Goal: Information Seeking & Learning: Learn about a topic

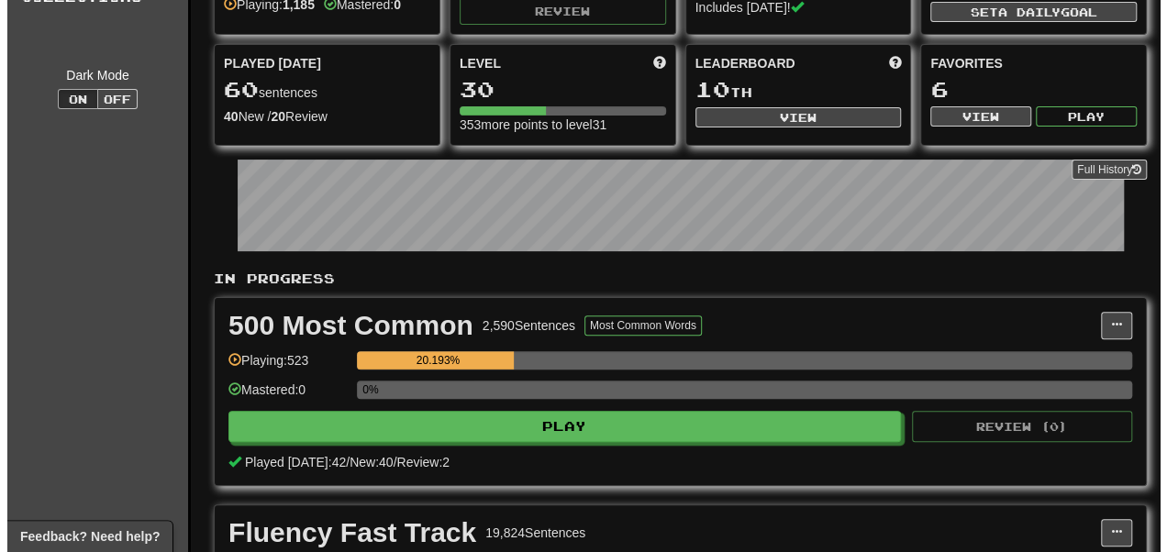
scroll to position [143, 0]
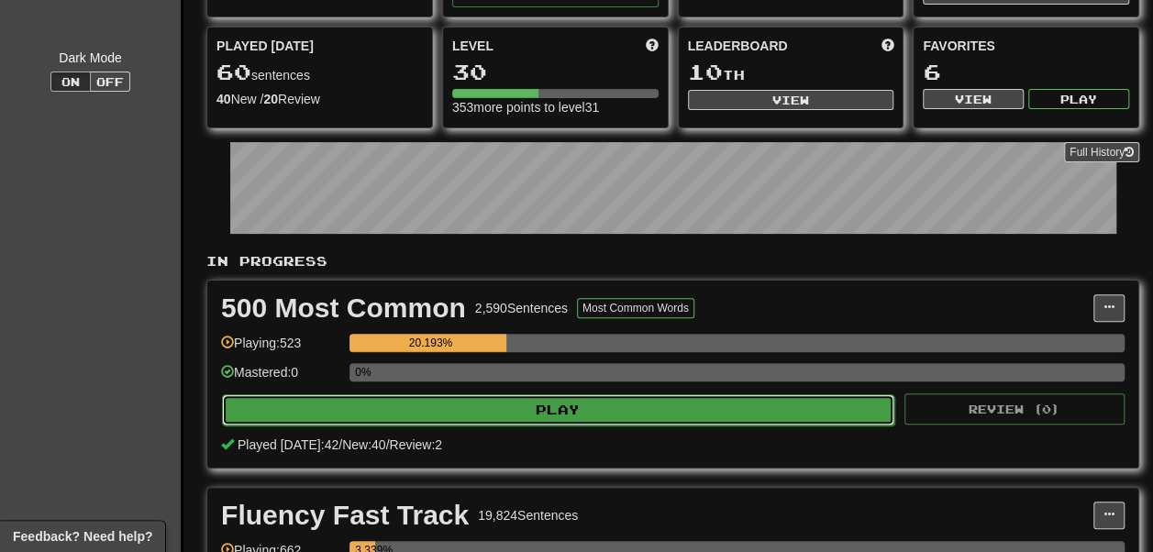
click at [513, 426] on button "Play" at bounding box center [558, 409] width 672 height 31
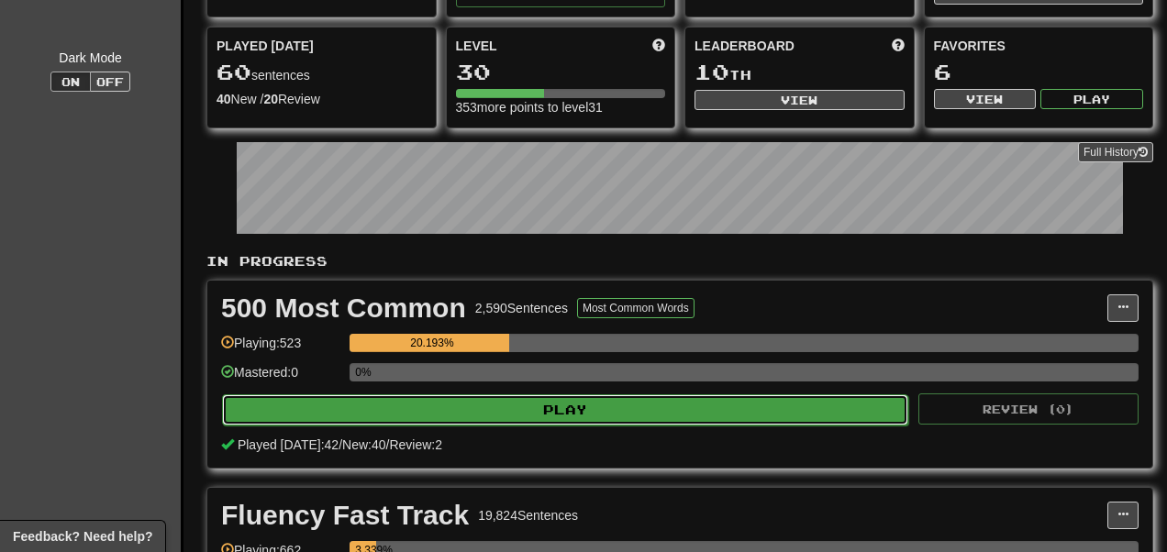
select select "**"
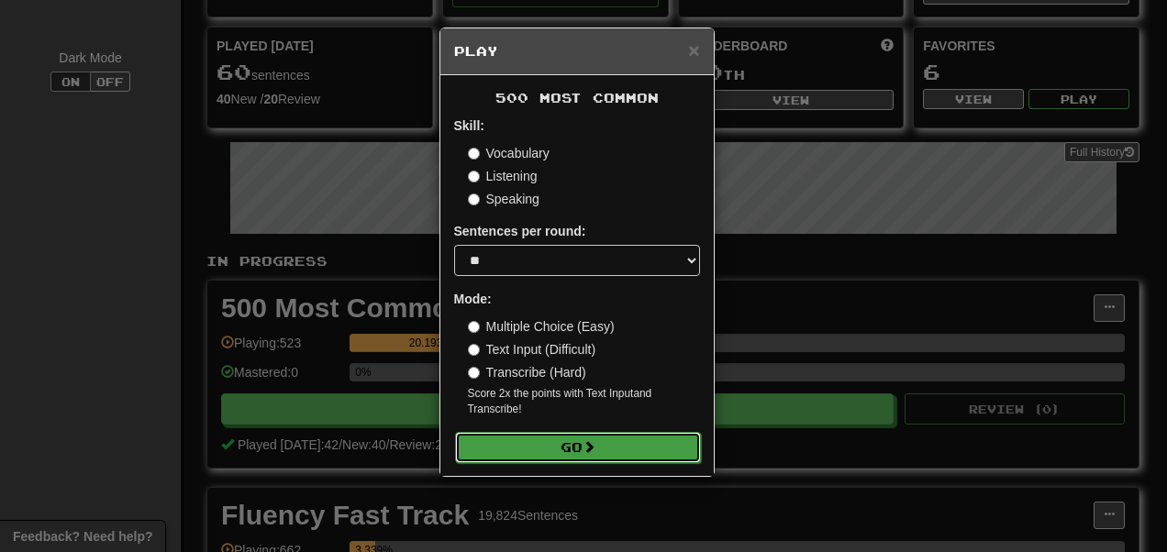
click at [580, 450] on button "Go" at bounding box center [578, 447] width 246 height 31
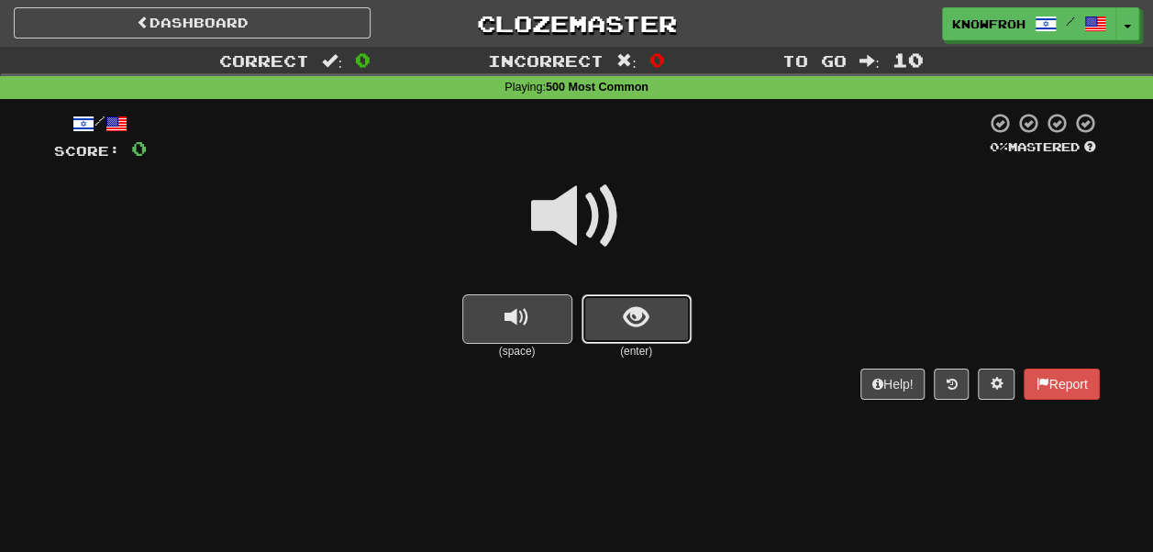
click at [640, 305] on span "show sentence" at bounding box center [636, 317] width 25 height 25
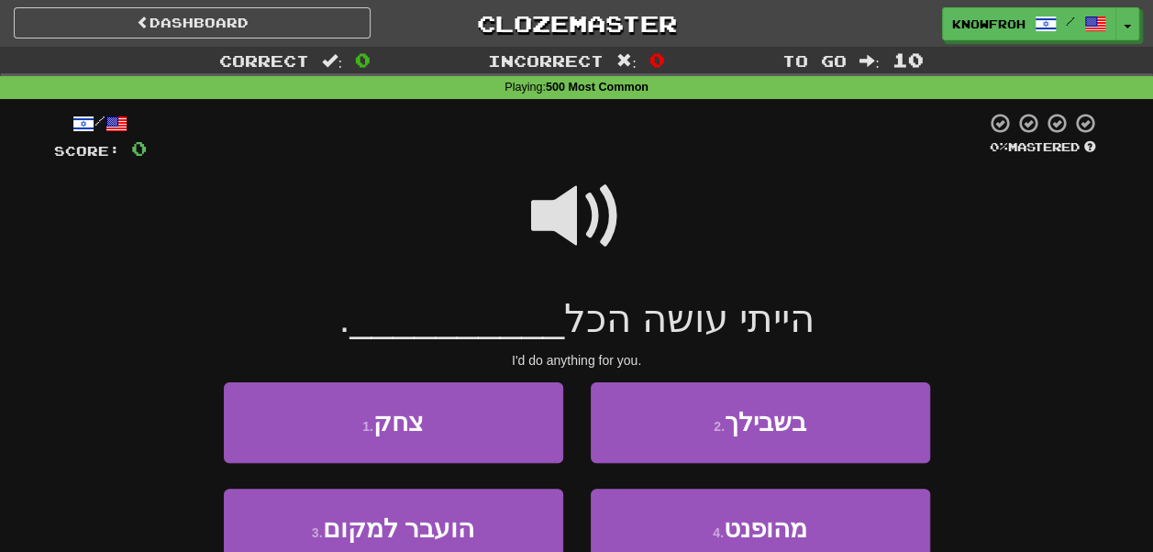
click at [574, 205] on span at bounding box center [577, 217] width 92 height 92
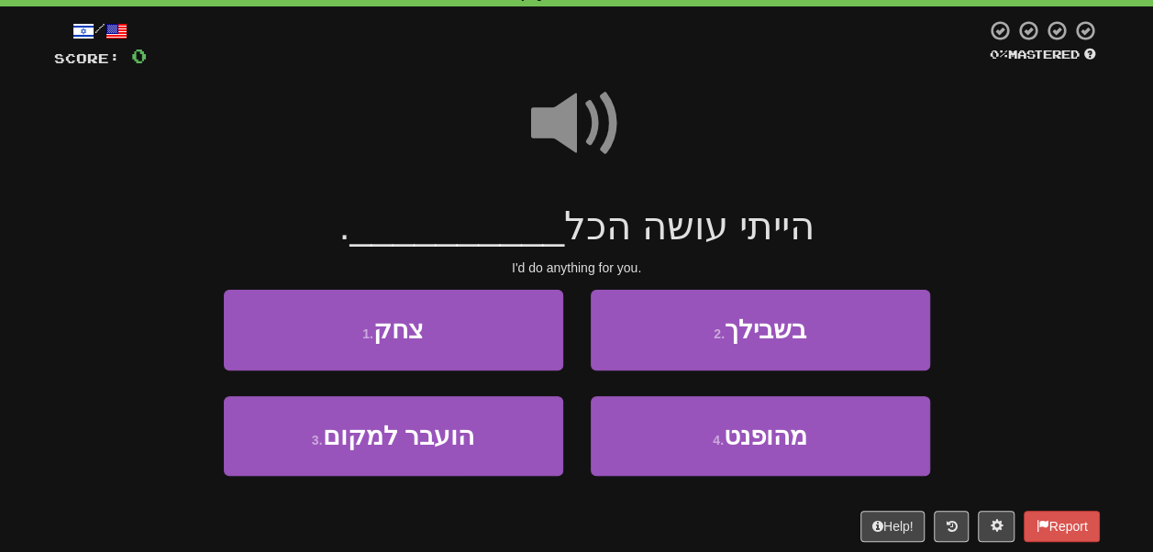
scroll to position [128, 0]
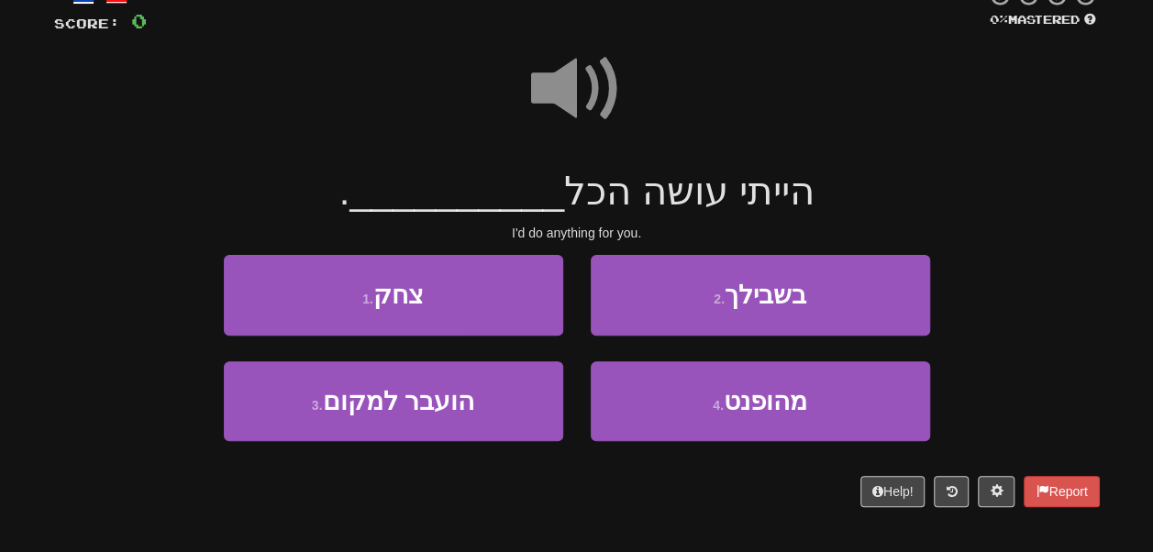
click at [572, 86] on span at bounding box center [577, 89] width 92 height 92
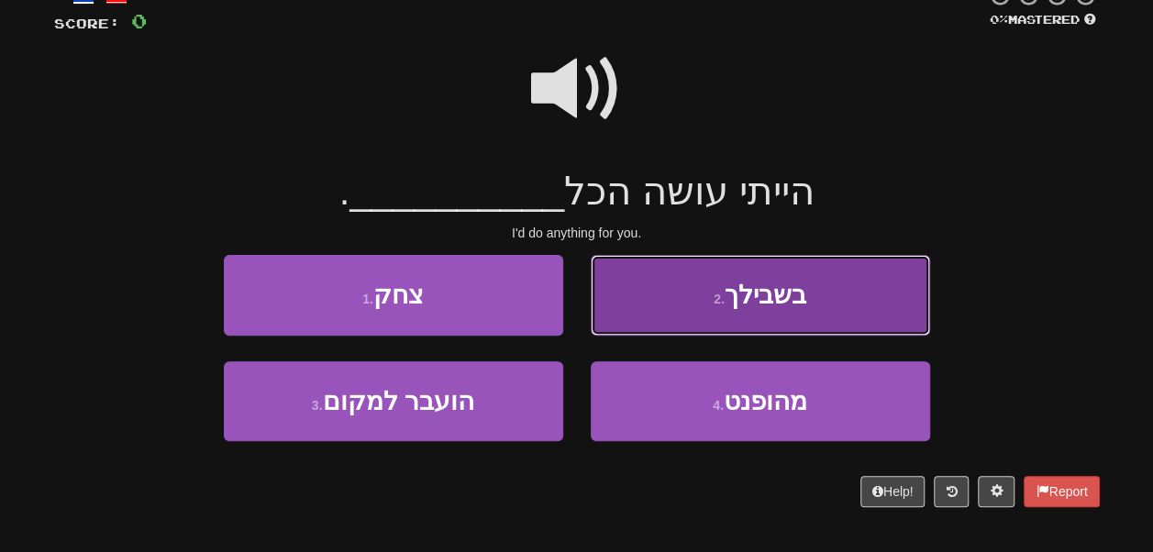
click at [663, 288] on button "2 . בשבילך" at bounding box center [760, 295] width 339 height 80
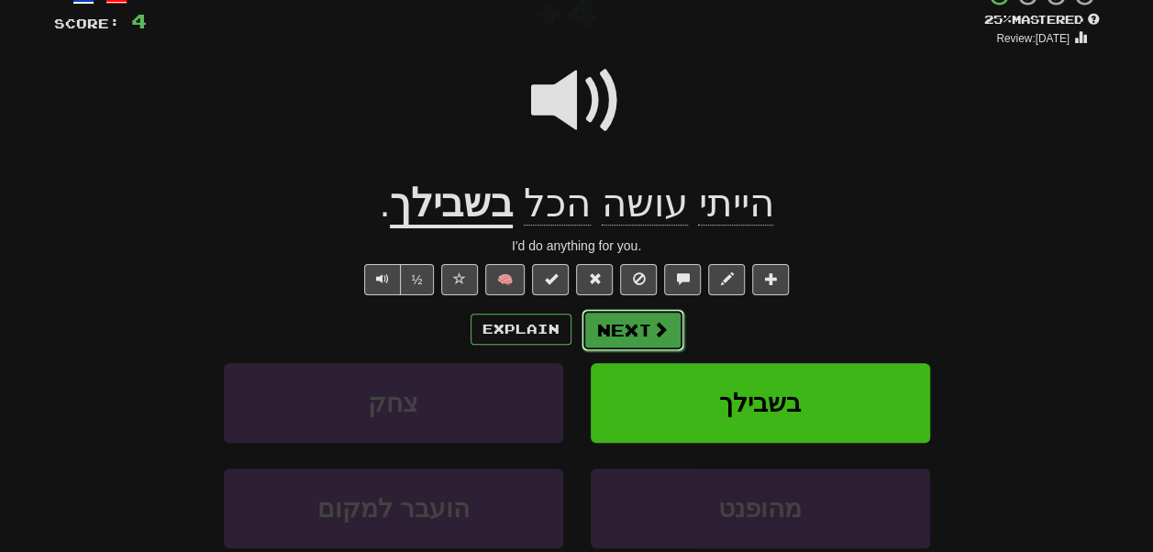
click at [661, 324] on span at bounding box center [660, 329] width 17 height 17
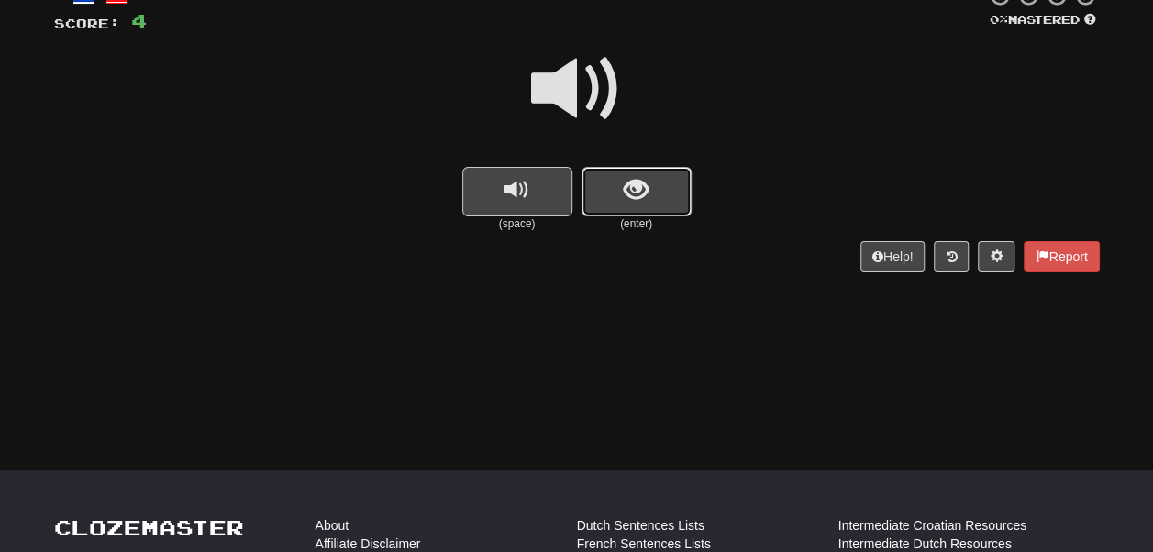
click at [618, 208] on button "show sentence" at bounding box center [637, 192] width 110 height 50
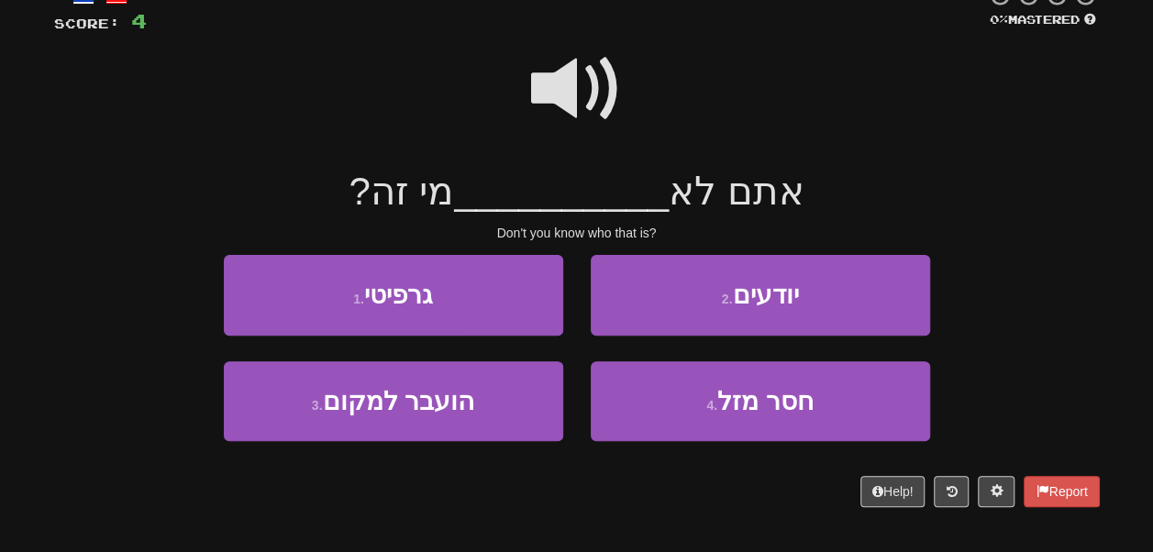
click at [560, 88] on span at bounding box center [577, 89] width 92 height 92
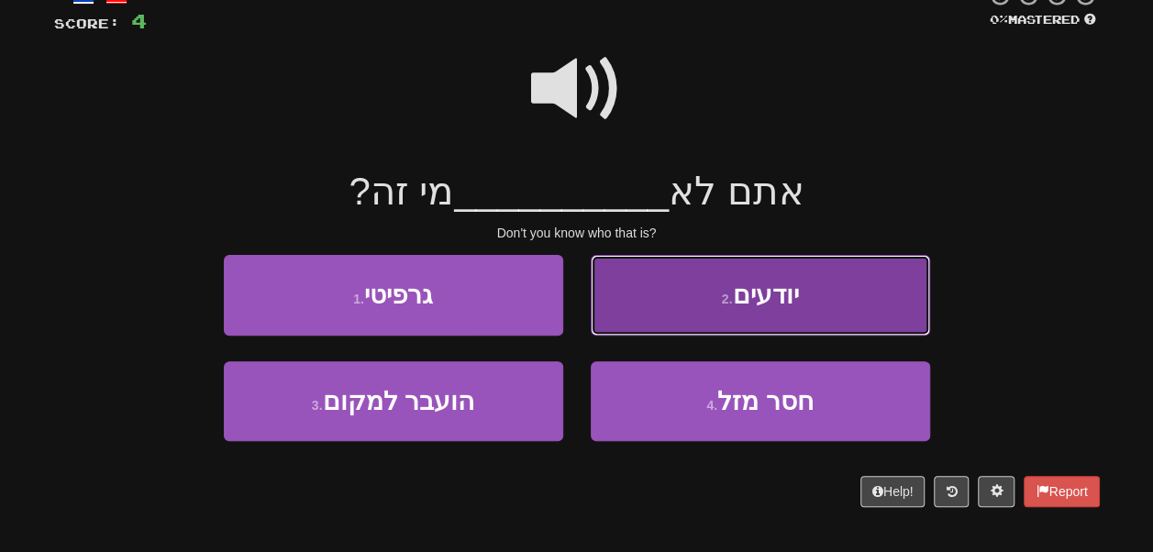
click at [697, 285] on button "2 . יודעים" at bounding box center [760, 295] width 339 height 80
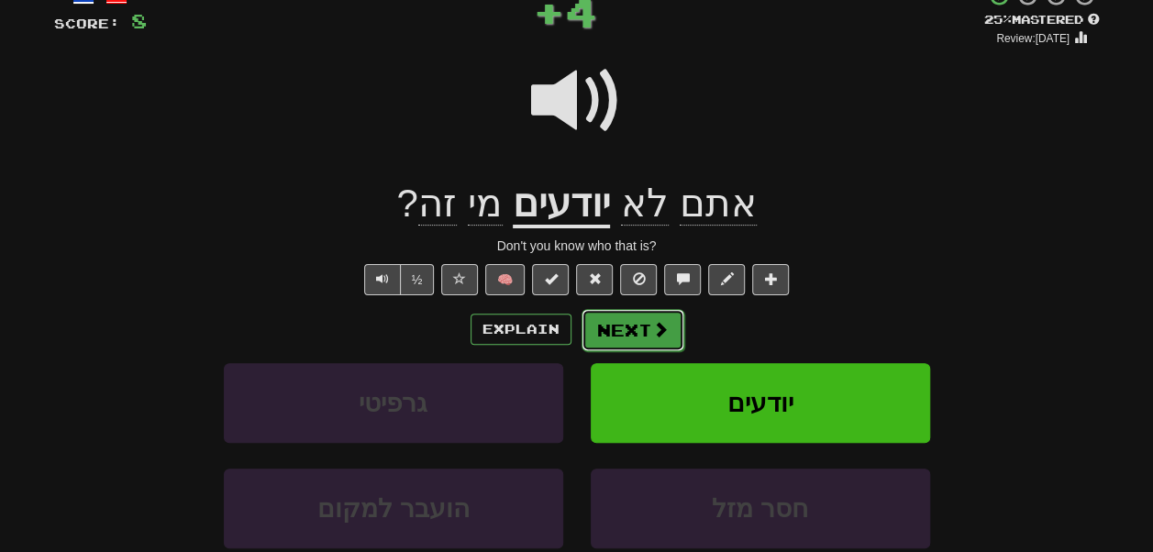
click at [655, 325] on span at bounding box center [660, 329] width 17 height 17
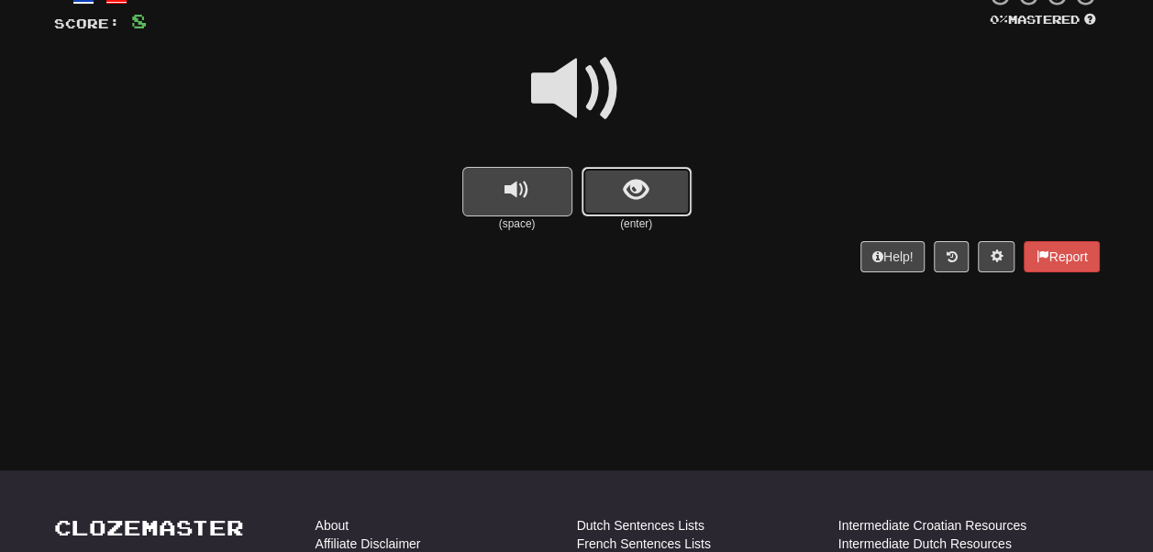
click at [631, 181] on span "show sentence" at bounding box center [636, 190] width 25 height 25
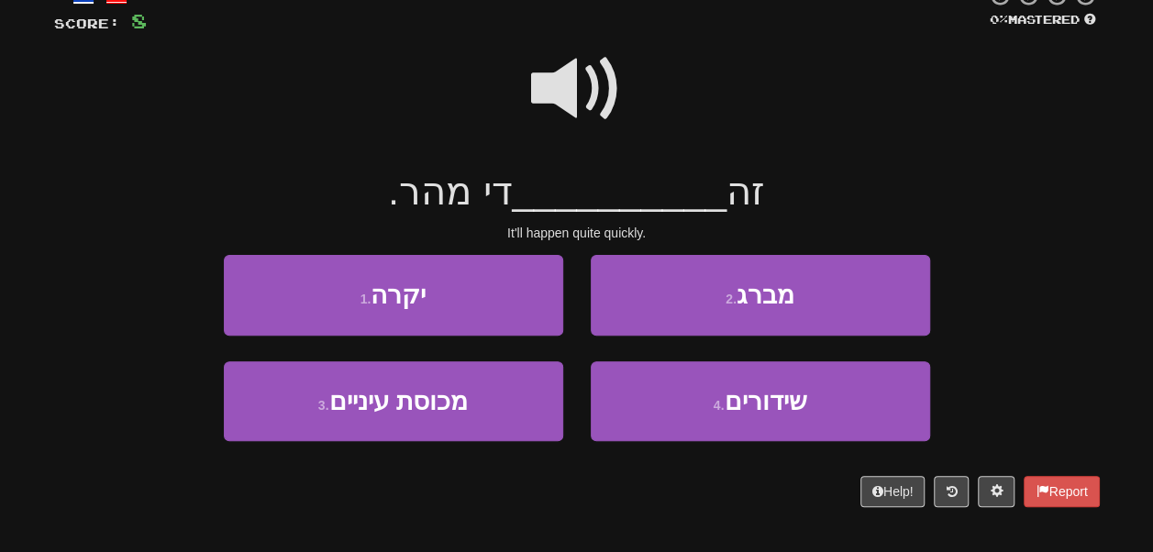
click at [572, 90] on span at bounding box center [577, 89] width 92 height 92
click at [579, 97] on span at bounding box center [577, 89] width 92 height 92
click at [576, 96] on span at bounding box center [577, 89] width 92 height 92
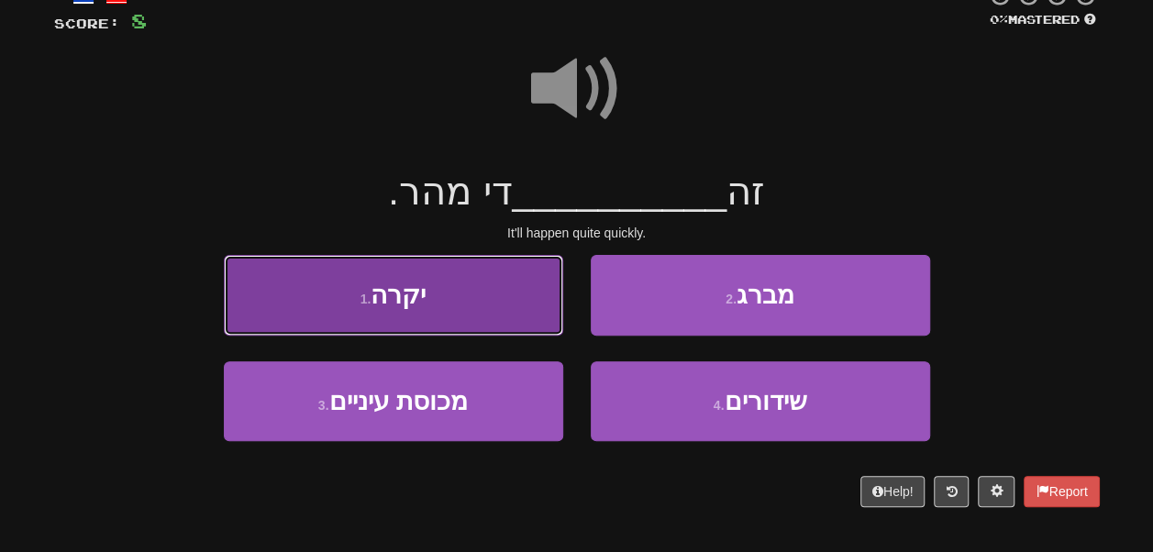
click at [494, 263] on button "1 . יקרה" at bounding box center [393, 295] width 339 height 80
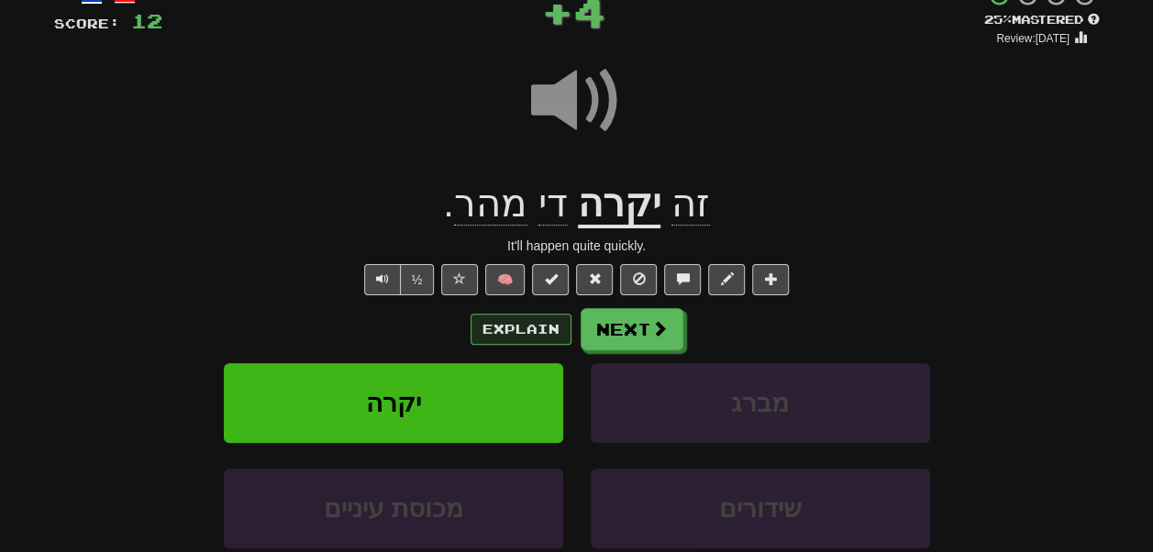
click at [492, 347] on div "Explain Next" at bounding box center [577, 329] width 1046 height 42
click at [508, 324] on button "Explain" at bounding box center [521, 329] width 101 height 31
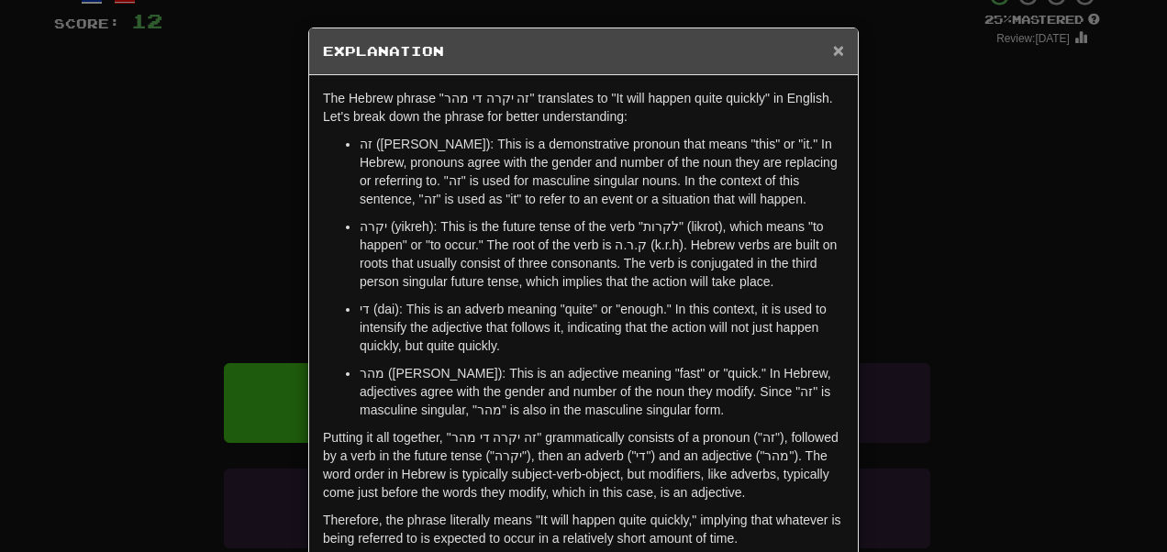
click at [833, 51] on span "×" at bounding box center [838, 49] width 11 height 21
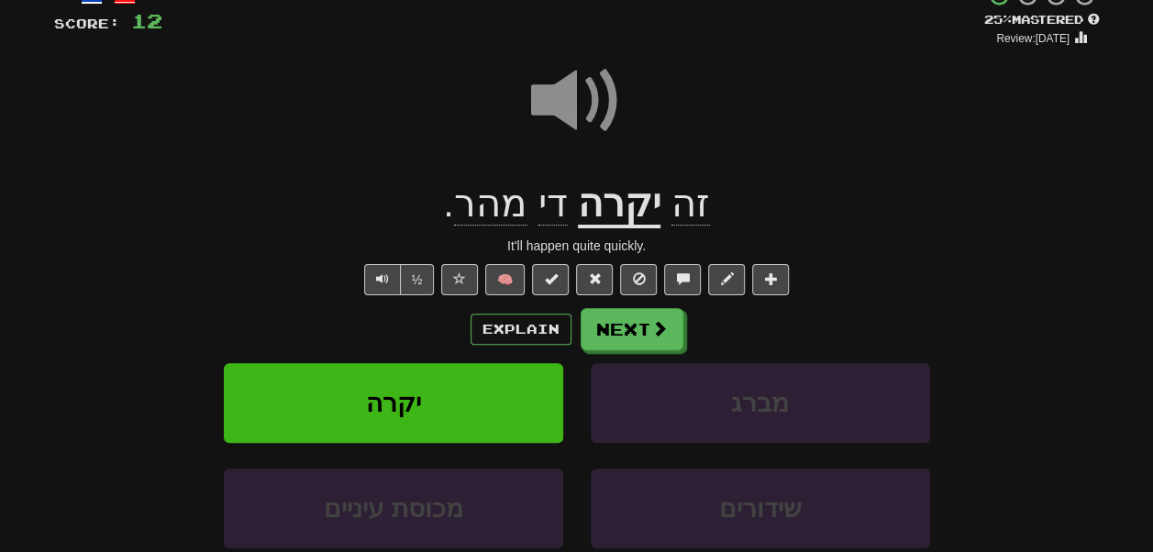
click at [582, 87] on span at bounding box center [577, 101] width 92 height 92
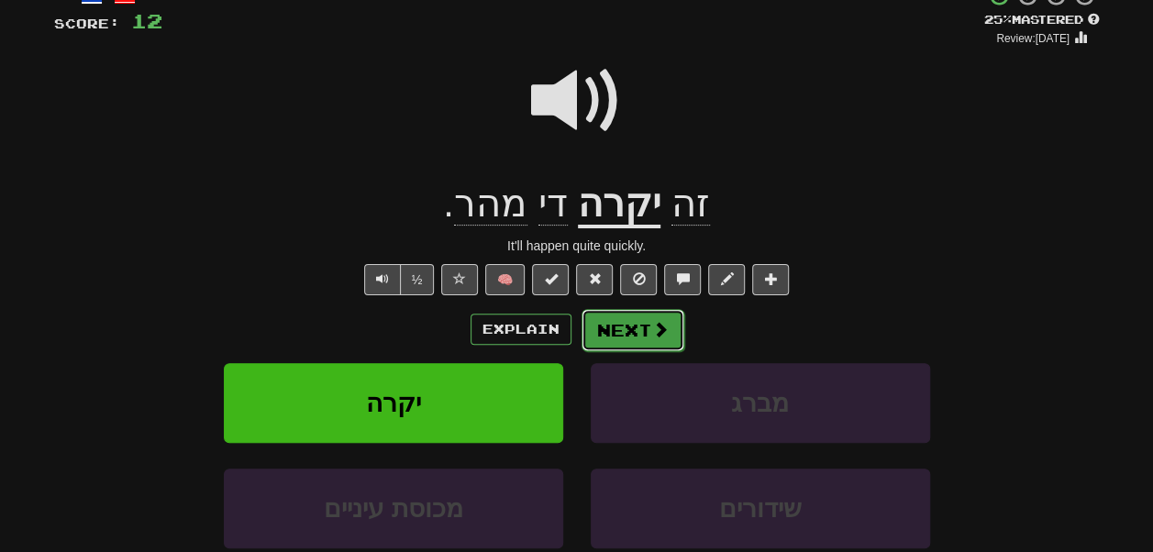
click at [615, 328] on button "Next" at bounding box center [633, 330] width 103 height 42
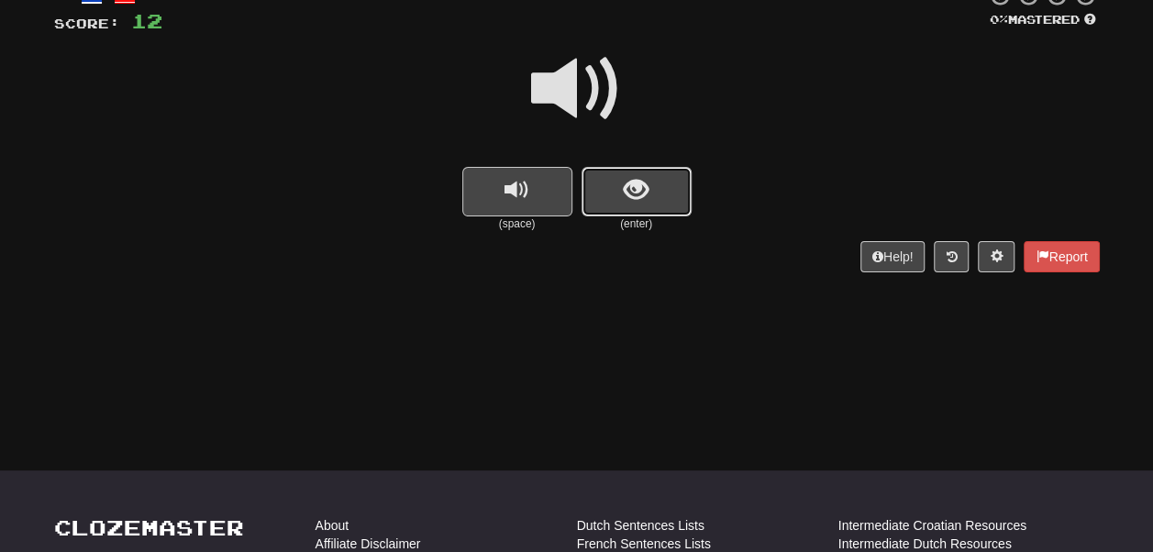
click at [624, 178] on span "show sentence" at bounding box center [636, 190] width 25 height 25
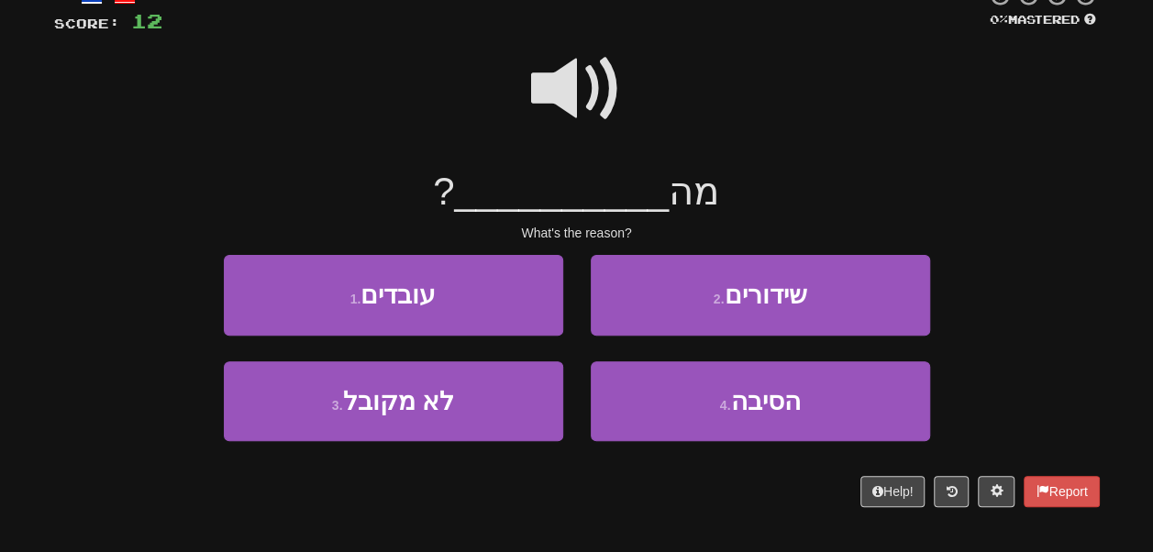
click at [583, 86] on span at bounding box center [577, 89] width 92 height 92
click at [595, 118] on span at bounding box center [577, 89] width 92 height 92
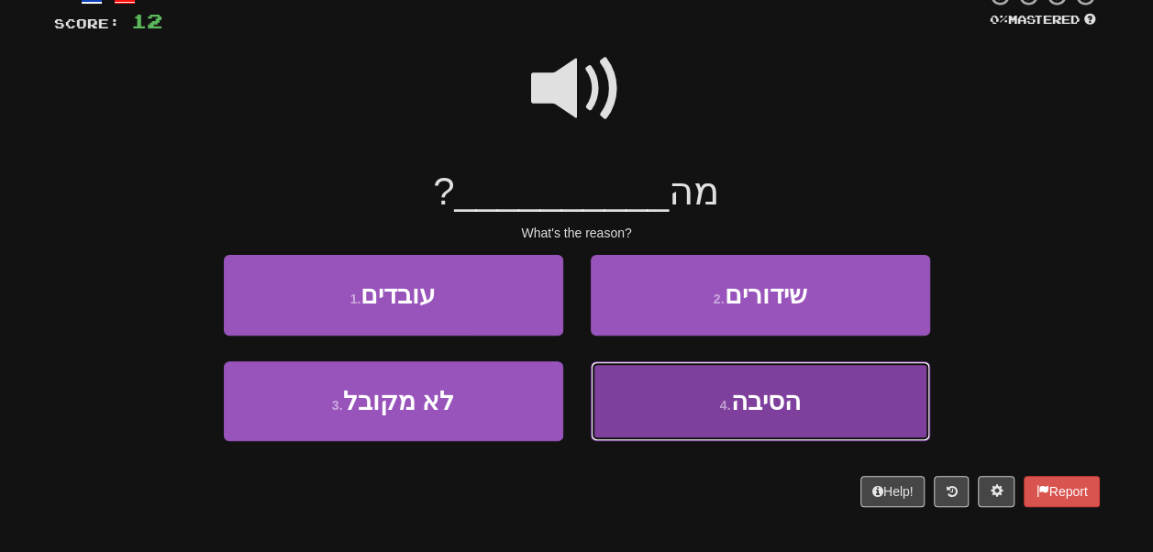
click at [664, 419] on button "4 . הסיבה" at bounding box center [760, 401] width 339 height 80
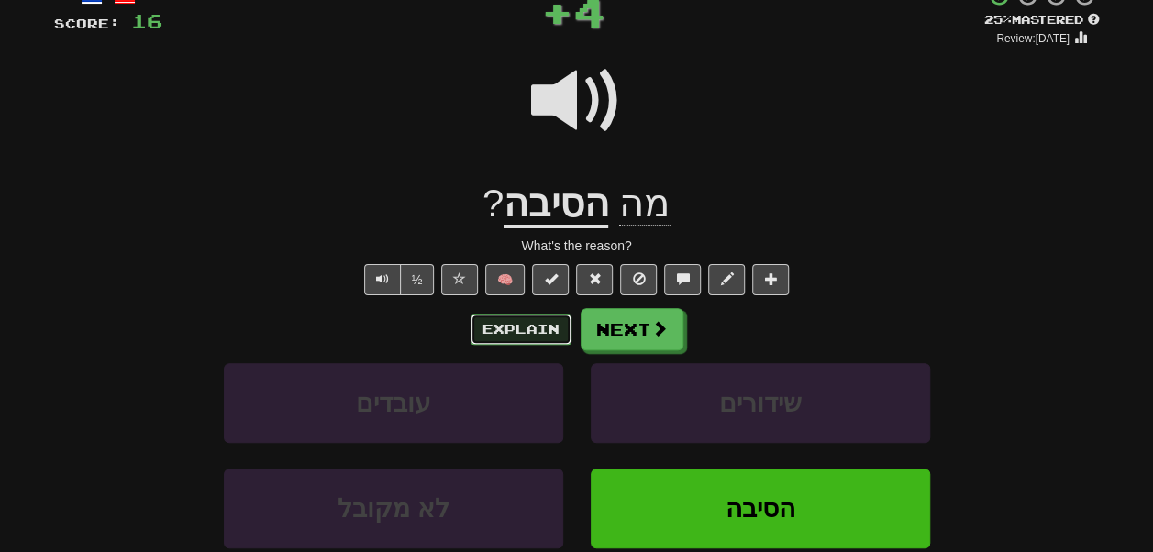
click at [548, 339] on button "Explain" at bounding box center [521, 329] width 101 height 31
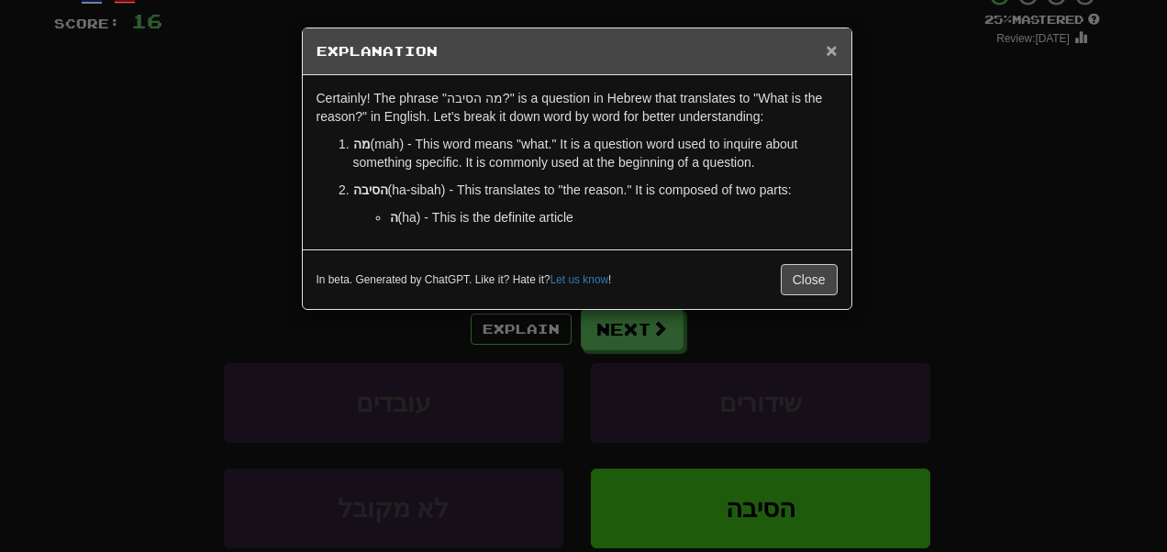
click at [828, 46] on span "×" at bounding box center [831, 49] width 11 height 21
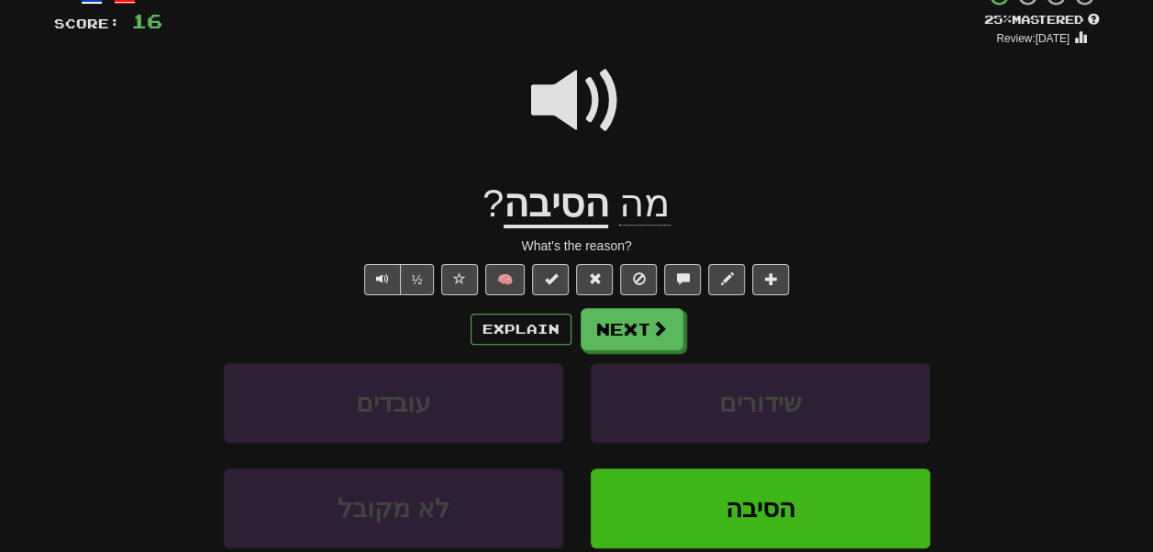
click at [586, 106] on span at bounding box center [577, 101] width 92 height 92
click at [620, 323] on button "Next" at bounding box center [633, 330] width 103 height 42
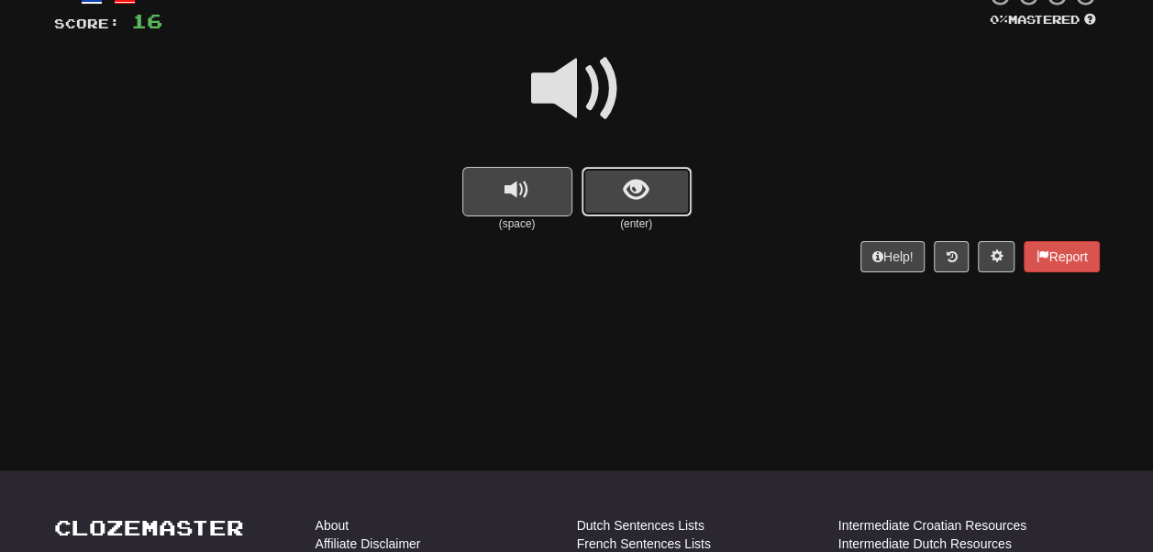
click at [596, 188] on button "show sentence" at bounding box center [637, 192] width 110 height 50
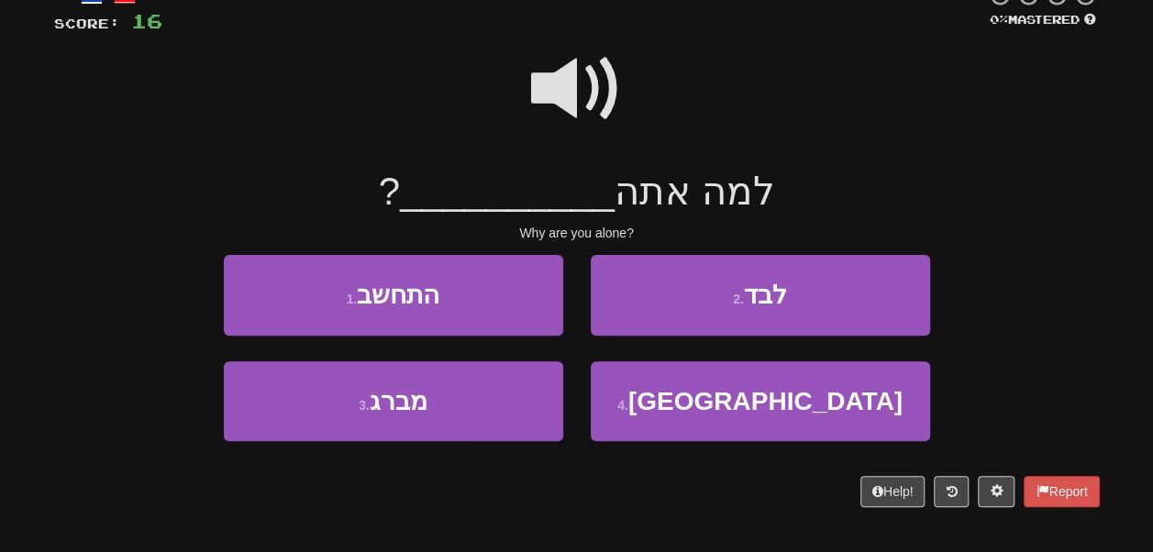
click at [569, 97] on span at bounding box center [577, 89] width 92 height 92
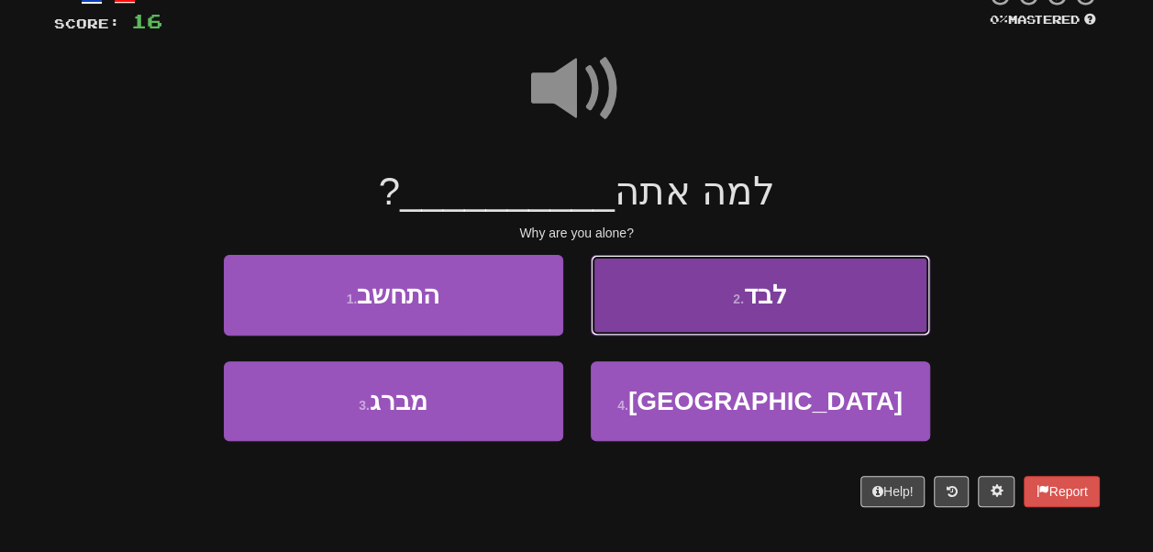
click at [659, 287] on button "2 . לבד" at bounding box center [760, 295] width 339 height 80
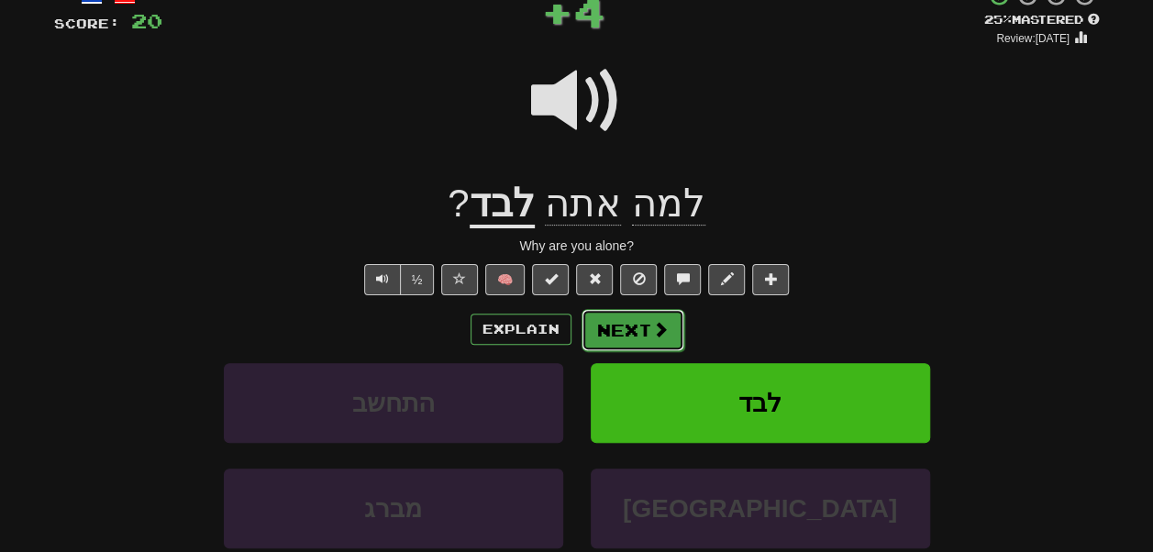
click at [618, 336] on button "Next" at bounding box center [633, 330] width 103 height 42
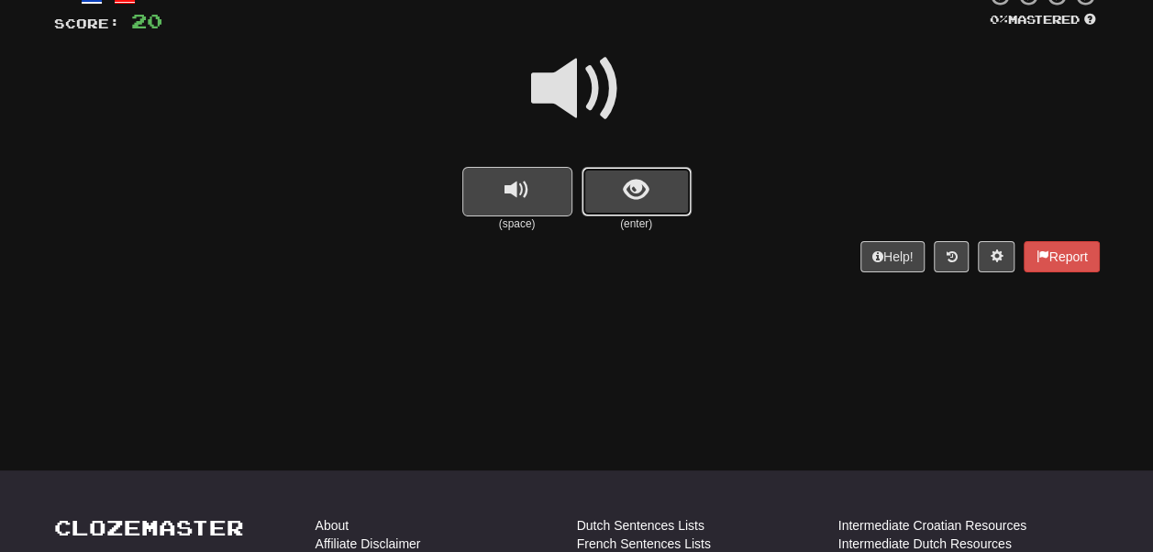
click at [628, 183] on span "show sentence" at bounding box center [636, 190] width 25 height 25
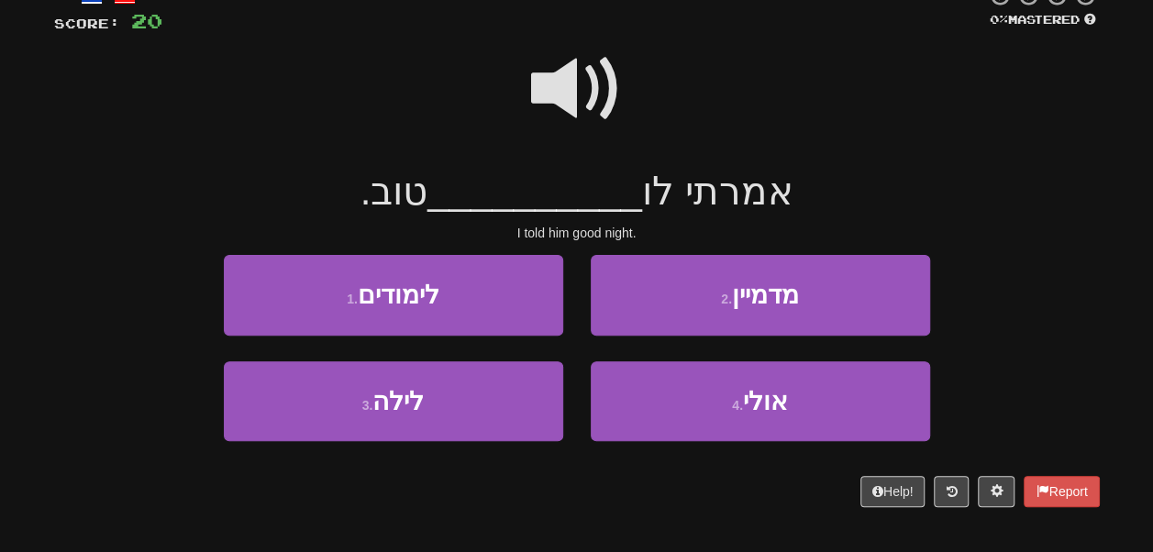
click at [575, 78] on span at bounding box center [577, 89] width 92 height 92
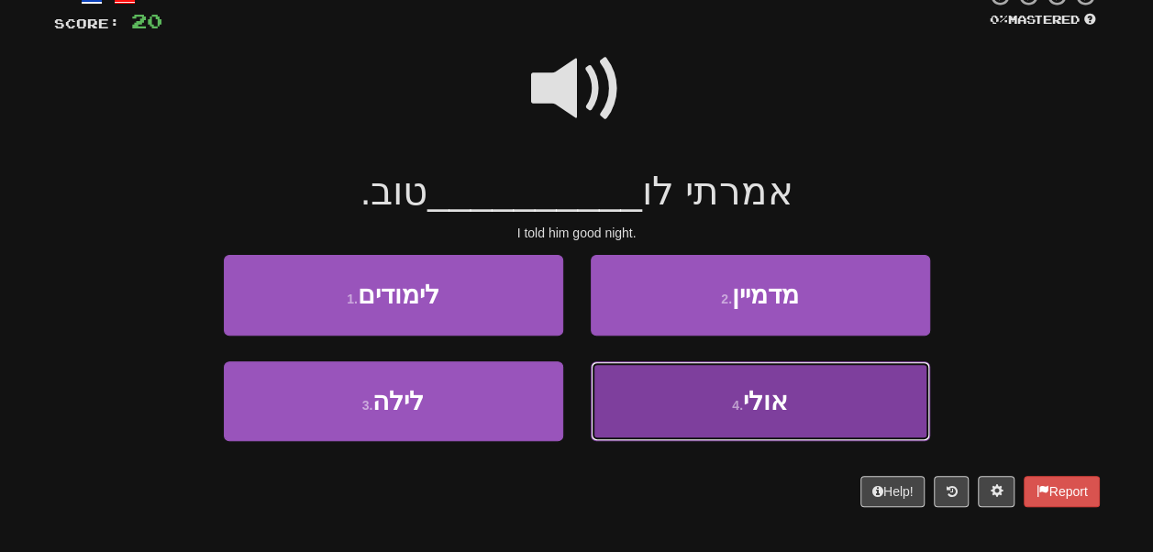
click at [656, 394] on button "4 . אולי" at bounding box center [760, 401] width 339 height 80
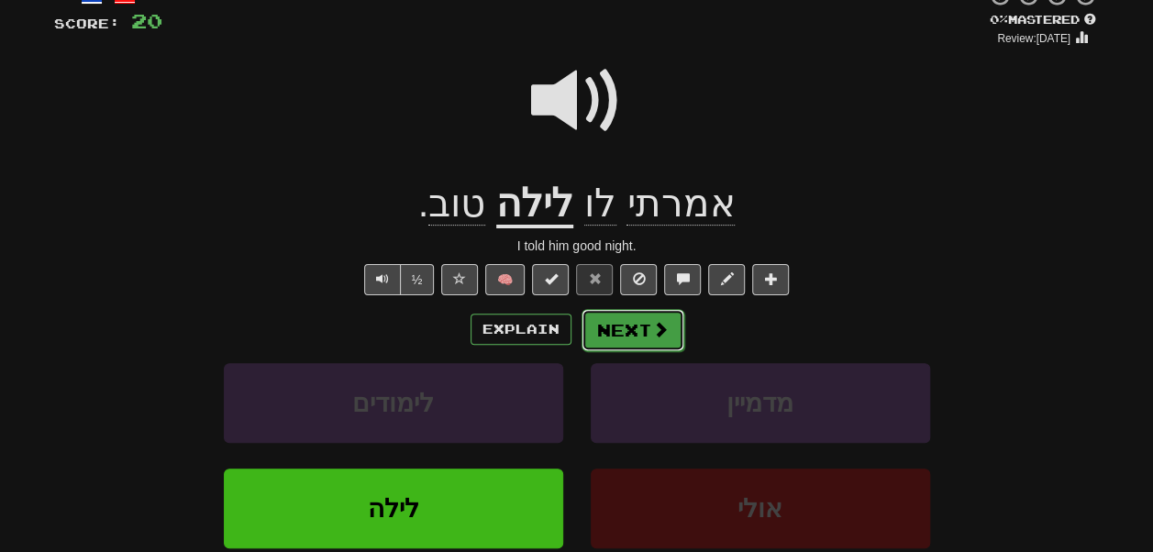
click at [622, 330] on button "Next" at bounding box center [633, 330] width 103 height 42
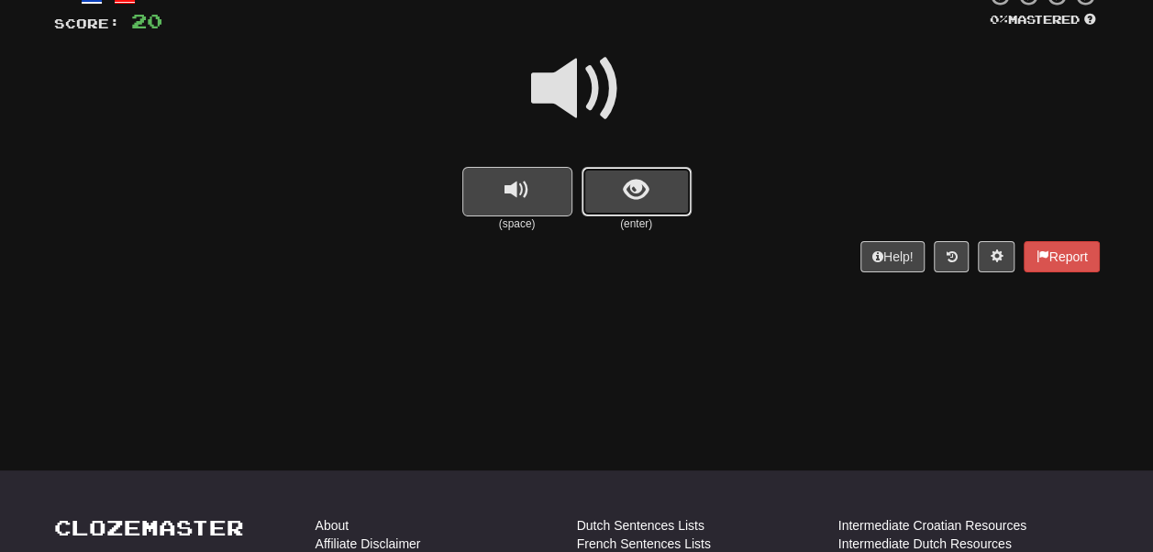
click at [627, 203] on span "show sentence" at bounding box center [636, 190] width 25 height 25
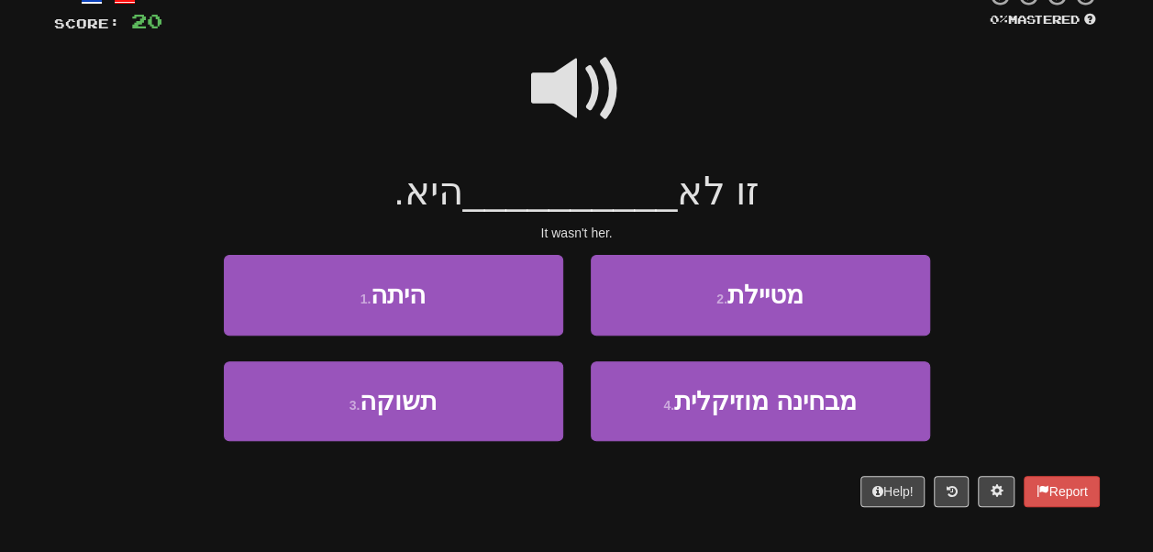
click at [584, 73] on span at bounding box center [577, 89] width 92 height 92
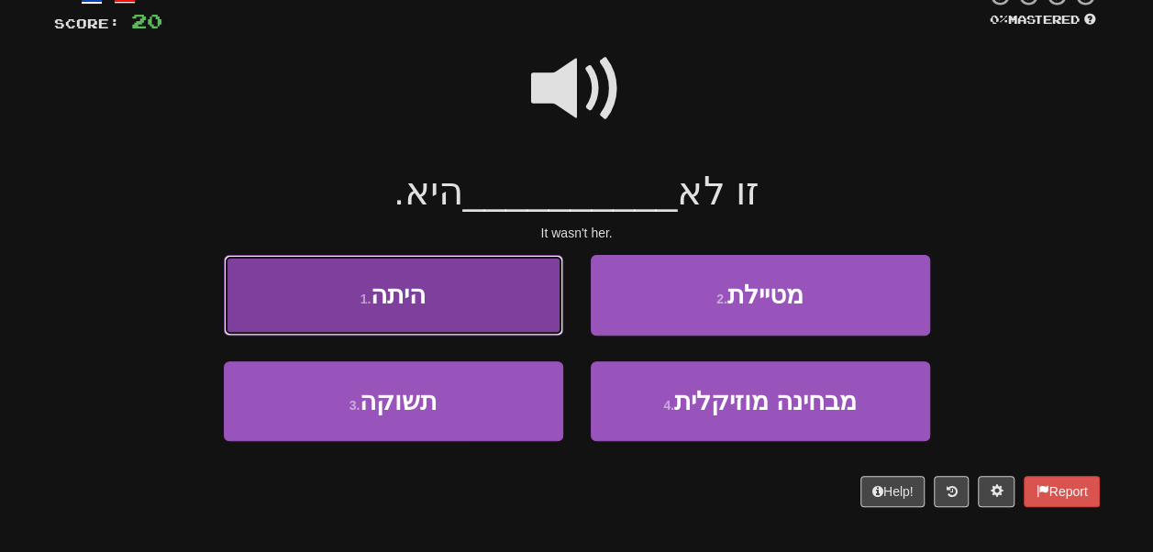
click at [515, 283] on button "1 . היתה" at bounding box center [393, 295] width 339 height 80
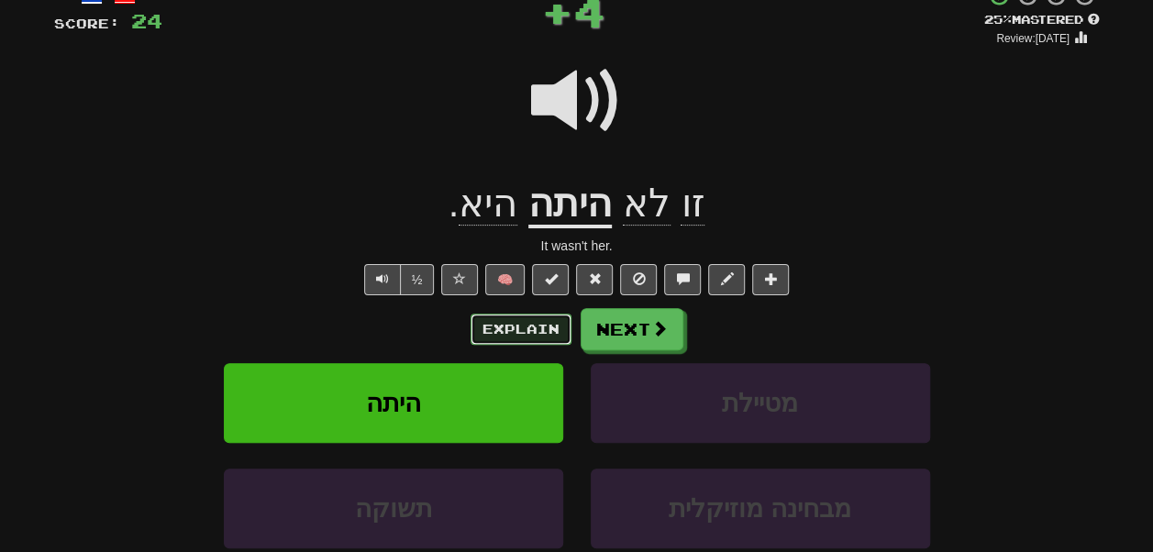
click at [505, 333] on button "Explain" at bounding box center [521, 329] width 101 height 31
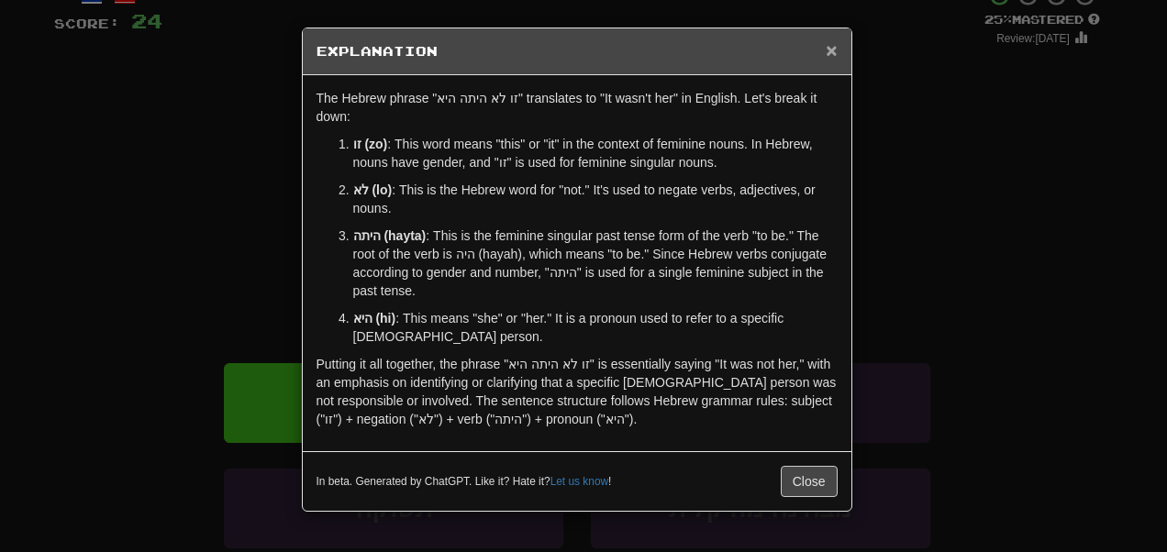
click at [833, 48] on span "×" at bounding box center [831, 49] width 11 height 21
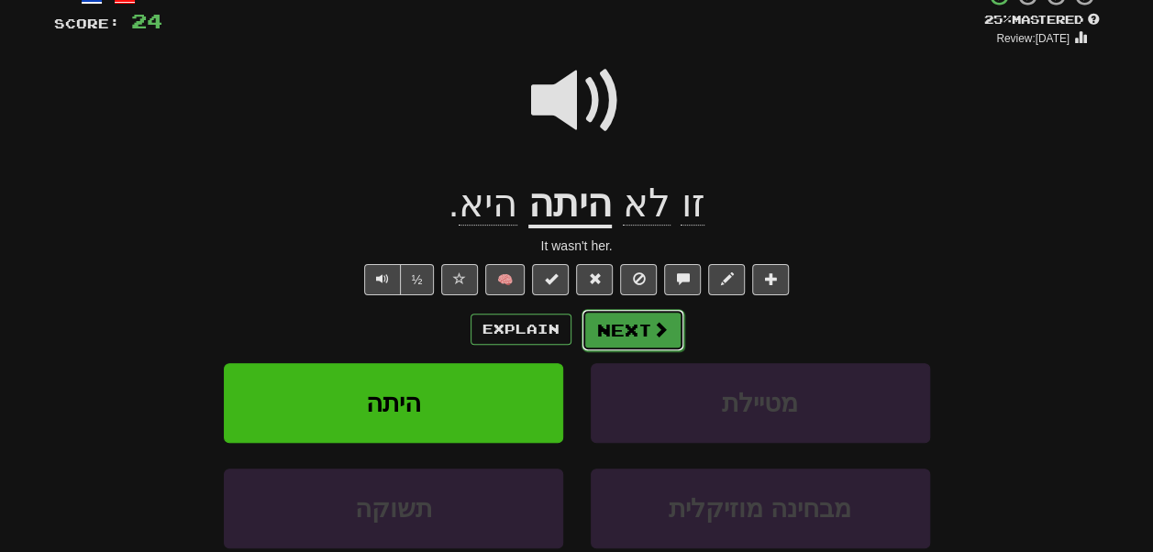
click at [617, 323] on button "Next" at bounding box center [633, 330] width 103 height 42
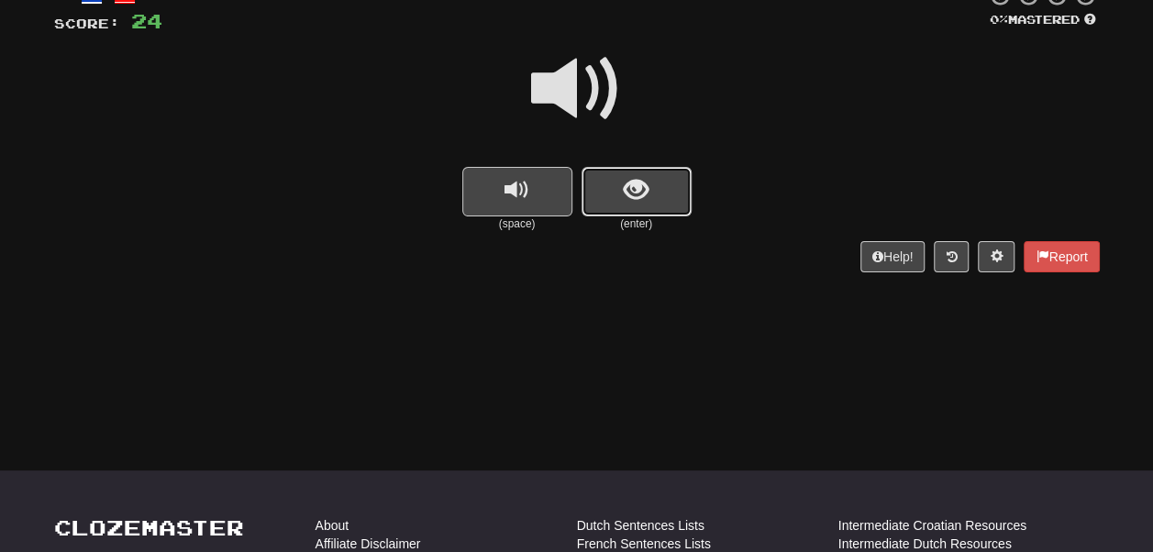
click at [656, 192] on button "show sentence" at bounding box center [637, 192] width 110 height 50
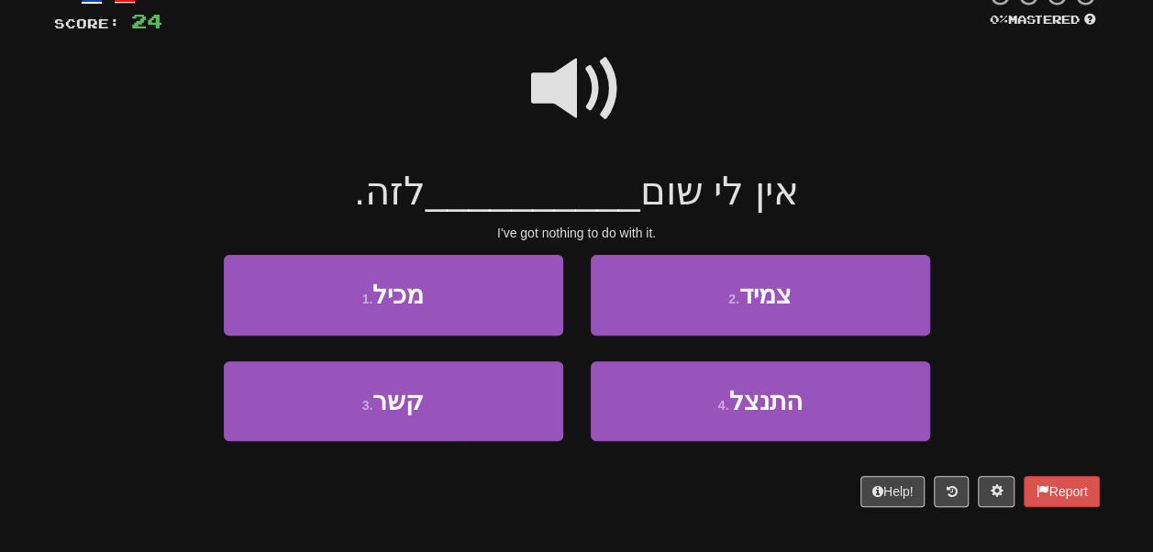
click at [577, 66] on span at bounding box center [577, 89] width 92 height 92
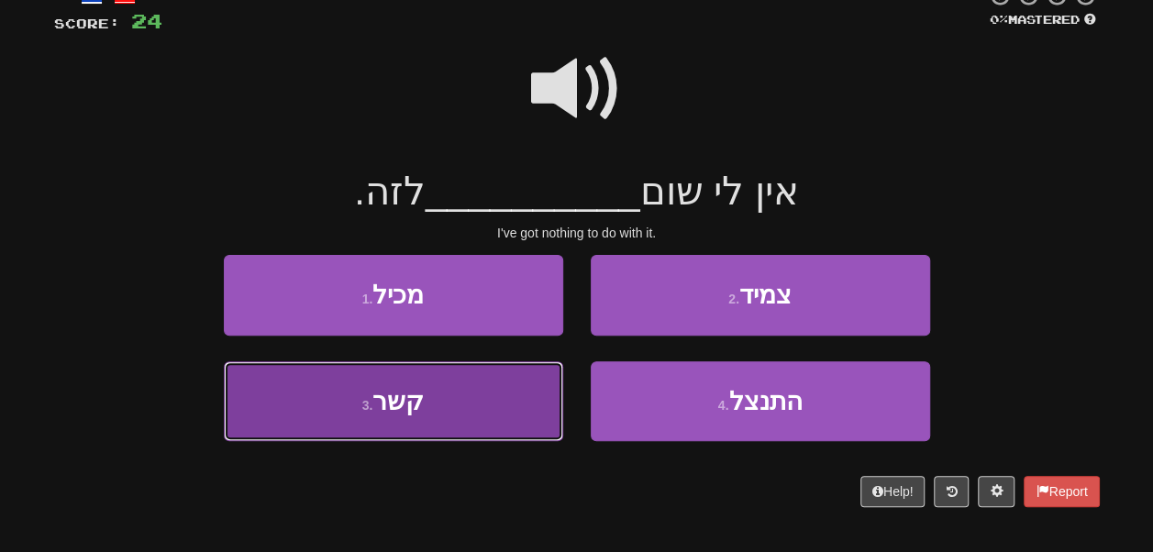
click at [482, 406] on button "3 . קשר" at bounding box center [393, 401] width 339 height 80
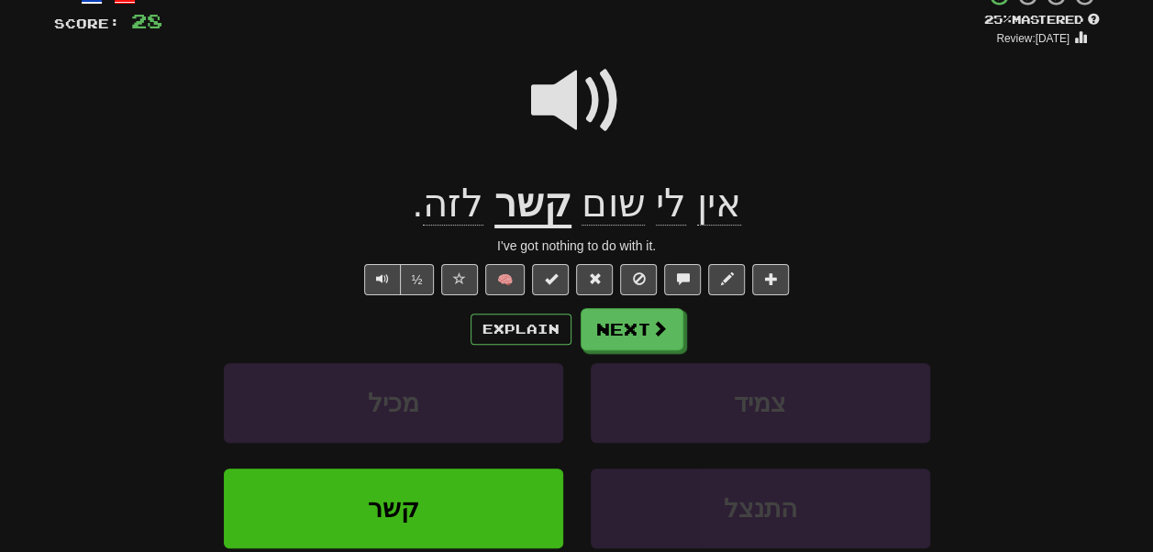
click at [585, 103] on span at bounding box center [577, 101] width 92 height 92
click at [522, 334] on button "Explain" at bounding box center [521, 329] width 101 height 31
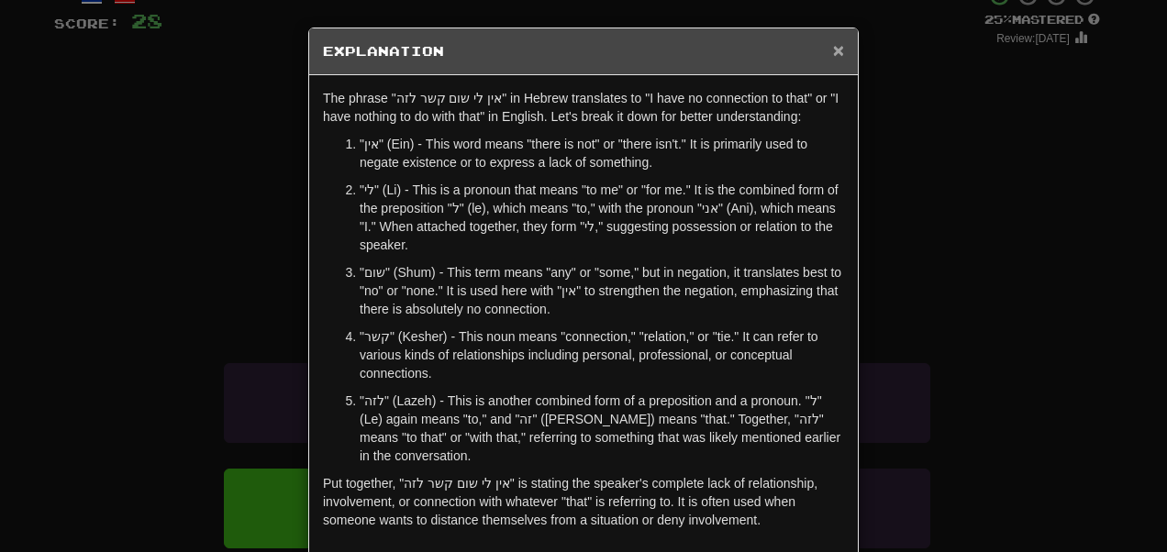
click at [833, 45] on span "×" at bounding box center [838, 49] width 11 height 21
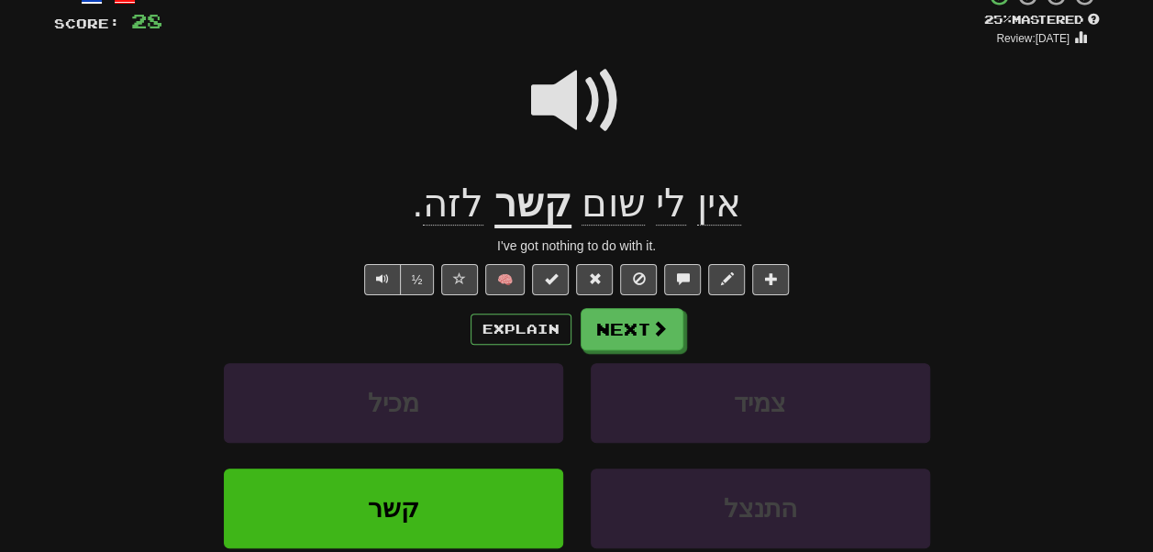
click at [579, 100] on span at bounding box center [577, 101] width 92 height 92
drag, startPoint x: 534, startPoint y: 316, endPoint x: 524, endPoint y: 330, distance: 17.8
click at [524, 330] on div "Explain Next" at bounding box center [577, 329] width 1046 height 42
click at [524, 330] on button "Explain" at bounding box center [521, 329] width 101 height 31
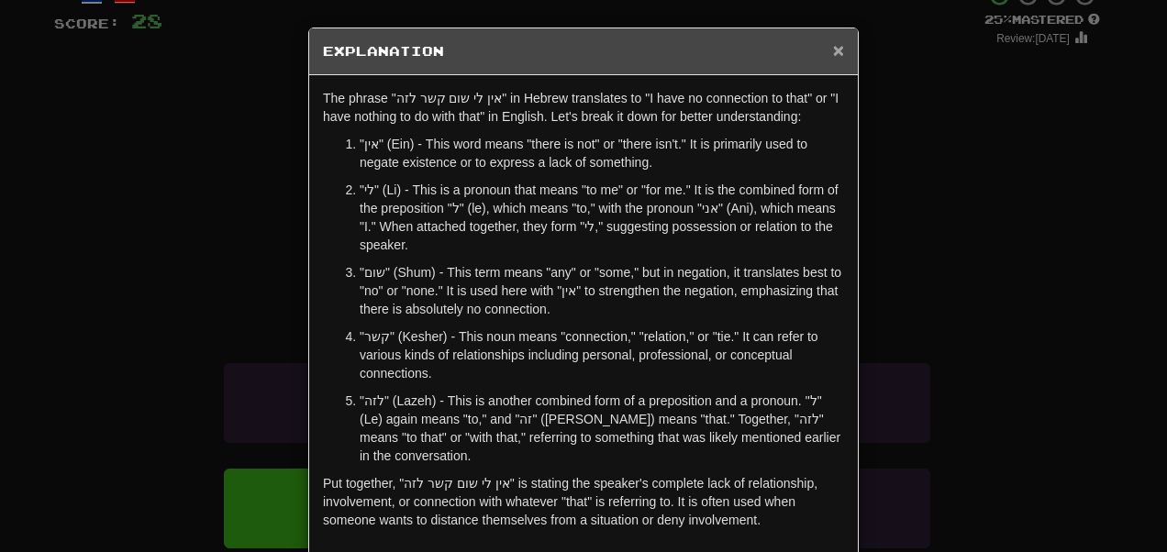
click at [833, 51] on span "×" at bounding box center [838, 49] width 11 height 21
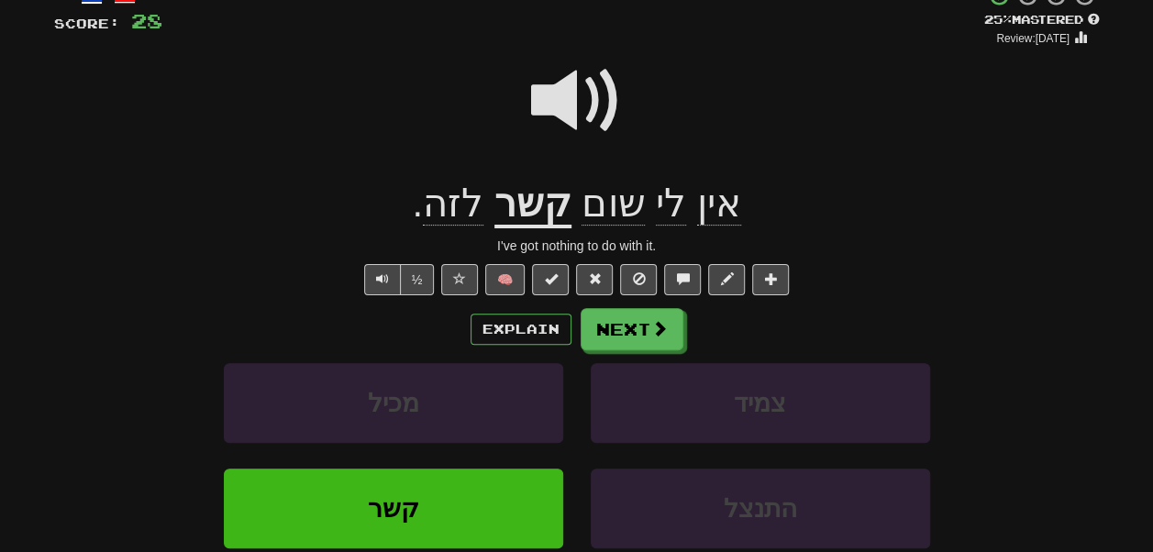
click at [561, 126] on span at bounding box center [577, 101] width 92 height 92
click at [534, 118] on span at bounding box center [577, 101] width 92 height 92
click at [597, 86] on span at bounding box center [577, 101] width 92 height 92
click at [569, 108] on span at bounding box center [577, 101] width 92 height 92
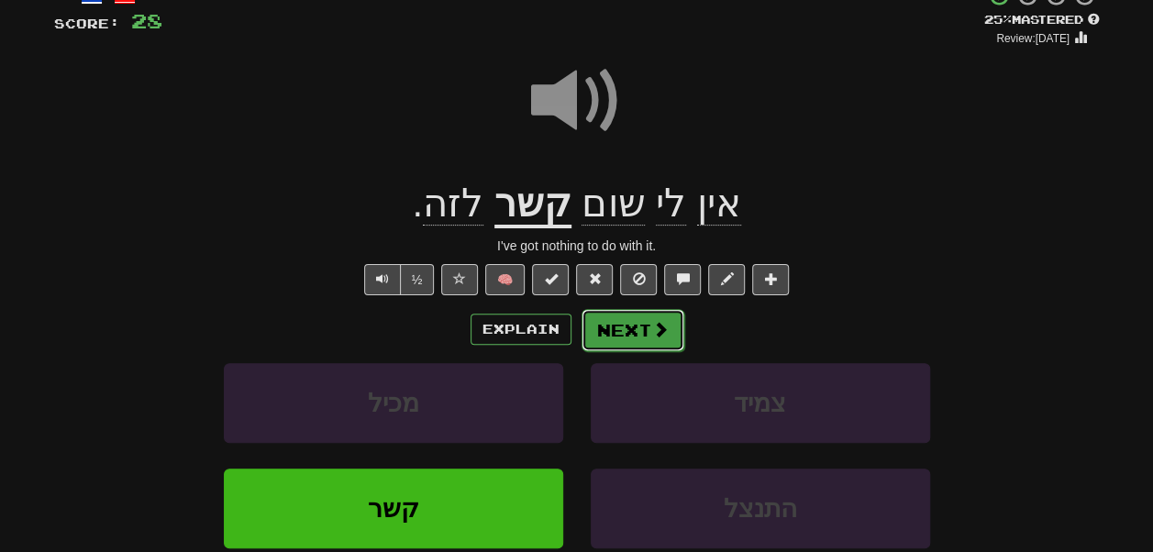
click at [636, 333] on button "Next" at bounding box center [633, 330] width 103 height 42
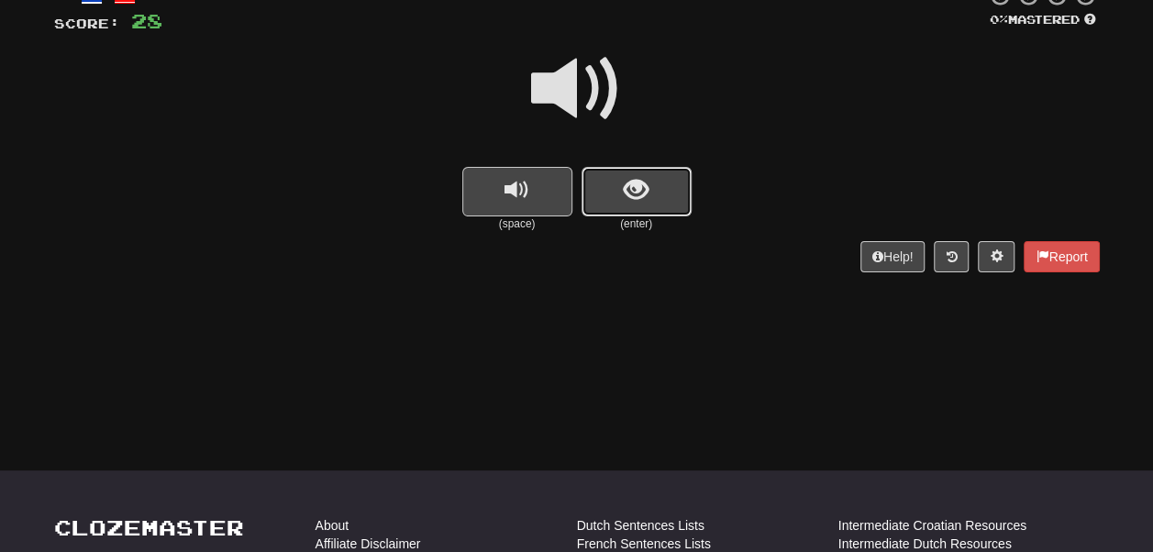
click at [633, 196] on span "show sentence" at bounding box center [636, 190] width 25 height 25
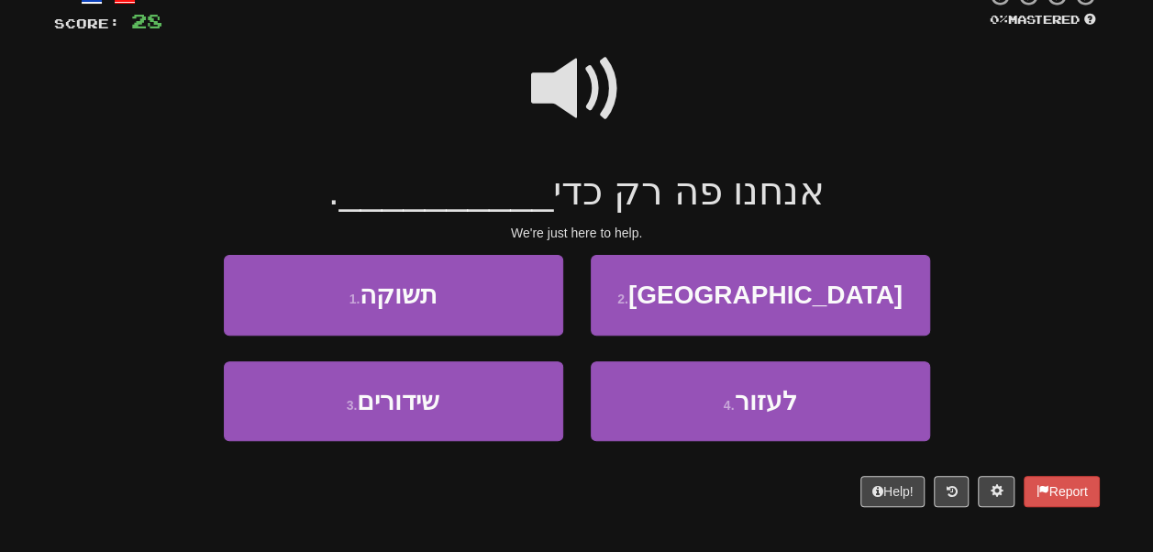
click at [579, 84] on span at bounding box center [577, 89] width 92 height 92
click at [592, 84] on span at bounding box center [577, 89] width 92 height 92
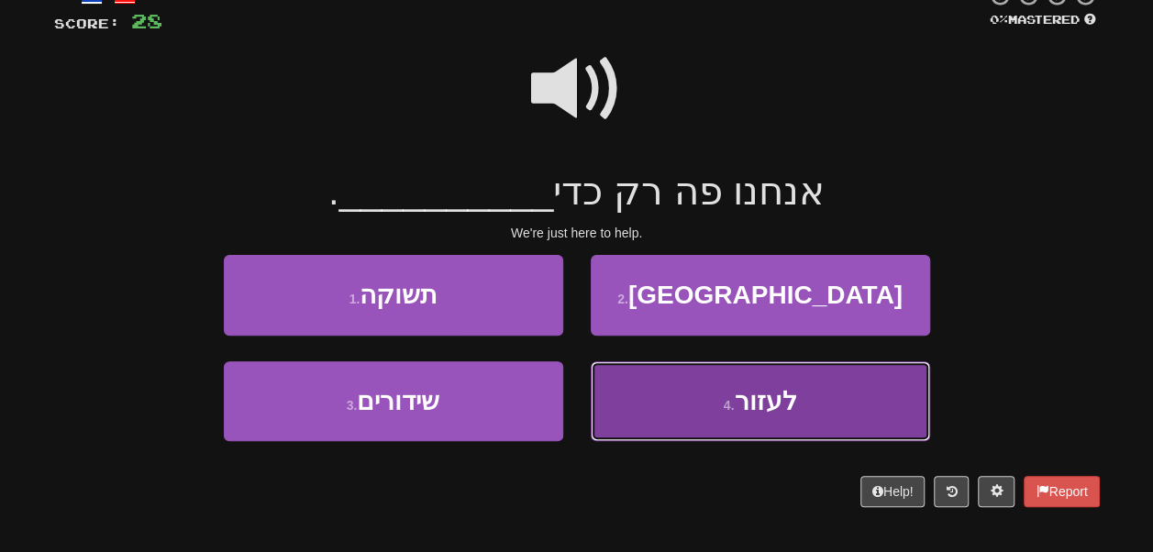
click at [723, 406] on button "4 . לעזור" at bounding box center [760, 401] width 339 height 80
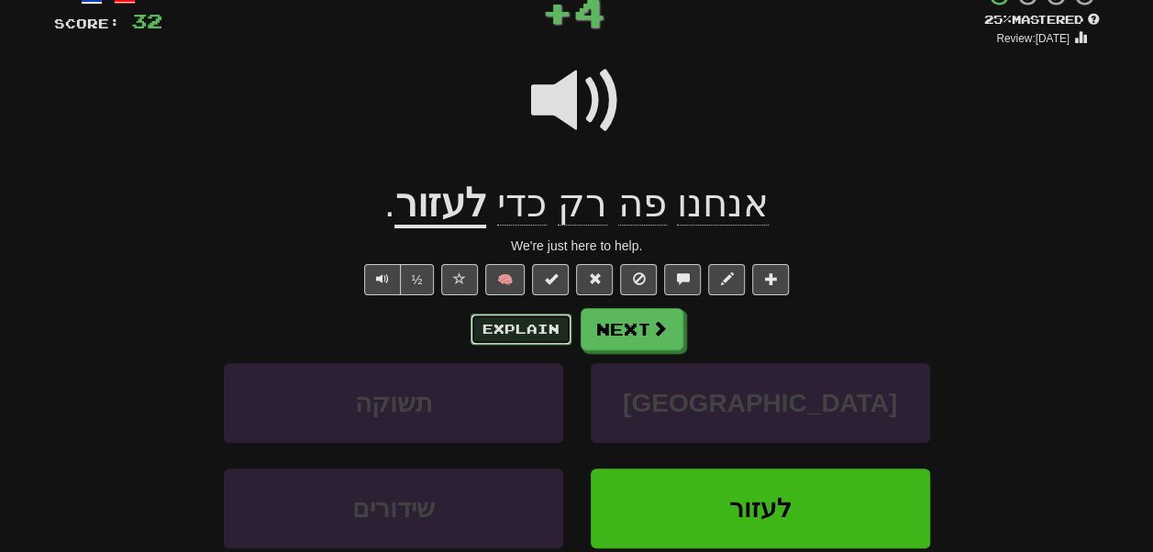
click at [516, 343] on button "Explain" at bounding box center [521, 329] width 101 height 31
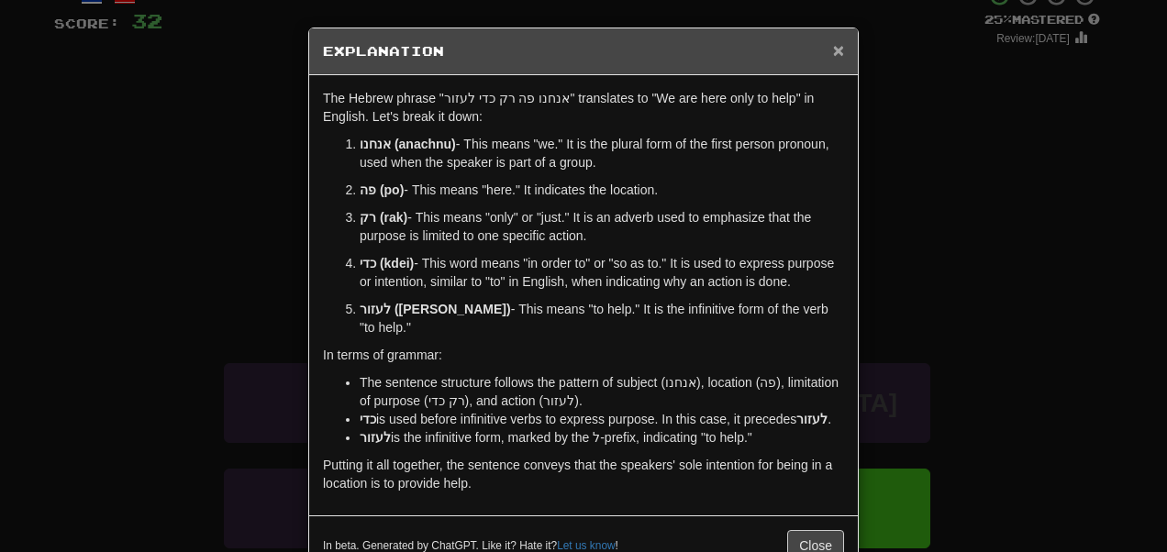
click at [835, 45] on span "×" at bounding box center [838, 49] width 11 height 21
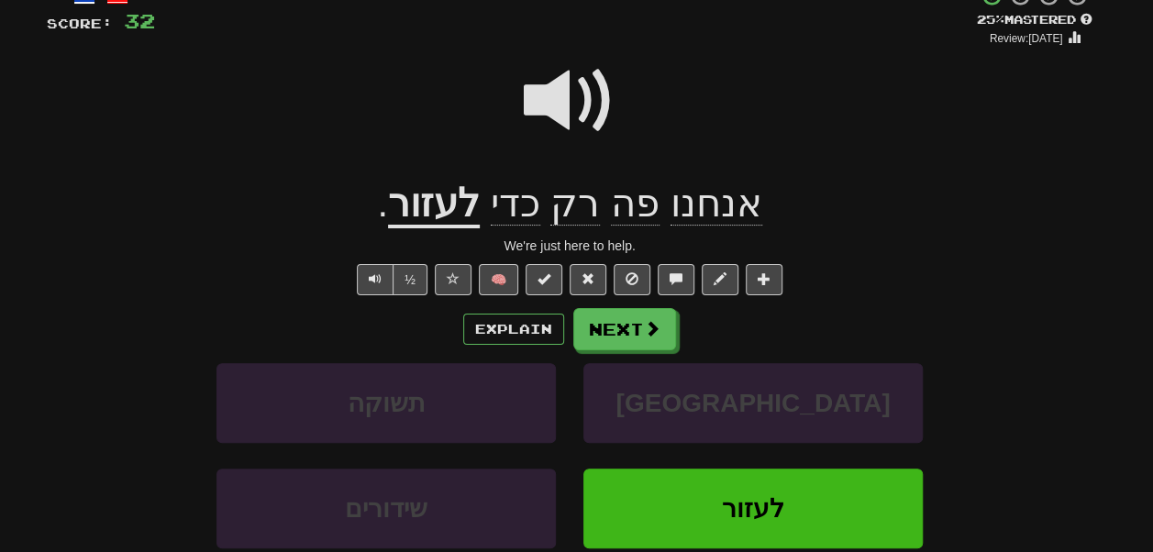
click at [577, 79] on span at bounding box center [570, 101] width 92 height 92
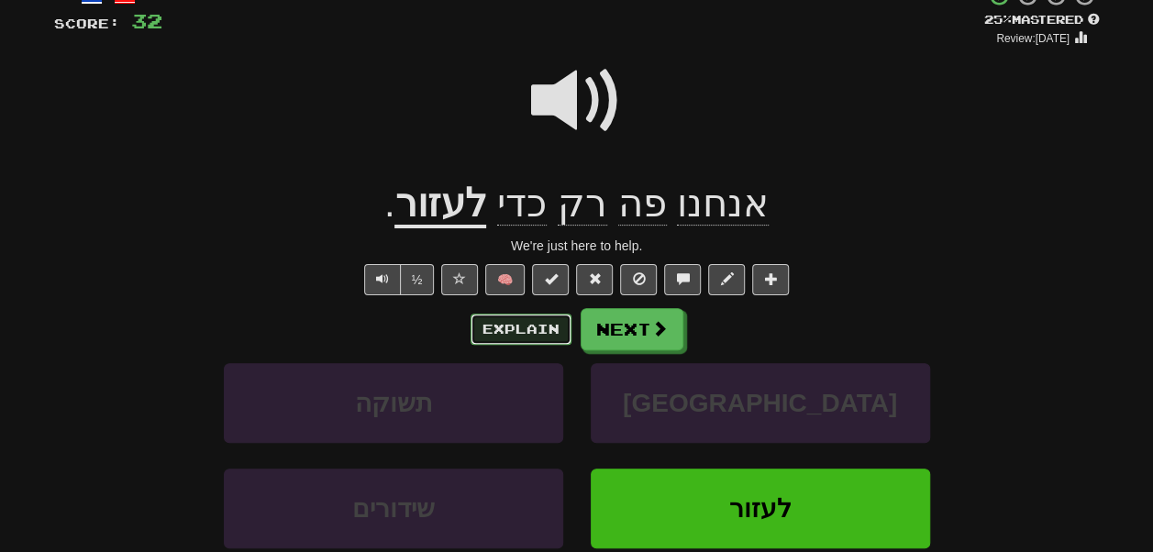
click at [541, 332] on button "Explain" at bounding box center [521, 329] width 101 height 31
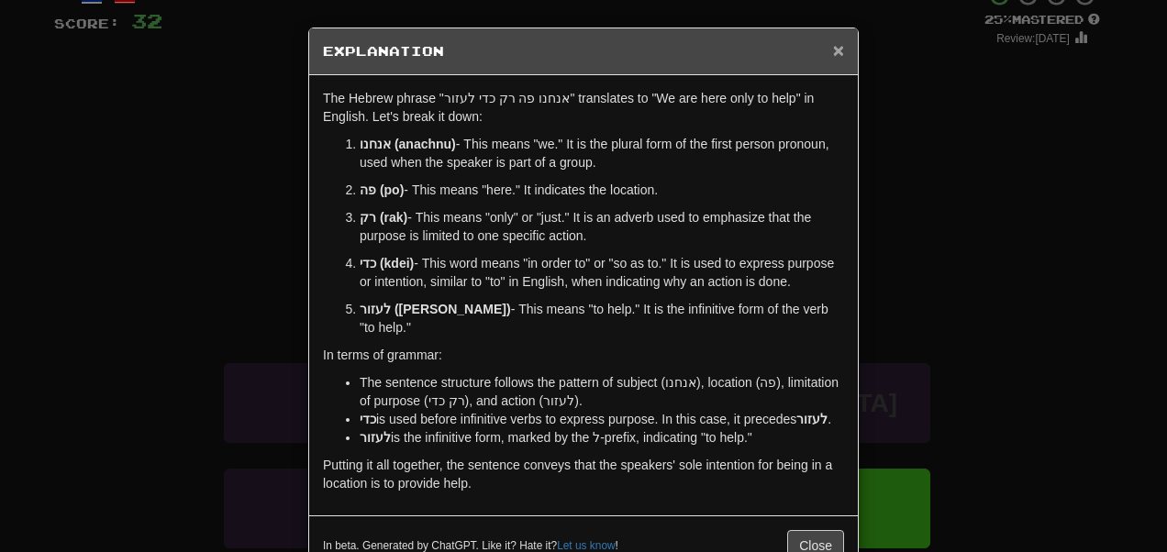
click at [837, 43] on span "×" at bounding box center [838, 49] width 11 height 21
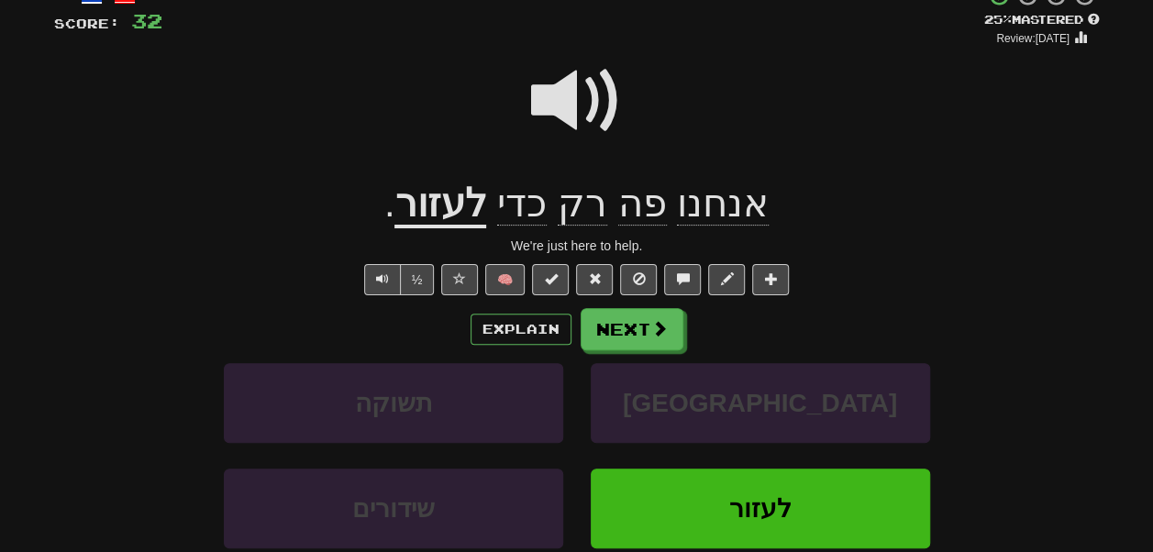
click at [585, 79] on span at bounding box center [577, 101] width 92 height 92
click at [524, 326] on button "Explain" at bounding box center [521, 329] width 101 height 31
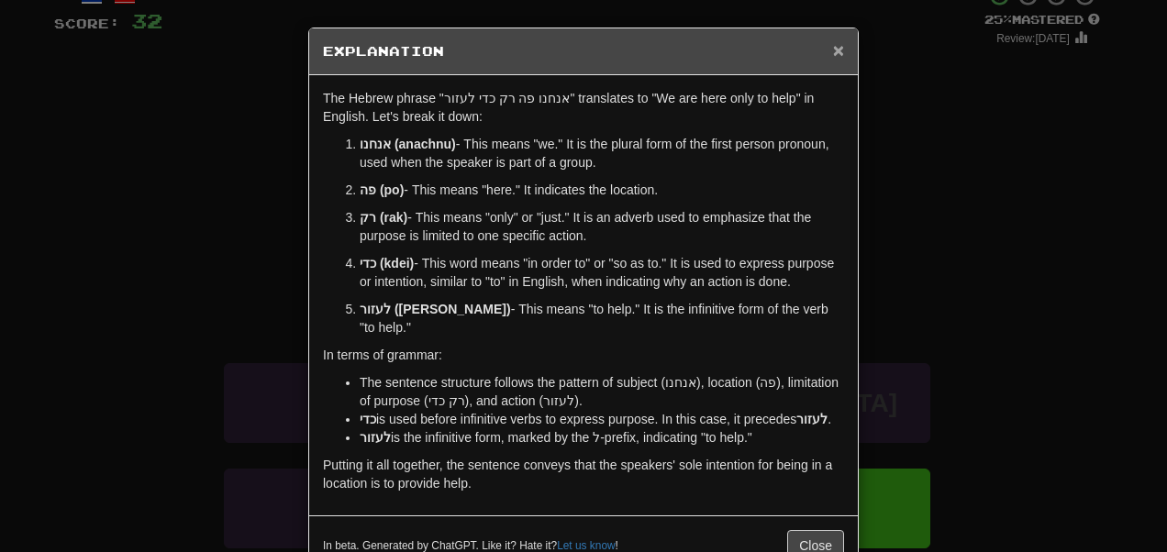
click at [833, 44] on span "×" at bounding box center [838, 49] width 11 height 21
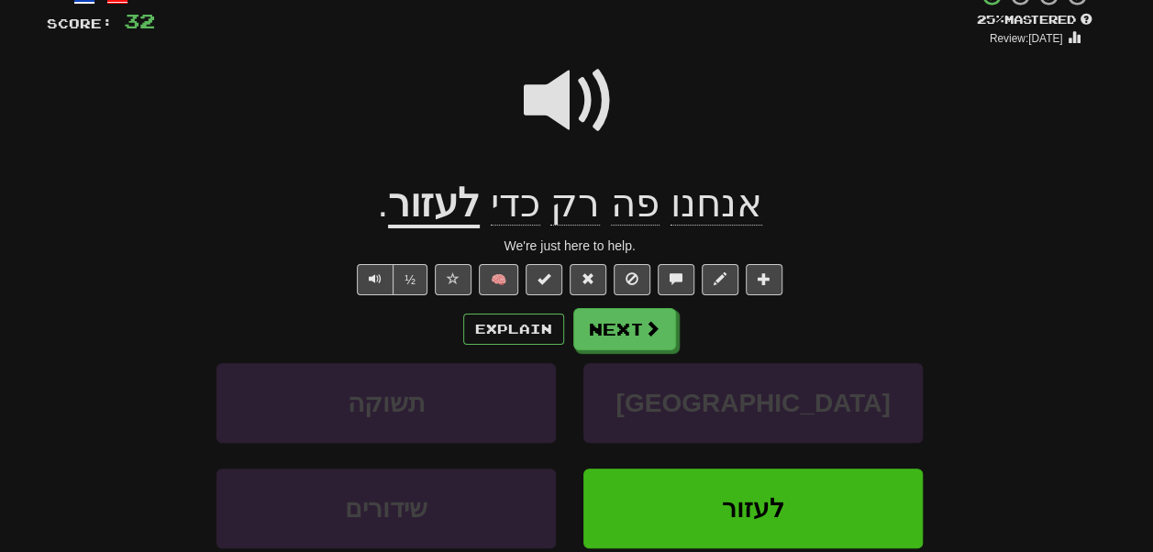
click at [641, 90] on div at bounding box center [570, 113] width 1046 height 131
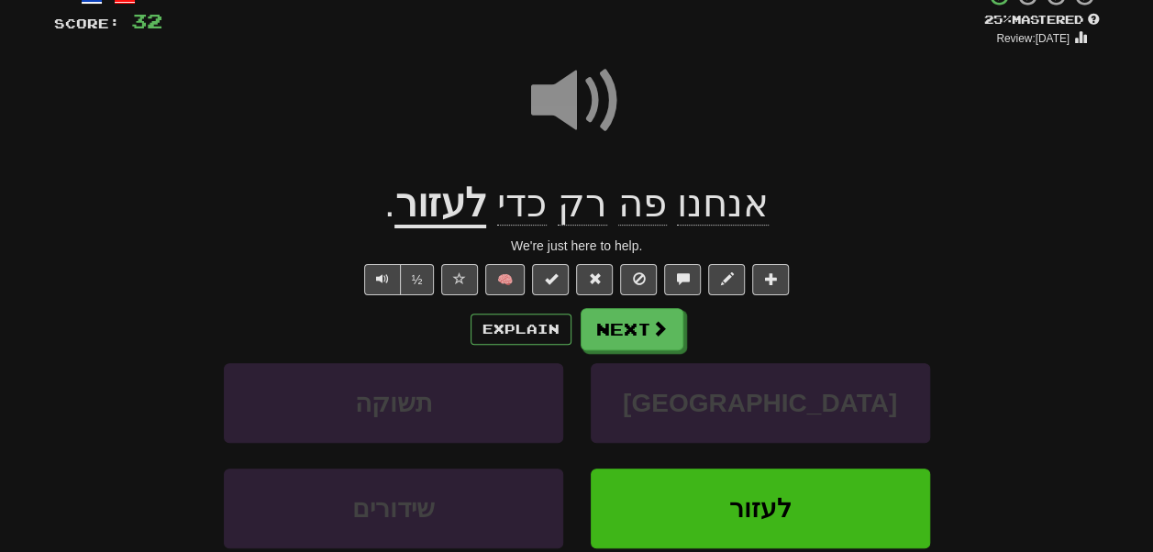
click at [585, 90] on span at bounding box center [577, 101] width 92 height 92
click at [563, 119] on span at bounding box center [577, 101] width 92 height 92
click at [597, 104] on span at bounding box center [577, 101] width 92 height 92
click at [587, 106] on span at bounding box center [577, 101] width 92 height 92
click at [641, 326] on button "Next" at bounding box center [633, 330] width 103 height 42
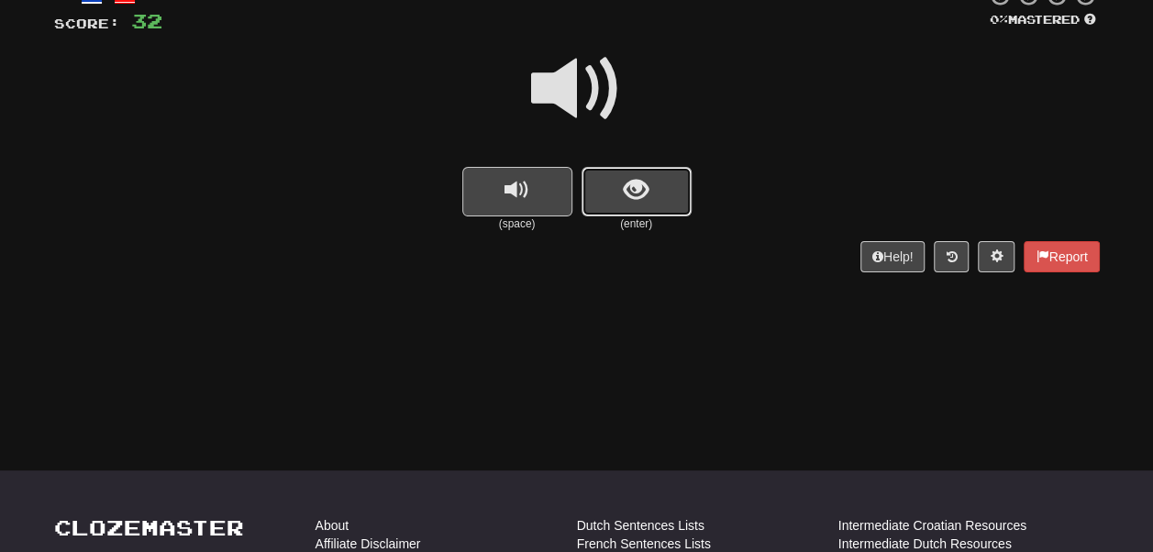
click at [643, 189] on span "show sentence" at bounding box center [636, 190] width 25 height 25
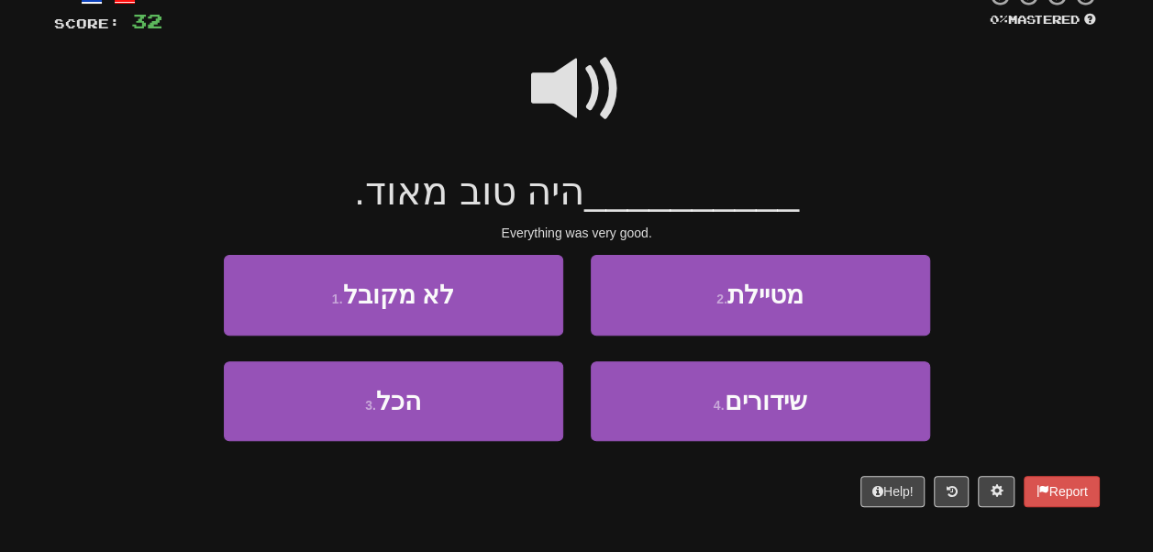
click at [576, 62] on span at bounding box center [577, 89] width 92 height 92
click at [585, 98] on span at bounding box center [577, 89] width 92 height 92
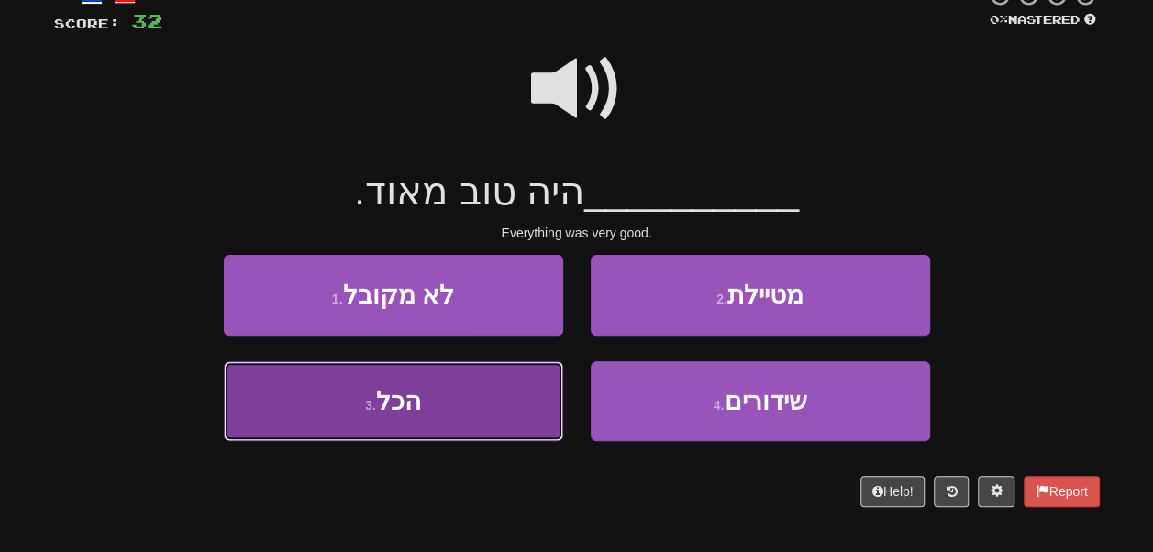
click at [492, 407] on button "3 . הכל" at bounding box center [393, 401] width 339 height 80
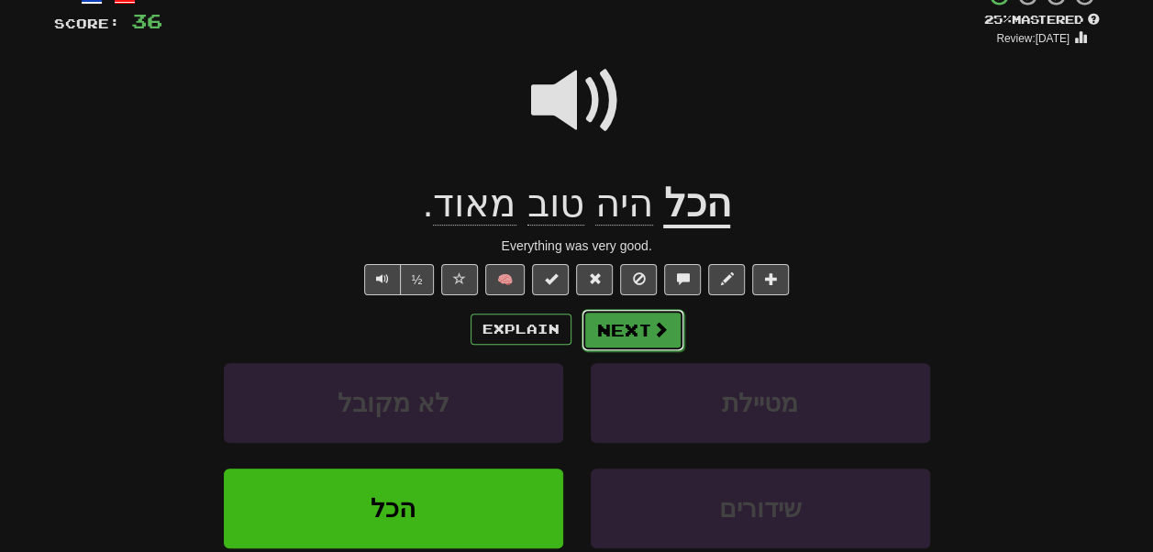
click at [631, 334] on button "Next" at bounding box center [633, 330] width 103 height 42
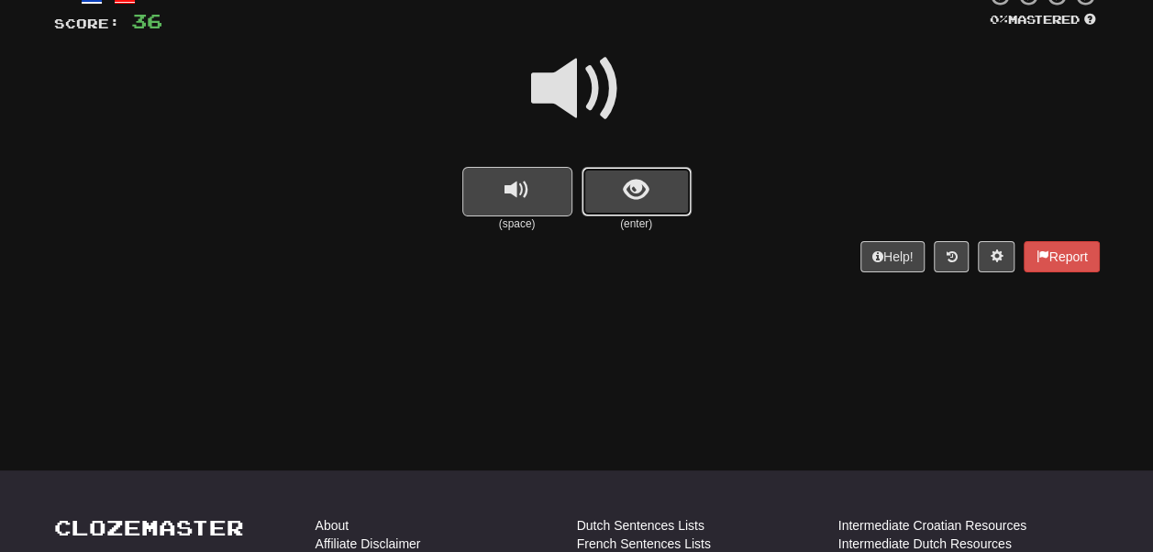
click at [624, 183] on span "show sentence" at bounding box center [636, 190] width 25 height 25
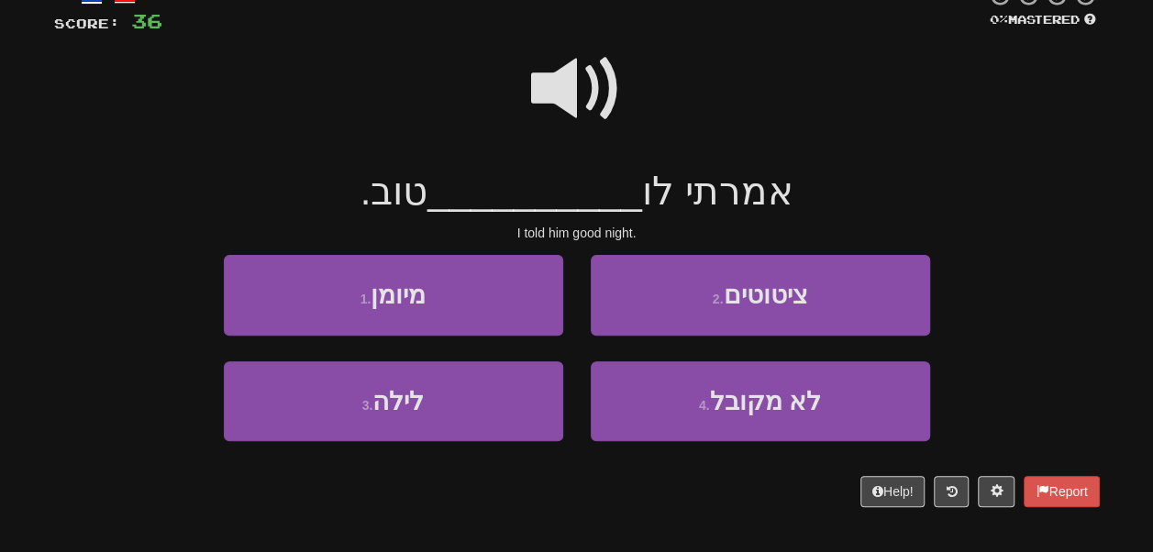
click at [574, 68] on span at bounding box center [577, 89] width 92 height 92
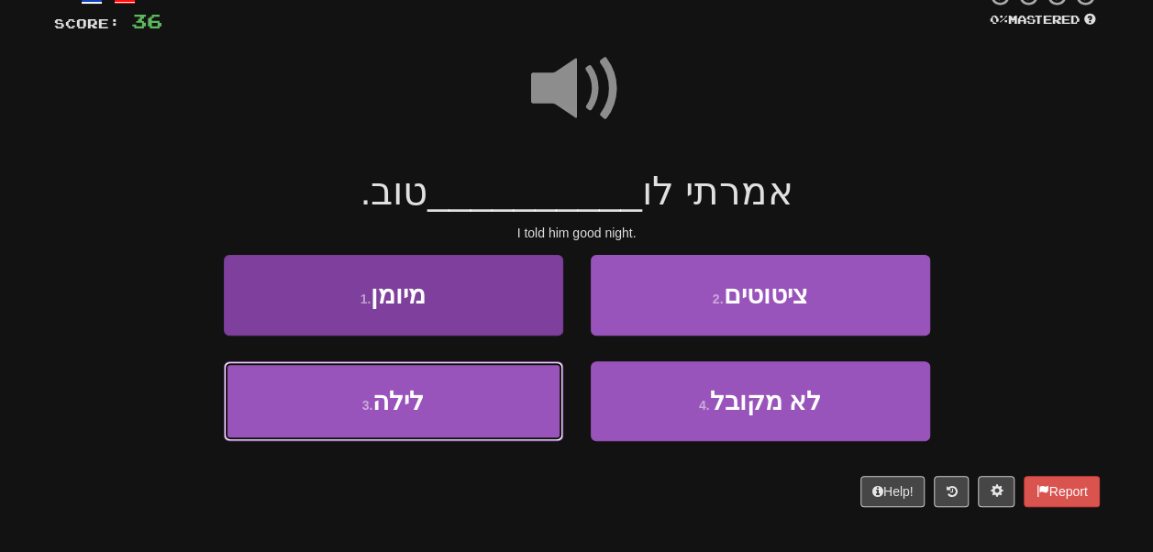
click at [492, 393] on button "3 . לילה" at bounding box center [393, 401] width 339 height 80
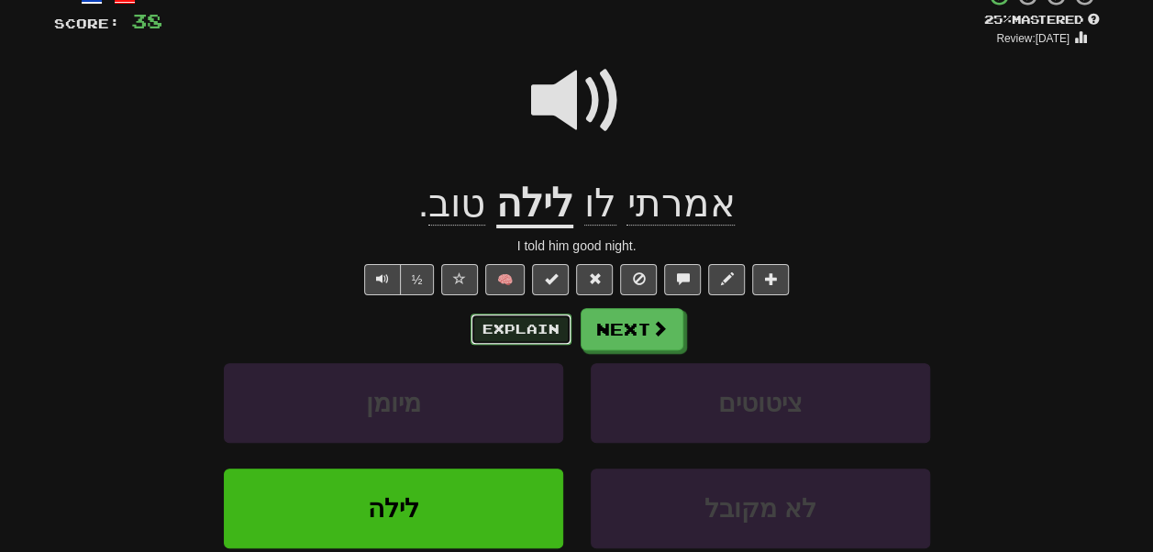
click at [527, 340] on button "Explain" at bounding box center [521, 329] width 101 height 31
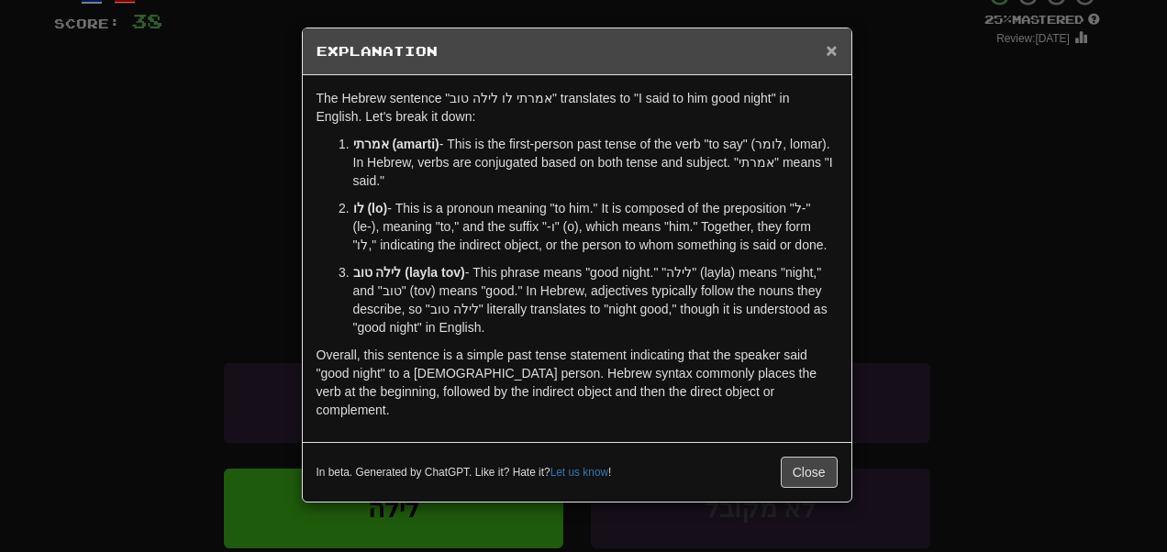
click at [830, 49] on span "×" at bounding box center [831, 49] width 11 height 21
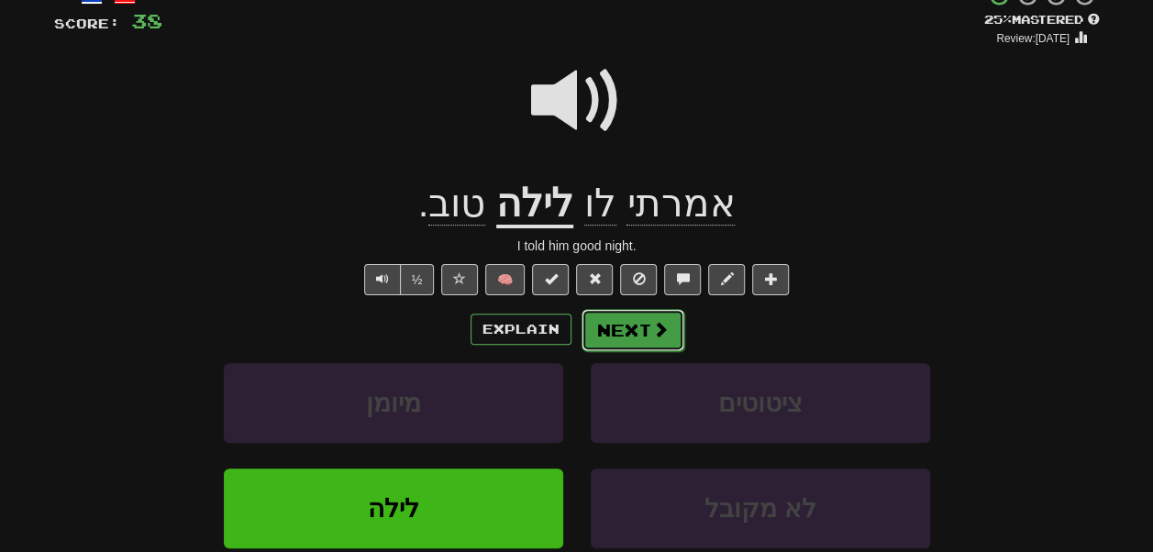
click at [638, 330] on button "Next" at bounding box center [633, 330] width 103 height 42
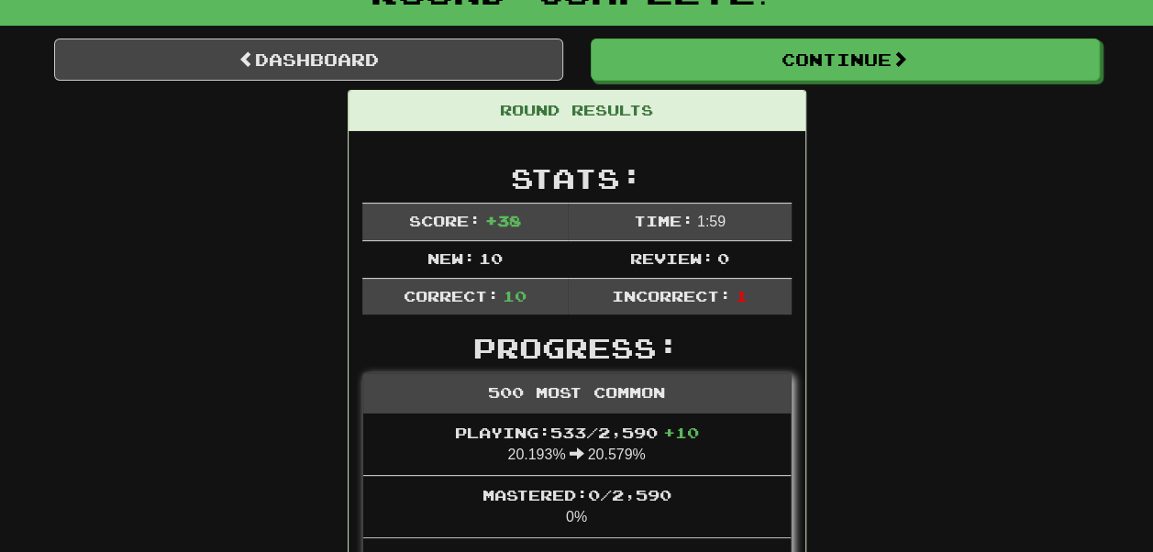
scroll to position [85, 0]
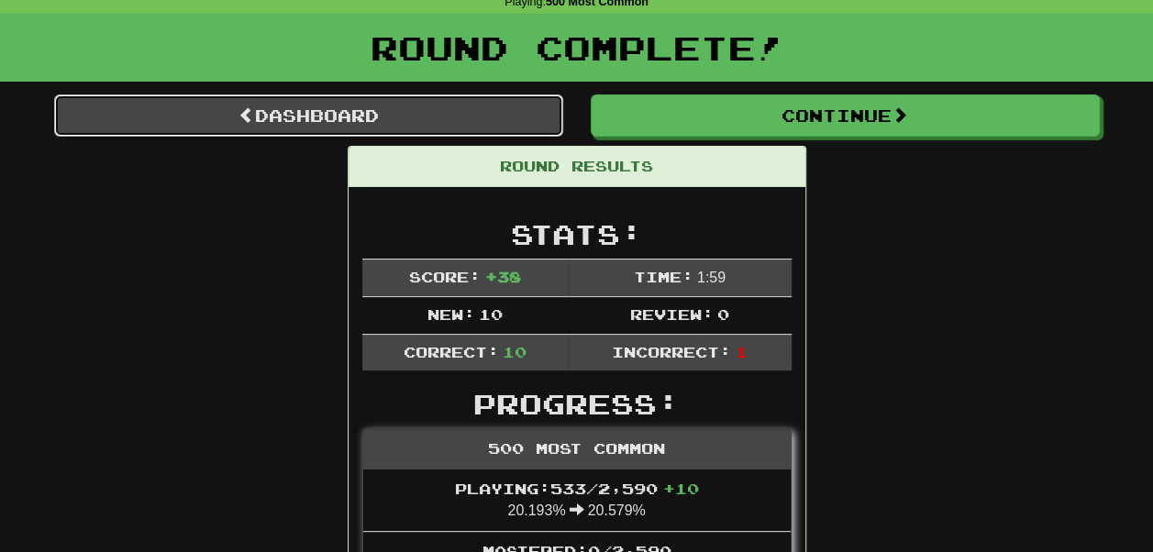
click at [446, 120] on link "Dashboard" at bounding box center [308, 115] width 509 height 42
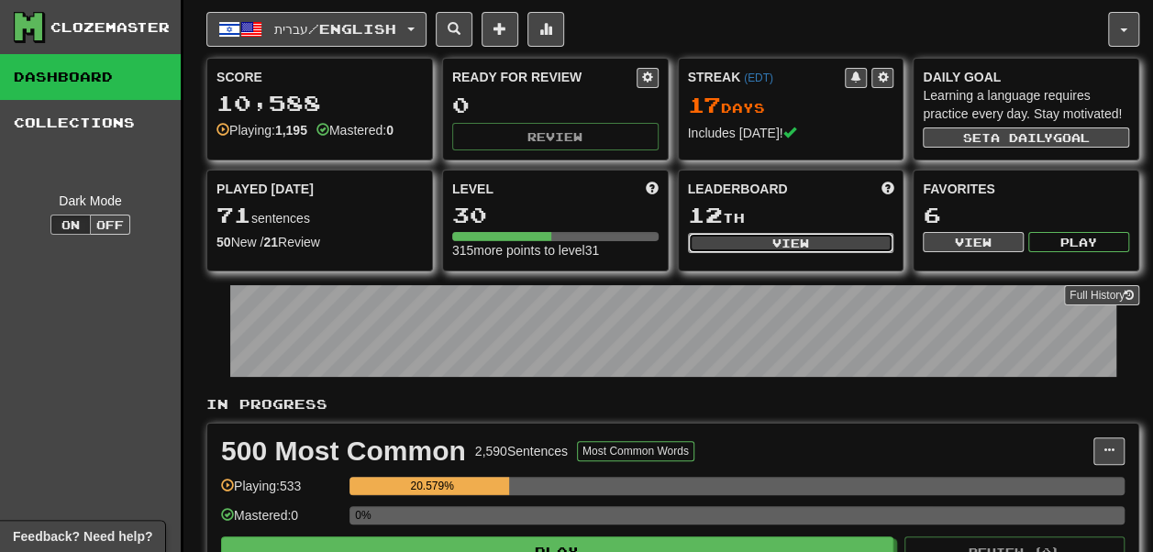
click at [767, 253] on button "View" at bounding box center [791, 243] width 206 height 20
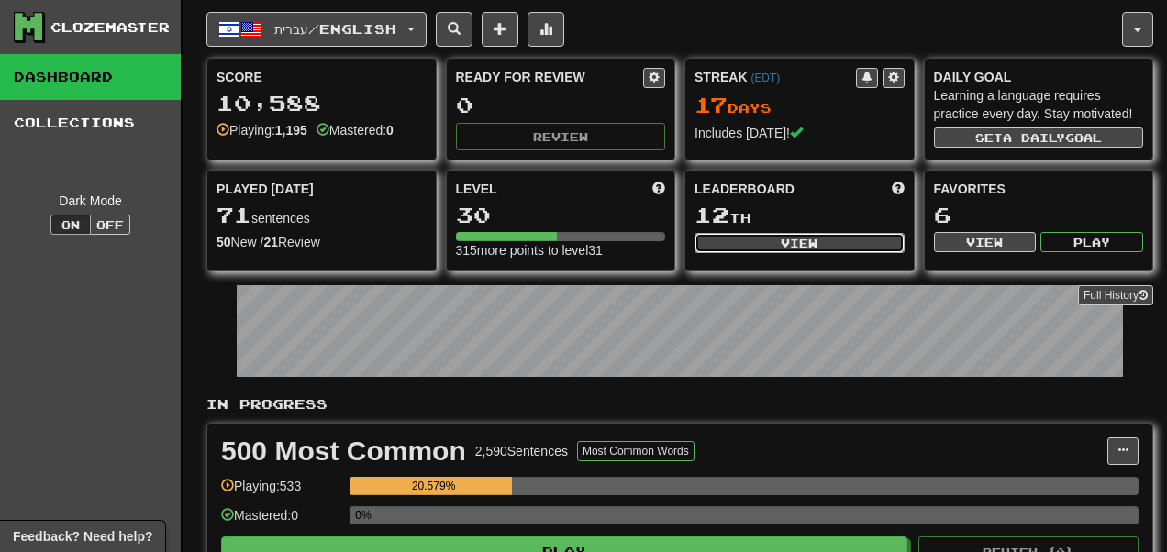
select select "**********"
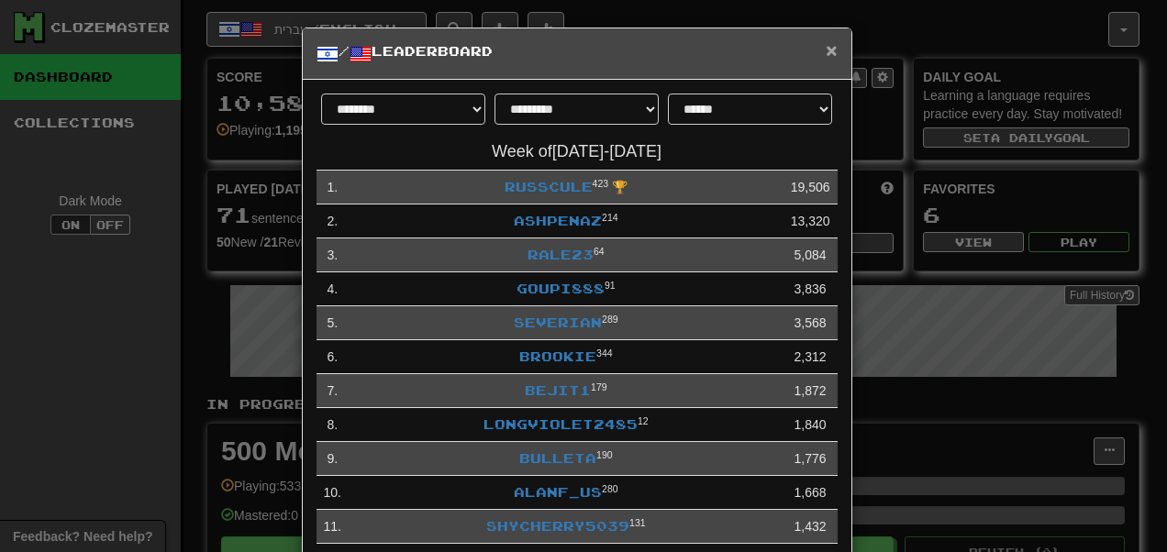
click at [827, 46] on span "×" at bounding box center [831, 49] width 11 height 21
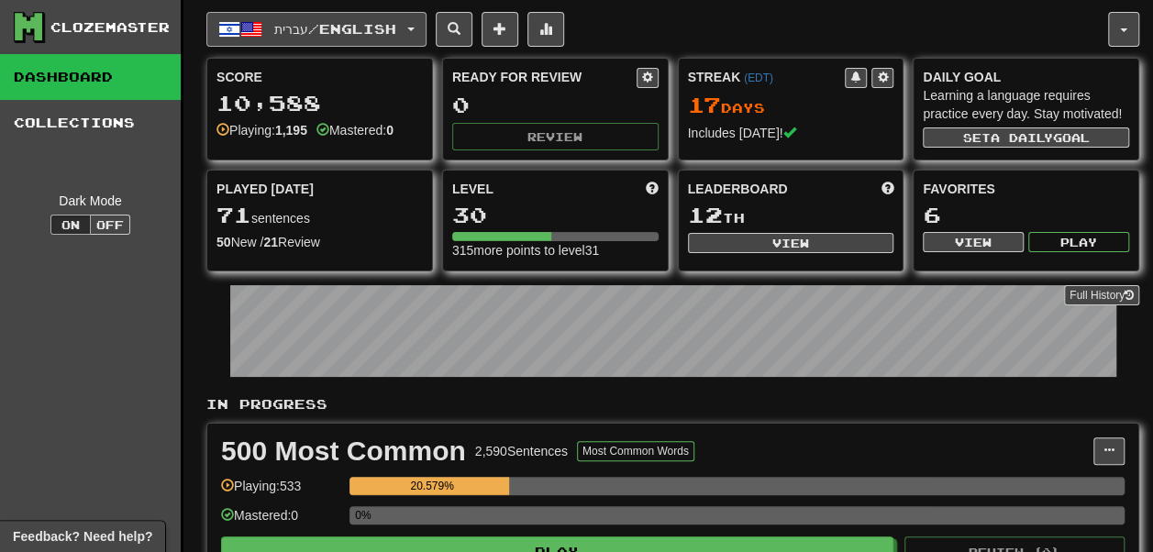
click at [350, 28] on span "עברית / English" at bounding box center [335, 29] width 122 height 16
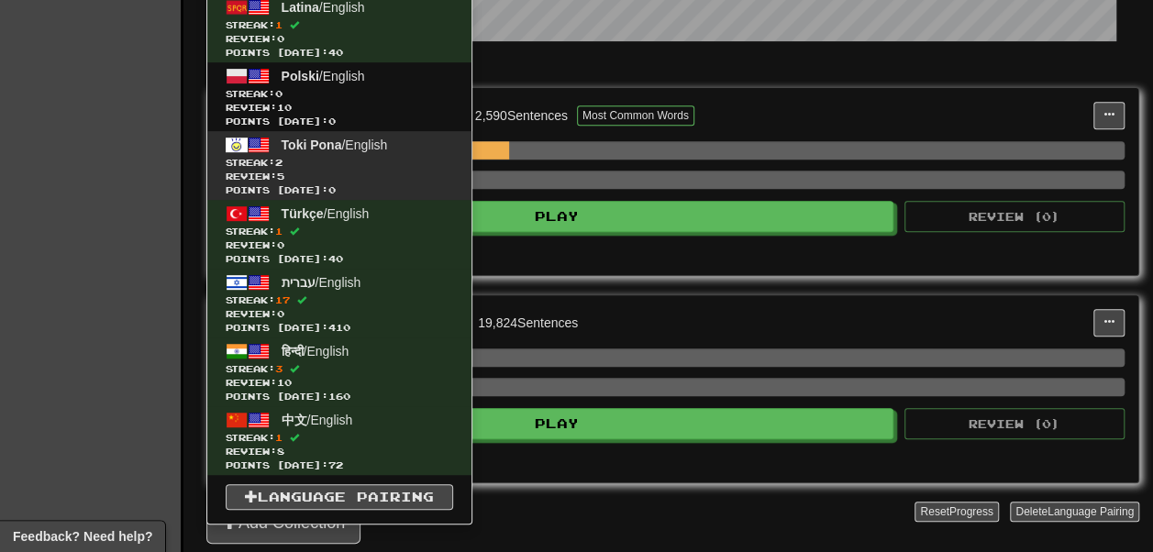
scroll to position [336, 0]
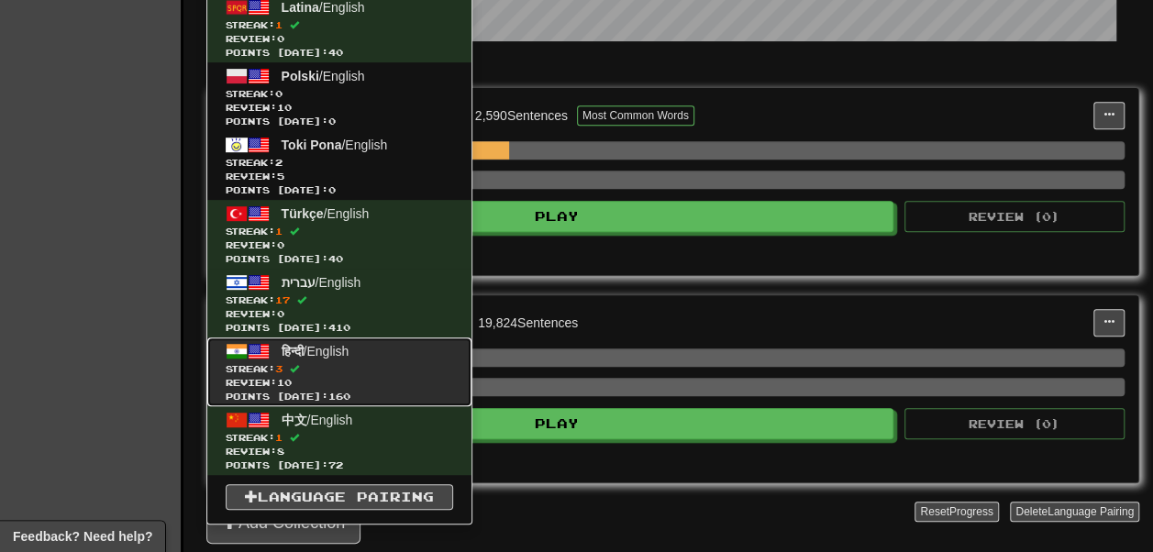
click at [350, 371] on span "Streak: 3" at bounding box center [340, 369] width 228 height 14
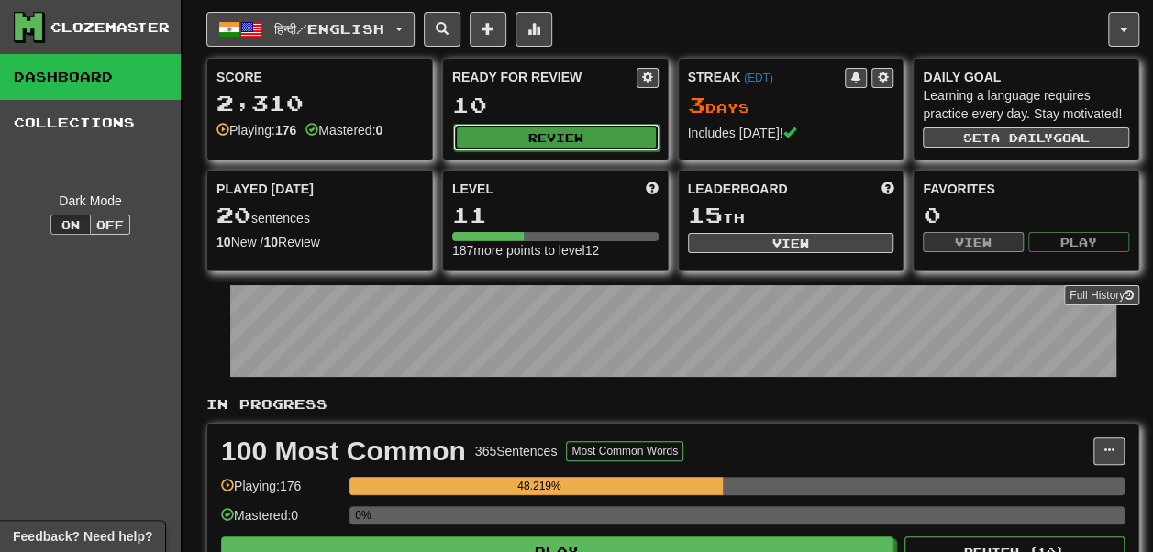
click at [542, 142] on button "Review" at bounding box center [556, 138] width 206 height 28
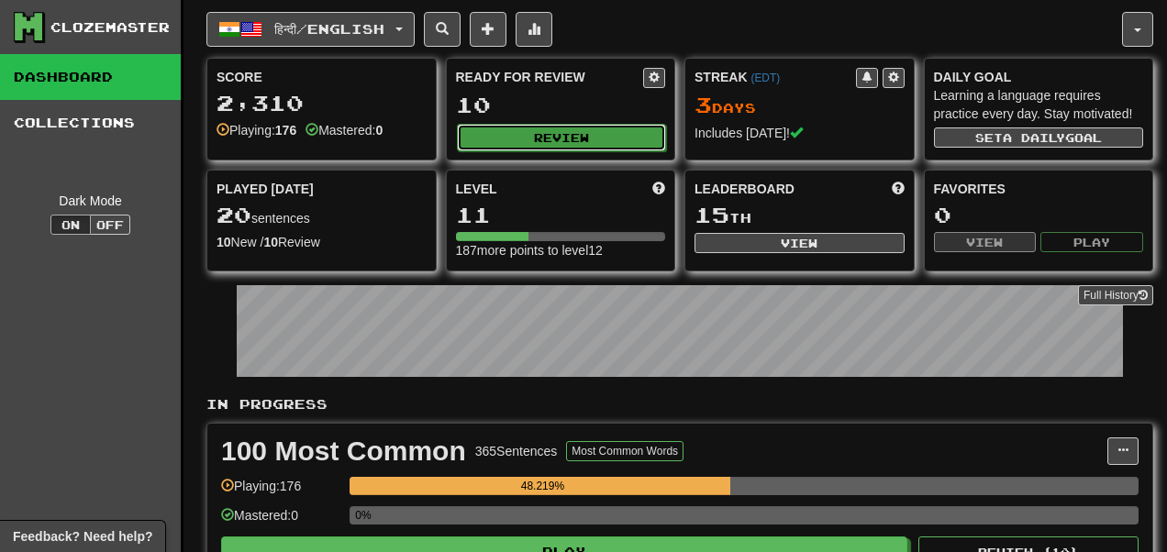
select select "**"
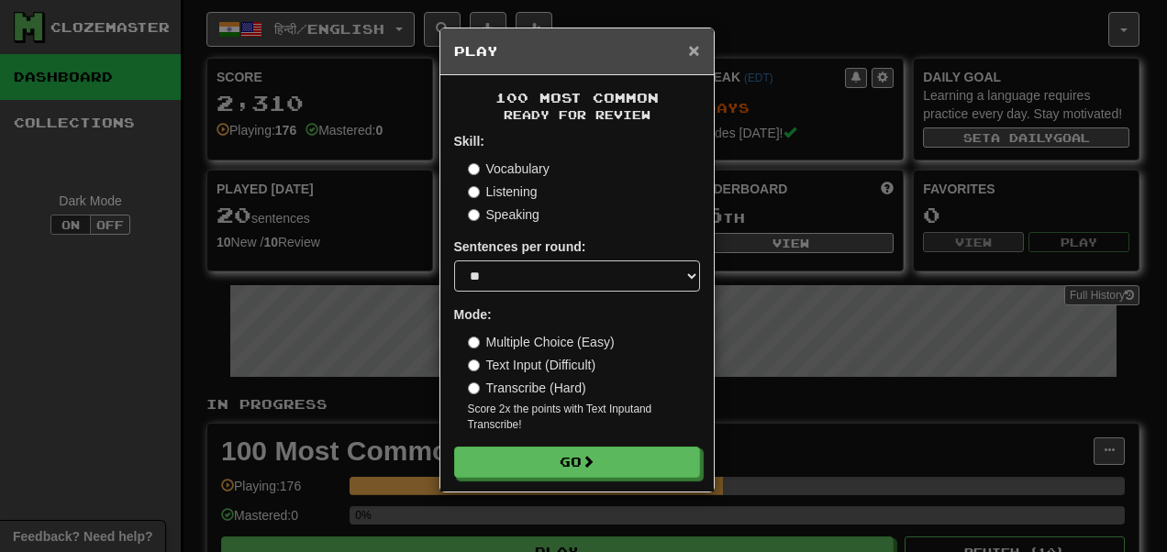
click at [695, 51] on span "×" at bounding box center [693, 49] width 11 height 21
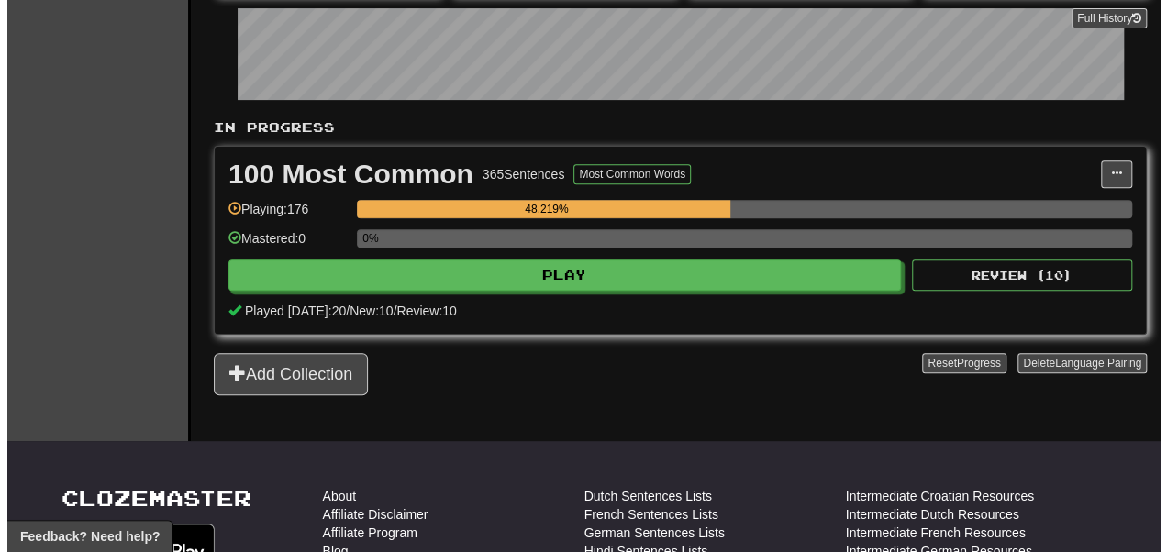
scroll to position [305, 0]
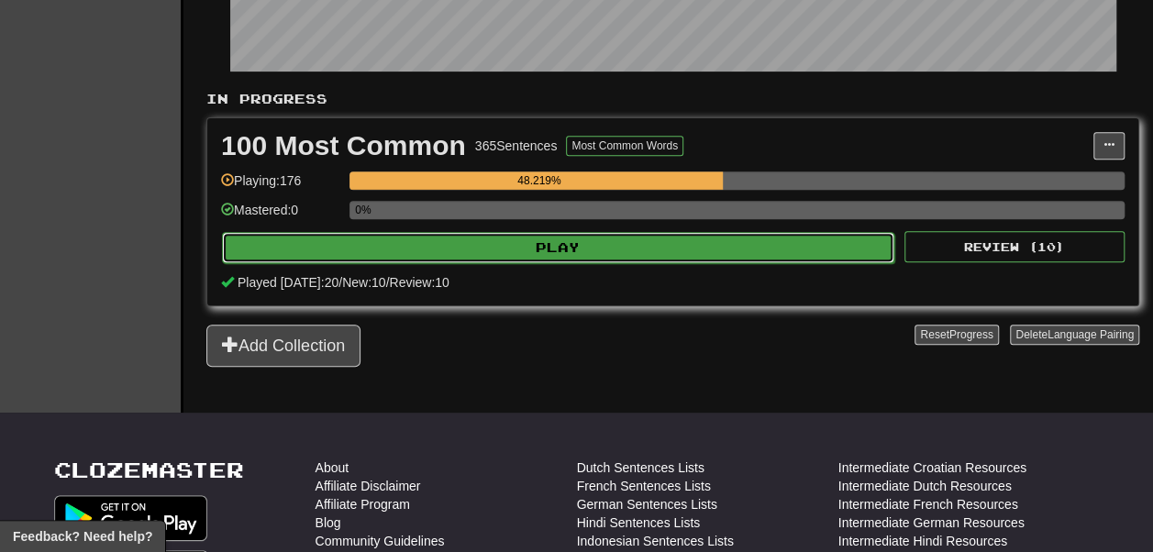
click at [516, 263] on button "Play" at bounding box center [558, 247] width 672 height 31
select select "**"
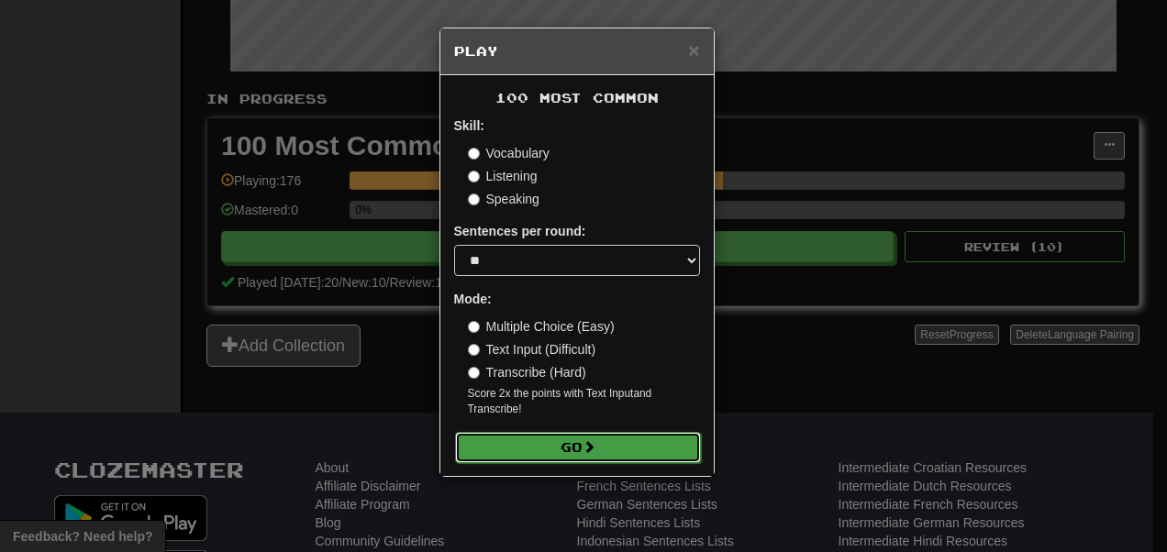
click at [536, 461] on button "Go" at bounding box center [578, 447] width 246 height 31
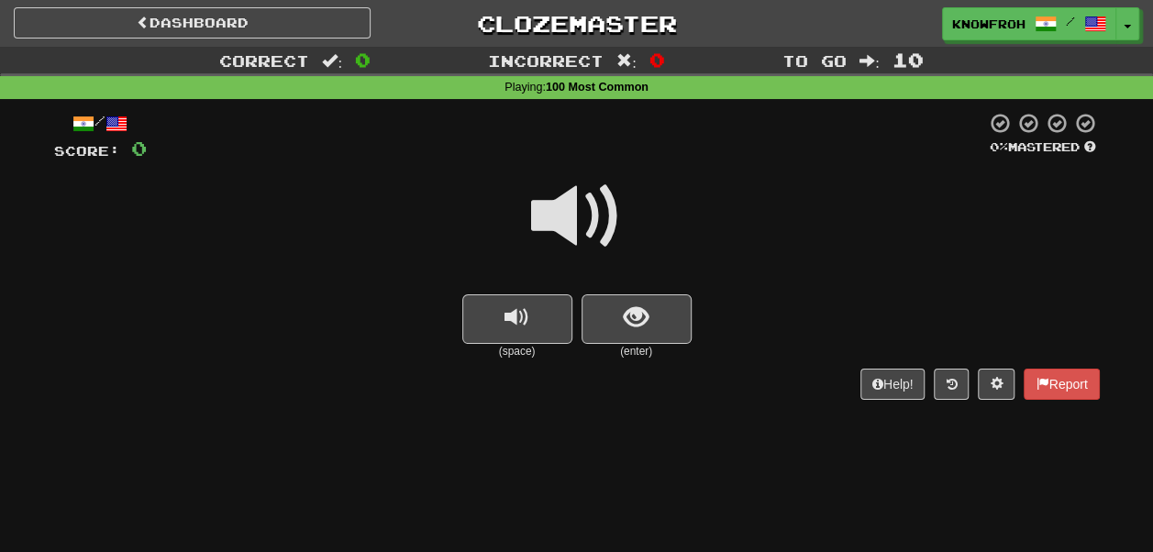
click at [627, 292] on div at bounding box center [577, 228] width 1046 height 131
click at [627, 312] on span "show sentence" at bounding box center [636, 317] width 25 height 25
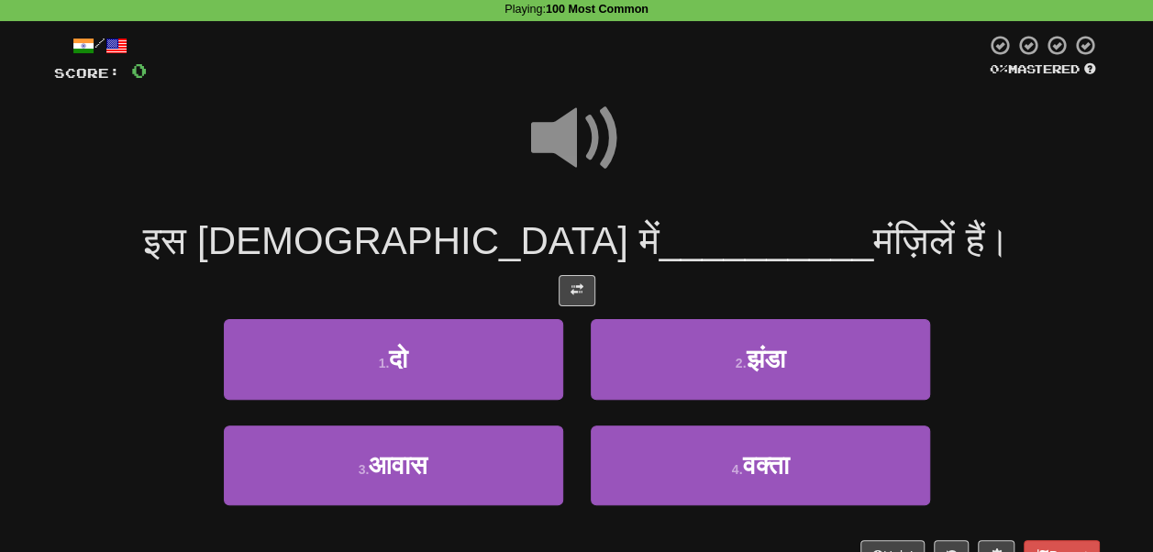
scroll to position [92, 0]
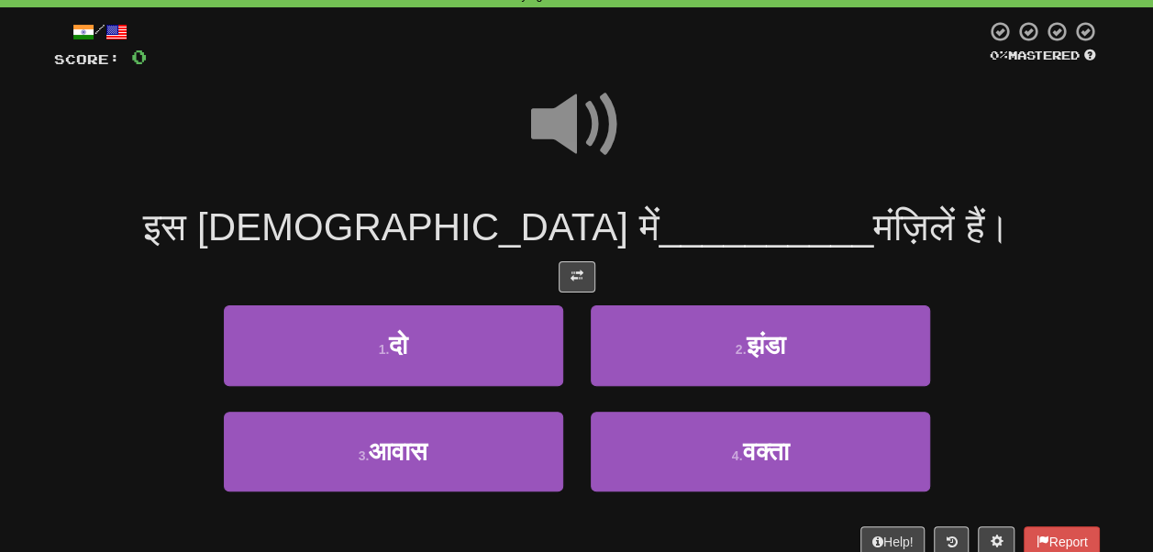
click at [558, 124] on span at bounding box center [577, 125] width 92 height 92
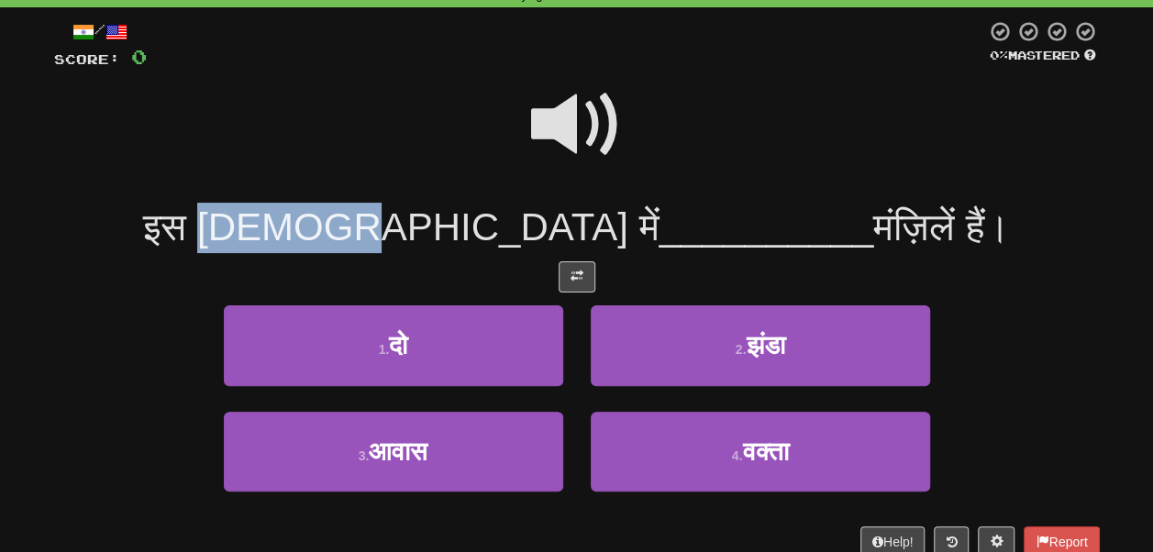
drag, startPoint x: 361, startPoint y: 220, endPoint x: 527, endPoint y: 213, distance: 165.3
click at [502, 220] on span "इस मस्जिद में" at bounding box center [401, 226] width 516 height 43
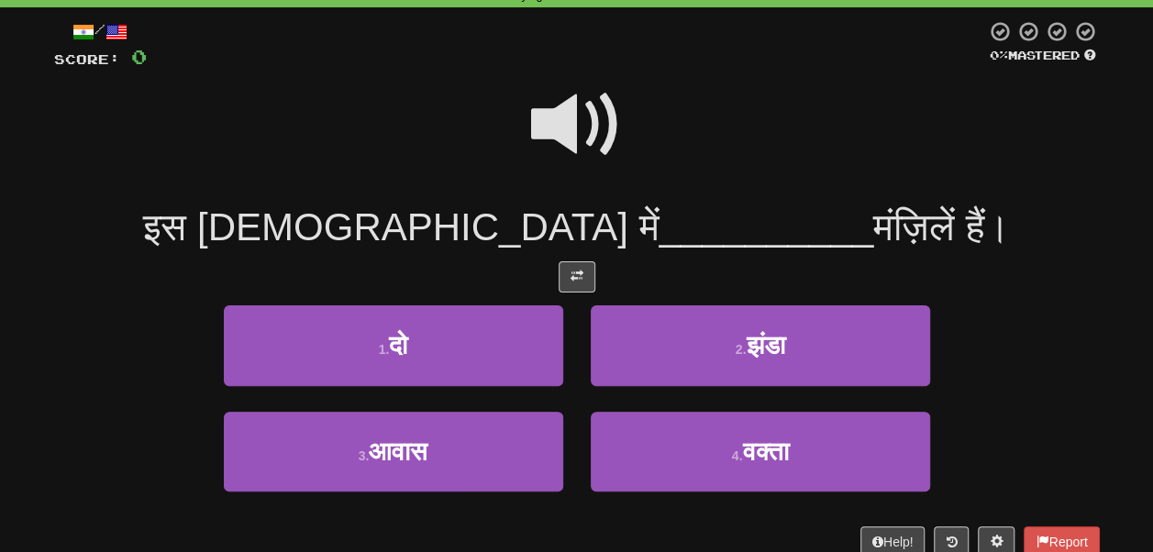
click at [583, 145] on span at bounding box center [577, 125] width 92 height 92
click at [552, 123] on span at bounding box center [577, 125] width 92 height 92
click at [566, 108] on span at bounding box center [577, 125] width 92 height 92
click at [569, 128] on span at bounding box center [577, 125] width 92 height 92
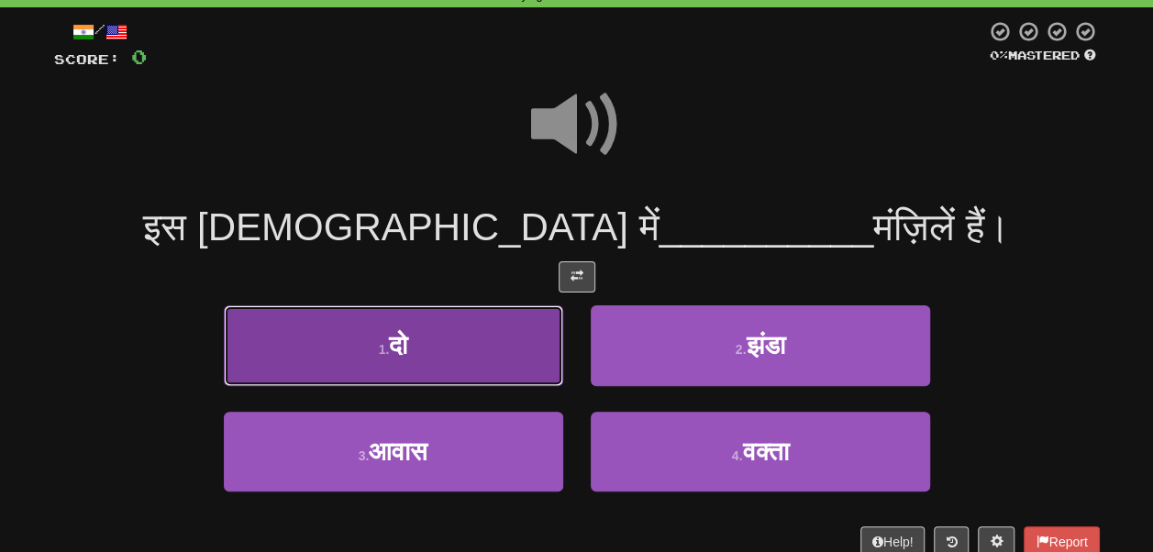
click at [446, 364] on button "1 . दो" at bounding box center [393, 345] width 339 height 80
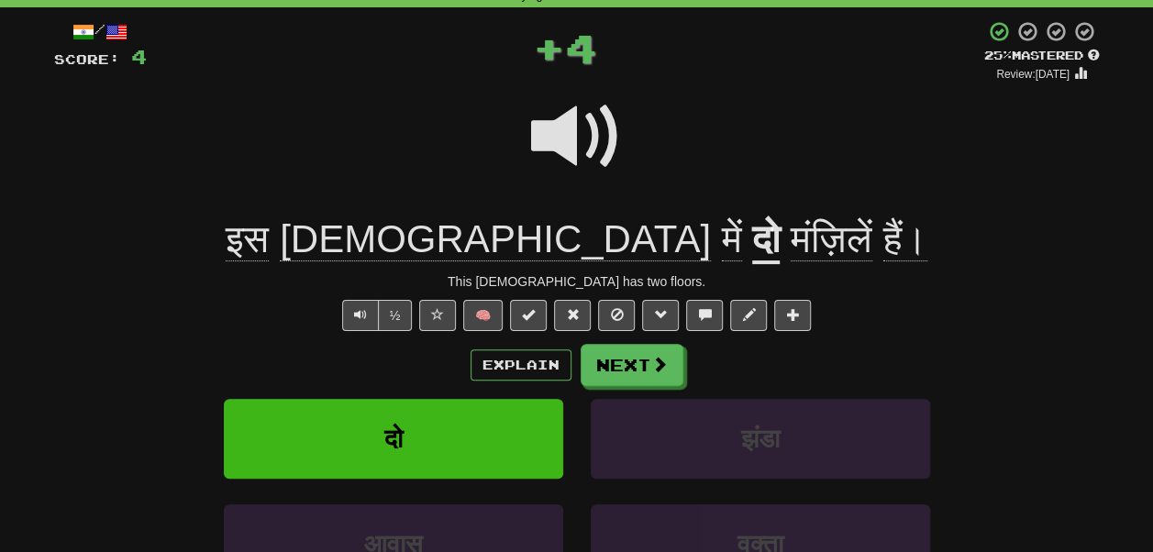
click at [791, 235] on span "मंज़िलें" at bounding box center [832, 239] width 82 height 44
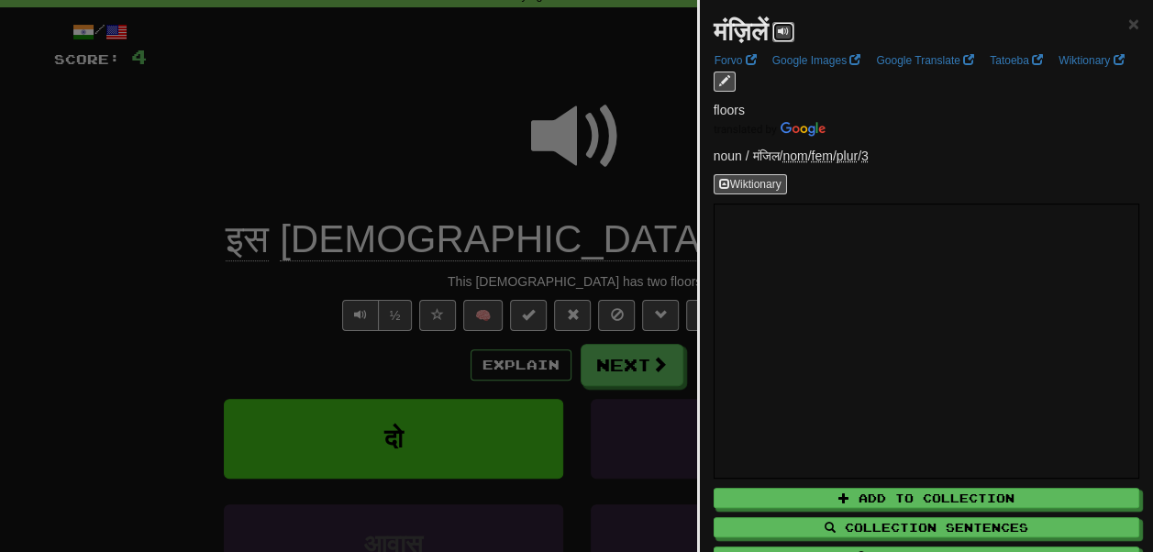
drag, startPoint x: 793, startPoint y: 24, endPoint x: 829, endPoint y: 27, distance: 36.8
click at [789, 26] on span at bounding box center [783, 31] width 11 height 11
click at [1128, 25] on span "×" at bounding box center [1133, 23] width 11 height 21
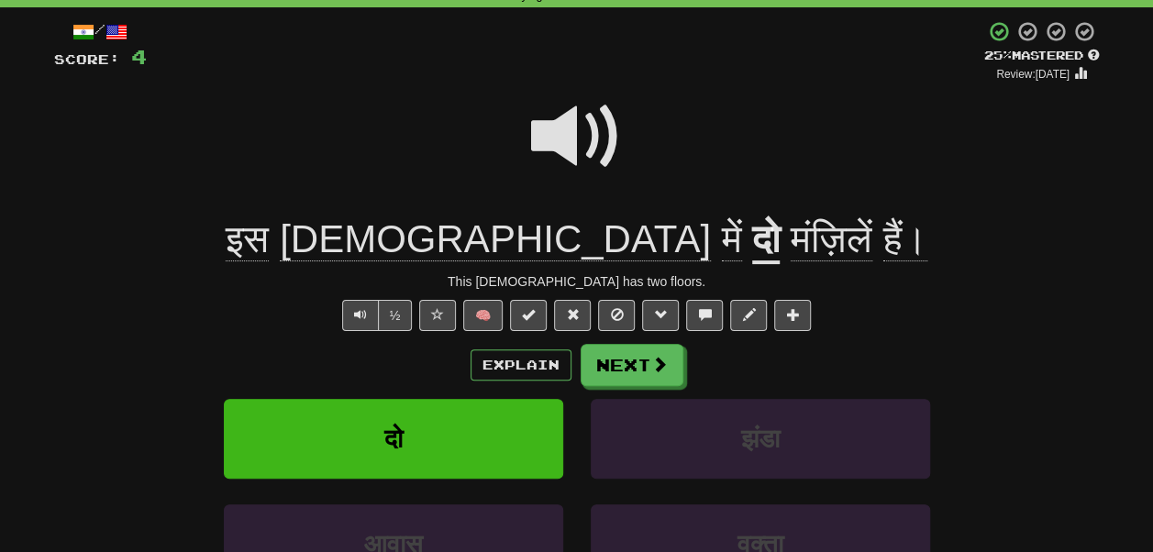
click at [589, 141] on span at bounding box center [577, 137] width 92 height 92
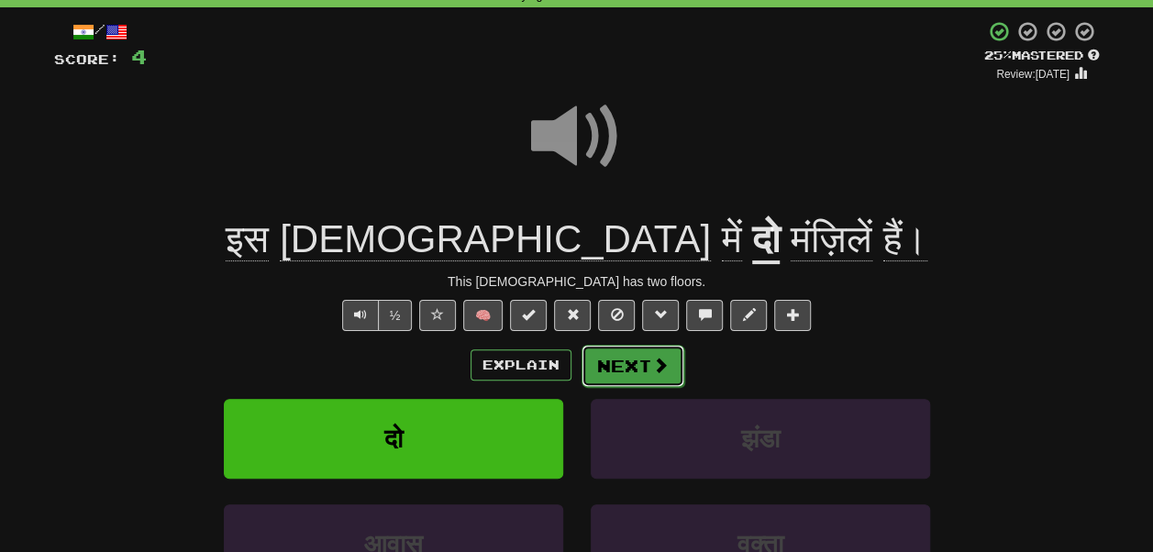
click at [644, 359] on button "Next" at bounding box center [633, 366] width 103 height 42
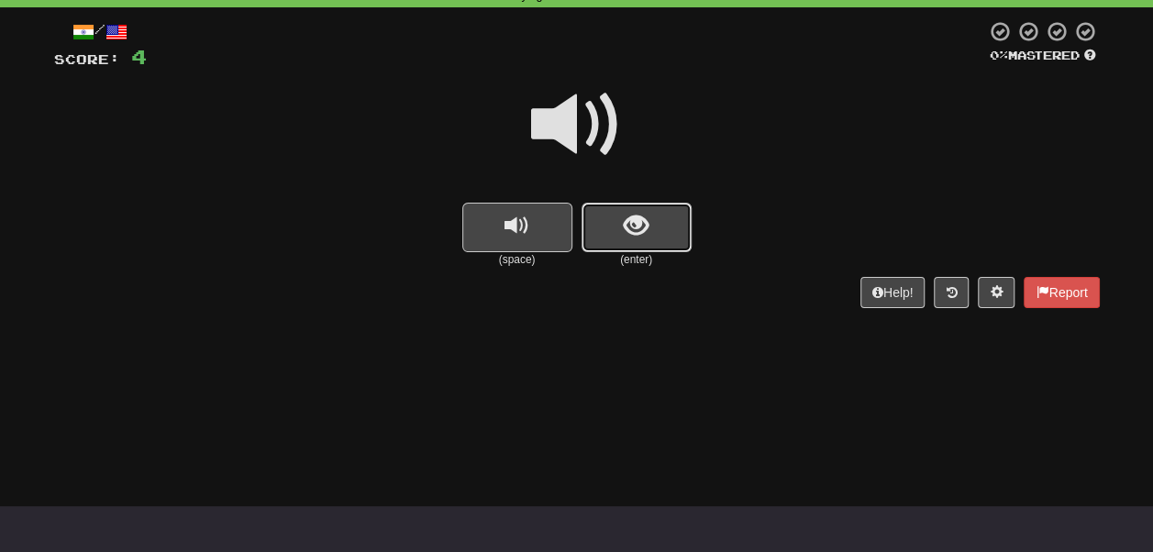
click at [631, 230] on span "show sentence" at bounding box center [636, 226] width 25 height 25
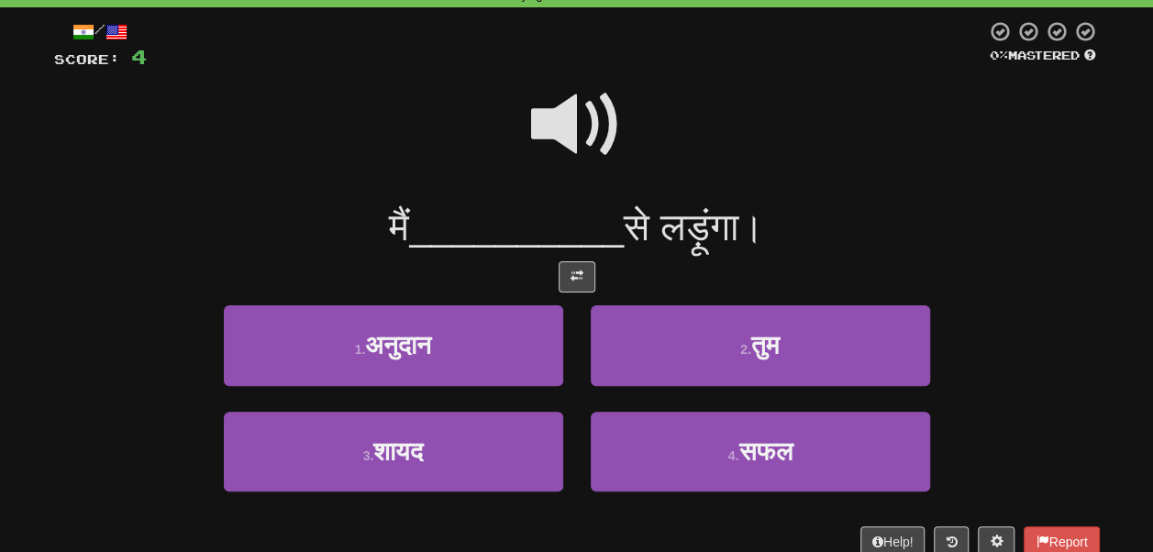
click at [597, 121] on span at bounding box center [577, 125] width 92 height 92
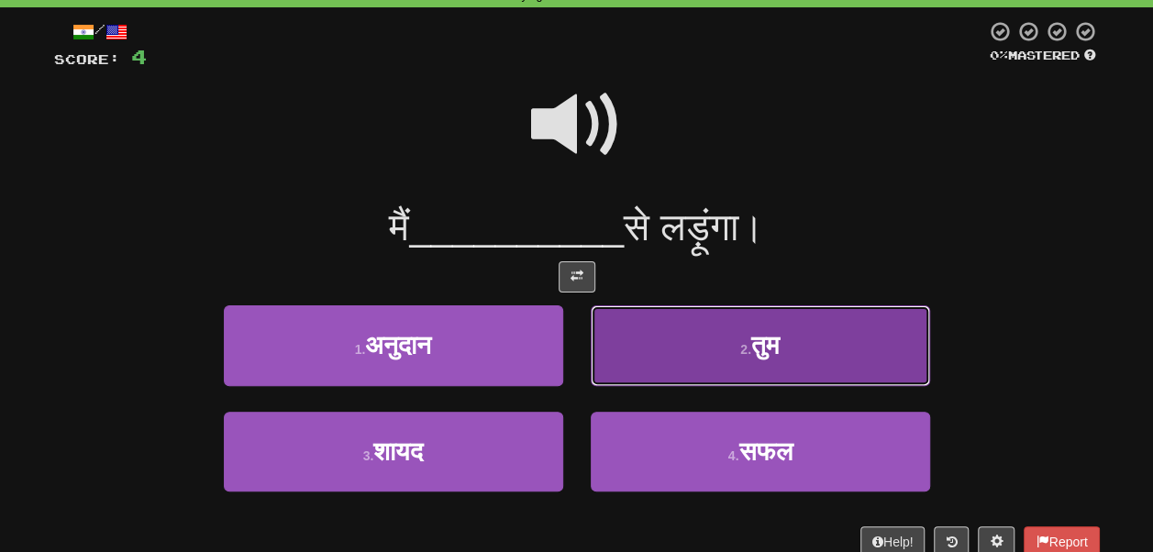
click at [706, 342] on button "2 . तुम" at bounding box center [760, 345] width 339 height 80
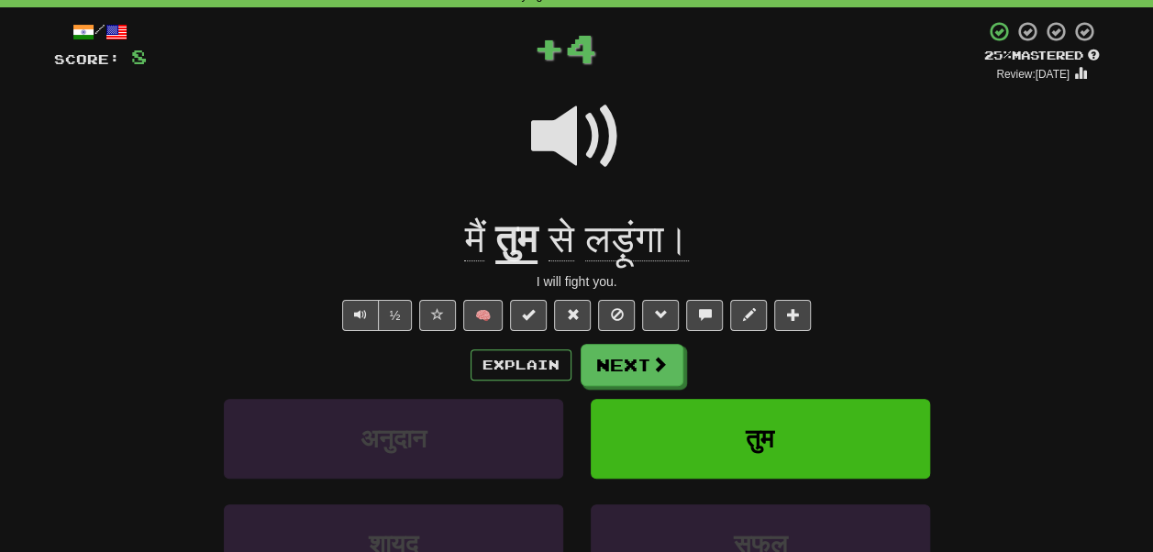
click at [611, 240] on span "लड़ूंगा।" at bounding box center [637, 239] width 104 height 44
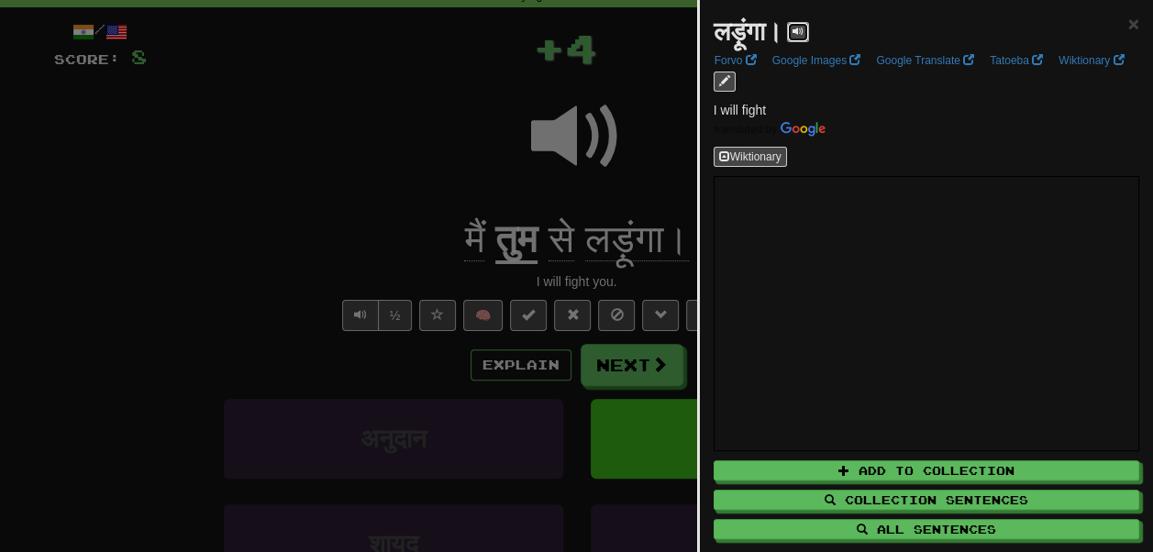
click at [804, 39] on button at bounding box center [798, 32] width 22 height 20
click at [1128, 19] on span "×" at bounding box center [1133, 23] width 11 height 21
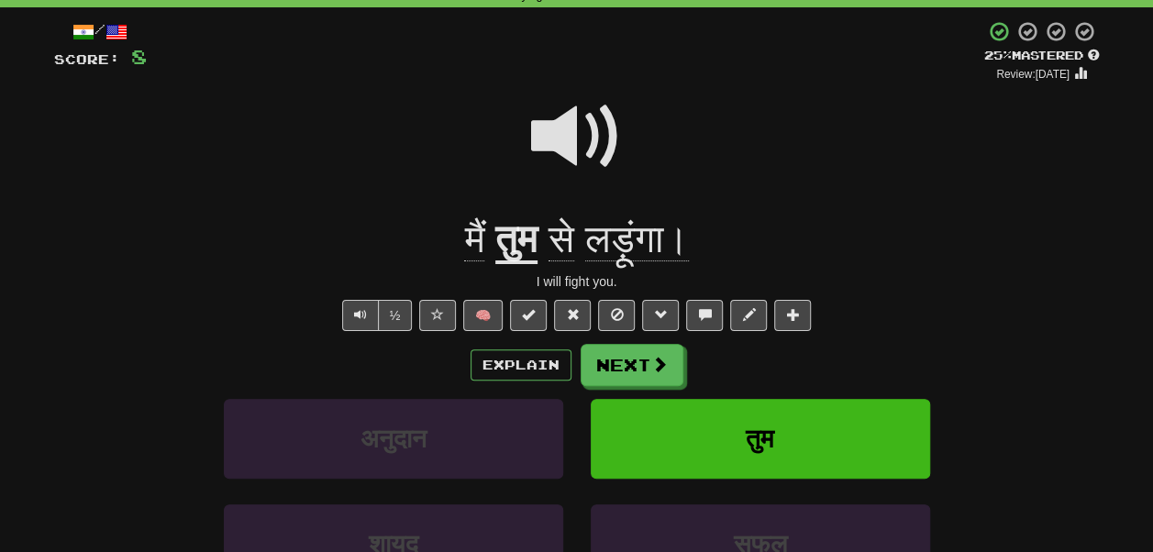
click at [637, 346] on div "/ Score: 8 + 4 25 % Mastered Review: 2025-09-14 मैं तुम से लड़ूंगा। I will figh…" at bounding box center [577, 363] width 1046 height 687
click at [635, 360] on button "Next" at bounding box center [633, 366] width 103 height 42
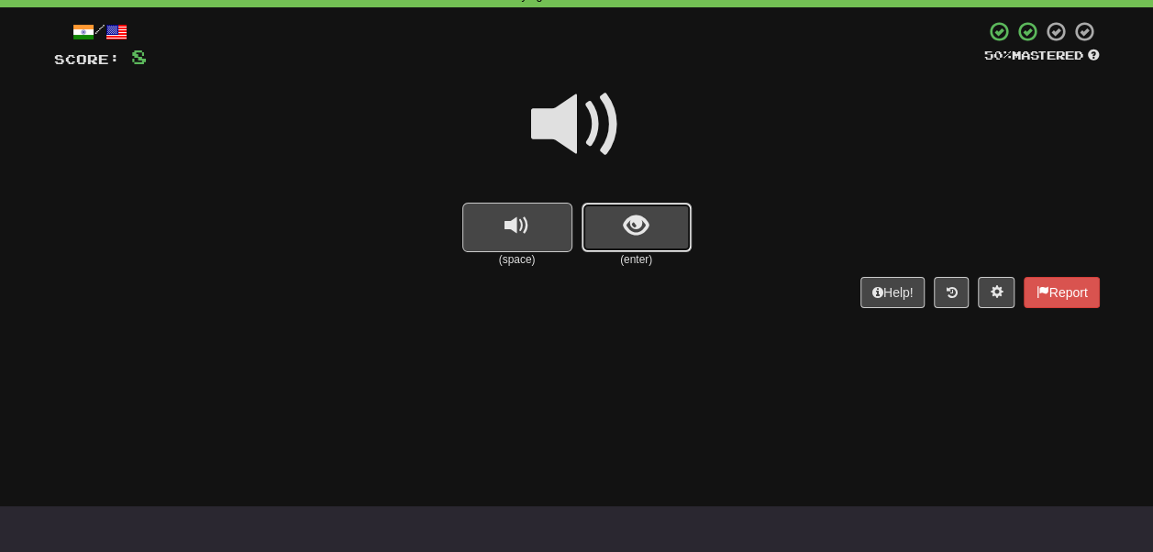
click at [660, 218] on button "show sentence" at bounding box center [637, 228] width 110 height 50
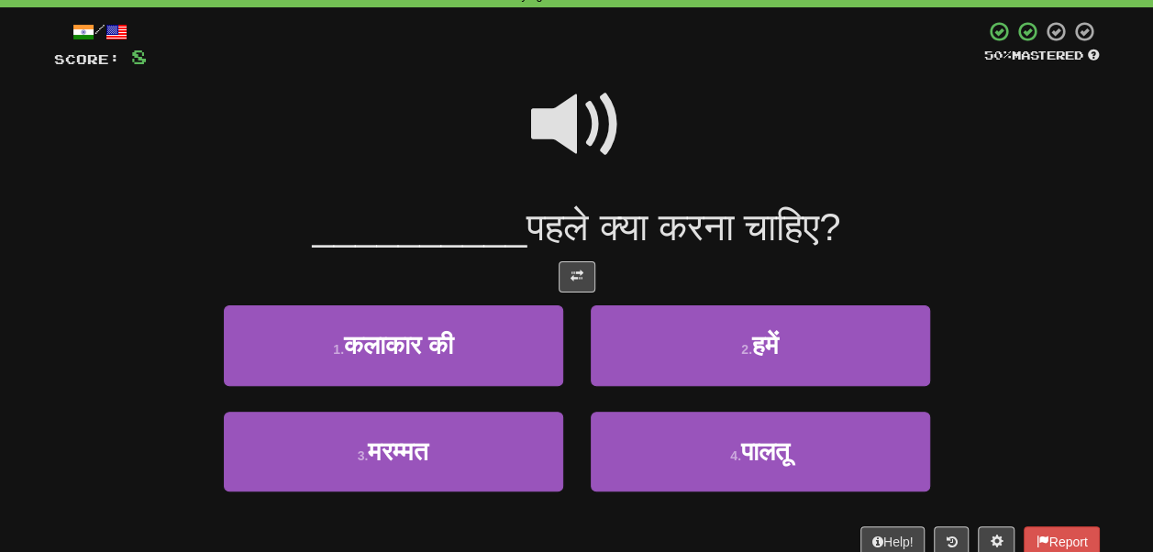
click at [572, 126] on span at bounding box center [577, 125] width 92 height 92
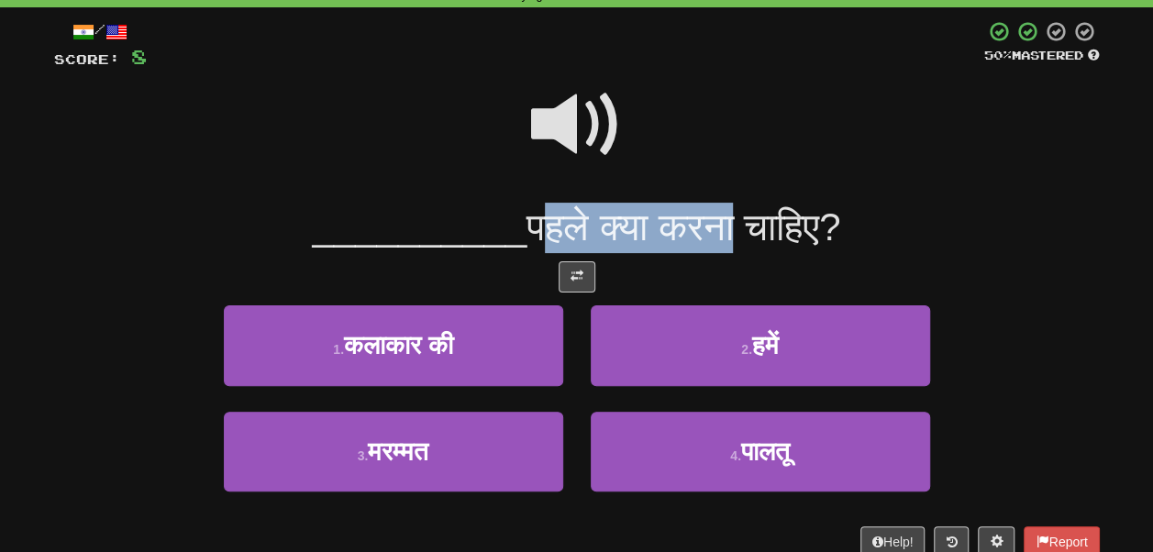
drag, startPoint x: 550, startPoint y: 230, endPoint x: 514, endPoint y: 219, distance: 38.3
click at [675, 240] on span "पहले क्या करना चाहिए?" at bounding box center [684, 226] width 314 height 43
click at [527, 219] on span "पहले क्या करना चाहिए?" at bounding box center [684, 226] width 314 height 43
drag, startPoint x: 492, startPoint y: 225, endPoint x: 580, endPoint y: 227, distance: 88.1
click at [580, 227] on span "पहले क्या करना चाहिए?" at bounding box center [684, 226] width 314 height 43
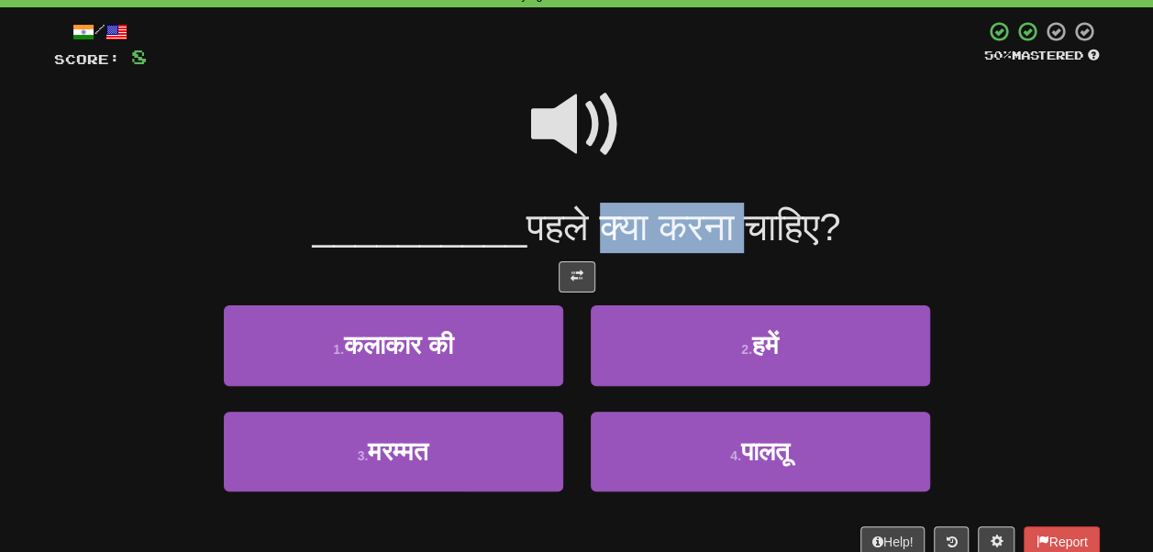
drag, startPoint x: 725, startPoint y: 226, endPoint x: 594, endPoint y: 219, distance: 131.3
click at [595, 219] on span "पहले क्या करना चाहिए?" at bounding box center [684, 226] width 314 height 43
click at [592, 220] on span "पहले क्या करना चाहिए?" at bounding box center [684, 226] width 314 height 43
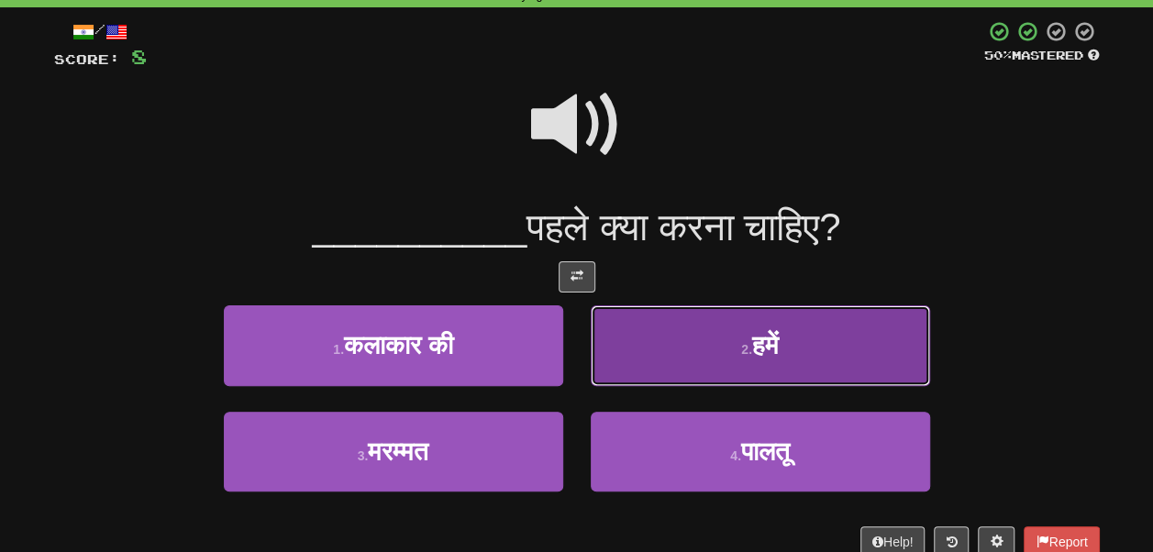
click at [707, 340] on button "2 . हमें" at bounding box center [760, 345] width 339 height 80
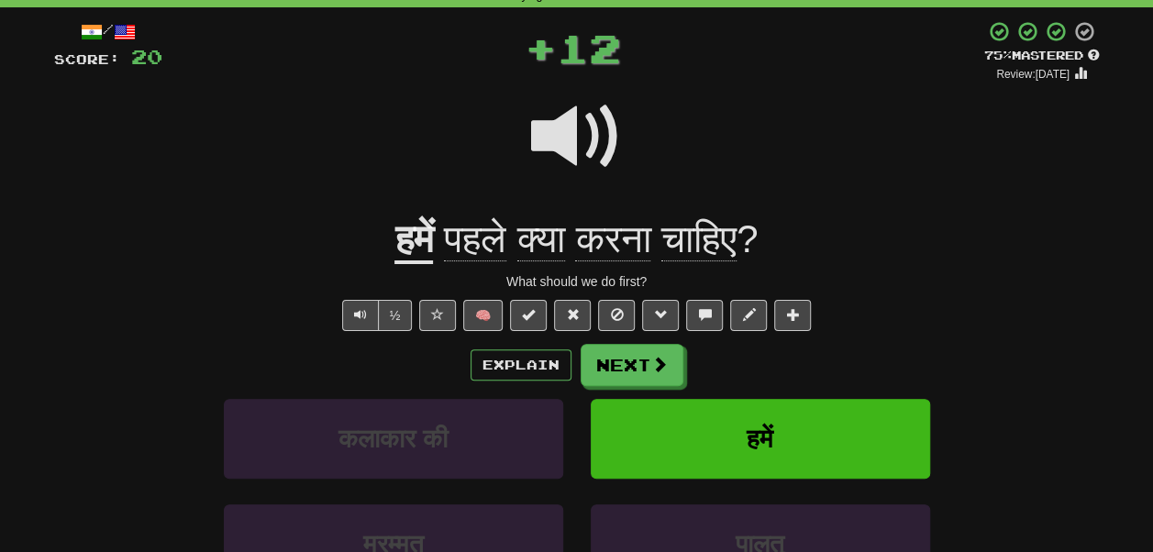
click at [450, 225] on span "पहले" at bounding box center [475, 239] width 62 height 44
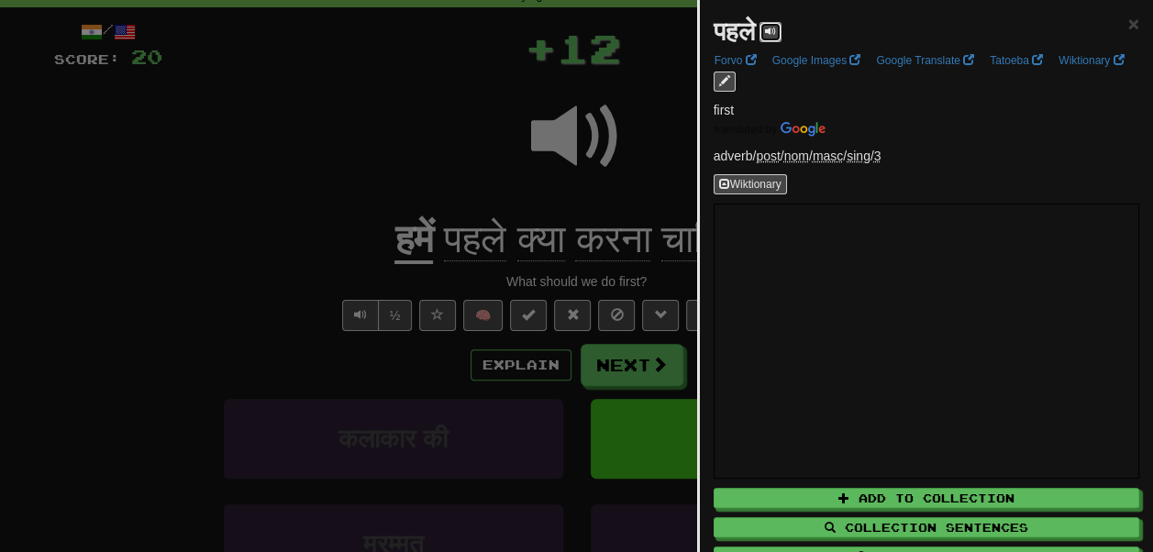
click at [776, 34] on span at bounding box center [770, 31] width 11 height 11
click at [1128, 22] on span "×" at bounding box center [1133, 23] width 11 height 21
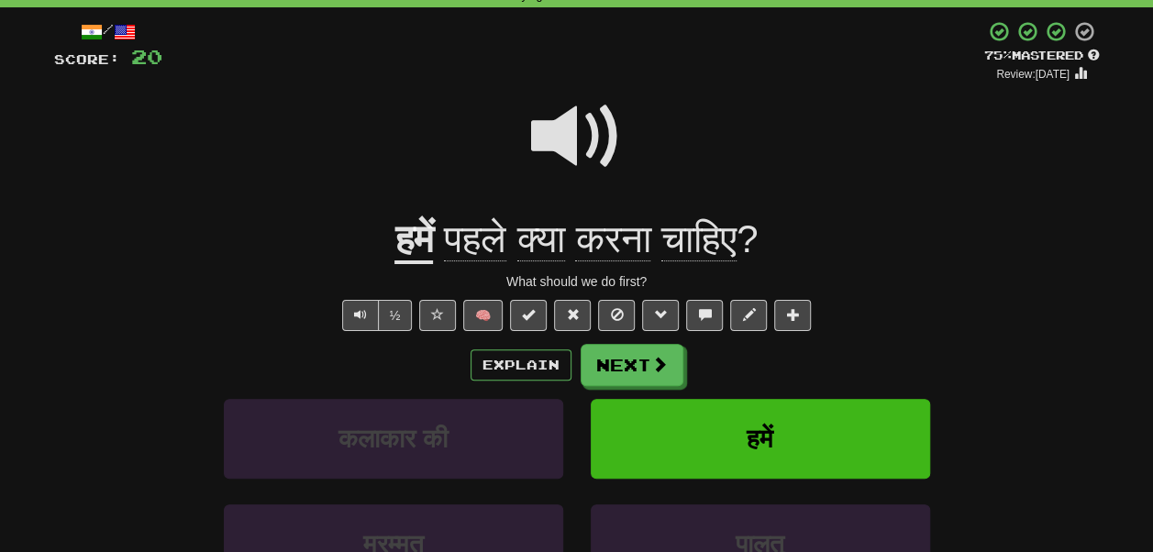
click at [714, 228] on span "चाहिए" at bounding box center [698, 239] width 75 height 44
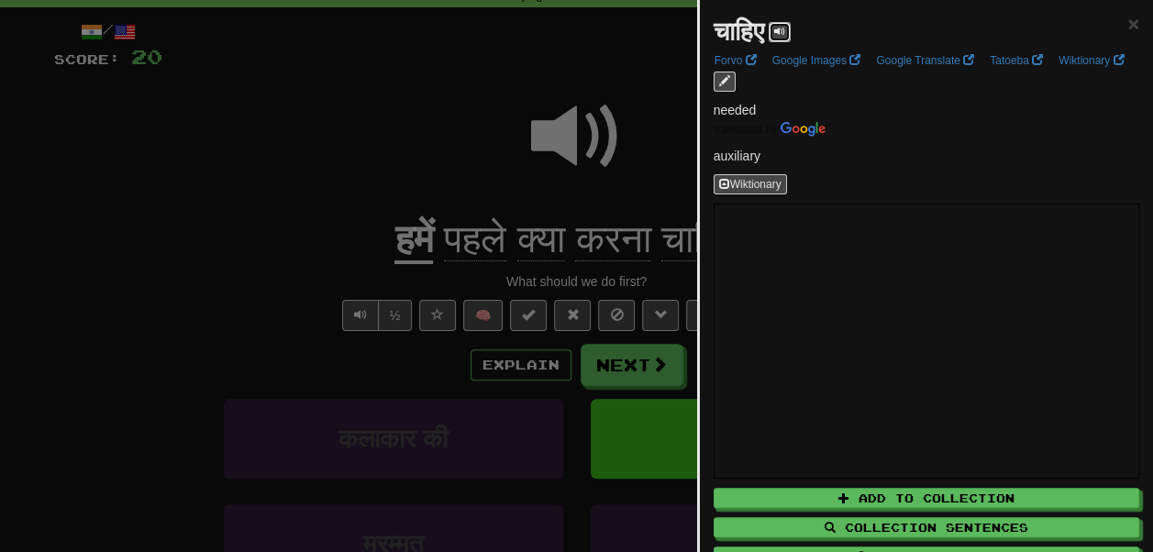
click at [785, 26] on span at bounding box center [779, 31] width 11 height 11
click at [1128, 24] on span "×" at bounding box center [1133, 23] width 11 height 21
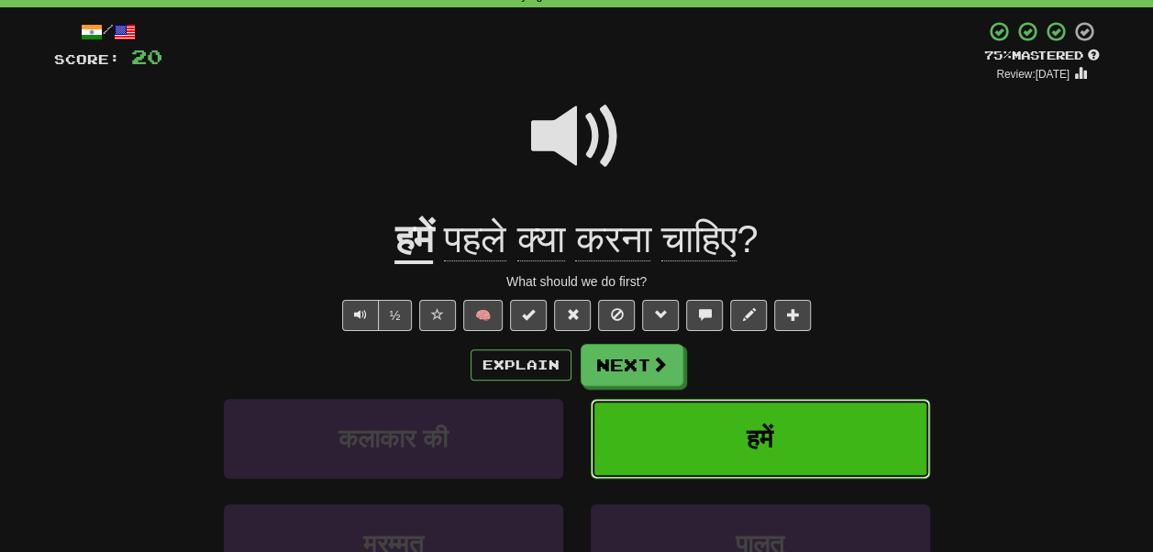
click at [666, 431] on button "हमें" at bounding box center [760, 439] width 339 height 80
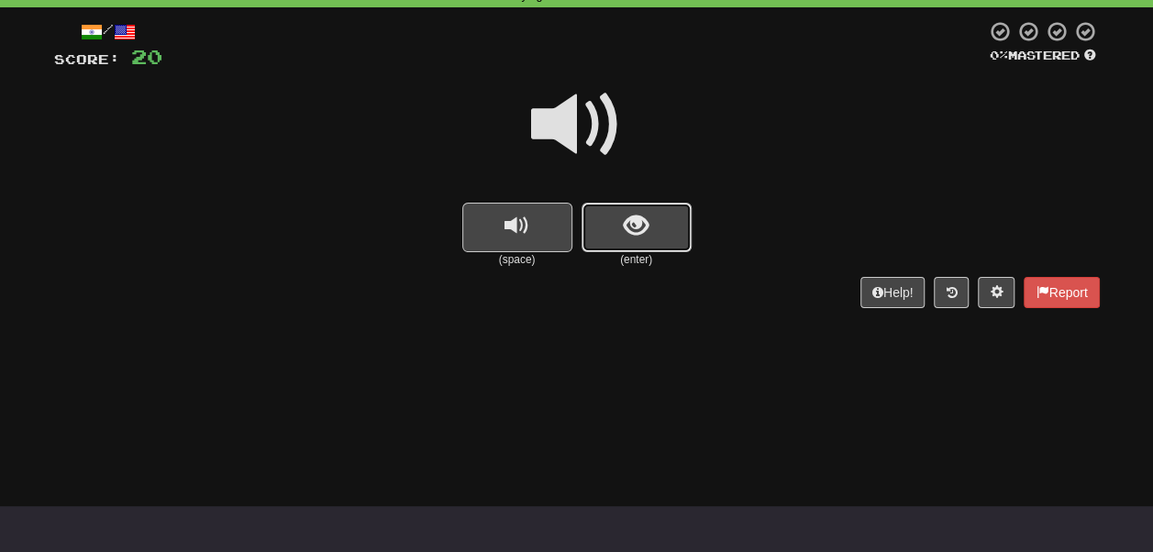
click at [655, 250] on button "show sentence" at bounding box center [637, 228] width 110 height 50
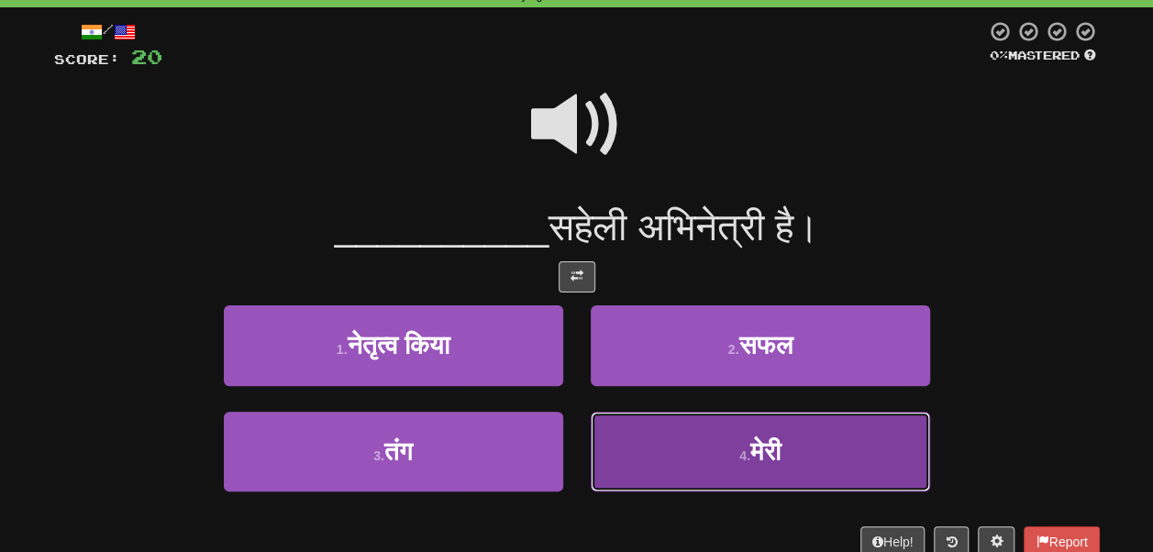
click at [695, 448] on button "4 . मेरी" at bounding box center [760, 452] width 339 height 80
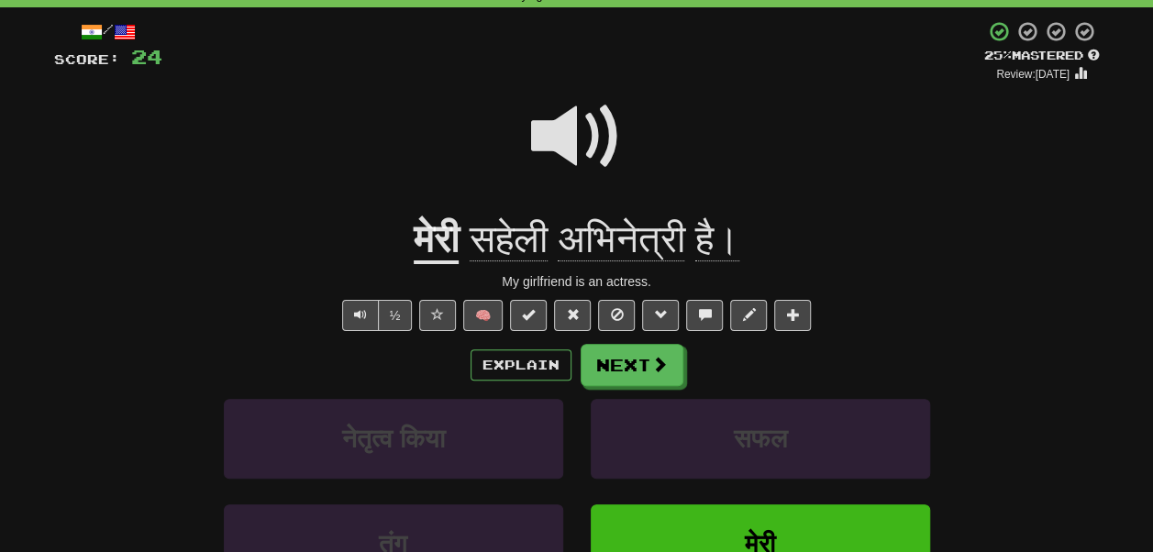
click at [628, 237] on span "अभिनेत्री" at bounding box center [621, 239] width 127 height 44
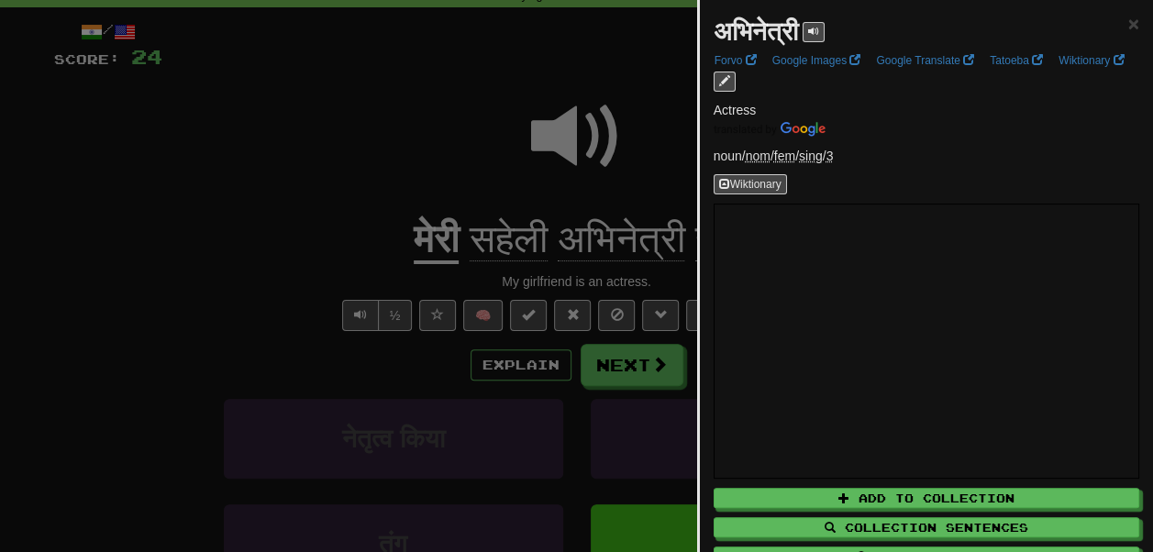
click at [807, 30] on div "अभिनेत्री" at bounding box center [769, 32] width 111 height 37
click at [813, 30] on button at bounding box center [814, 32] width 22 height 20
click at [1128, 15] on span "×" at bounding box center [1133, 23] width 11 height 21
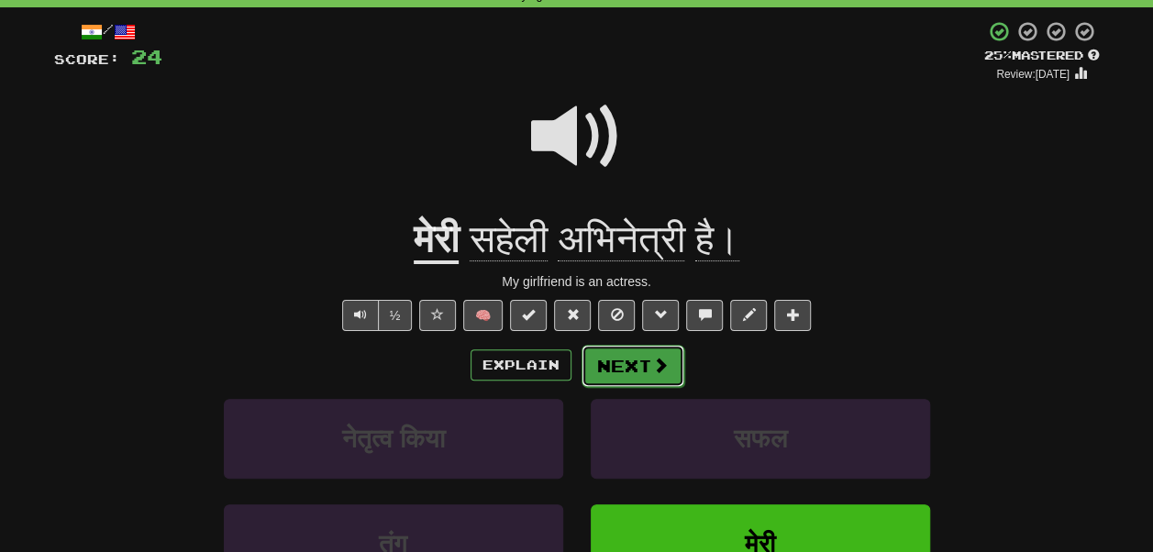
click at [629, 358] on button "Next" at bounding box center [633, 366] width 103 height 42
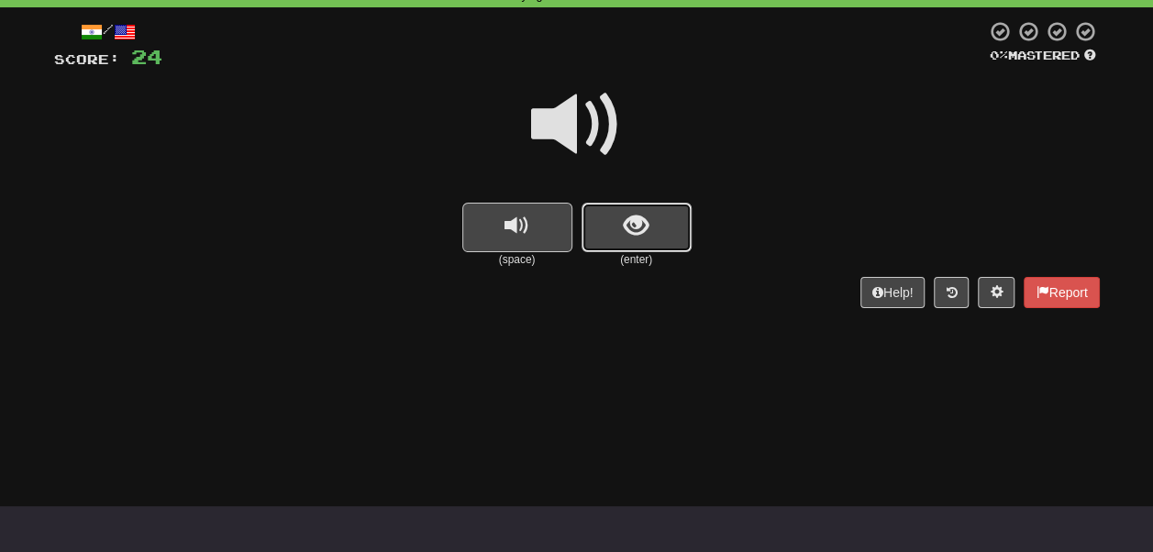
click at [670, 231] on button "show sentence" at bounding box center [637, 228] width 110 height 50
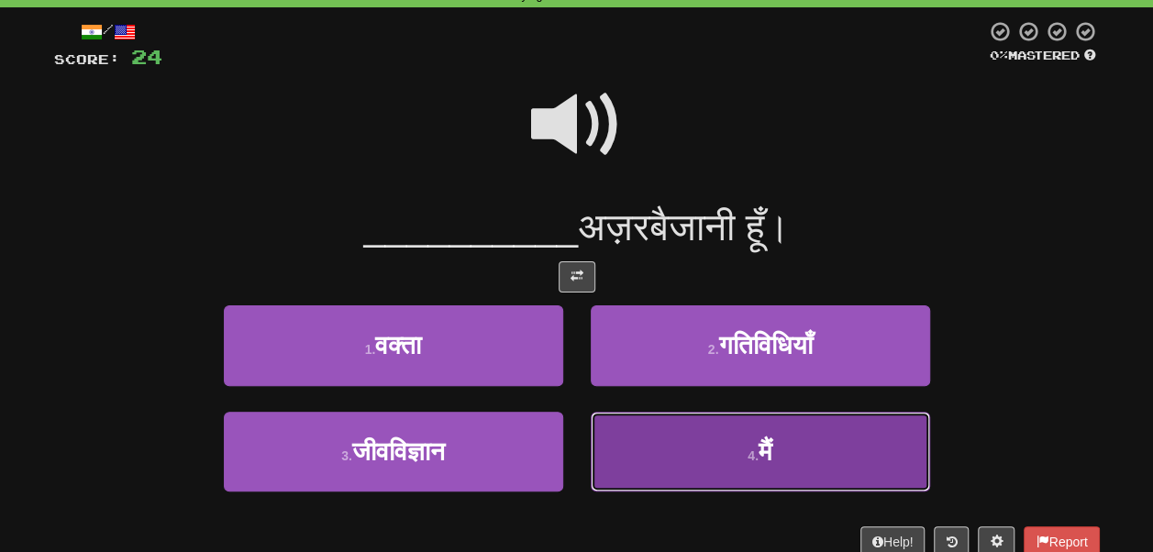
click at [718, 461] on button "4 . मैं" at bounding box center [760, 452] width 339 height 80
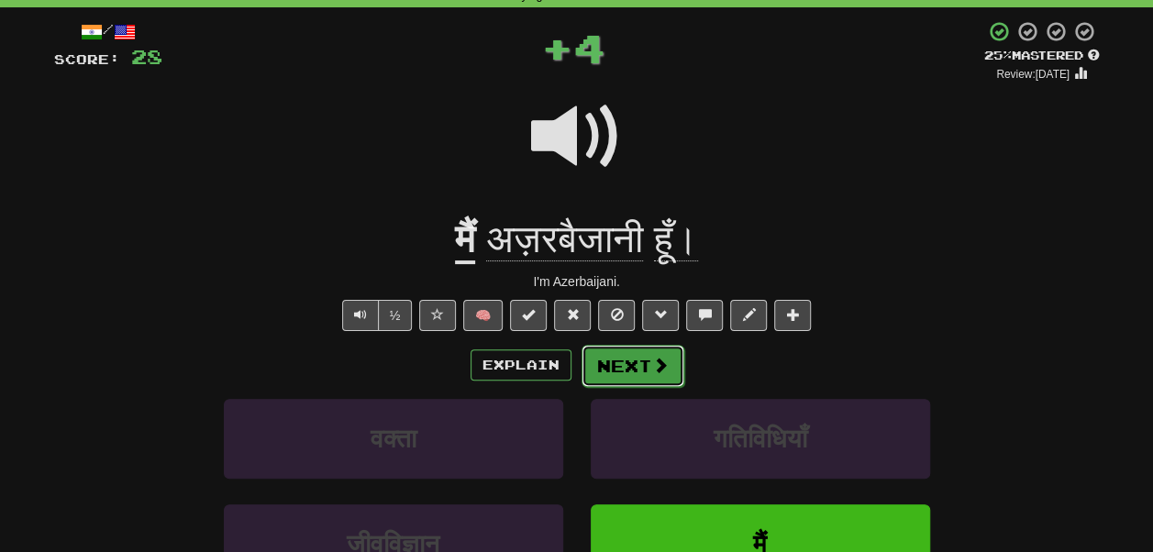
click at [658, 366] on span at bounding box center [660, 365] width 17 height 17
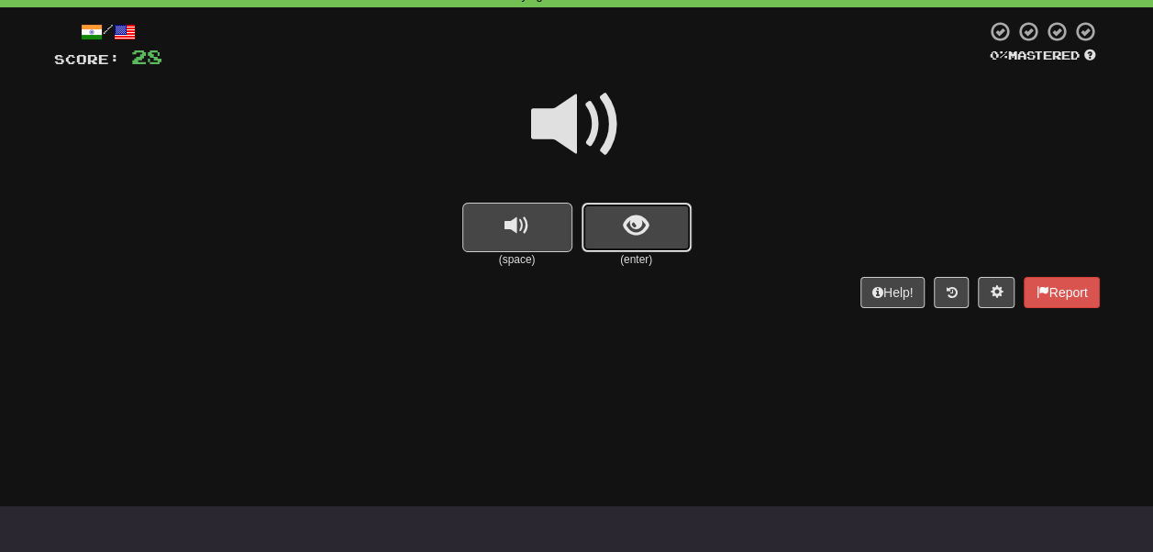
click at [656, 234] on button "show sentence" at bounding box center [637, 228] width 110 height 50
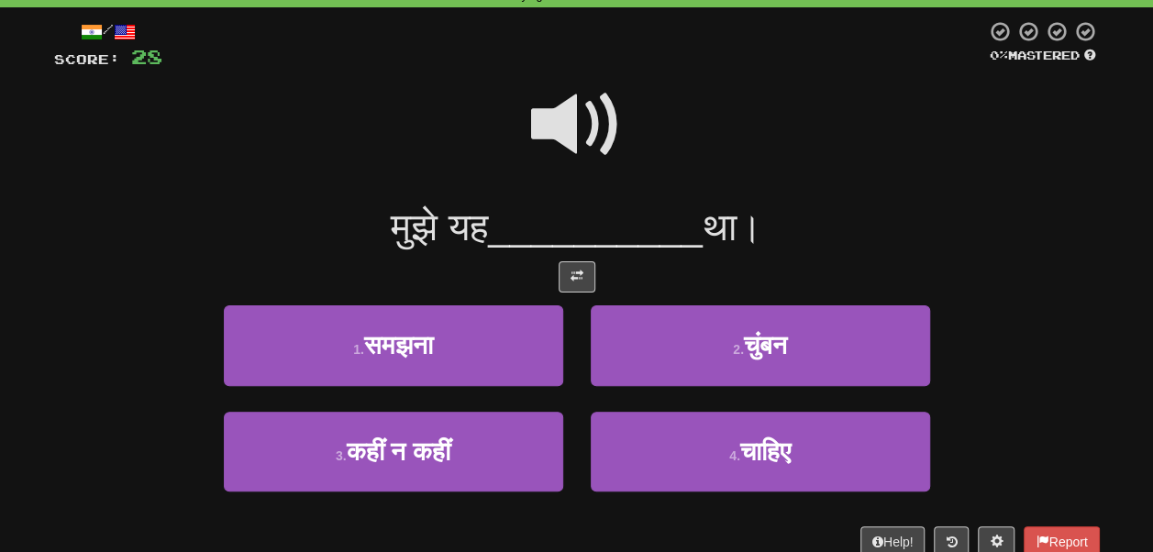
click at [594, 122] on span at bounding box center [577, 125] width 92 height 92
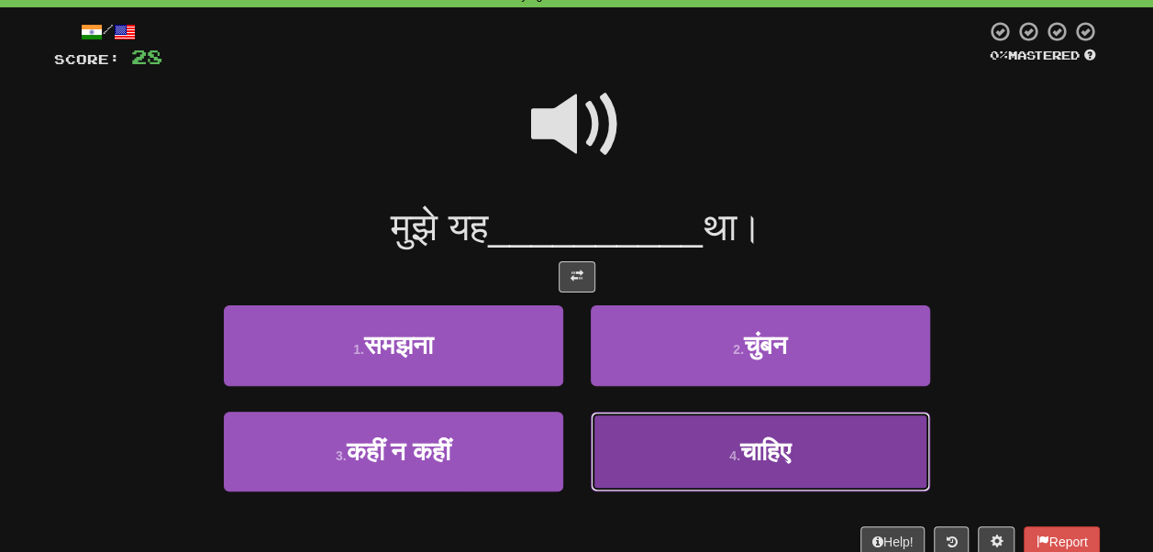
click at [683, 444] on button "4 . चाहिए" at bounding box center [760, 452] width 339 height 80
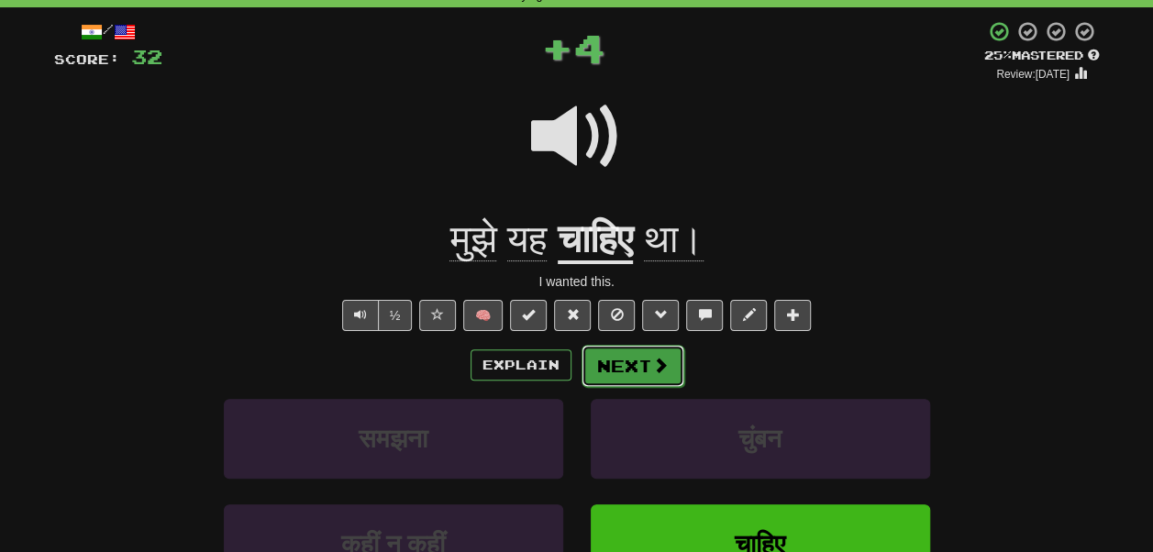
click at [652, 362] on span at bounding box center [660, 365] width 17 height 17
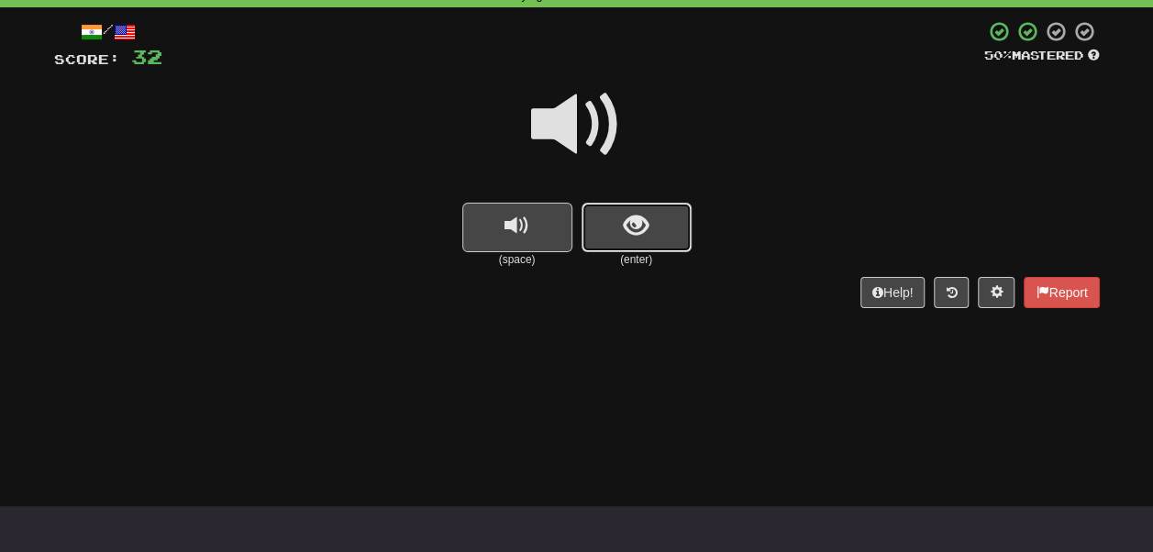
click at [647, 247] on button "show sentence" at bounding box center [637, 228] width 110 height 50
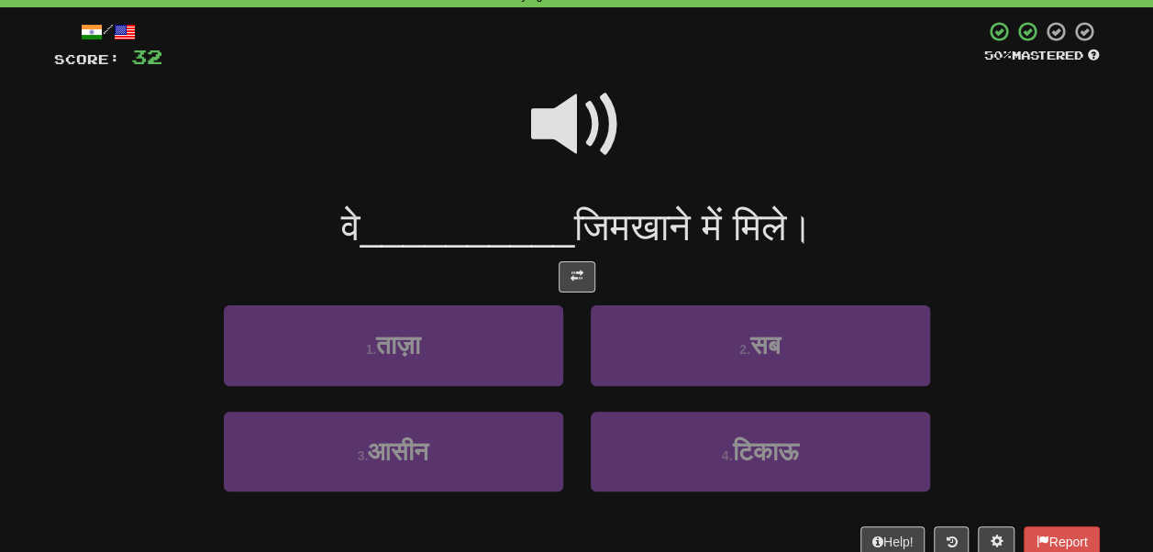
click at [561, 106] on span at bounding box center [577, 125] width 92 height 92
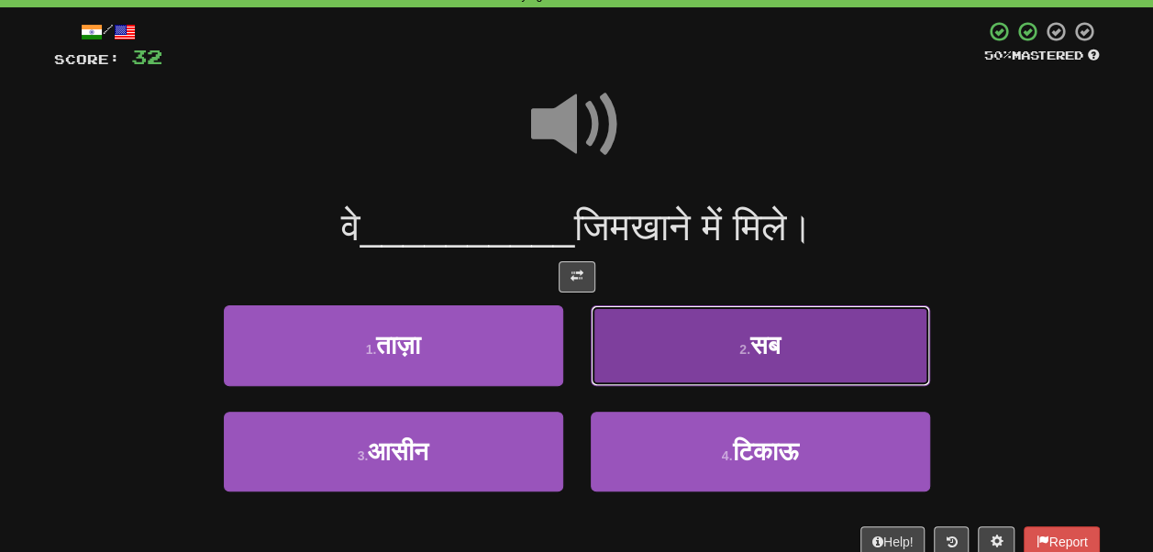
click at [697, 349] on button "2 . सब" at bounding box center [760, 345] width 339 height 80
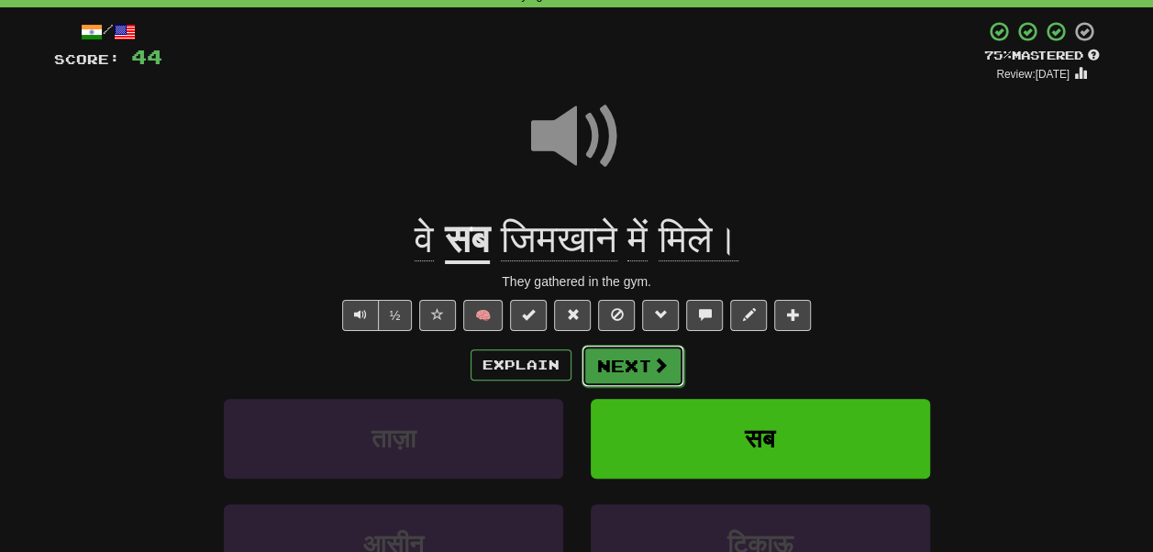
click at [603, 365] on button "Next" at bounding box center [633, 366] width 103 height 42
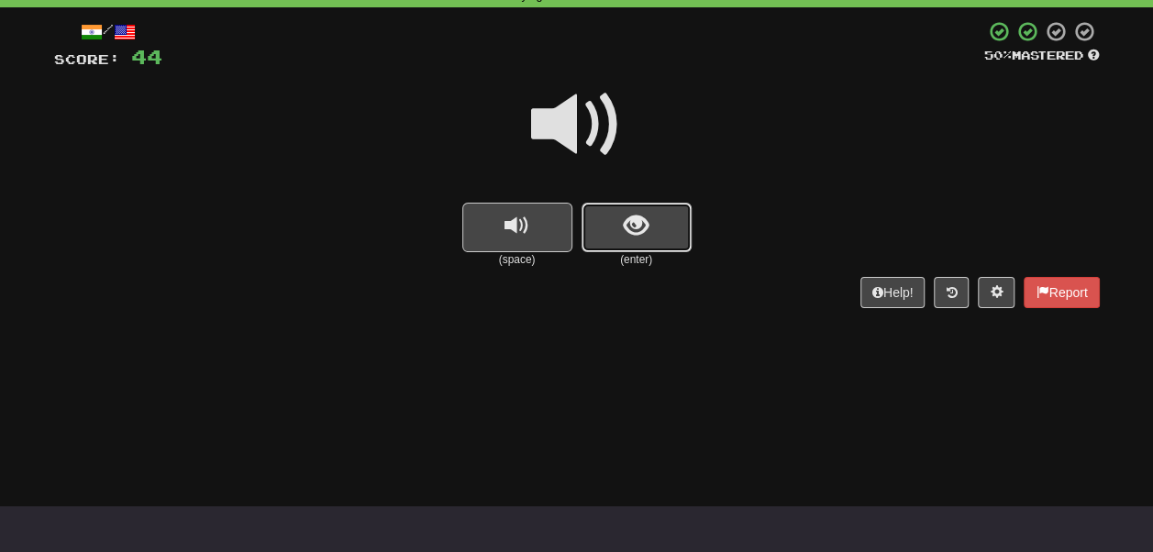
click at [668, 233] on button "show sentence" at bounding box center [637, 228] width 110 height 50
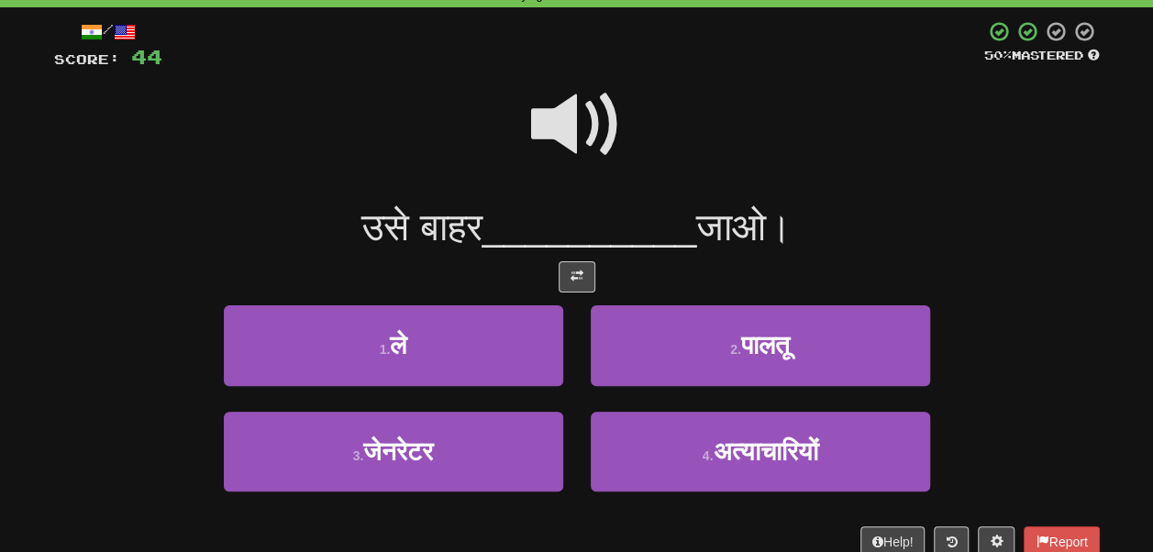
click at [580, 113] on span at bounding box center [577, 125] width 92 height 92
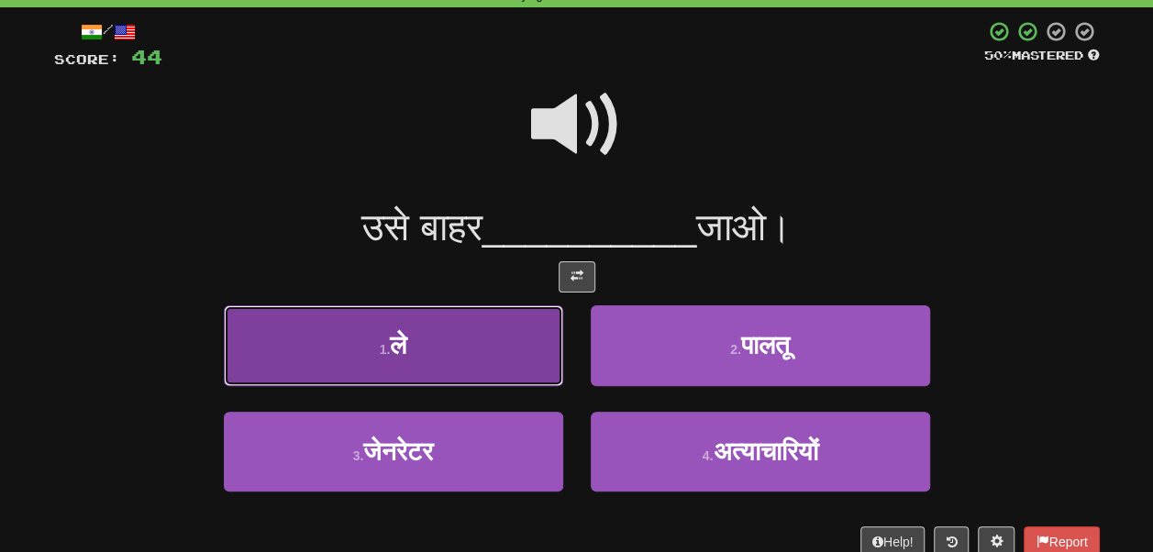
click at [488, 330] on button "1 . ले" at bounding box center [393, 345] width 339 height 80
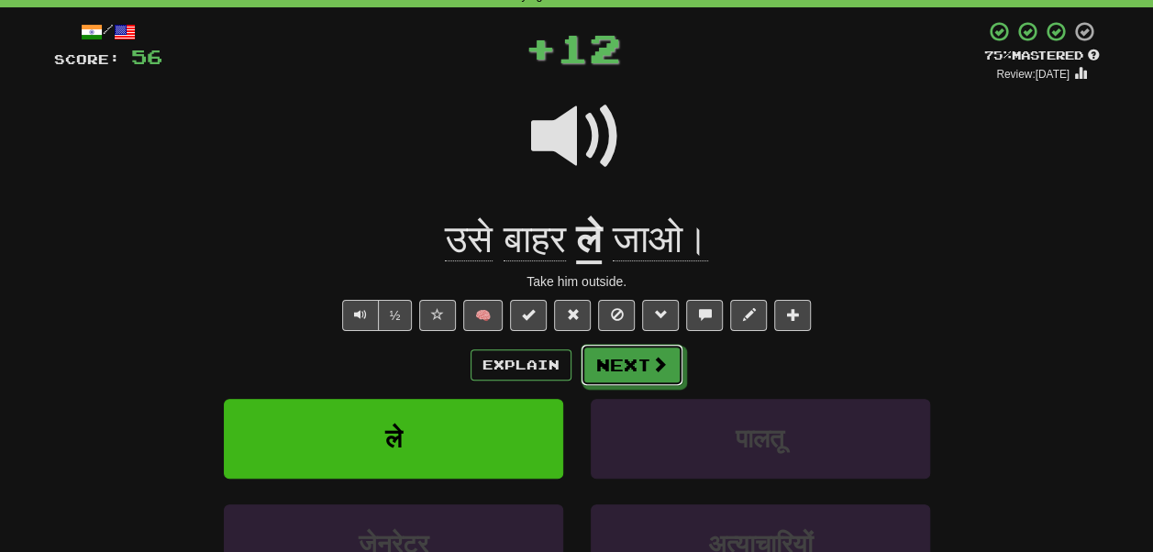
click at [640, 359] on button "Next" at bounding box center [632, 365] width 103 height 42
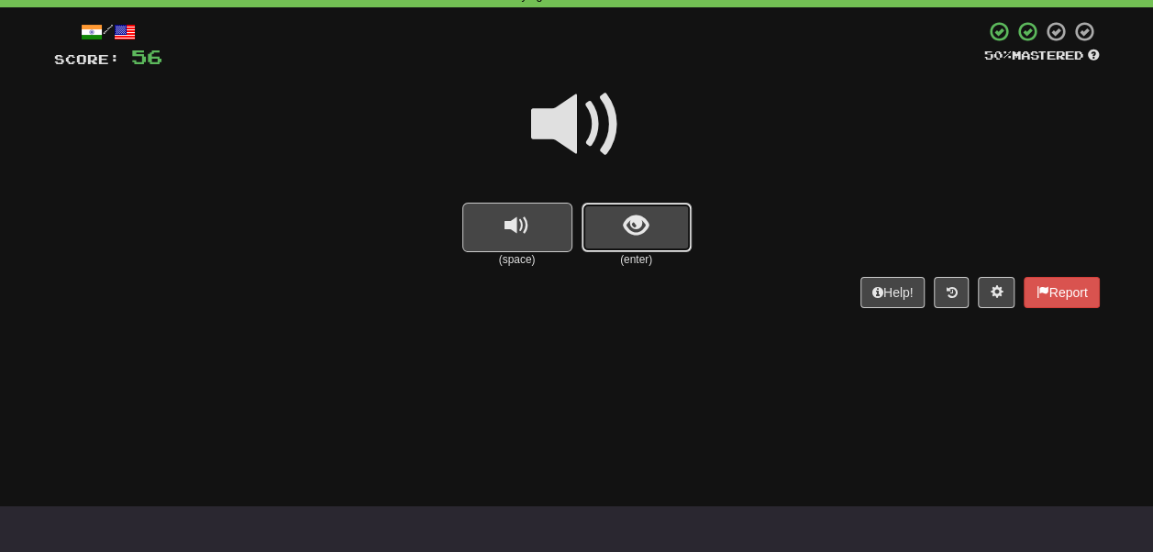
click at [627, 205] on button "show sentence" at bounding box center [637, 228] width 110 height 50
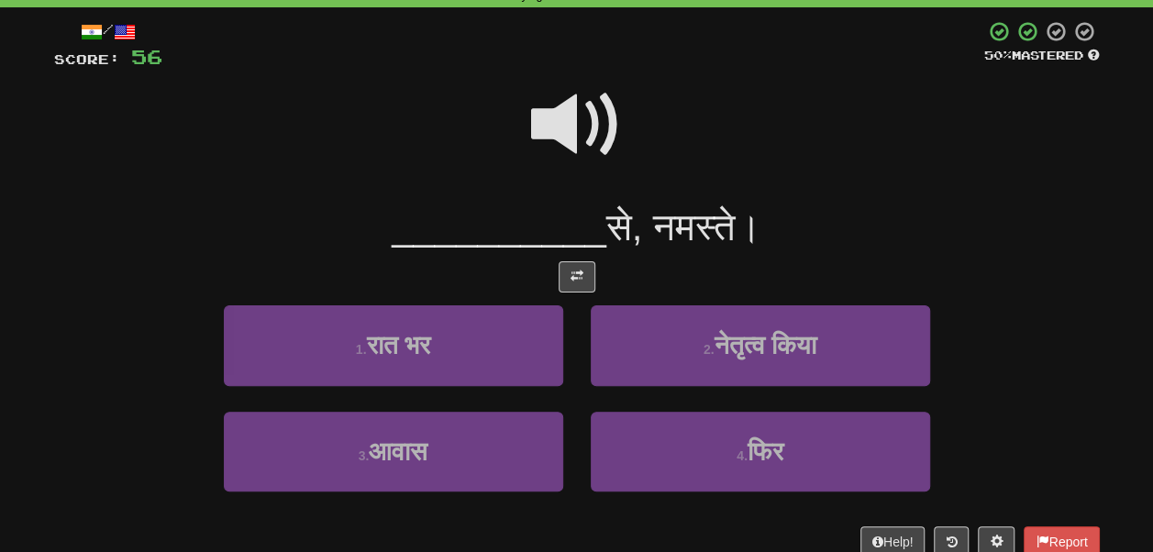
click at [577, 103] on span at bounding box center [577, 125] width 92 height 92
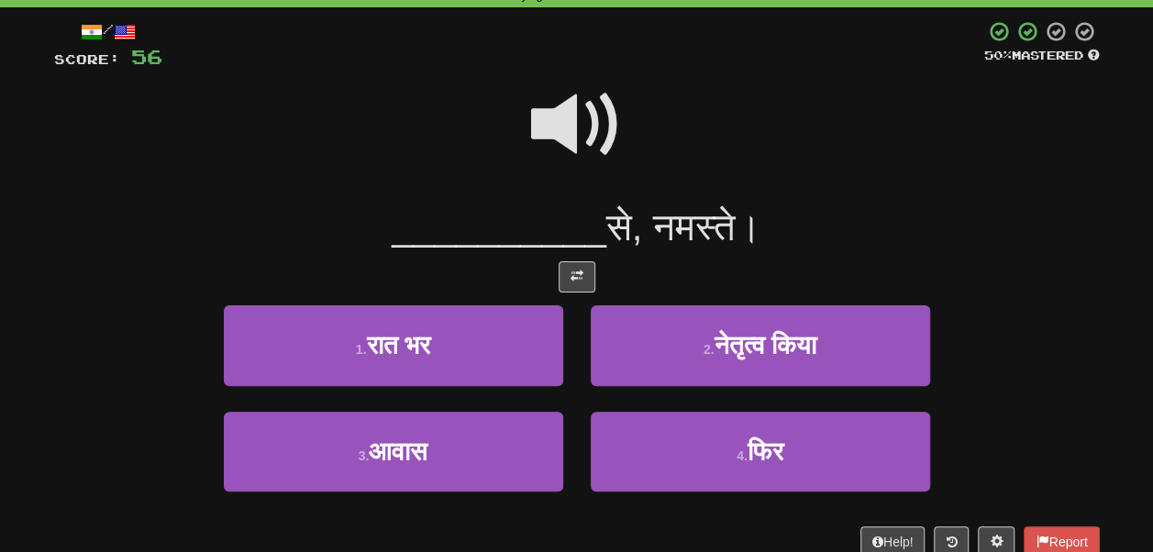
click at [582, 127] on span at bounding box center [577, 125] width 92 height 92
click at [576, 130] on span at bounding box center [577, 125] width 92 height 92
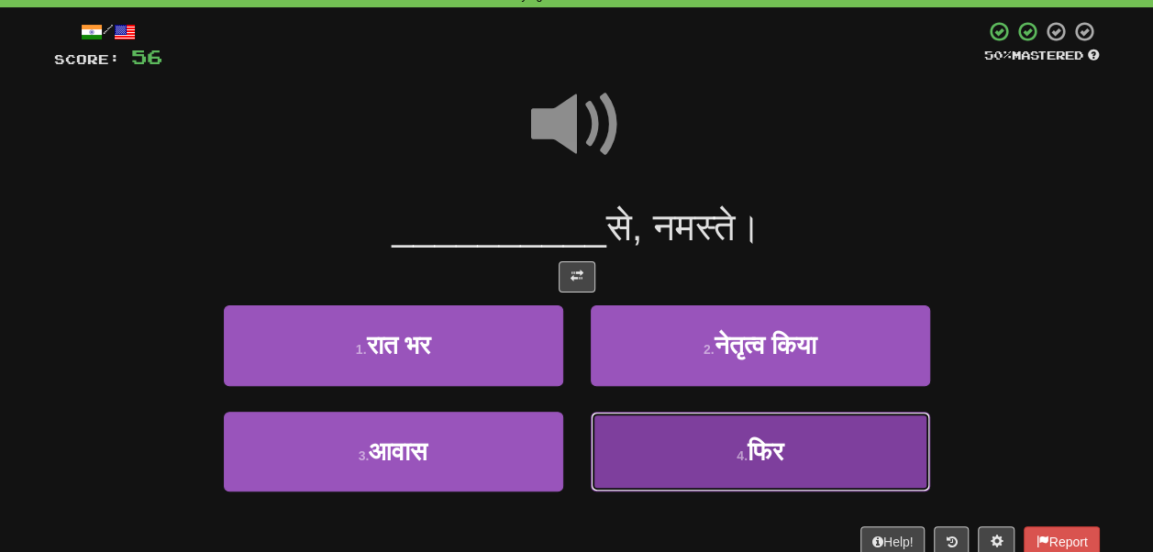
click at [658, 461] on button "4 . फिर" at bounding box center [760, 452] width 339 height 80
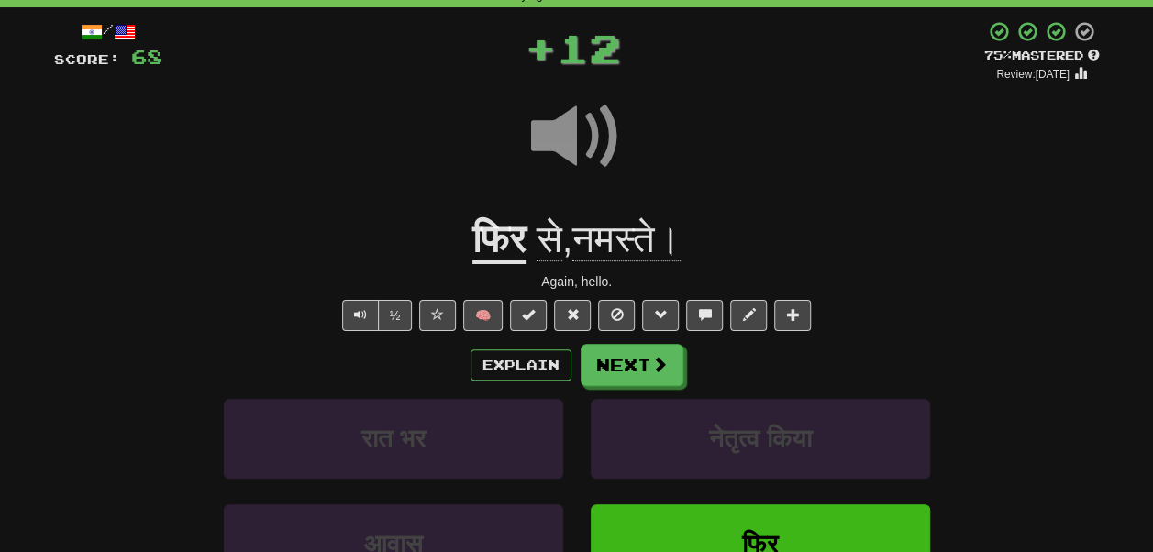
click at [494, 215] on div at bounding box center [577, 148] width 1046 height 131
click at [494, 235] on u "फिर" at bounding box center [498, 240] width 53 height 47
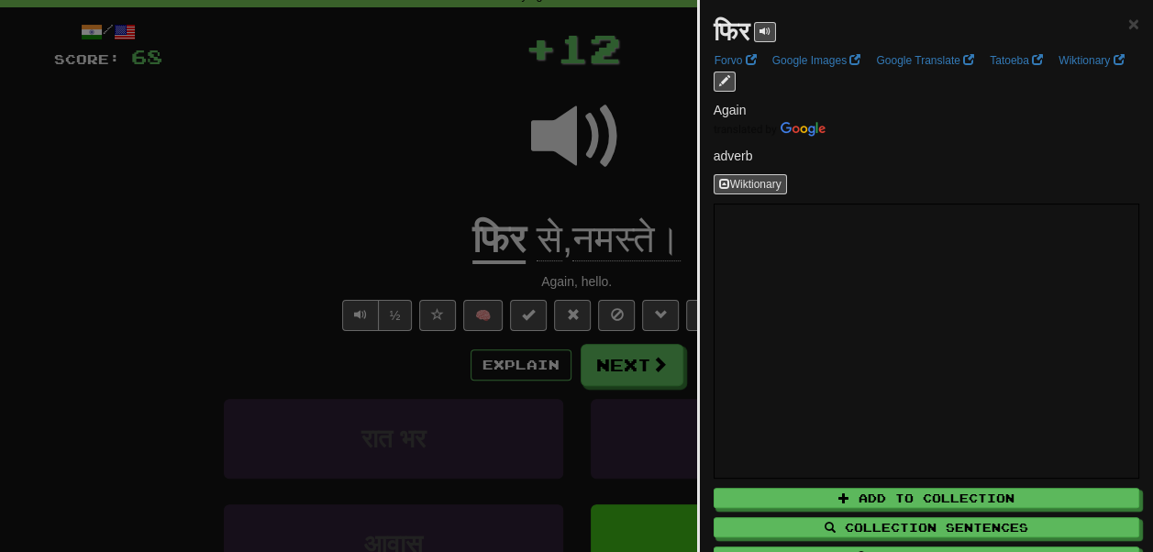
click at [760, 28] on div "फिर" at bounding box center [745, 32] width 62 height 37
click at [790, 28] on div "फिर ×" at bounding box center [927, 32] width 426 height 37
click at [789, 27] on div "फिर ×" at bounding box center [927, 32] width 426 height 37
click at [776, 26] on button at bounding box center [765, 32] width 22 height 20
click at [771, 33] on span at bounding box center [765, 31] width 11 height 11
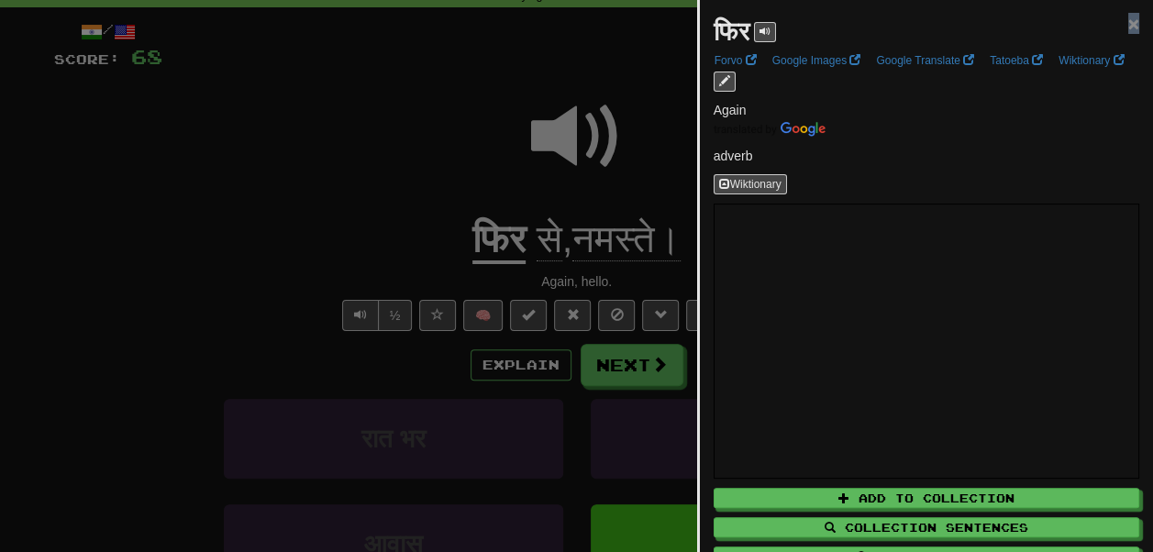
click at [1128, 23] on span "×" at bounding box center [1133, 23] width 11 height 21
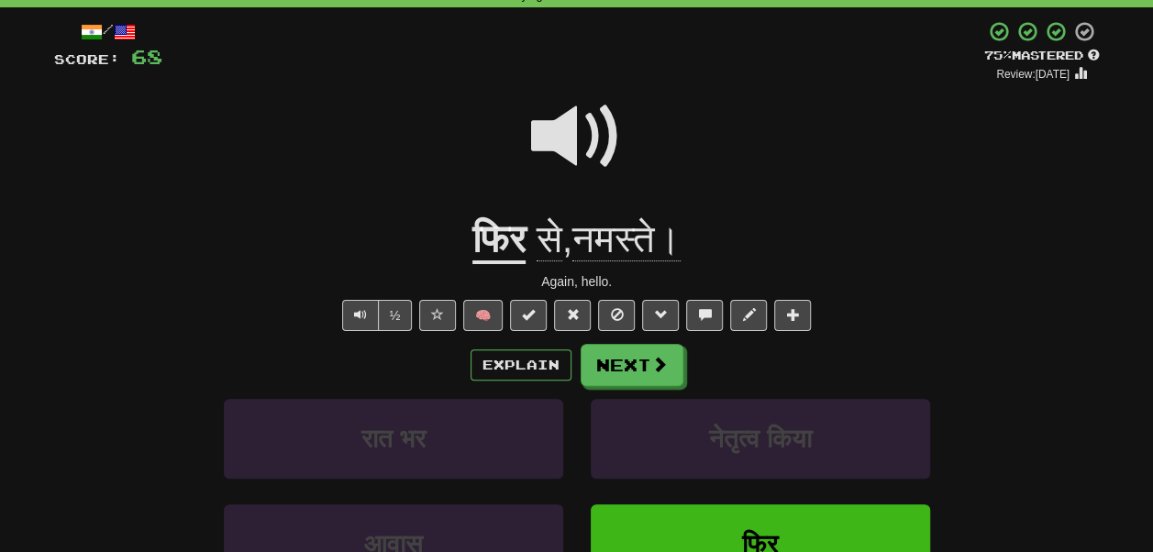
click at [566, 144] on span at bounding box center [577, 137] width 92 height 92
click at [570, 140] on span at bounding box center [577, 137] width 92 height 92
click at [566, 130] on span at bounding box center [577, 137] width 92 height 92
click at [641, 371] on button "Next" at bounding box center [633, 366] width 103 height 42
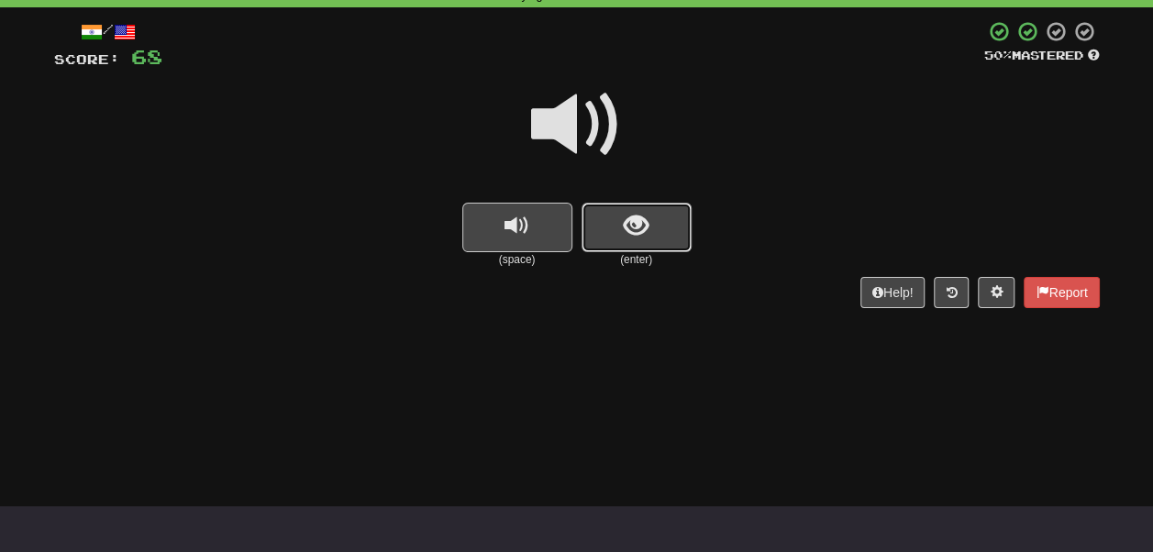
click at [639, 244] on button "show sentence" at bounding box center [637, 228] width 110 height 50
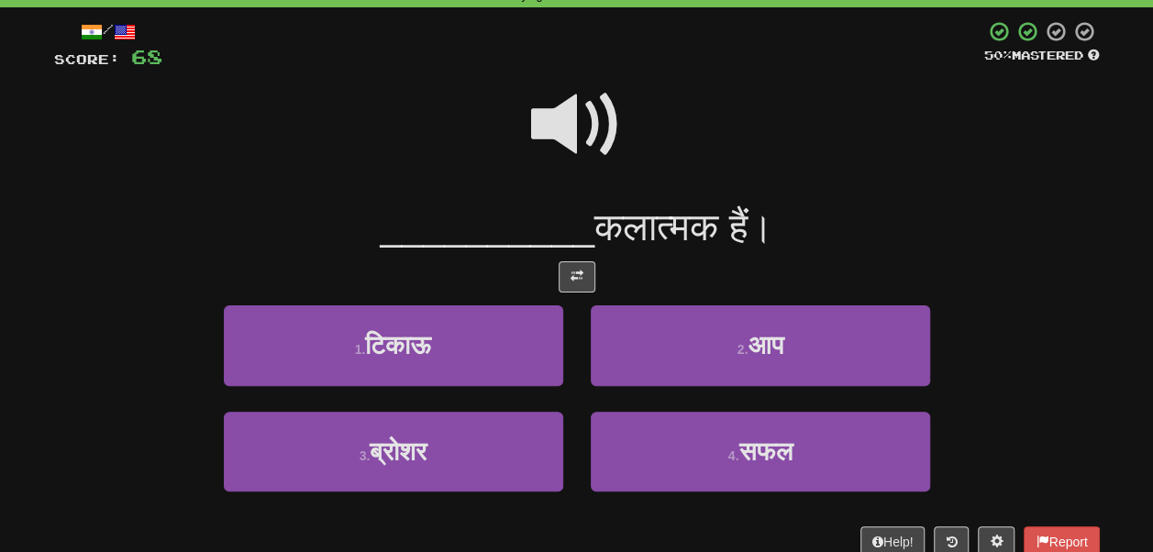
click at [582, 122] on span at bounding box center [577, 125] width 92 height 92
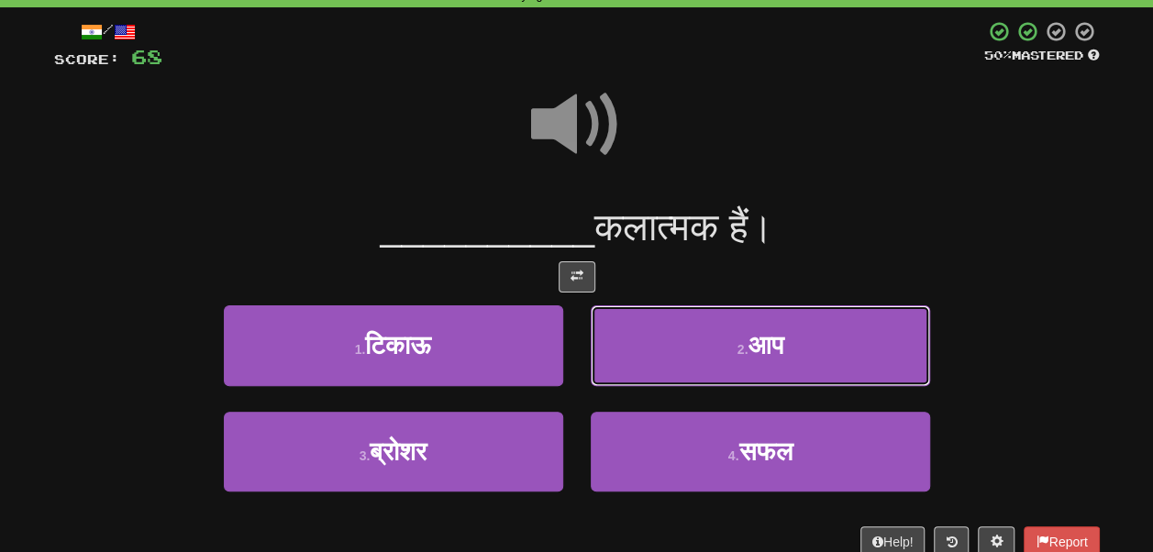
click at [712, 343] on button "2 . आप" at bounding box center [760, 345] width 339 height 80
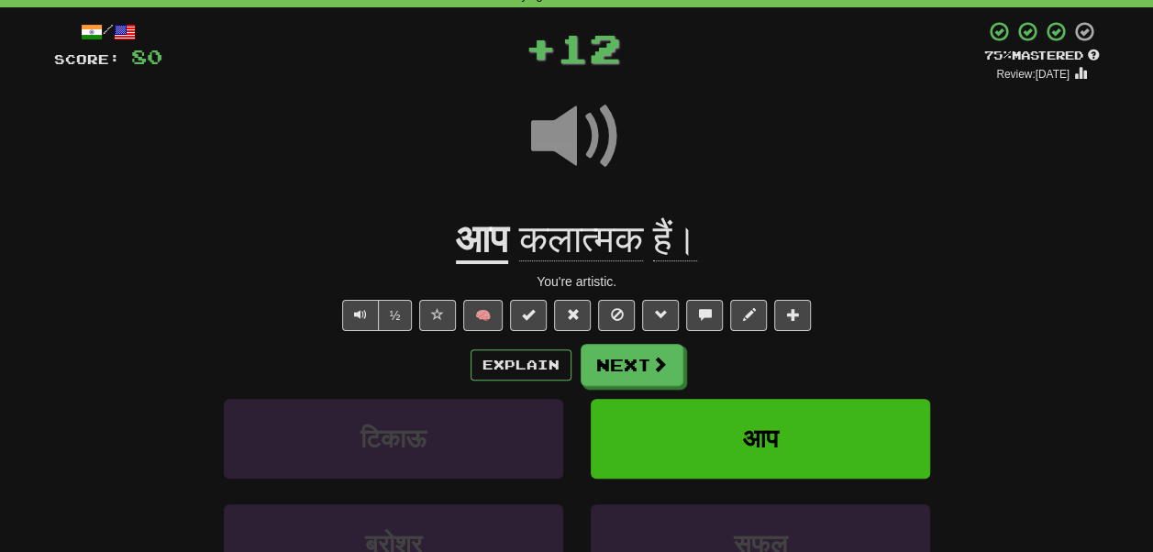
click at [604, 238] on span "कलात्मक" at bounding box center [581, 239] width 124 height 44
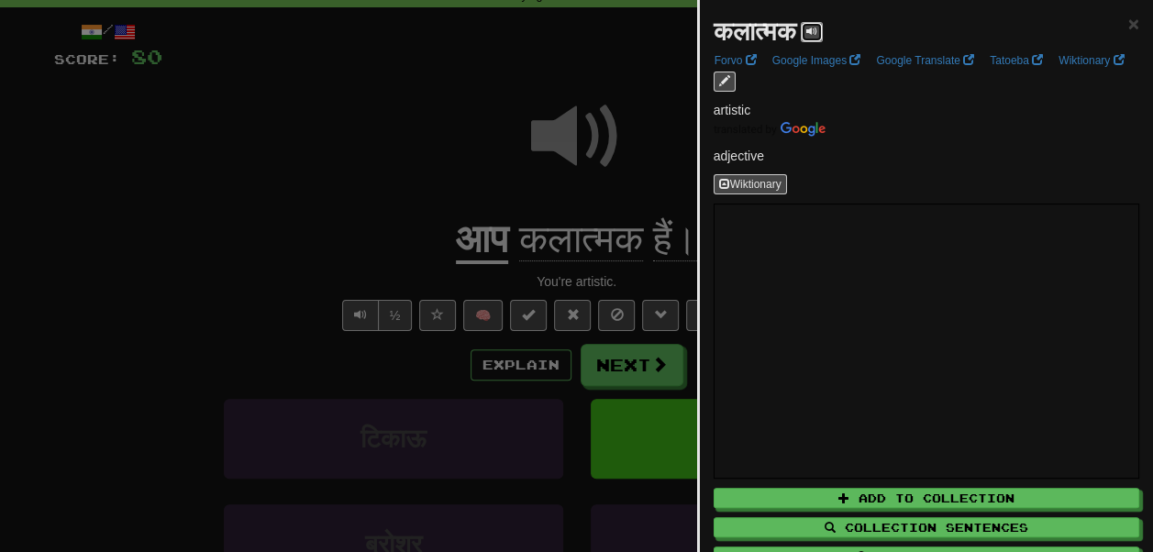
click at [817, 33] on span at bounding box center [811, 31] width 11 height 11
click at [1128, 26] on span "×" at bounding box center [1133, 23] width 11 height 21
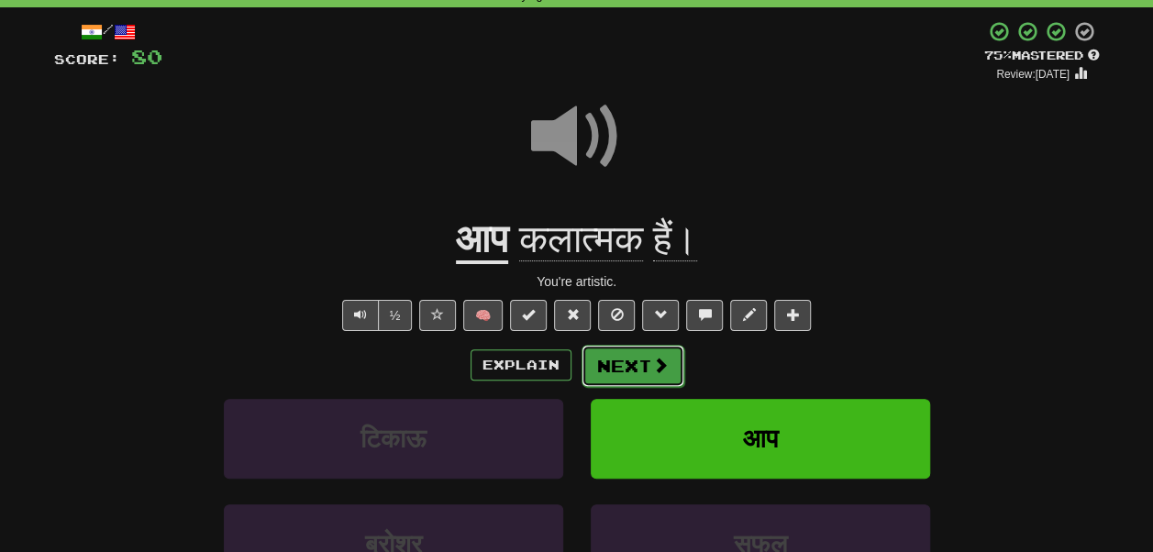
click at [638, 367] on button "Next" at bounding box center [633, 366] width 103 height 42
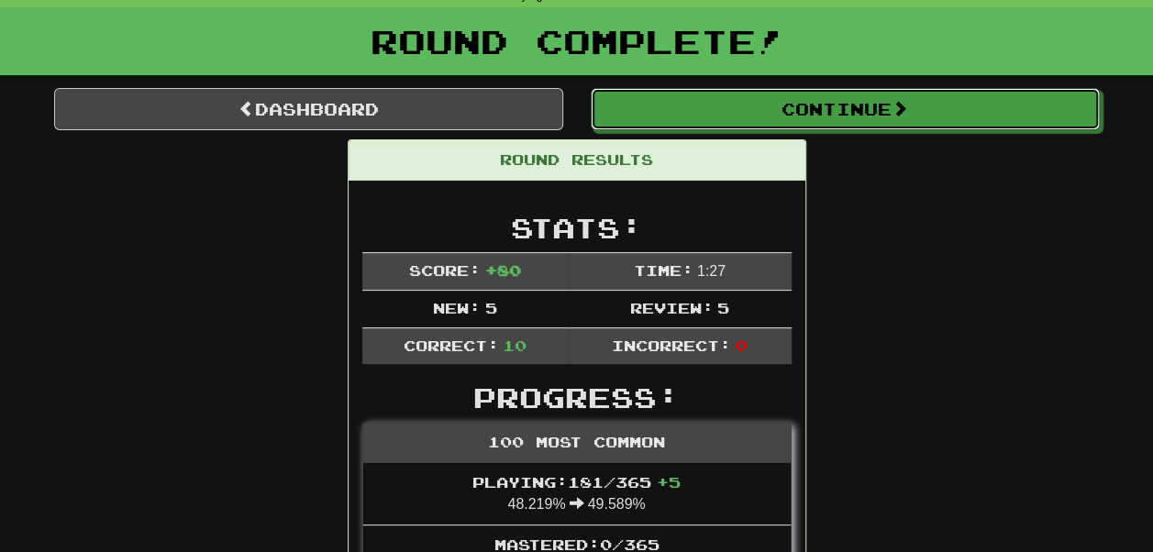
click at [730, 113] on button "Continue" at bounding box center [845, 109] width 509 height 42
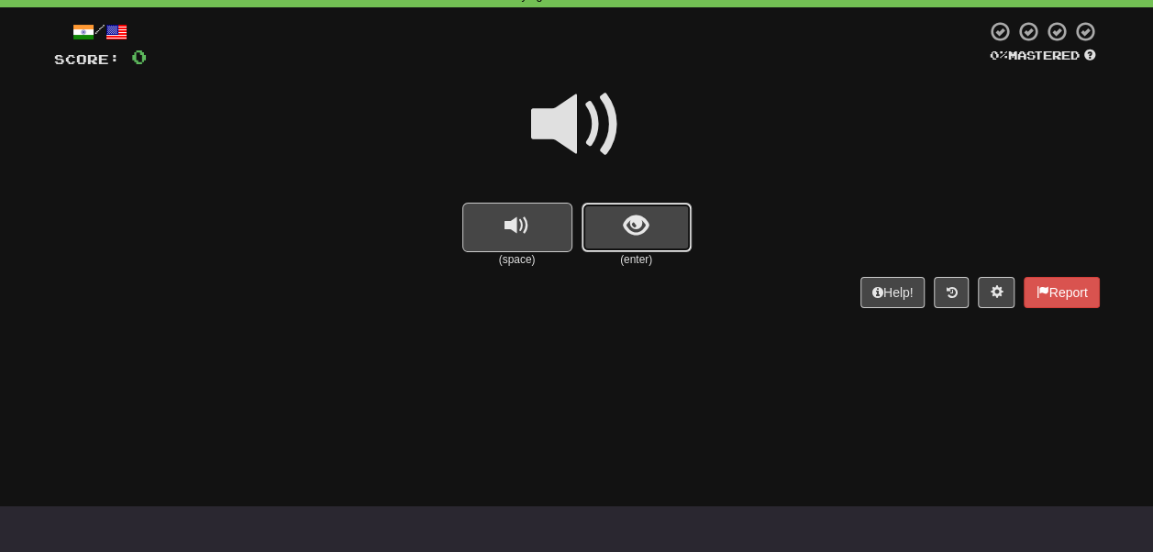
click at [634, 235] on span "show sentence" at bounding box center [636, 226] width 25 height 25
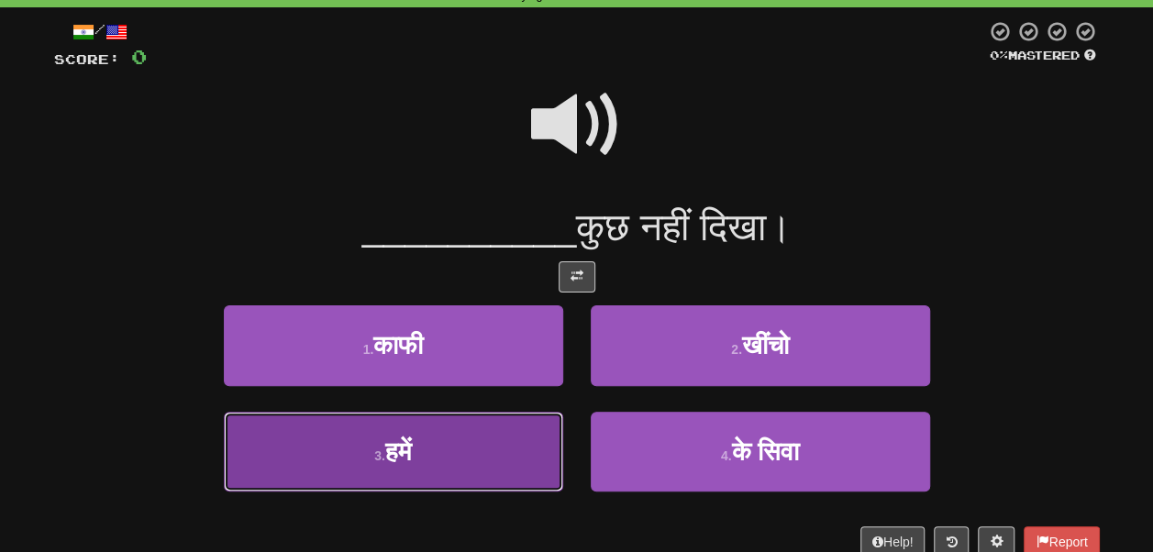
click at [485, 440] on button "3 . हमें" at bounding box center [393, 452] width 339 height 80
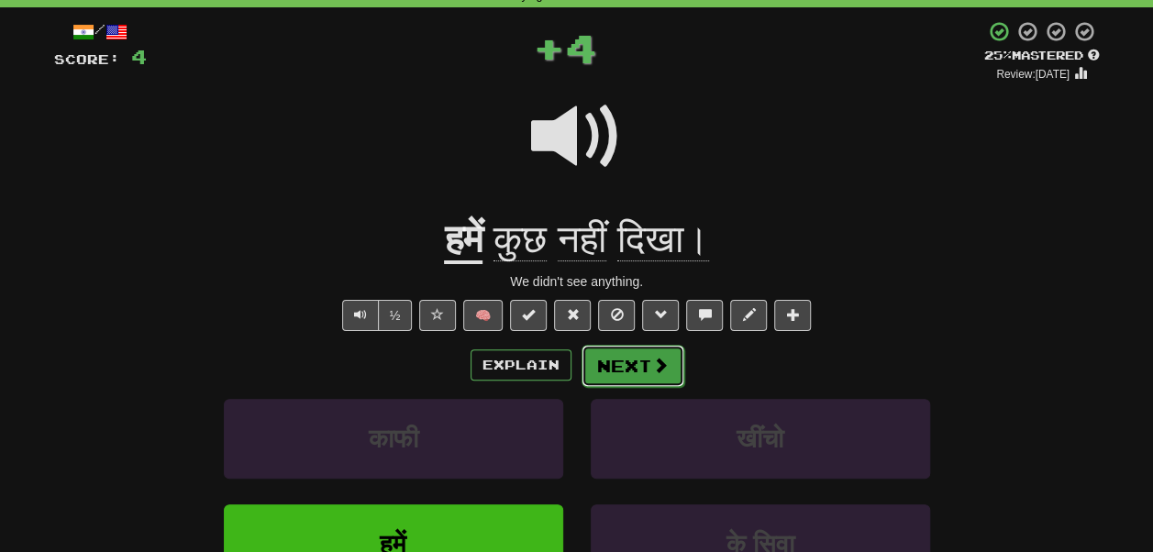
click at [626, 364] on button "Next" at bounding box center [633, 366] width 103 height 42
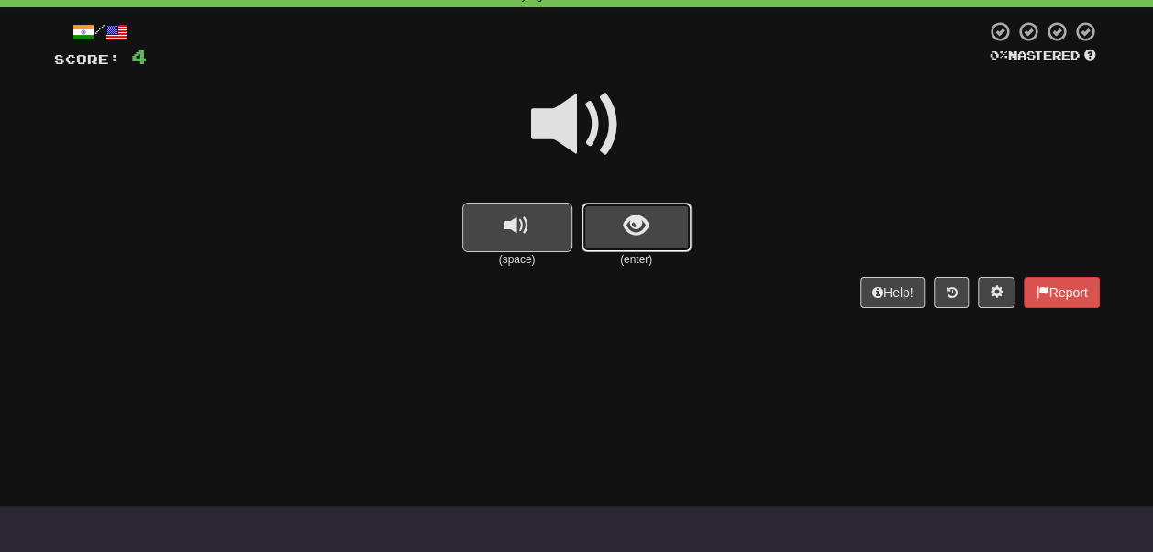
click at [648, 215] on span "show sentence" at bounding box center [636, 226] width 25 height 25
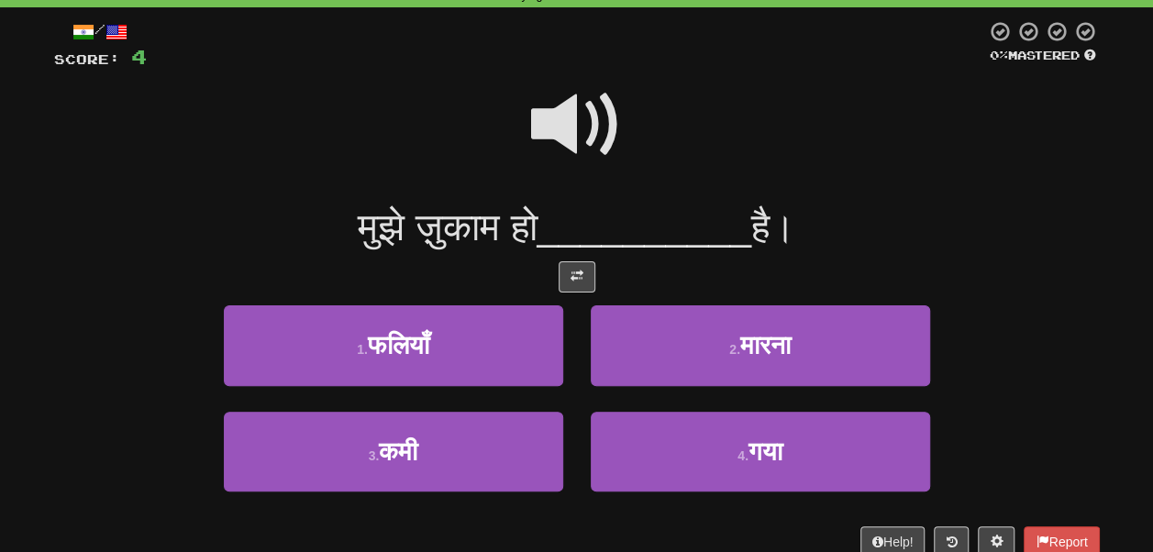
click at [604, 149] on span at bounding box center [577, 125] width 92 height 92
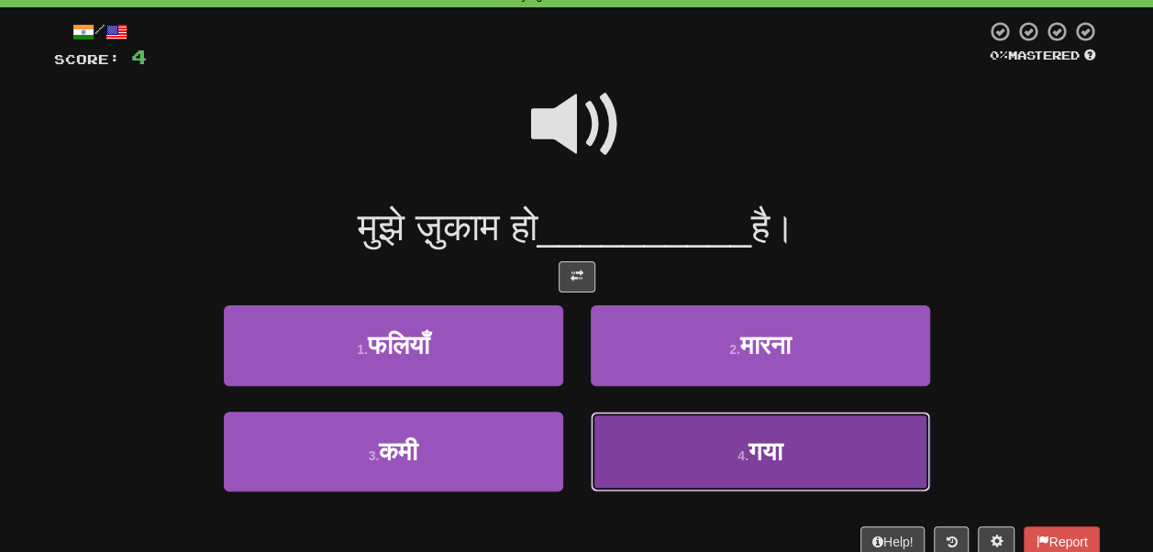
click at [642, 459] on button "4 . गया" at bounding box center [760, 452] width 339 height 80
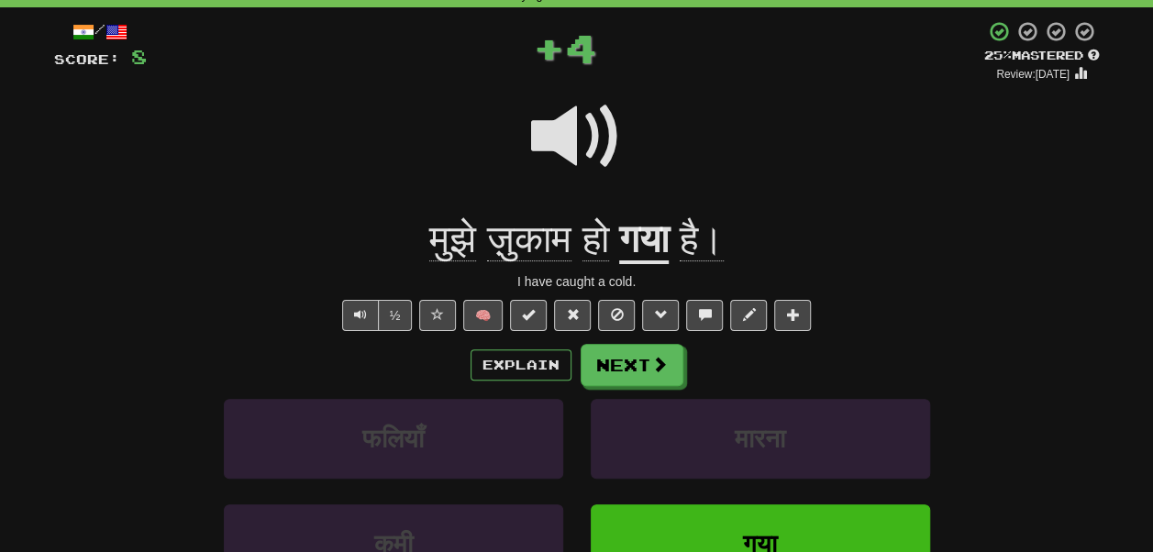
click at [583, 231] on span "ज़ुकाम" at bounding box center [596, 239] width 27 height 44
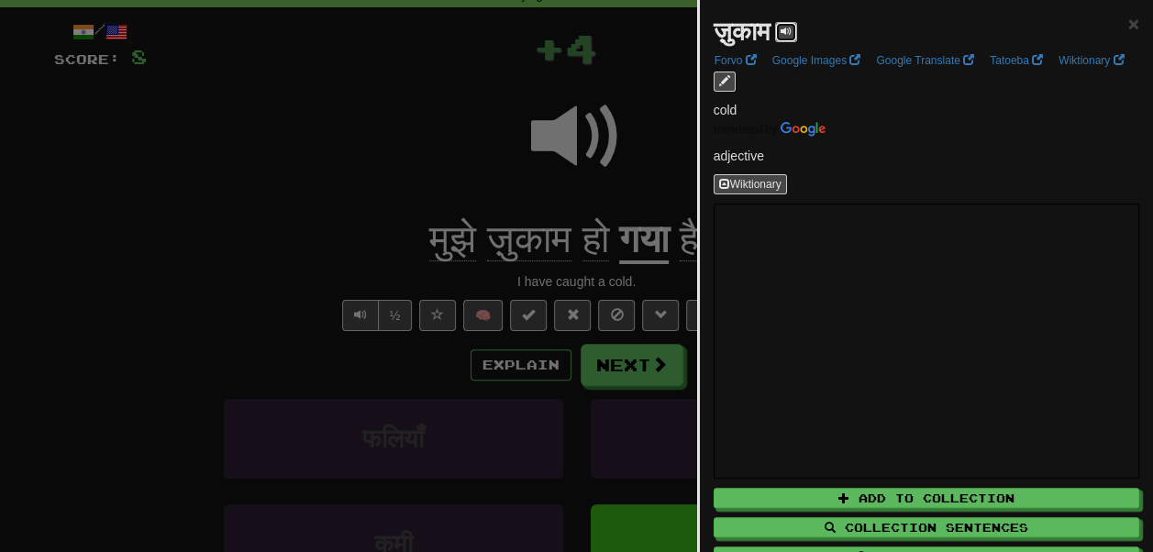
click at [792, 33] on span at bounding box center [786, 31] width 11 height 11
click at [1128, 15] on span "×" at bounding box center [1133, 23] width 11 height 21
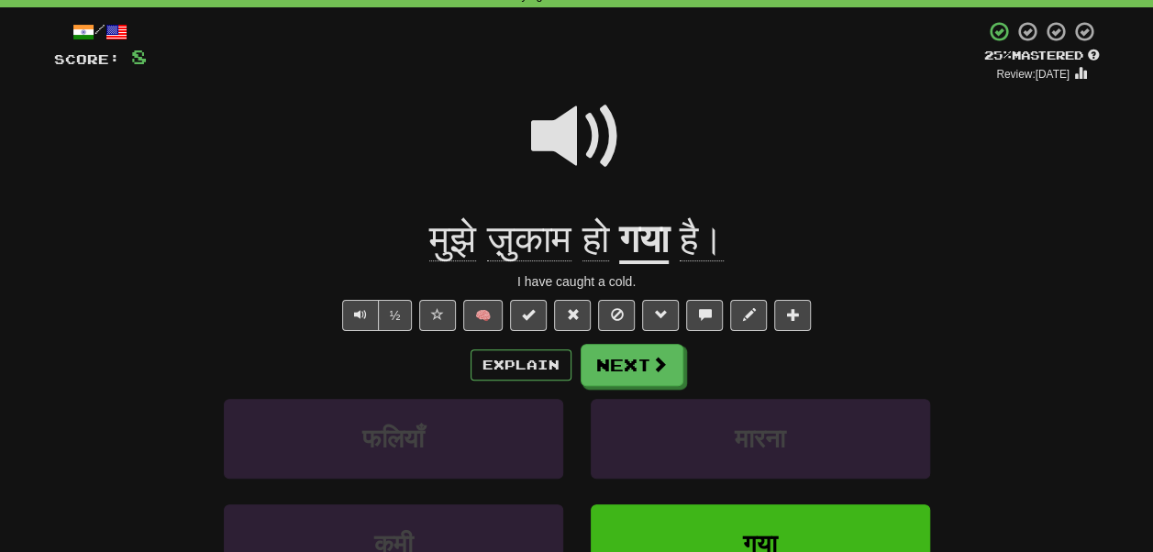
click at [609, 137] on span at bounding box center [577, 137] width 92 height 92
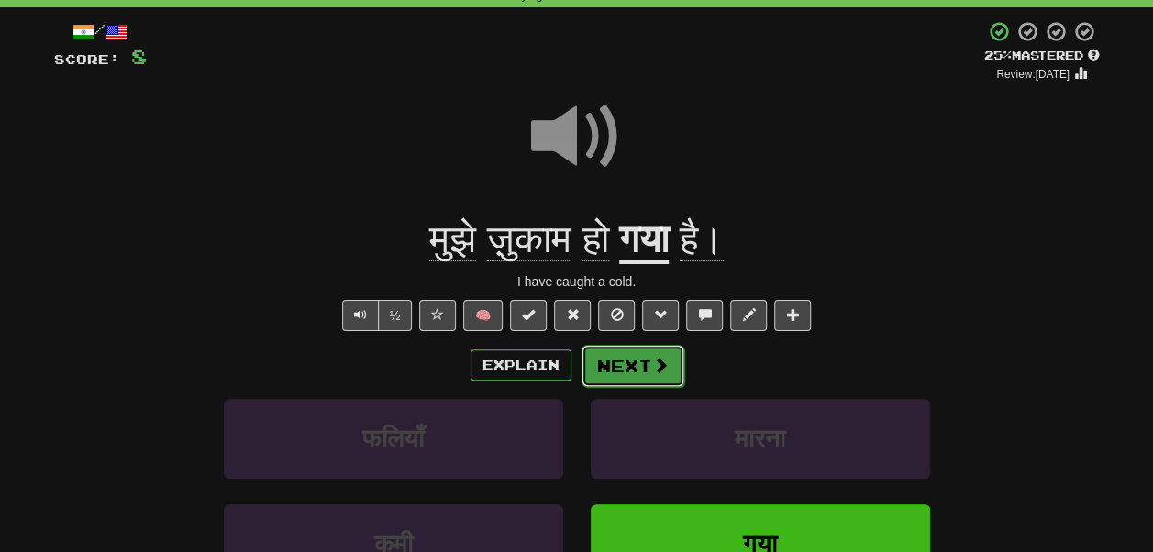
click at [637, 366] on button "Next" at bounding box center [633, 366] width 103 height 42
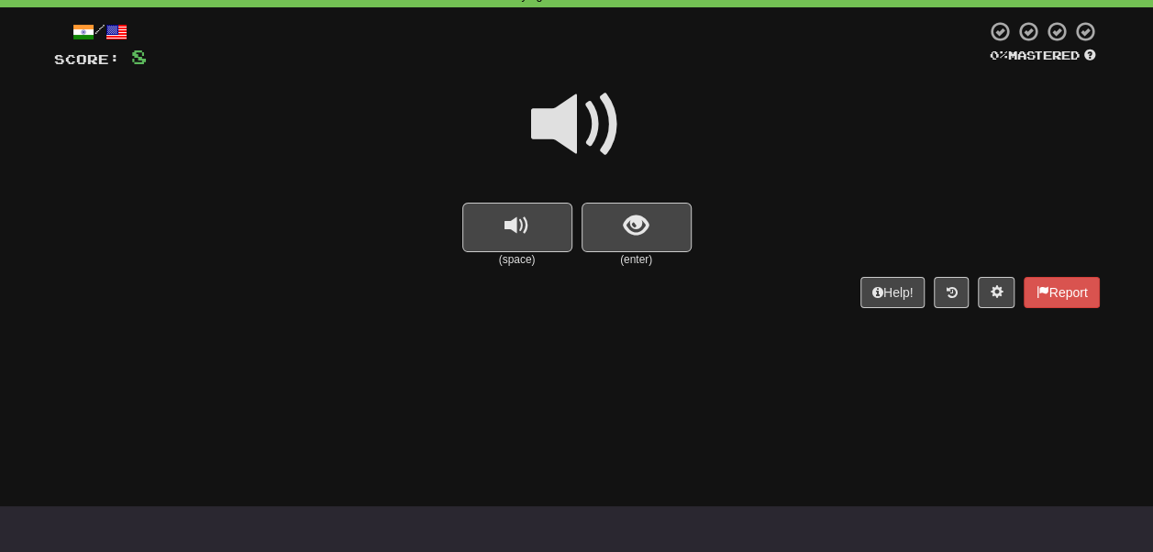
drag, startPoint x: 664, startPoint y: 257, endPoint x: 666, endPoint y: 224, distance: 33.1
click at [666, 256] on small "(enter)" at bounding box center [637, 260] width 110 height 16
click at [666, 220] on button "show sentence" at bounding box center [637, 228] width 110 height 50
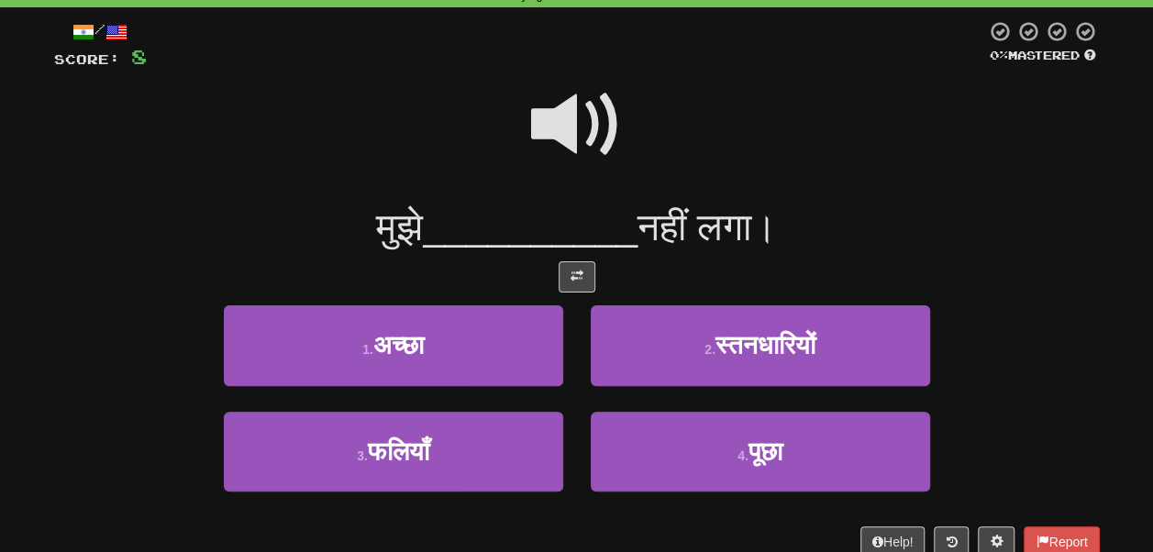
click at [571, 111] on span at bounding box center [577, 125] width 92 height 92
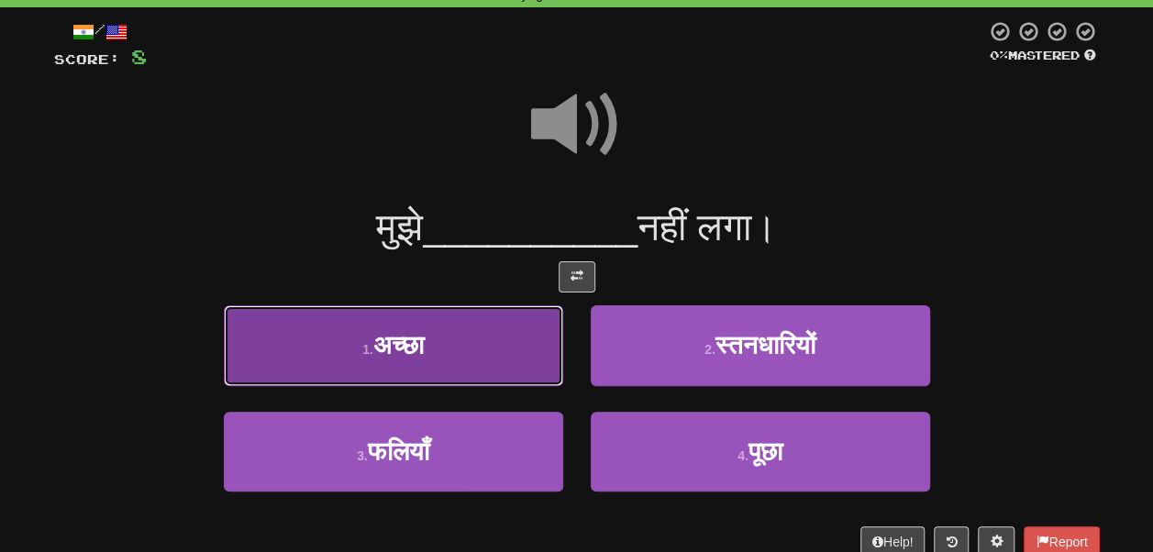
click at [458, 330] on button "1 . अच्छा" at bounding box center [393, 345] width 339 height 80
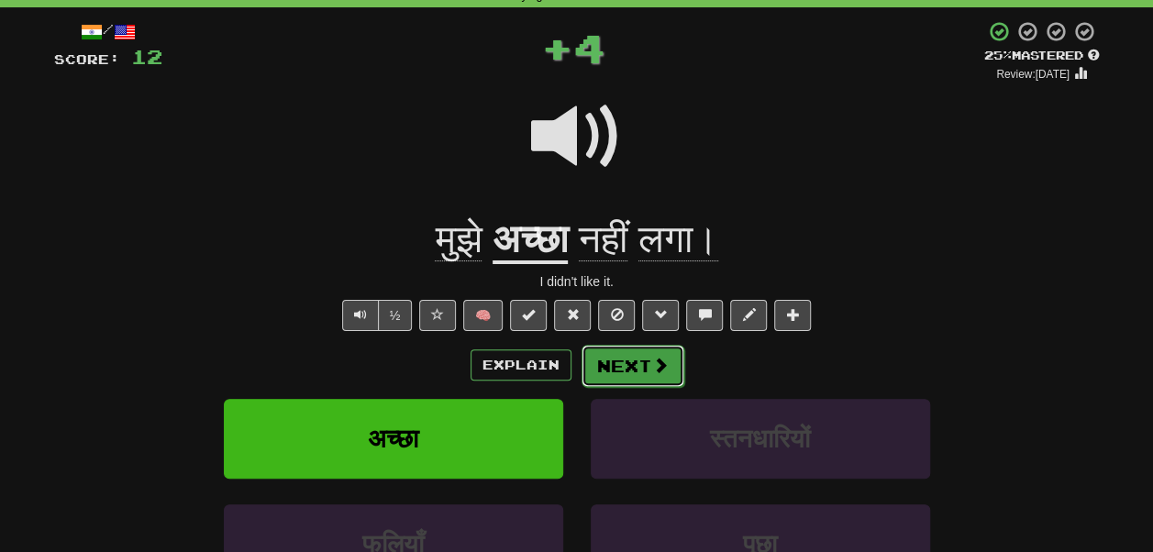
click at [597, 361] on button "Next" at bounding box center [633, 366] width 103 height 42
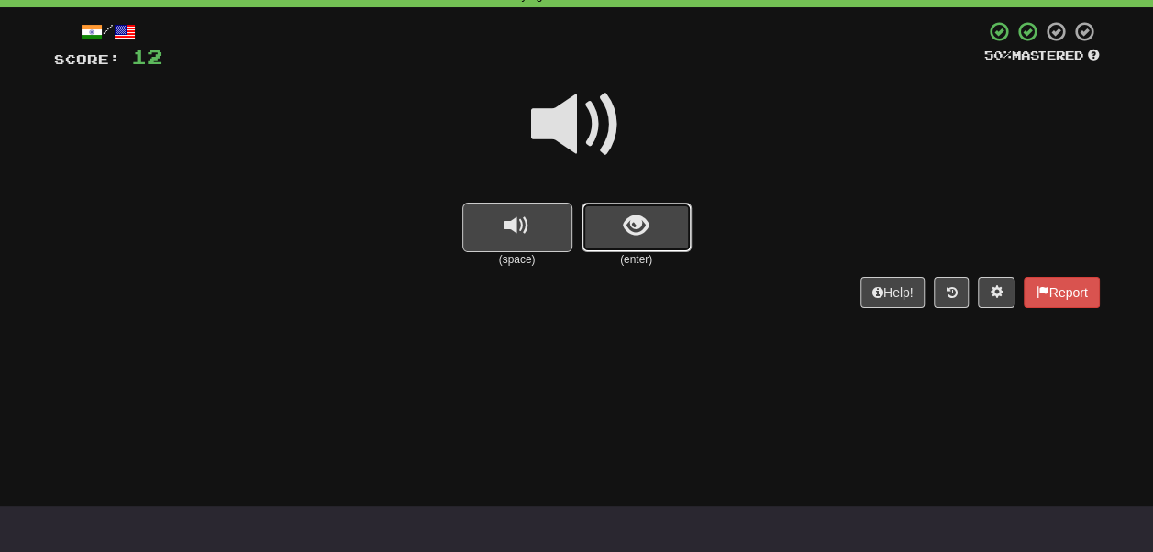
click at [650, 224] on button "show sentence" at bounding box center [637, 228] width 110 height 50
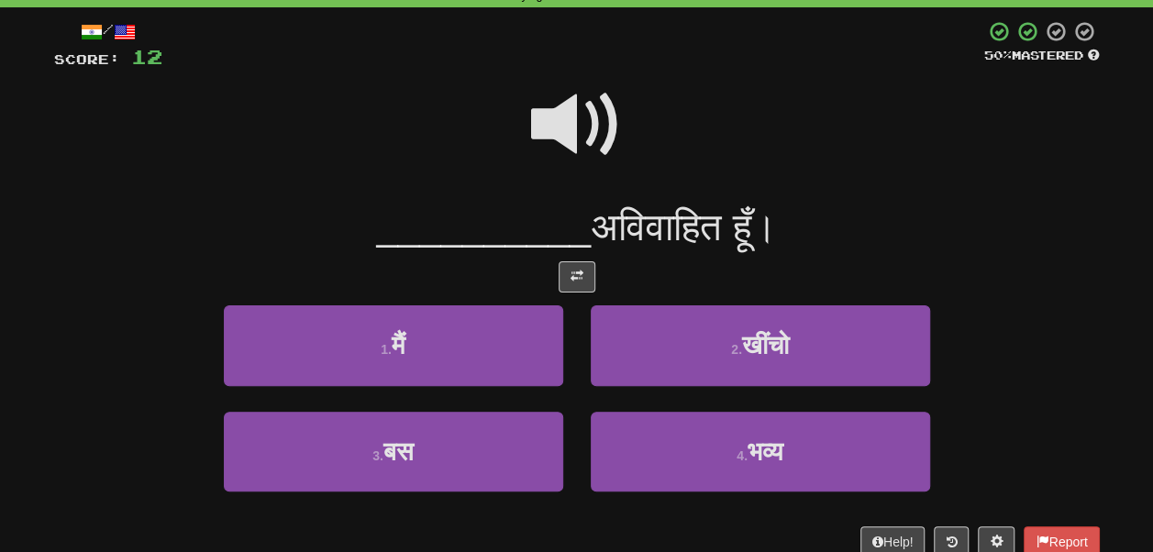
click at [594, 118] on span at bounding box center [577, 125] width 92 height 92
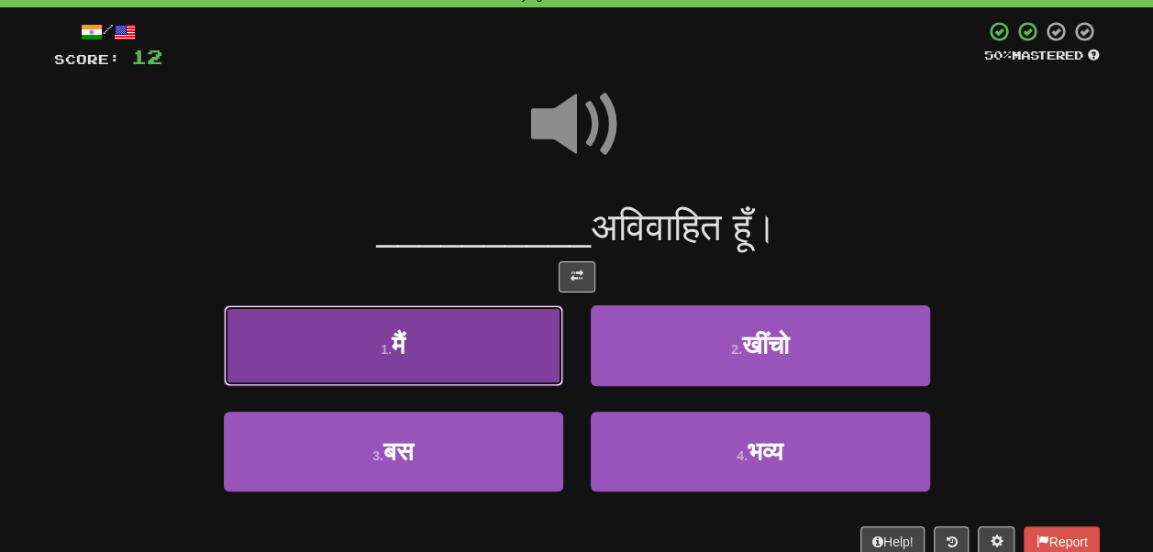
click at [473, 342] on button "1 . मैं" at bounding box center [393, 345] width 339 height 80
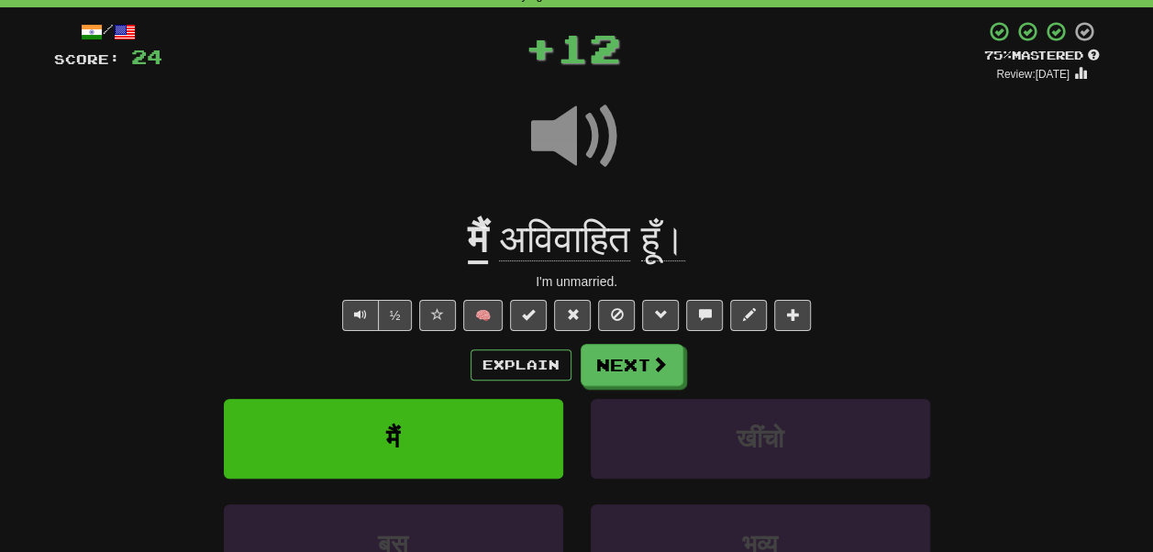
click at [594, 224] on span "अविवाहित" at bounding box center [564, 239] width 131 height 44
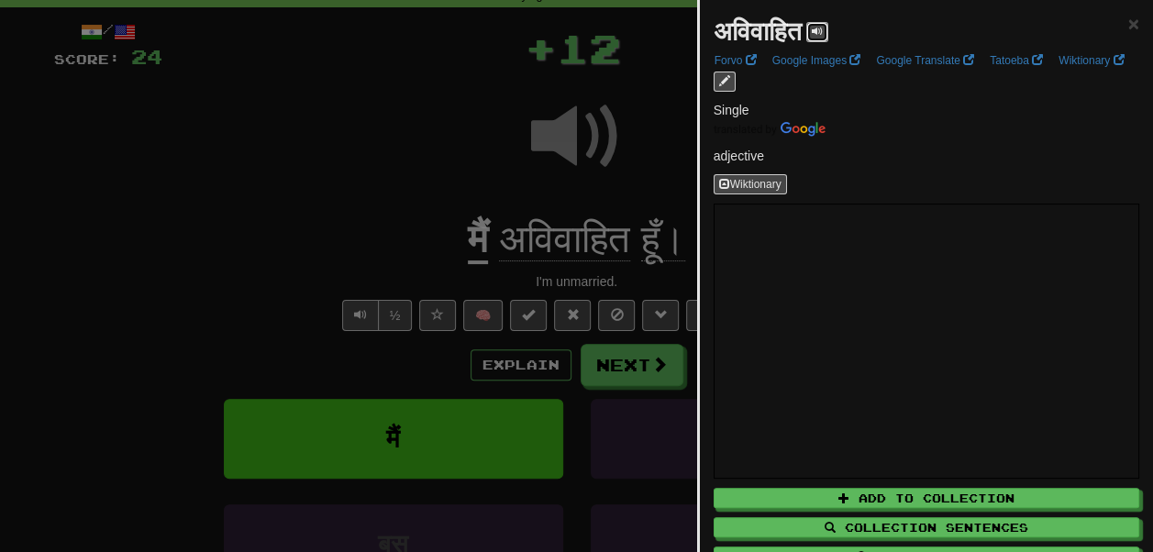
click at [828, 28] on button at bounding box center [817, 32] width 22 height 20
click at [1128, 13] on span "×" at bounding box center [1133, 23] width 11 height 21
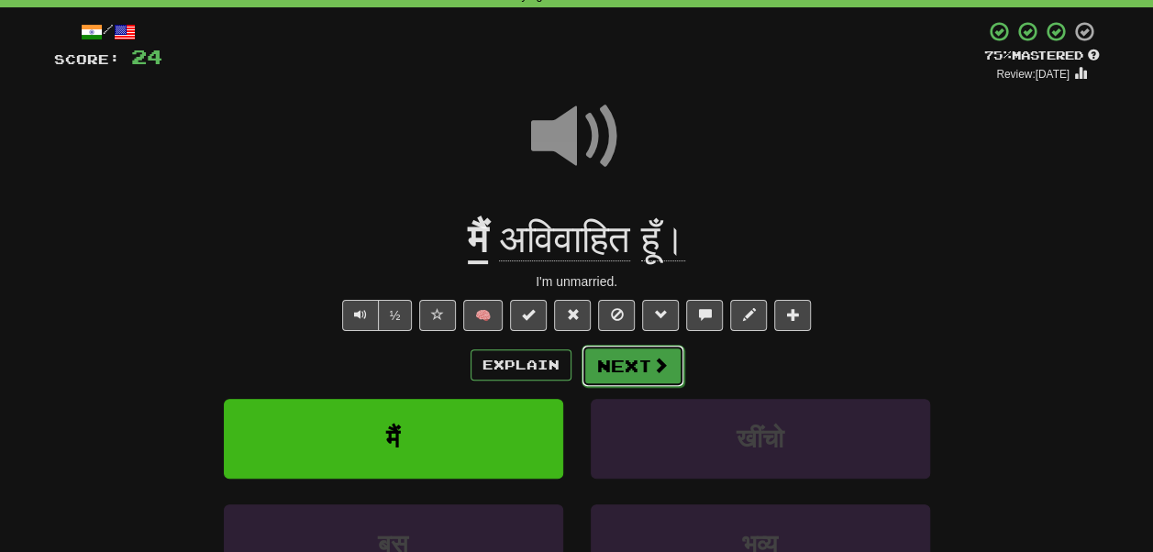
click at [616, 362] on button "Next" at bounding box center [633, 366] width 103 height 42
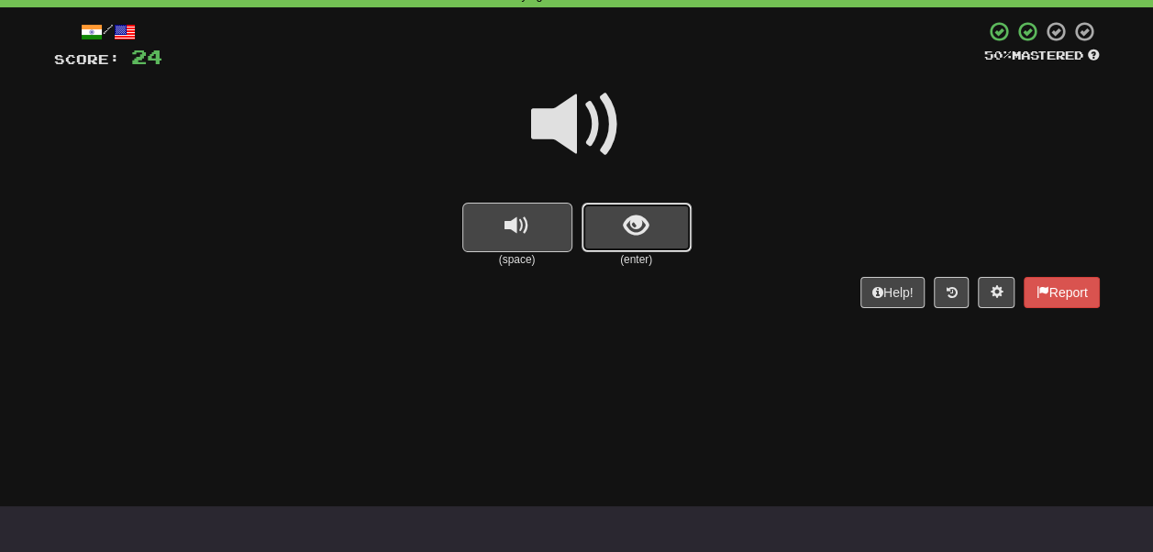
click at [644, 242] on button "show sentence" at bounding box center [637, 228] width 110 height 50
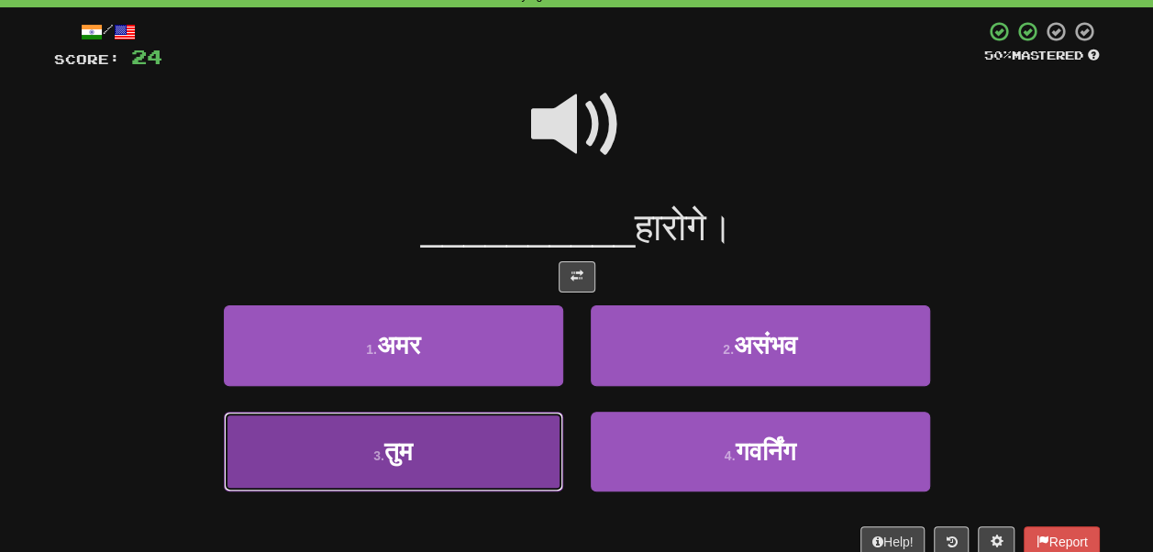
click at [430, 440] on button "3 . तुम" at bounding box center [393, 452] width 339 height 80
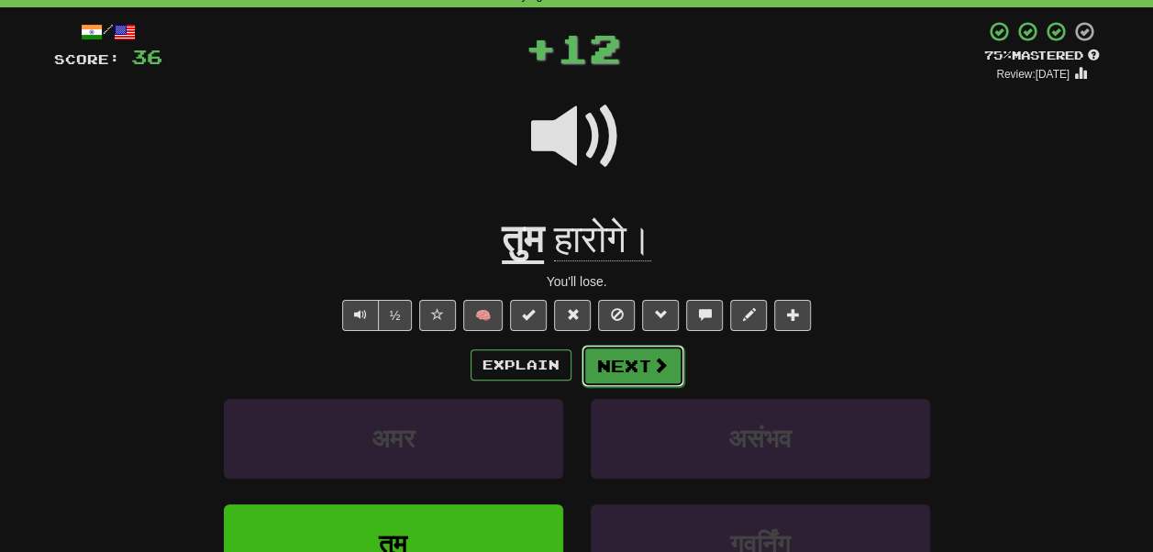
click at [616, 352] on button "Next" at bounding box center [633, 366] width 103 height 42
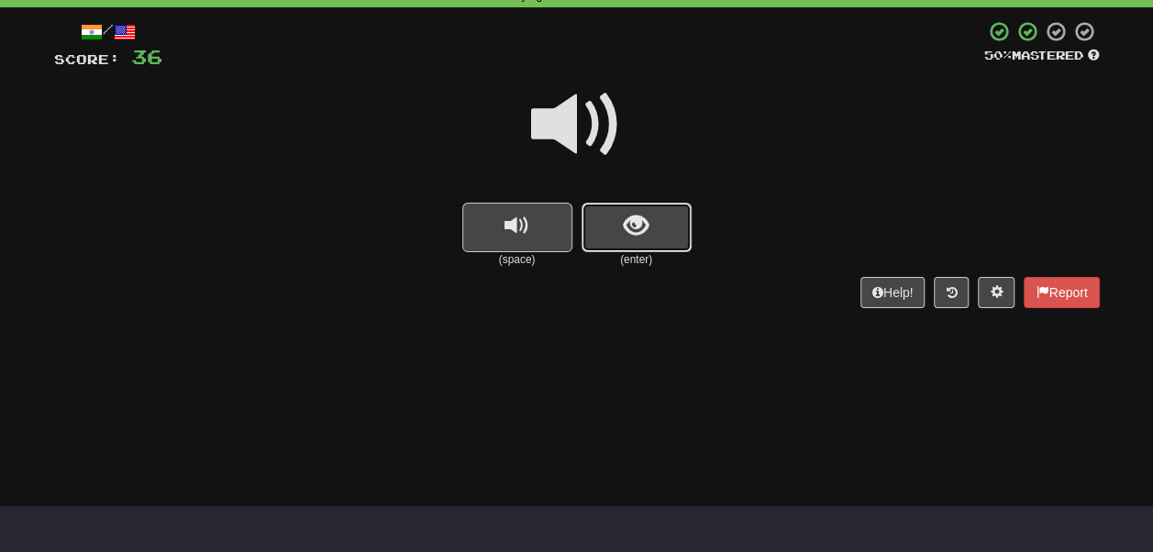
click at [642, 244] on button "show sentence" at bounding box center [637, 228] width 110 height 50
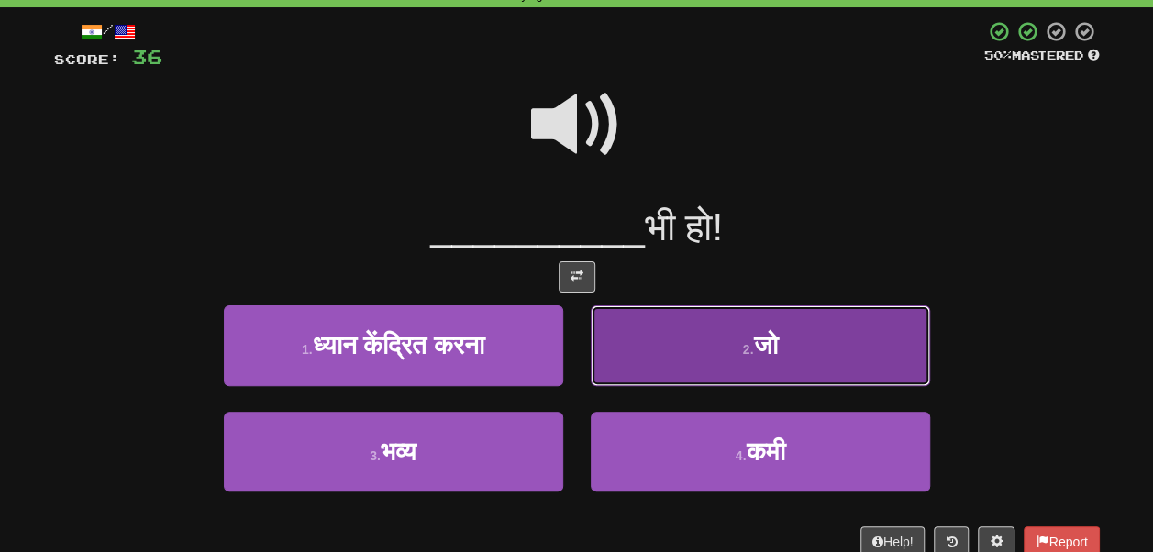
click at [692, 342] on button "2 . जो" at bounding box center [760, 345] width 339 height 80
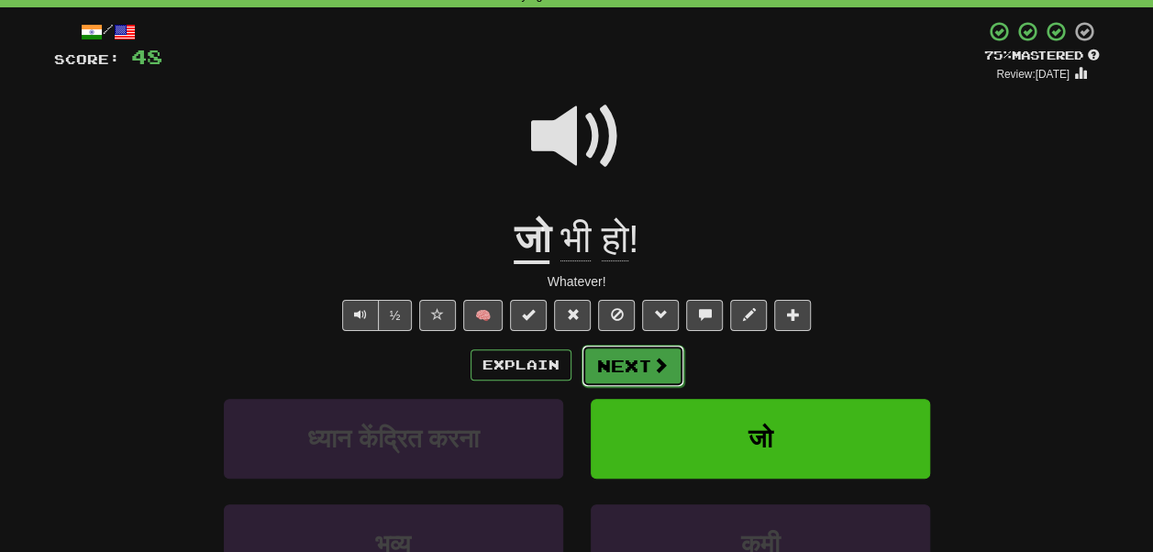
click at [616, 359] on button "Next" at bounding box center [633, 366] width 103 height 42
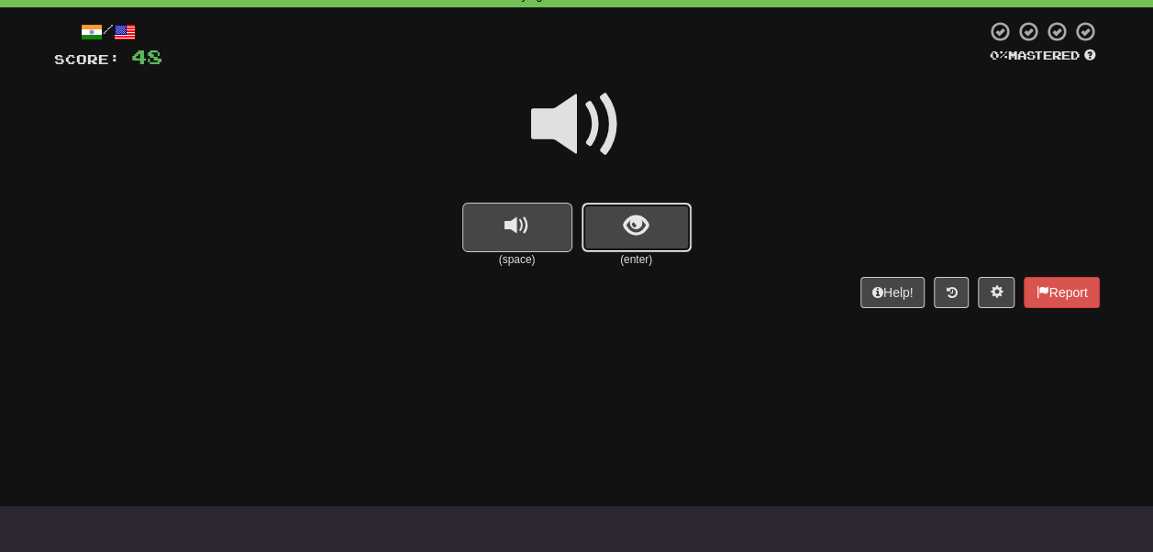
click at [633, 222] on span "show sentence" at bounding box center [636, 226] width 25 height 25
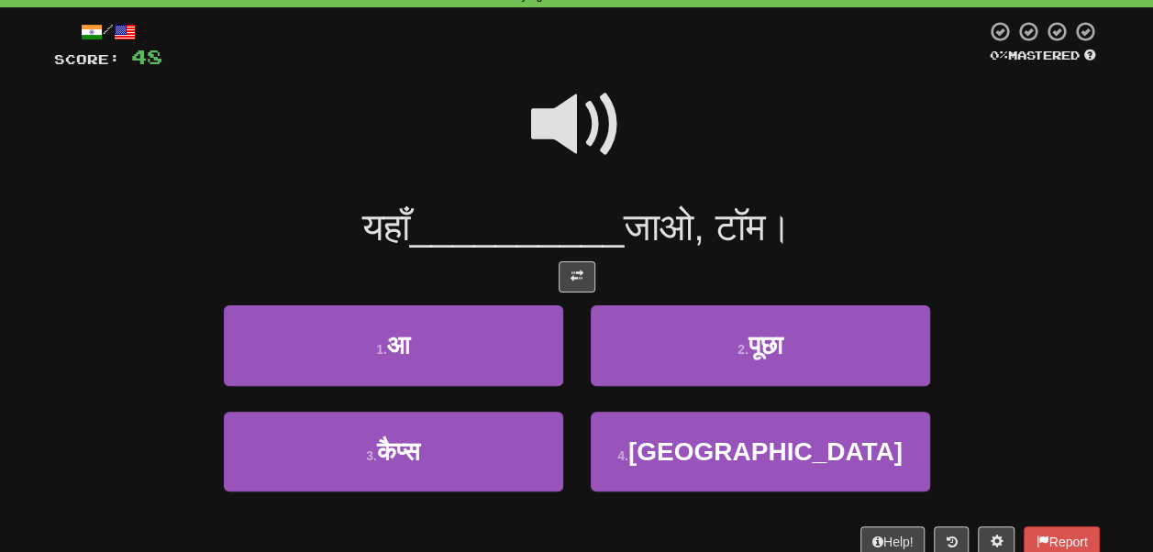
click at [601, 125] on span at bounding box center [577, 125] width 92 height 92
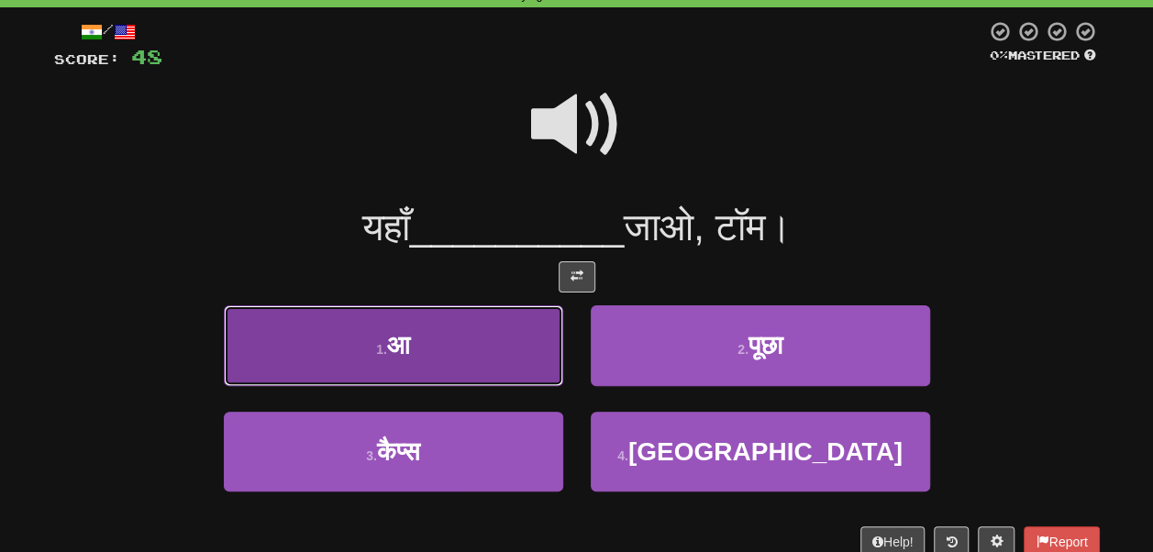
click at [490, 367] on button "1 . आ" at bounding box center [393, 345] width 339 height 80
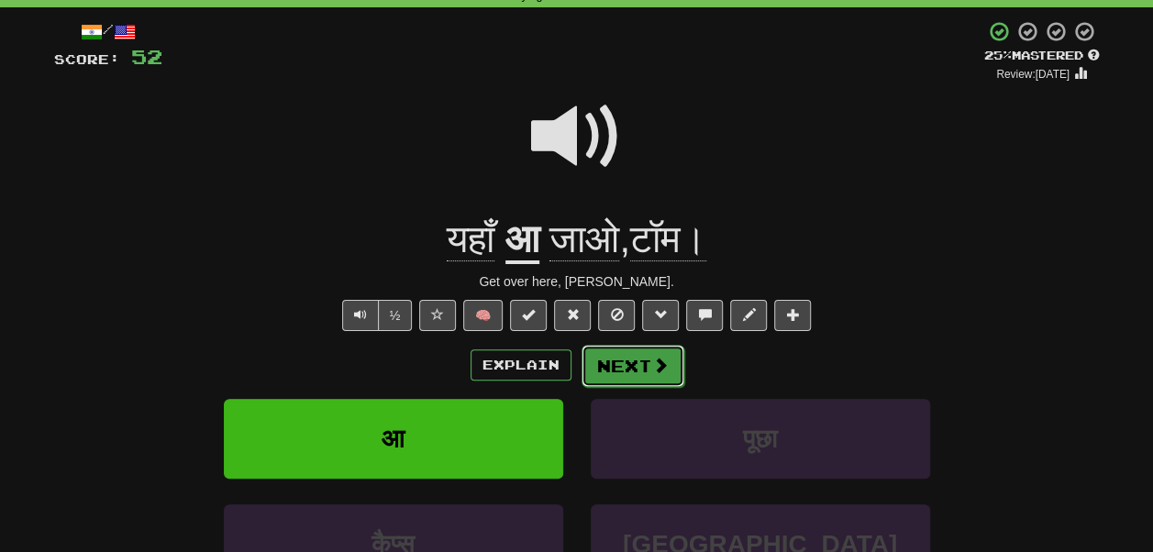
click at [621, 369] on button "Next" at bounding box center [633, 366] width 103 height 42
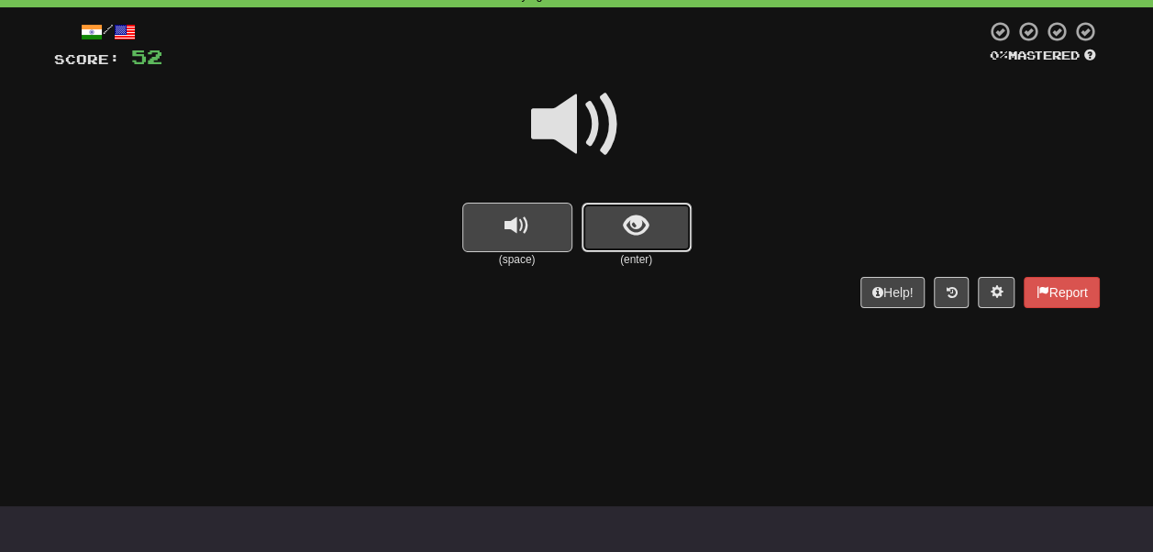
click at [618, 232] on button "show sentence" at bounding box center [637, 228] width 110 height 50
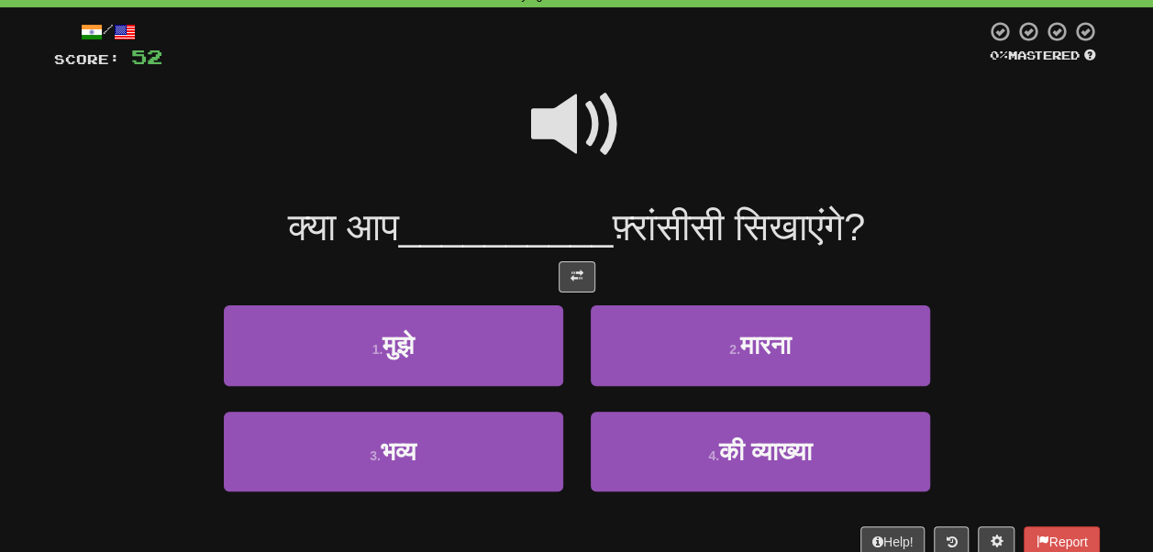
click at [592, 139] on span at bounding box center [577, 125] width 92 height 92
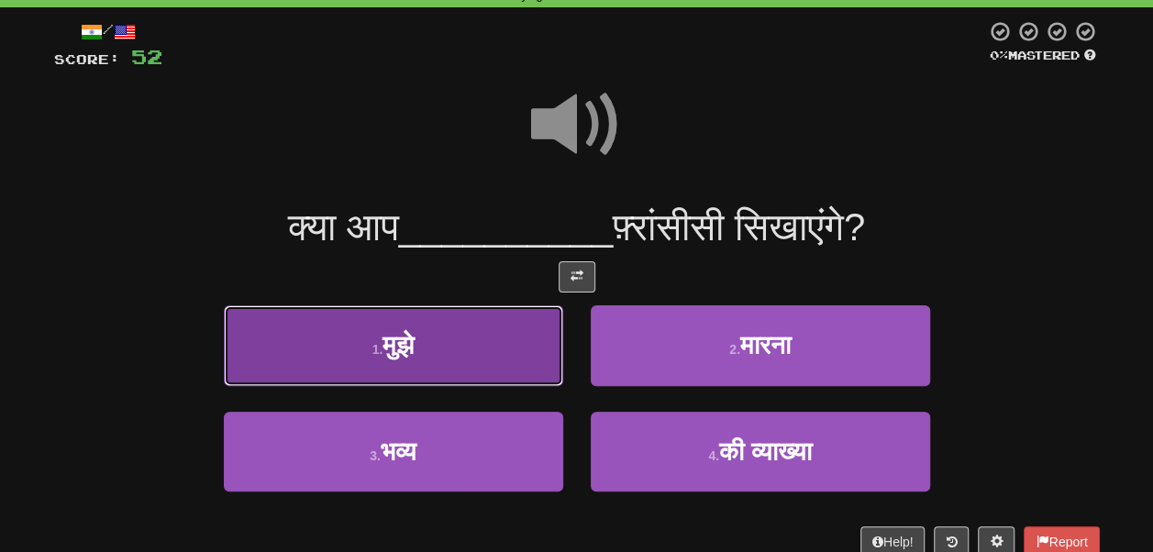
click at [469, 345] on button "1 . मुझे" at bounding box center [393, 345] width 339 height 80
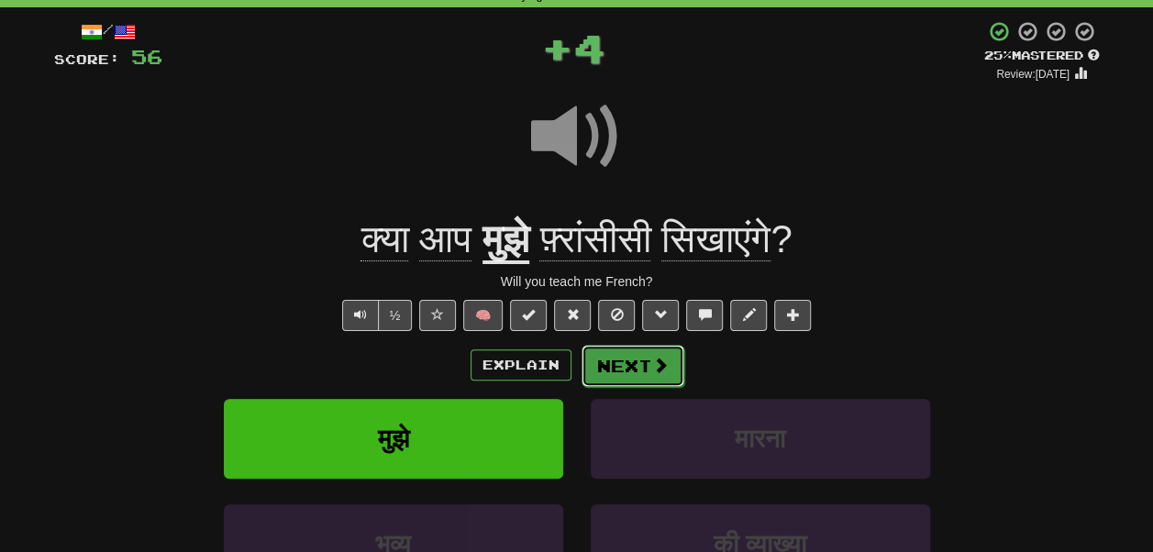
click at [627, 365] on button "Next" at bounding box center [633, 366] width 103 height 42
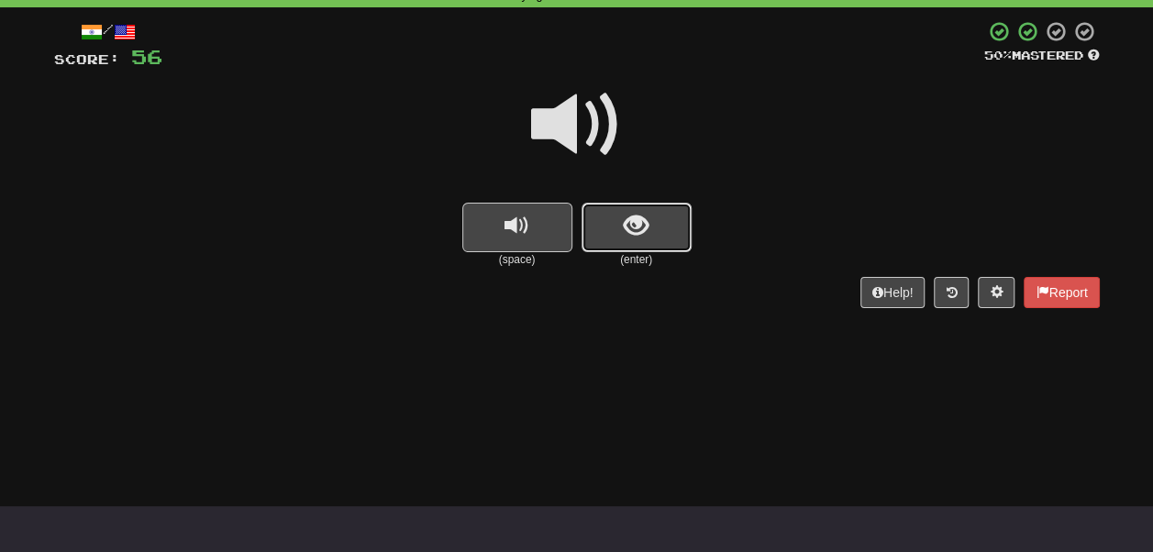
click at [615, 235] on button "show sentence" at bounding box center [637, 228] width 110 height 50
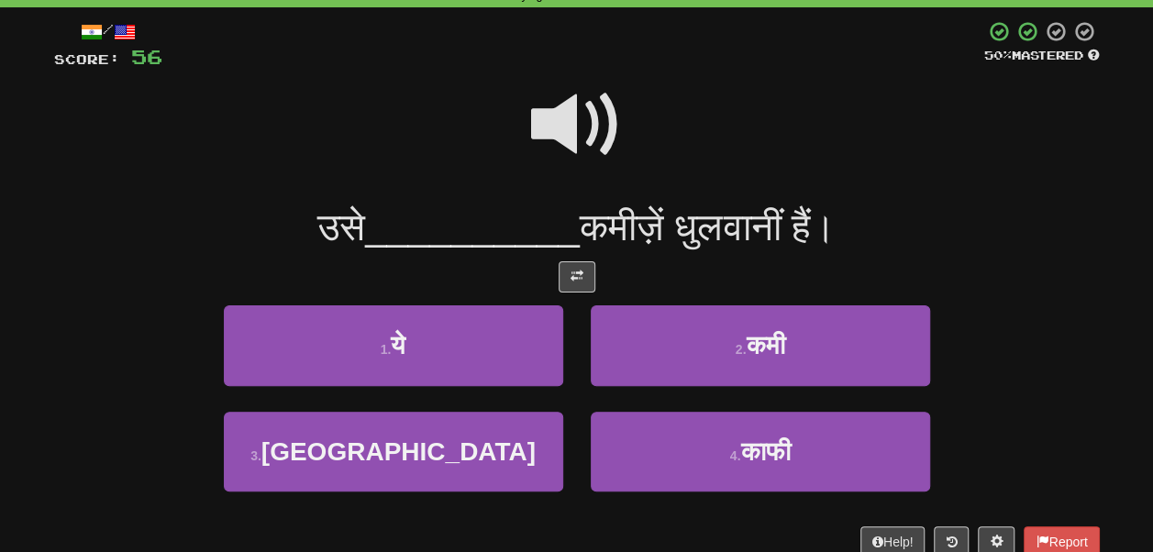
click at [563, 113] on span at bounding box center [577, 125] width 92 height 92
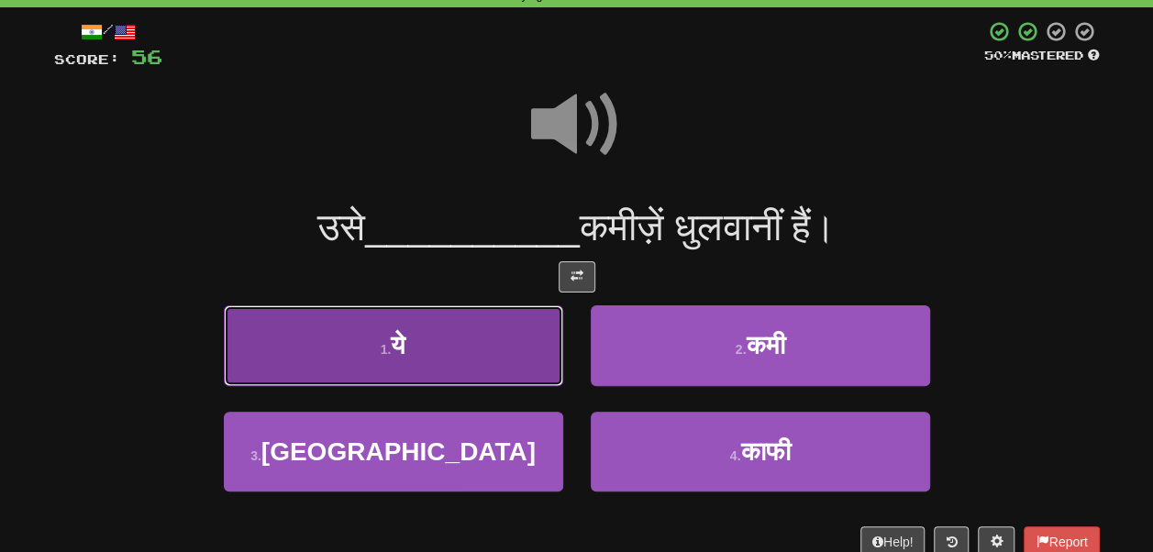
click at [452, 331] on button "1 . ये" at bounding box center [393, 345] width 339 height 80
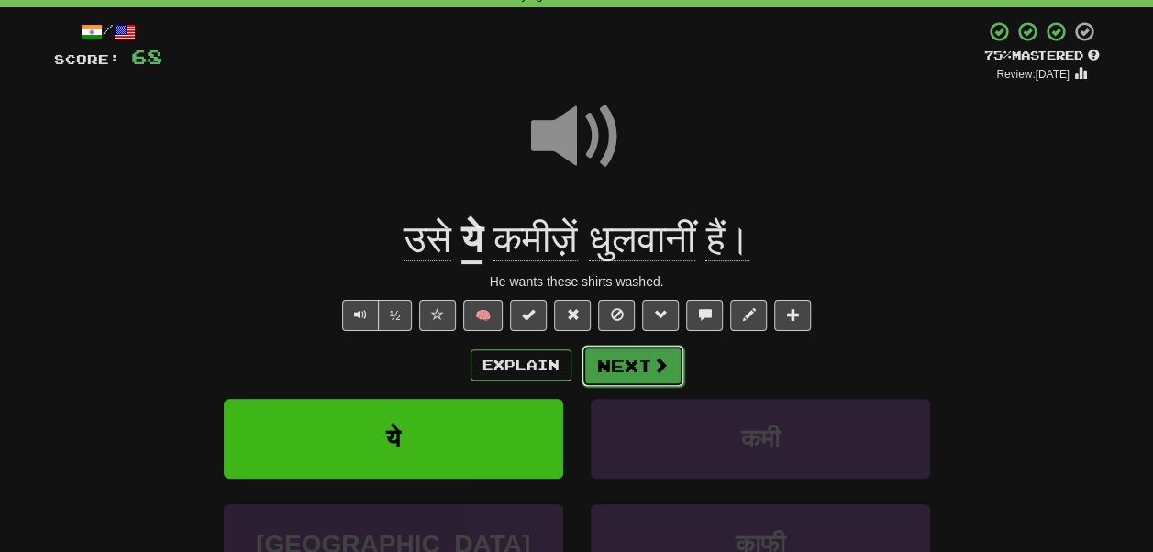
click at [635, 371] on button "Next" at bounding box center [633, 366] width 103 height 42
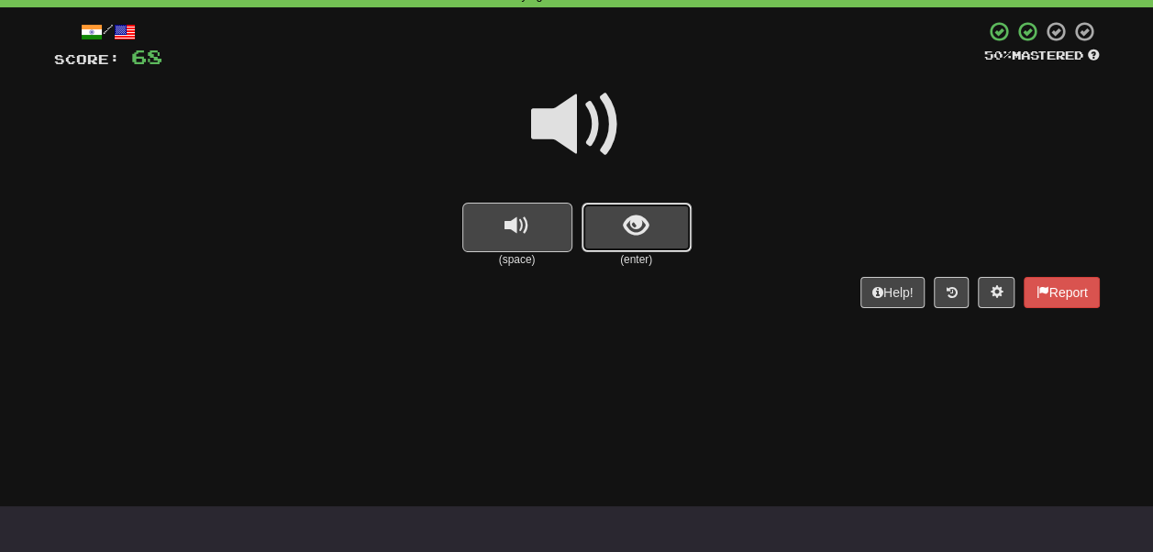
click at [607, 247] on button "show sentence" at bounding box center [637, 228] width 110 height 50
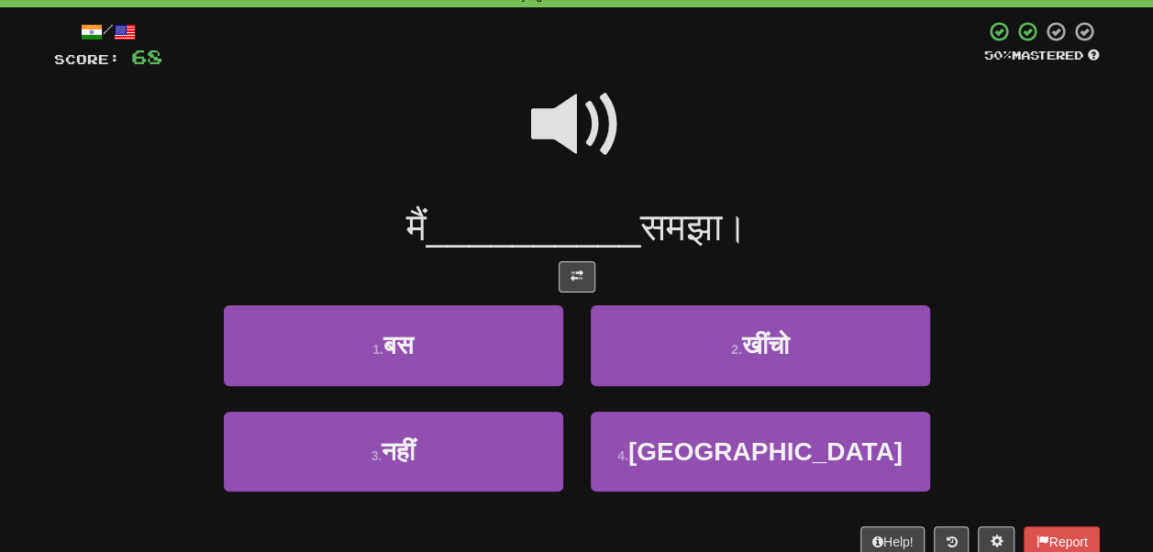
click at [580, 117] on span at bounding box center [577, 125] width 92 height 92
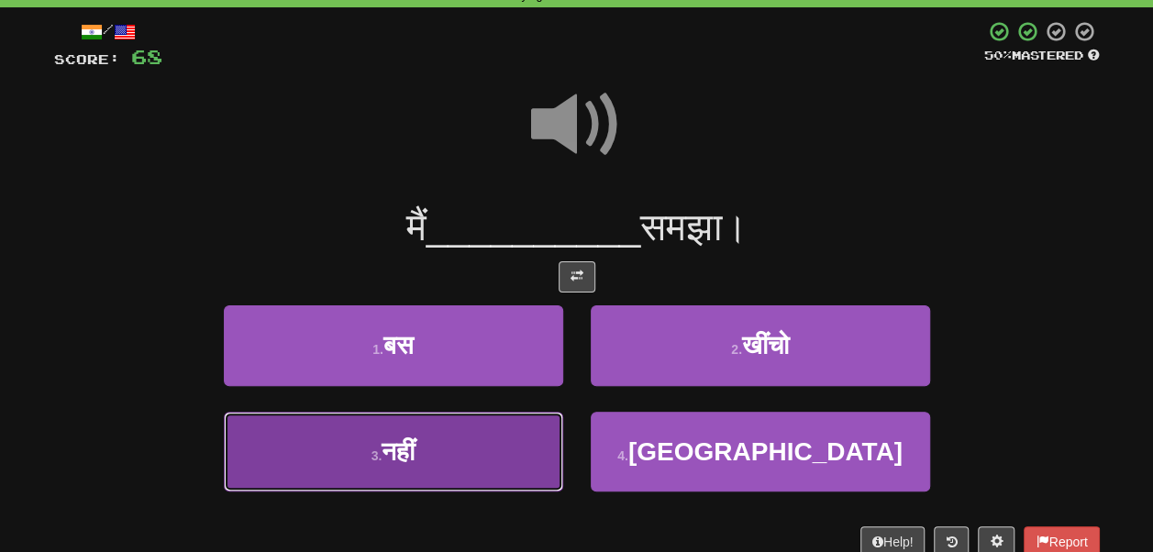
click at [495, 425] on button "3 . नहीं" at bounding box center [393, 452] width 339 height 80
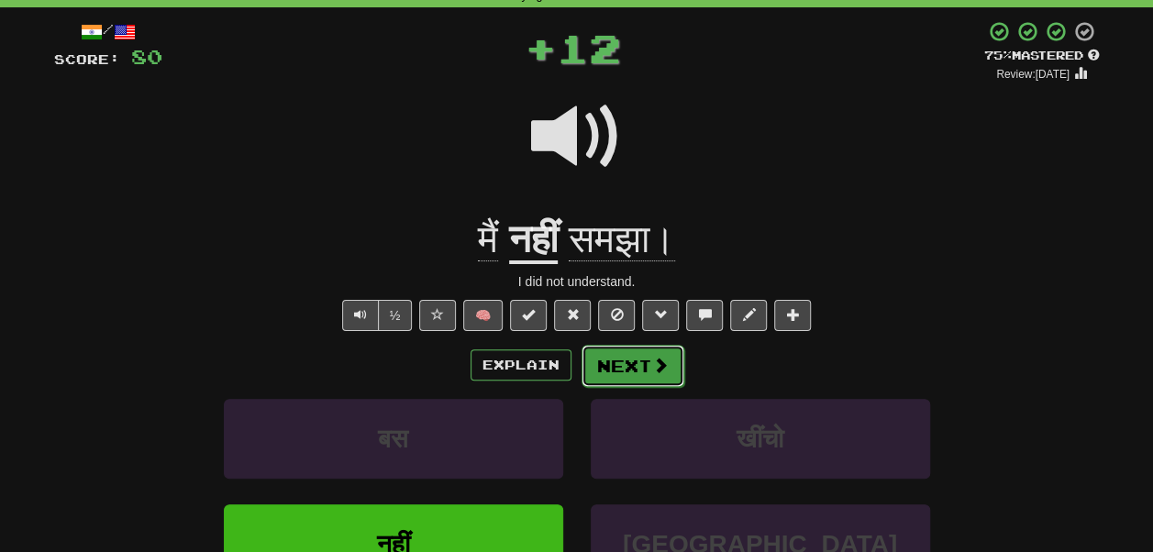
click at [634, 376] on button "Next" at bounding box center [633, 366] width 103 height 42
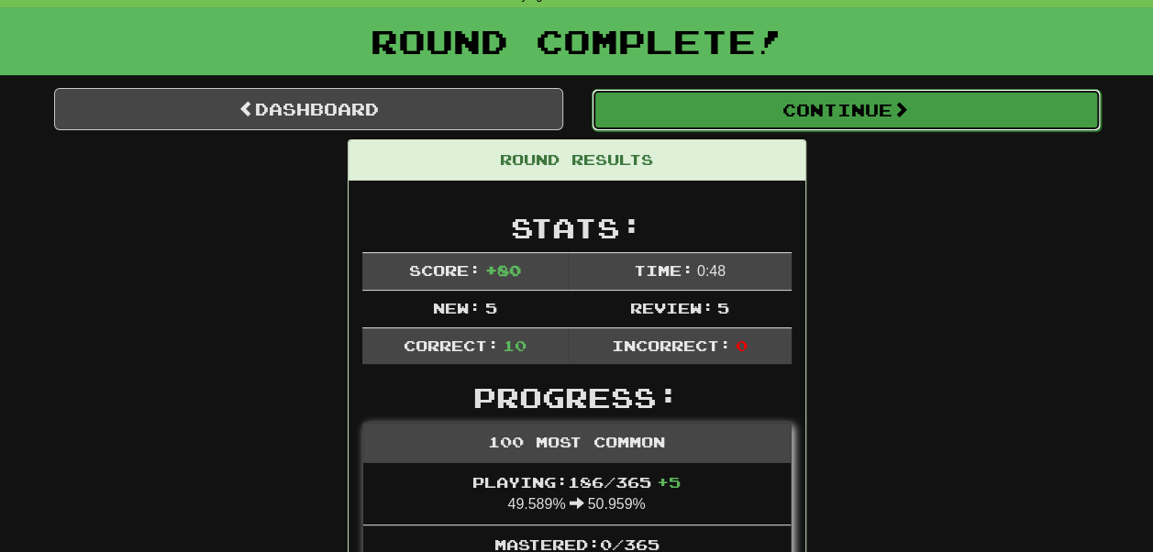
click at [672, 111] on button "Continue" at bounding box center [846, 110] width 509 height 42
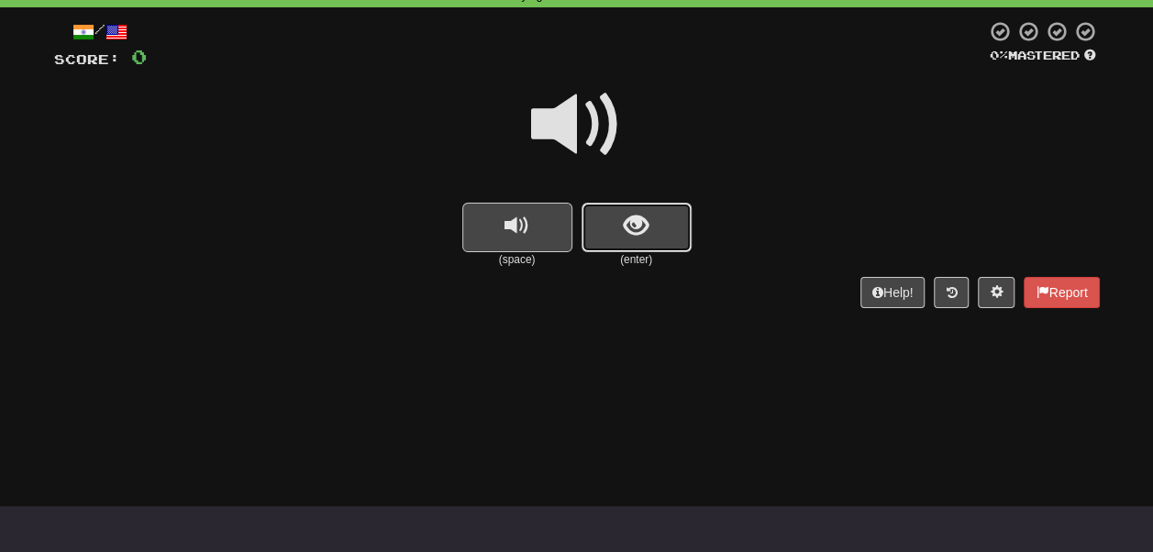
click at [631, 239] on span "show sentence" at bounding box center [636, 226] width 25 height 25
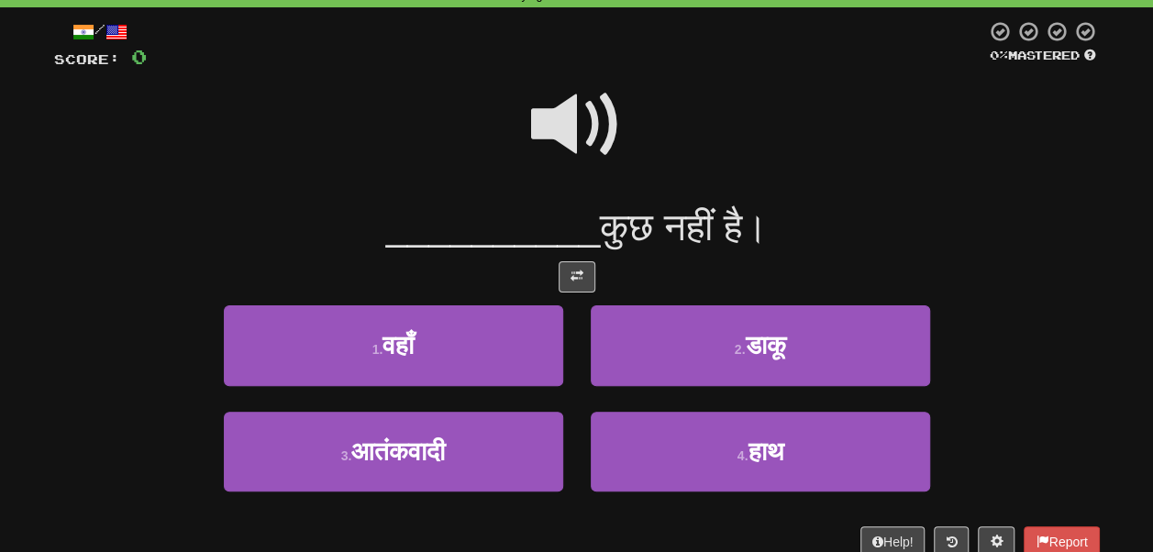
click at [565, 112] on span at bounding box center [577, 125] width 92 height 92
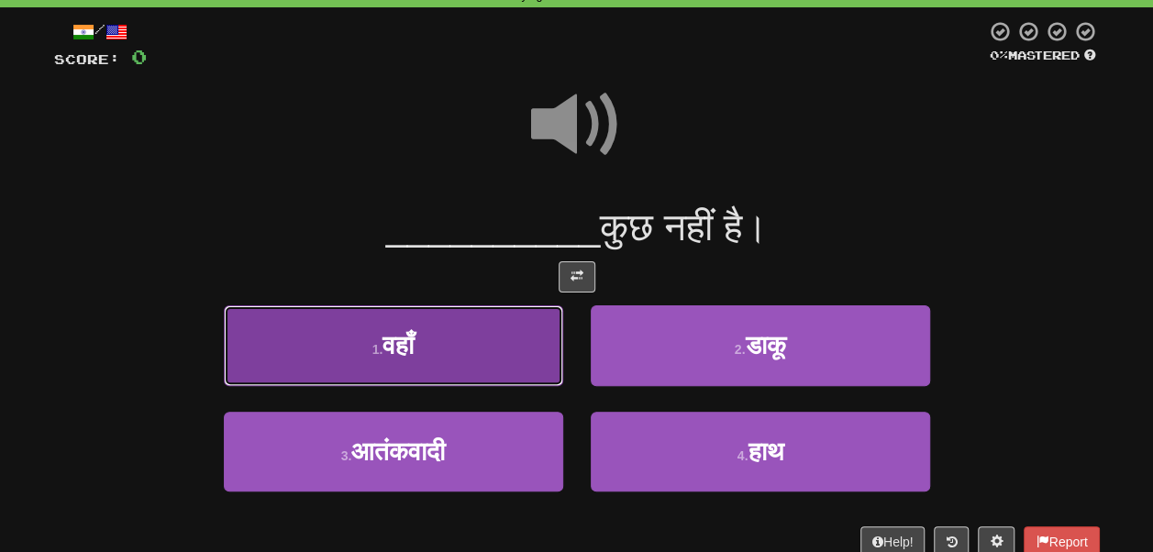
click at [497, 355] on button "1 . वहाँ" at bounding box center [393, 345] width 339 height 80
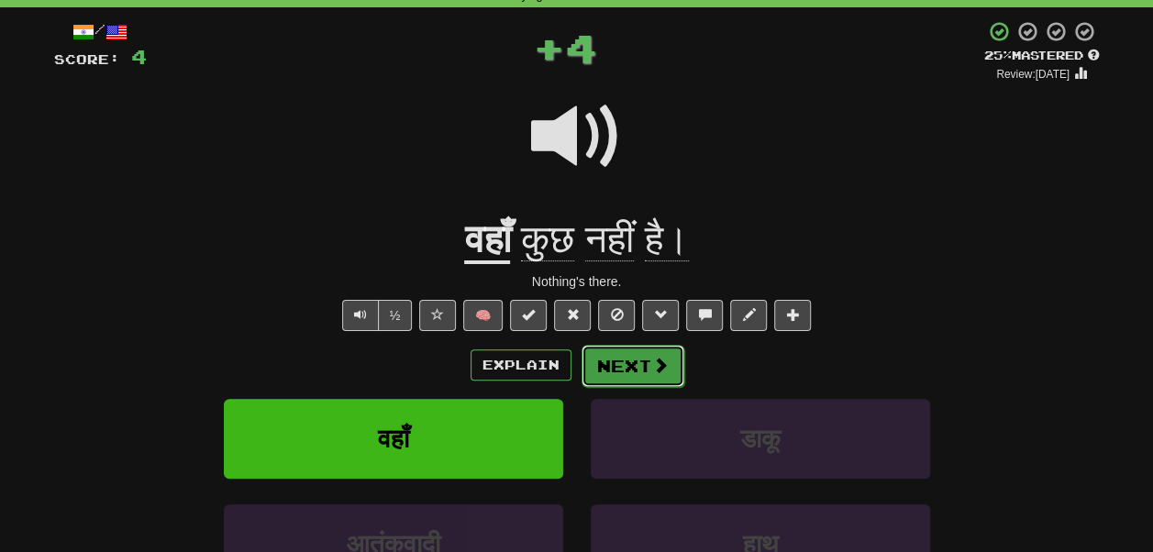
click at [627, 364] on button "Next" at bounding box center [633, 366] width 103 height 42
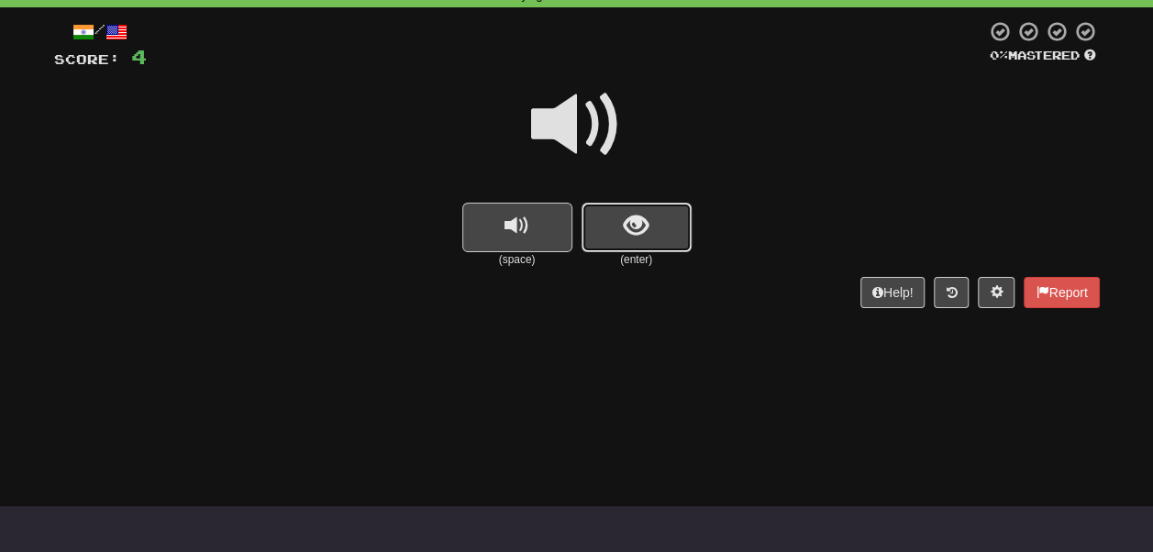
click at [609, 227] on button "show sentence" at bounding box center [637, 228] width 110 height 50
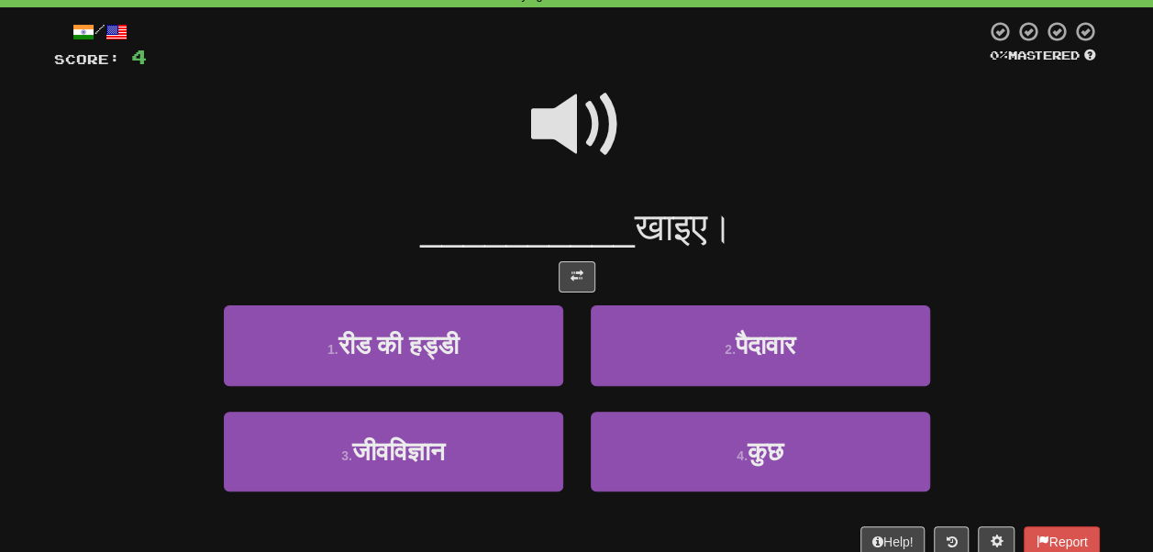
click at [577, 109] on span at bounding box center [577, 125] width 92 height 92
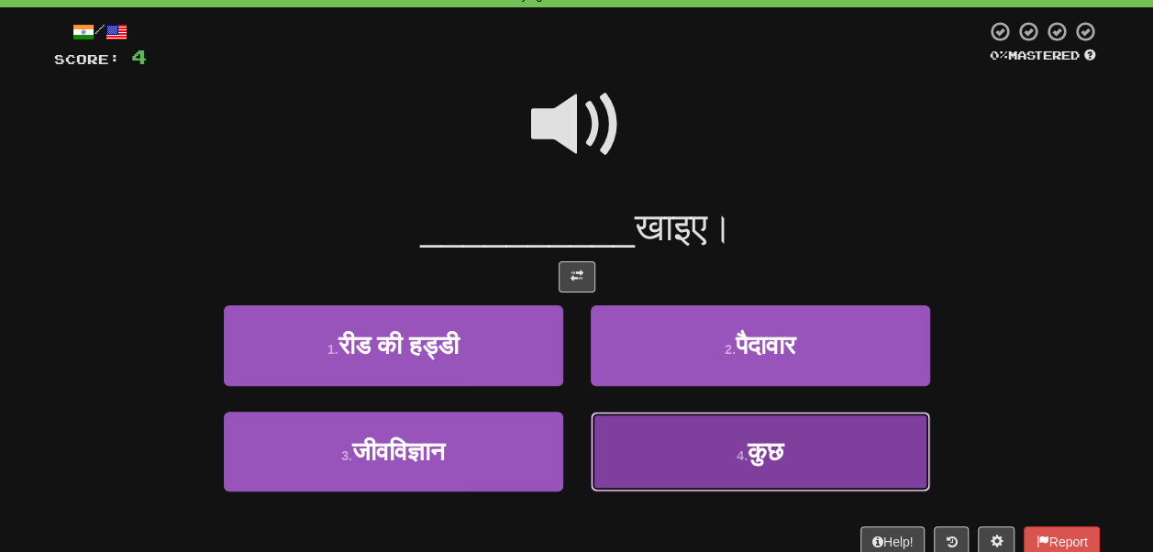
click at [664, 442] on button "4 . कुछ" at bounding box center [760, 452] width 339 height 80
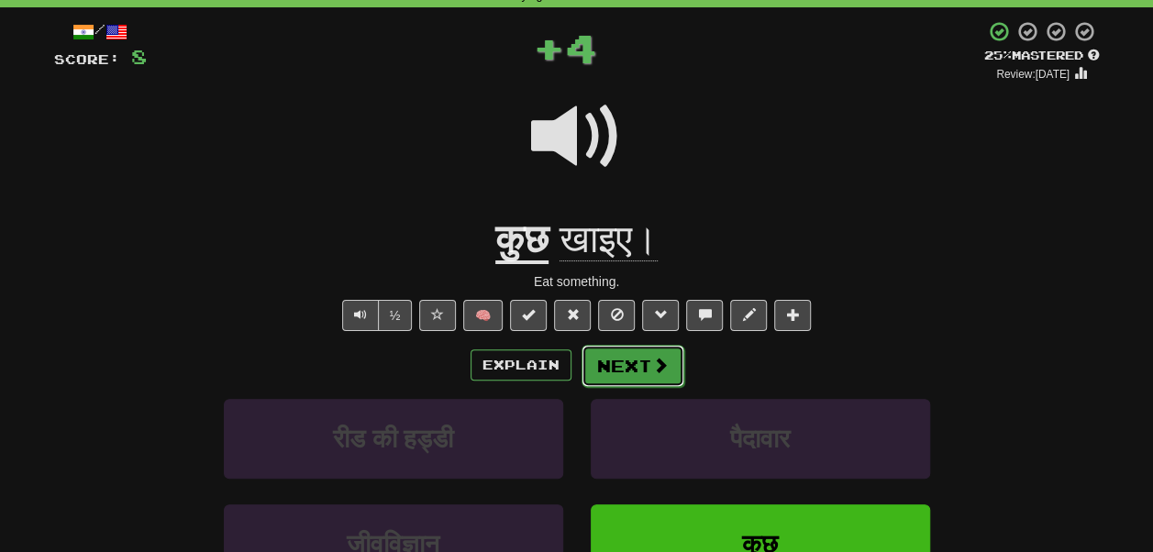
click at [620, 357] on button "Next" at bounding box center [633, 366] width 103 height 42
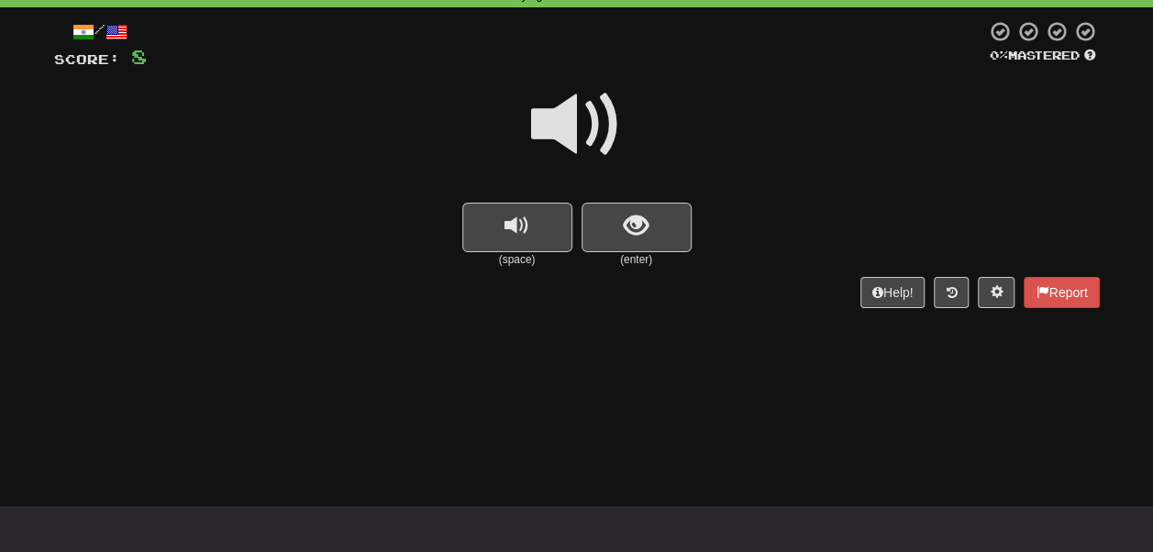
click at [618, 256] on small "(enter)" at bounding box center [637, 260] width 110 height 16
click at [618, 242] on button "show sentence" at bounding box center [637, 228] width 110 height 50
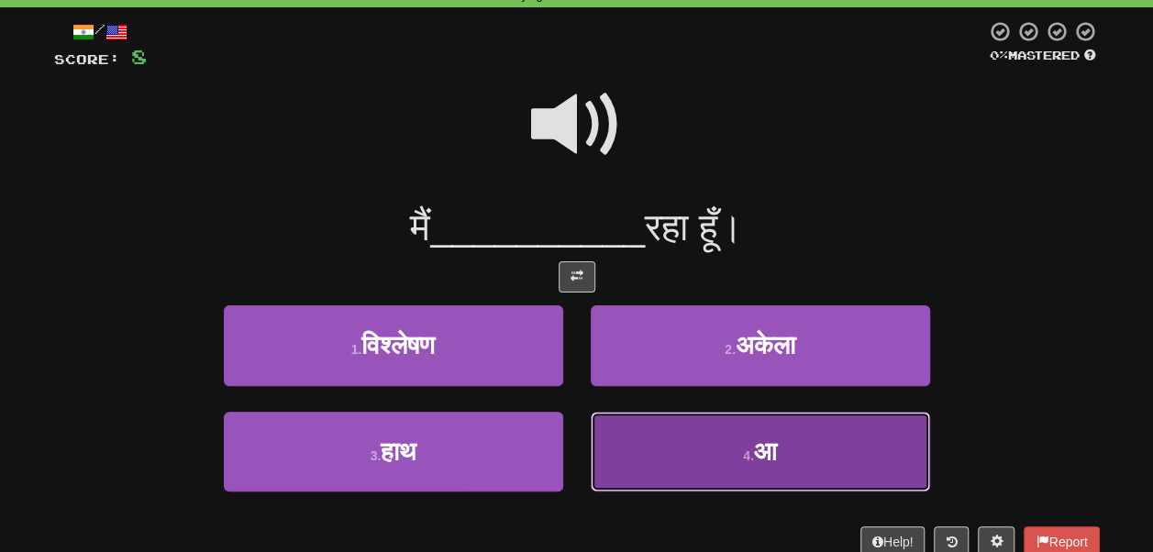
click at [649, 459] on button "4 . आ" at bounding box center [760, 452] width 339 height 80
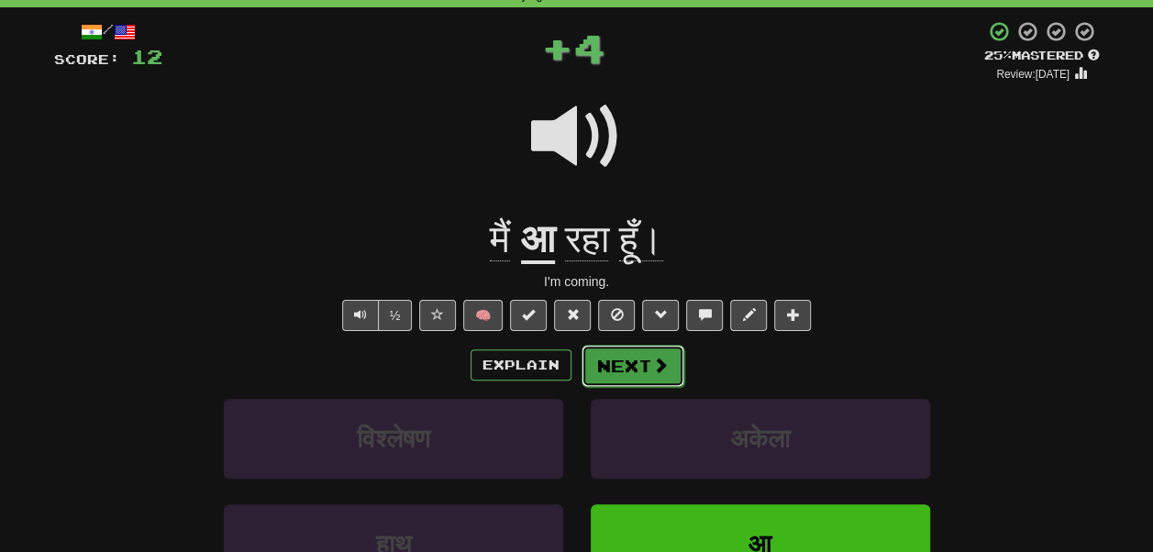
click at [638, 374] on button "Next" at bounding box center [633, 366] width 103 height 42
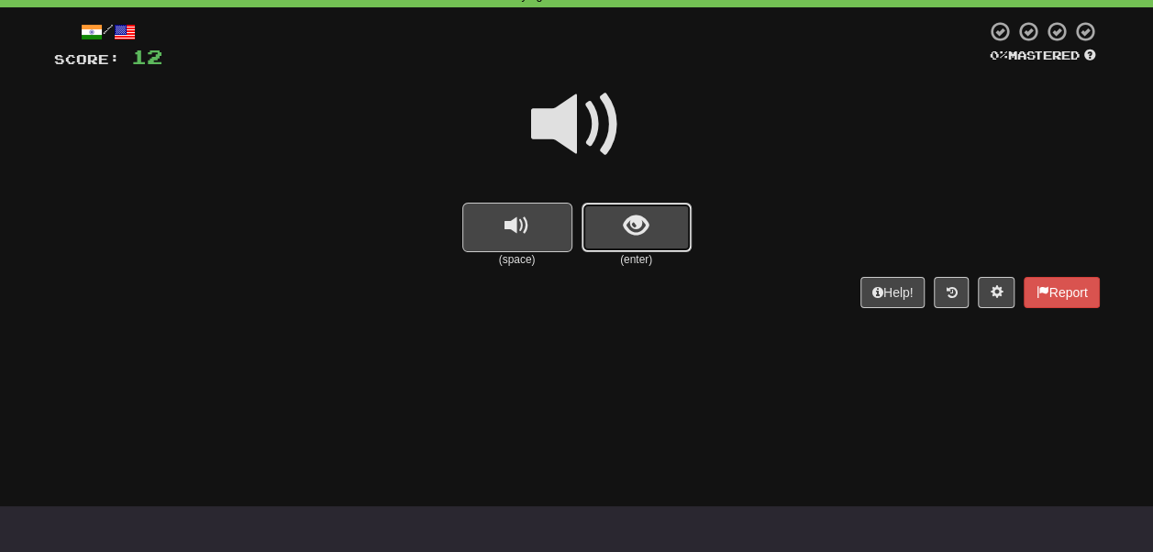
click at [652, 231] on button "show sentence" at bounding box center [637, 228] width 110 height 50
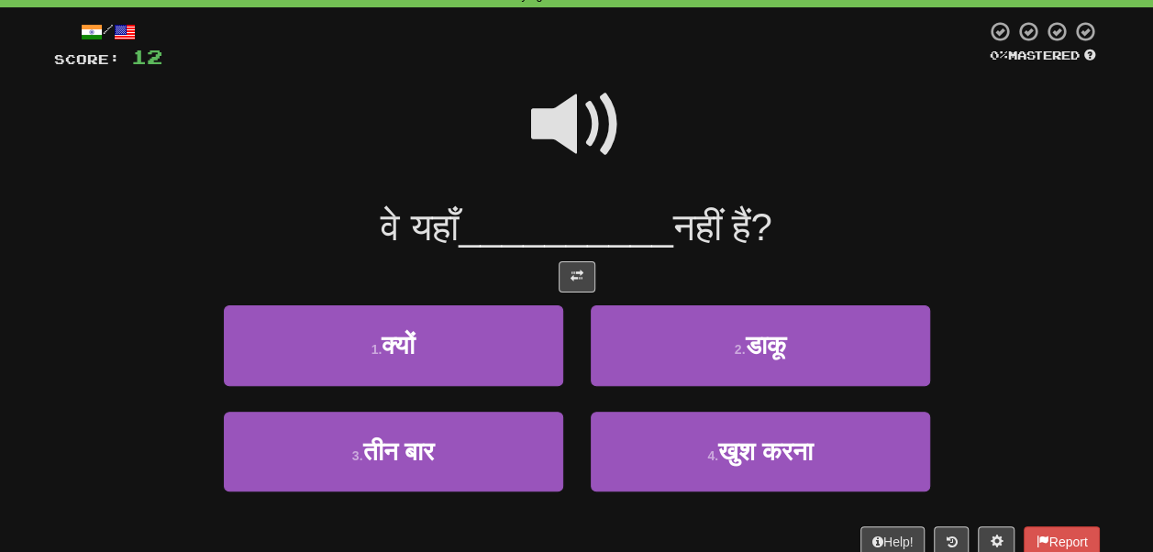
click at [571, 128] on span at bounding box center [577, 125] width 92 height 92
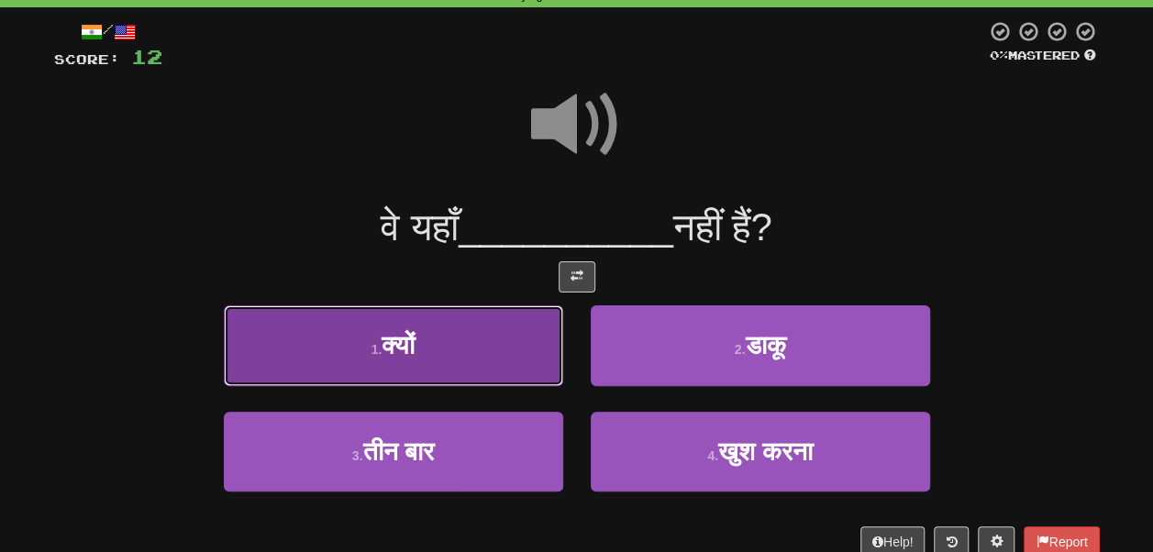
click at [503, 354] on button "1 . क्यों" at bounding box center [393, 345] width 339 height 80
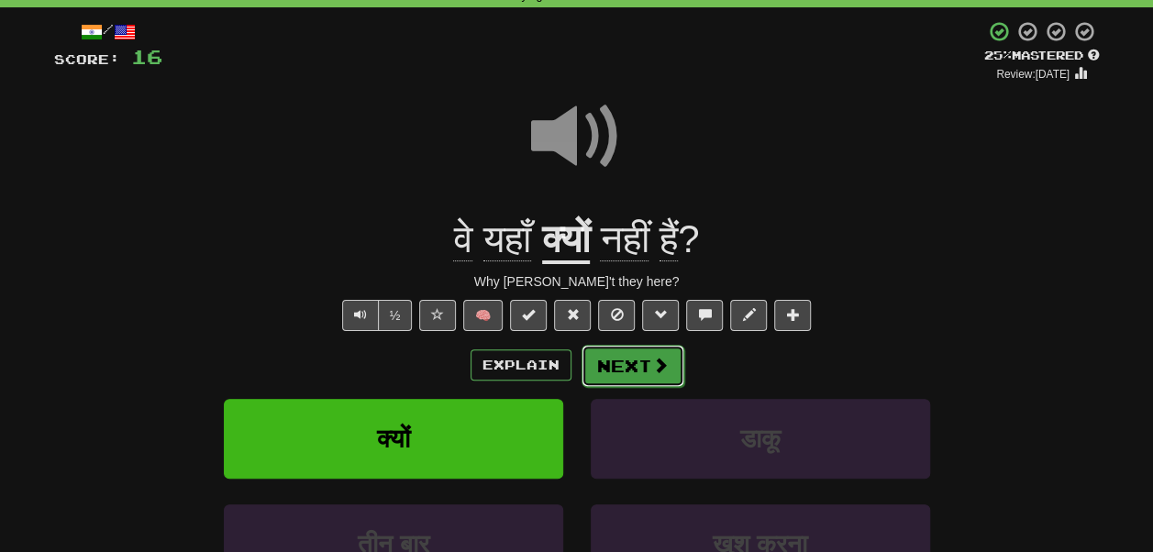
click at [639, 363] on button "Next" at bounding box center [633, 366] width 103 height 42
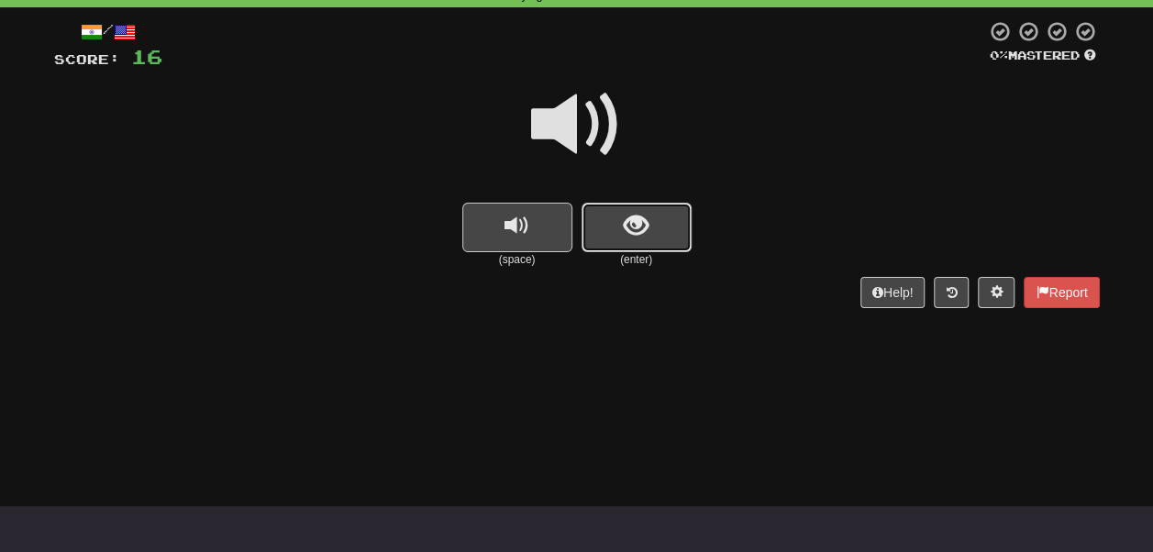
click at [635, 230] on span "show sentence" at bounding box center [636, 226] width 25 height 25
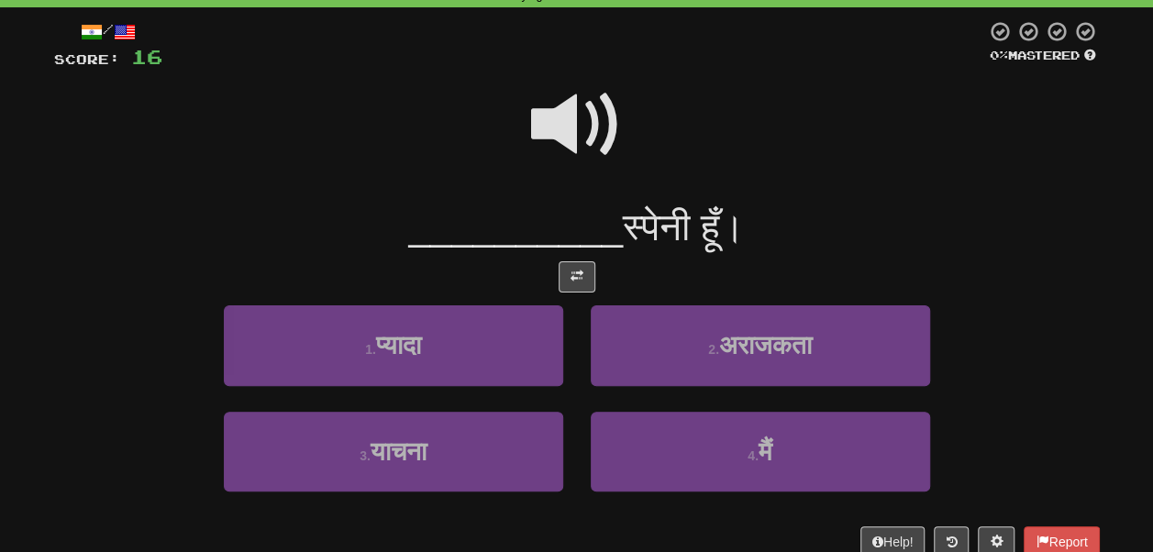
click at [596, 109] on span at bounding box center [577, 125] width 92 height 92
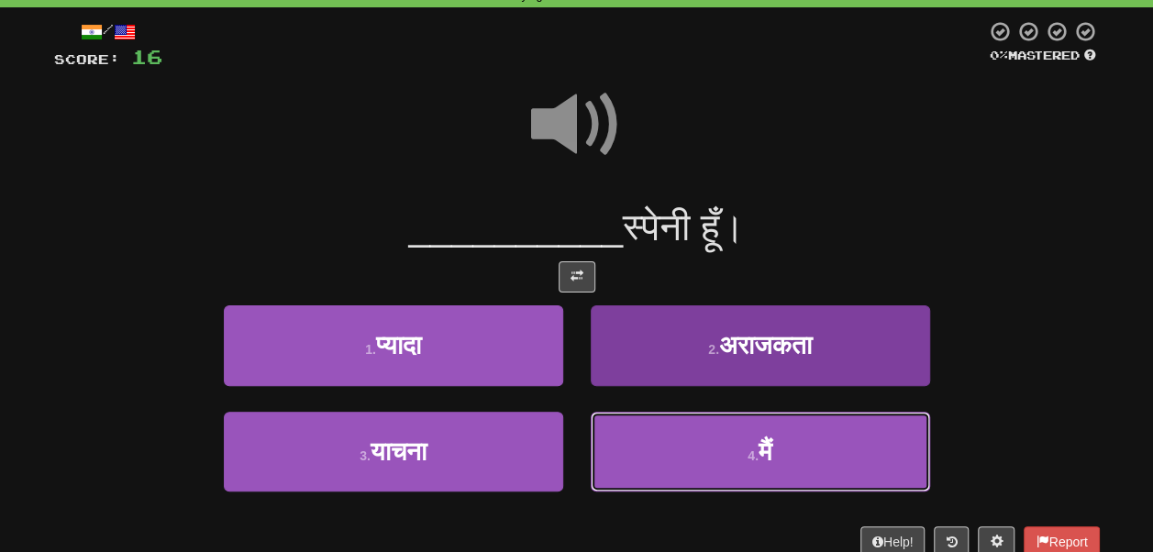
click at [740, 427] on button "4 . मैं" at bounding box center [760, 452] width 339 height 80
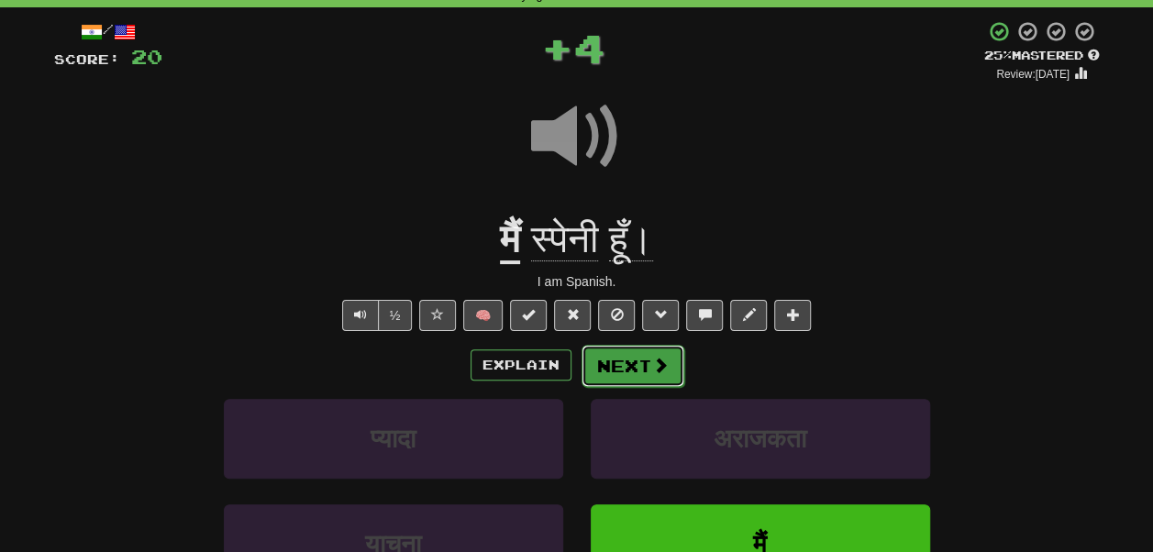
click at [653, 371] on span at bounding box center [660, 365] width 17 height 17
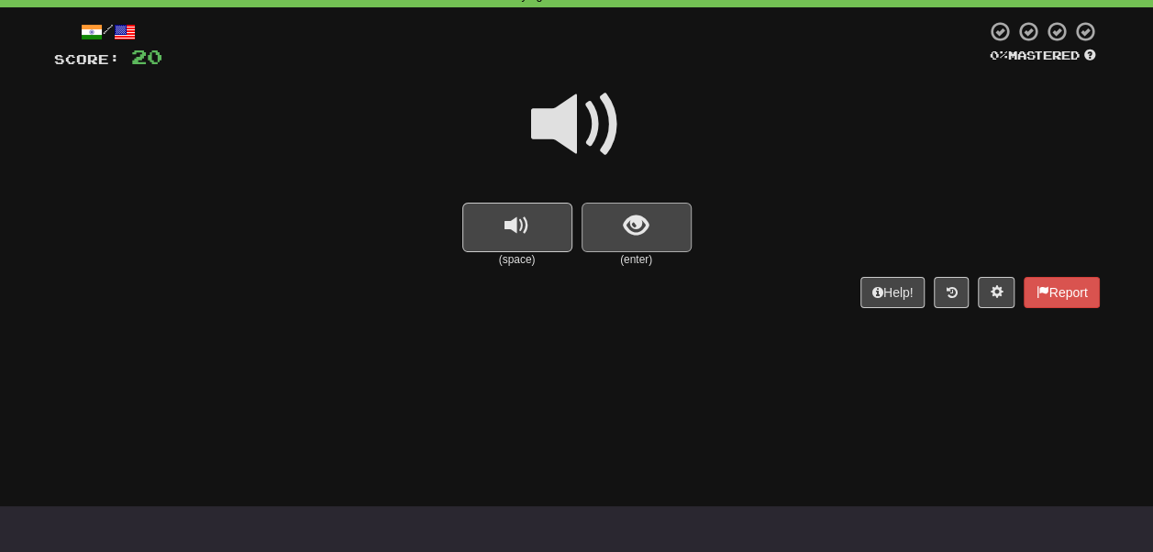
drag, startPoint x: 639, startPoint y: 258, endPoint x: 639, endPoint y: 242, distance: 15.6
click at [639, 256] on small "(enter)" at bounding box center [637, 260] width 110 height 16
click at [642, 228] on span "show sentence" at bounding box center [636, 226] width 25 height 25
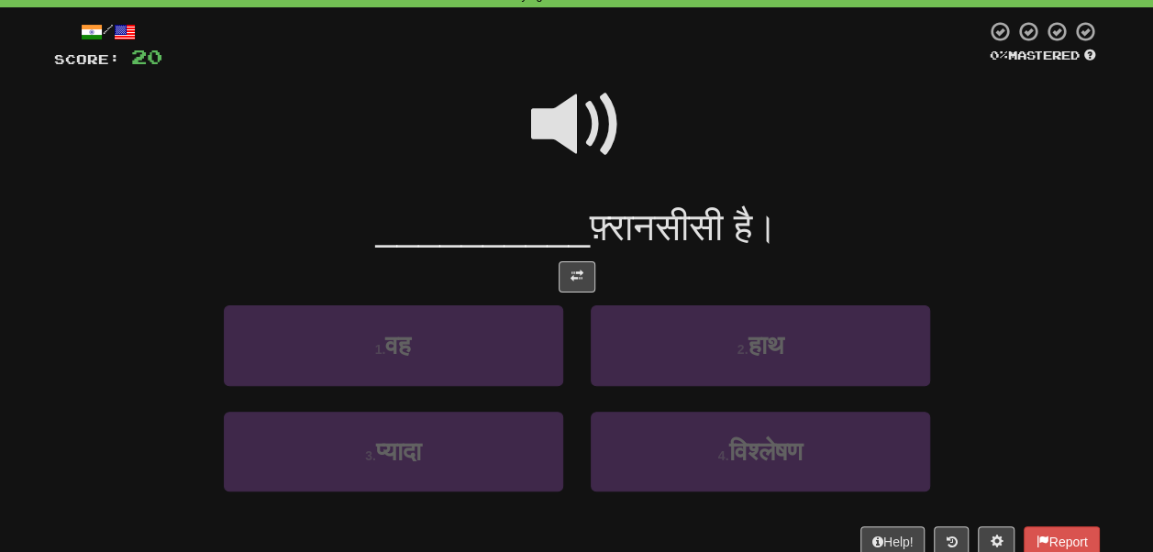
click at [577, 113] on span at bounding box center [577, 125] width 92 height 92
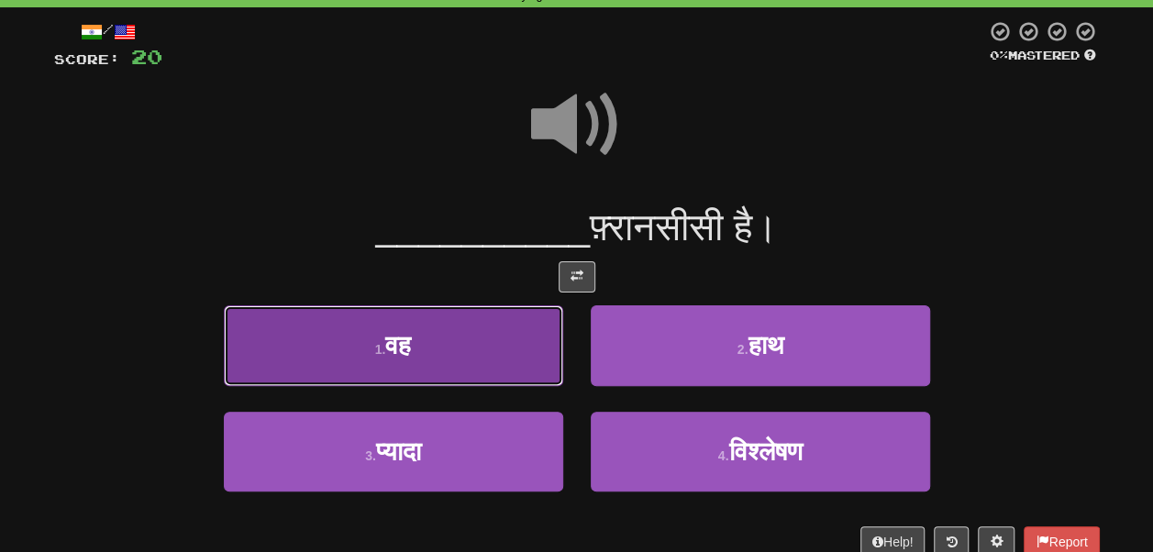
click at [494, 340] on button "1 . वह" at bounding box center [393, 345] width 339 height 80
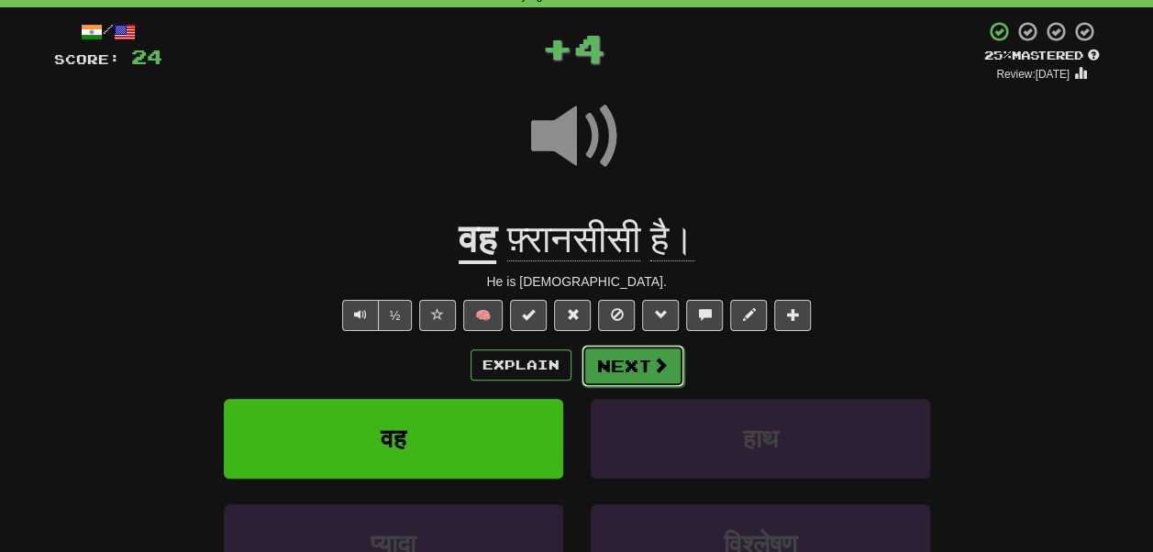
click at [660, 365] on span at bounding box center [660, 365] width 17 height 17
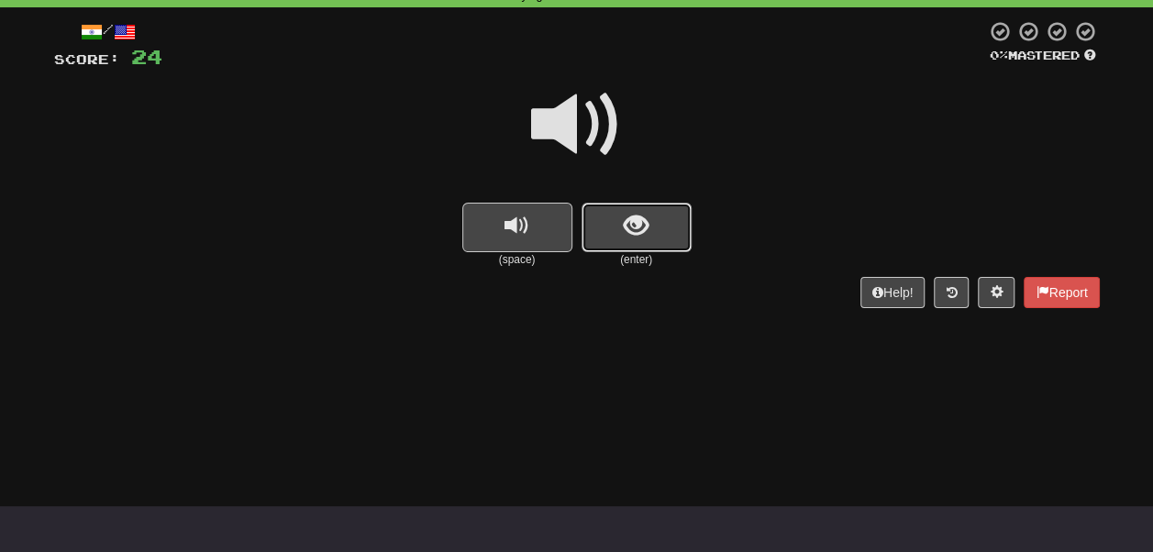
click at [631, 238] on span "show sentence" at bounding box center [636, 226] width 25 height 25
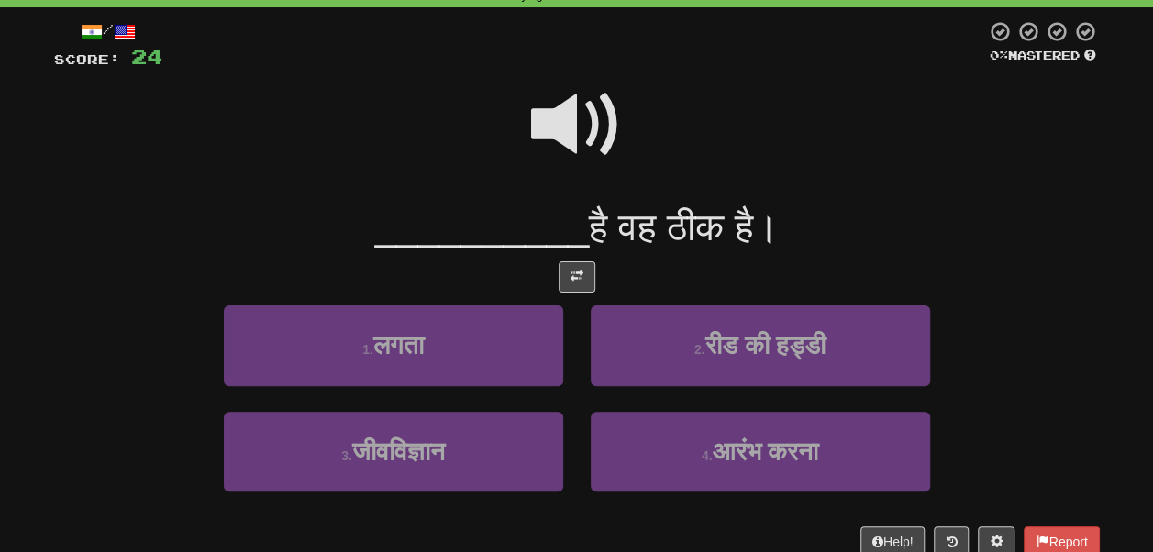
click at [577, 115] on span at bounding box center [577, 125] width 92 height 92
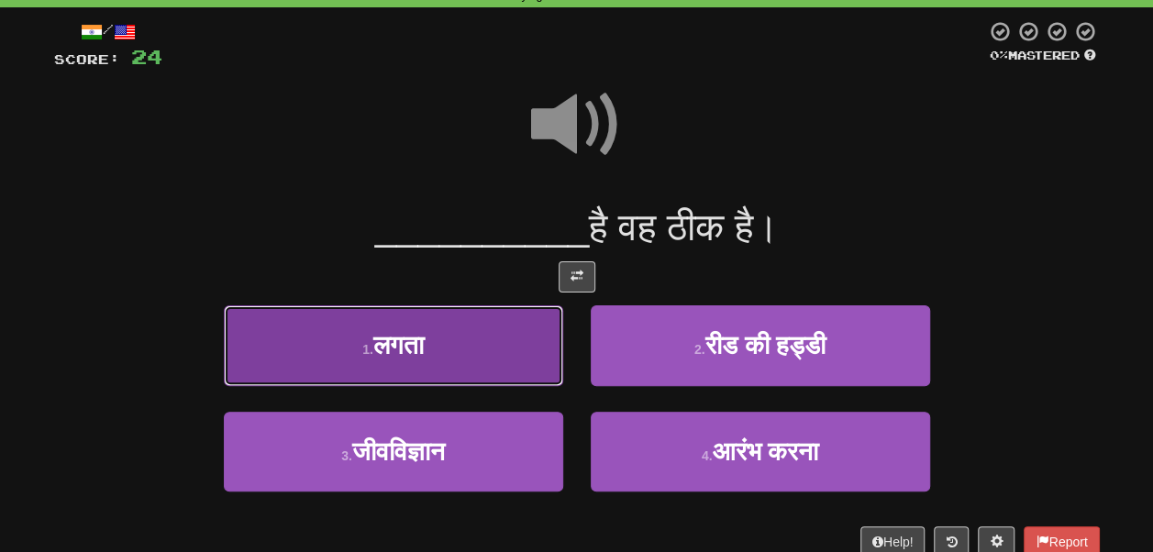
click at [484, 347] on button "1 . लगता" at bounding box center [393, 345] width 339 height 80
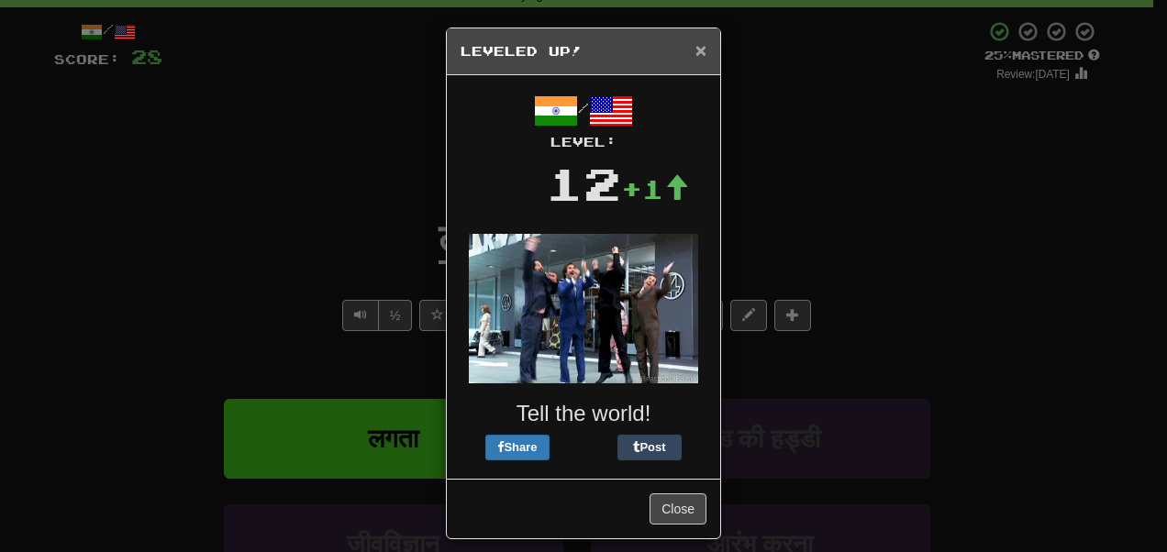
click at [697, 48] on span "×" at bounding box center [700, 49] width 11 height 21
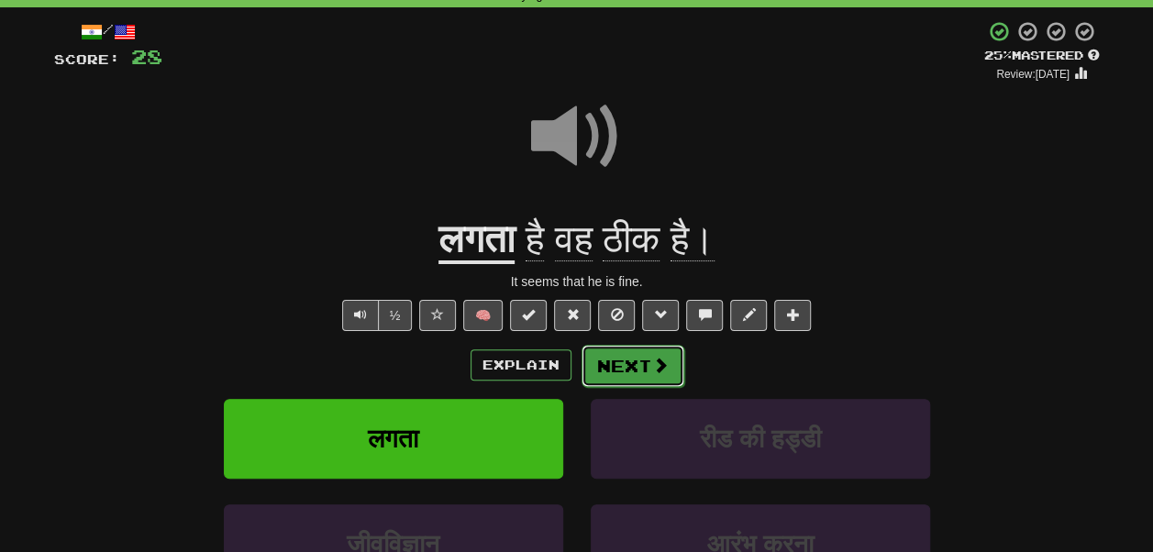
click at [653, 369] on span at bounding box center [660, 365] width 17 height 17
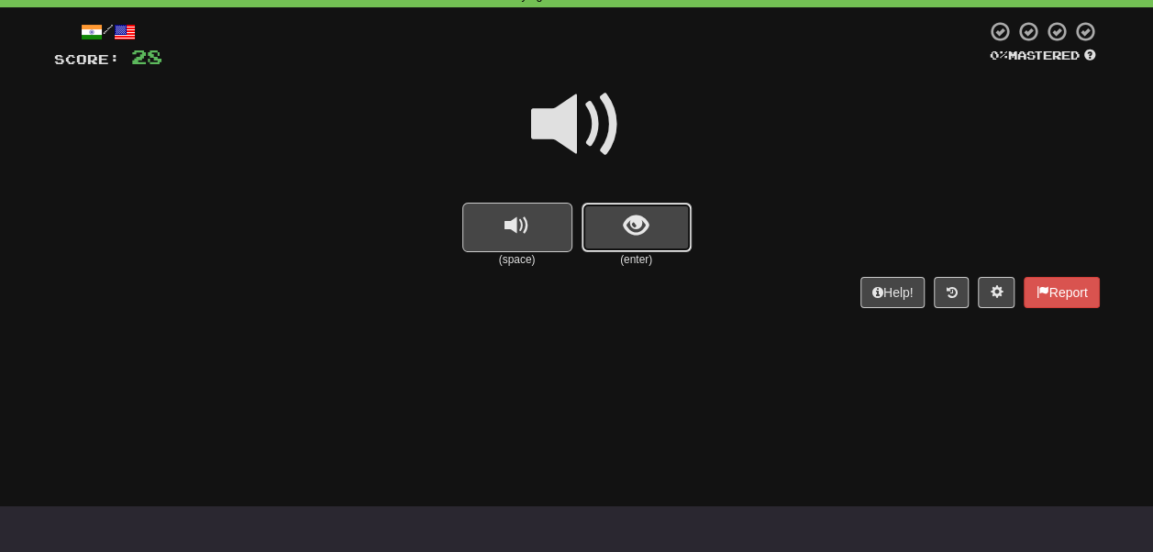
click at [637, 229] on span "show sentence" at bounding box center [636, 226] width 25 height 25
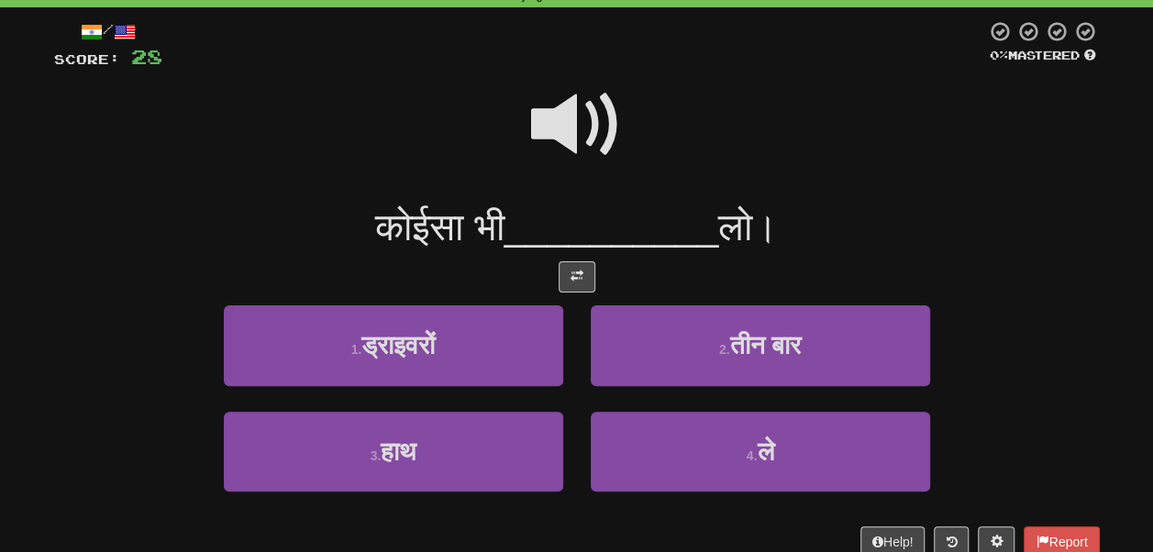
click at [594, 120] on span at bounding box center [577, 125] width 92 height 92
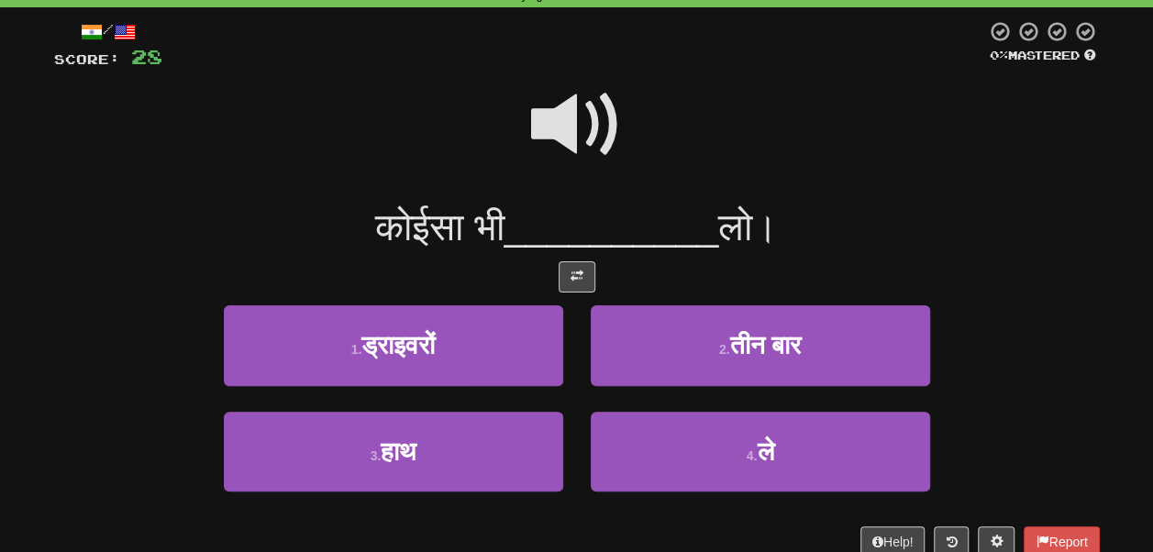
click at [587, 118] on span at bounding box center [577, 125] width 92 height 92
click at [585, 127] on span at bounding box center [577, 125] width 92 height 92
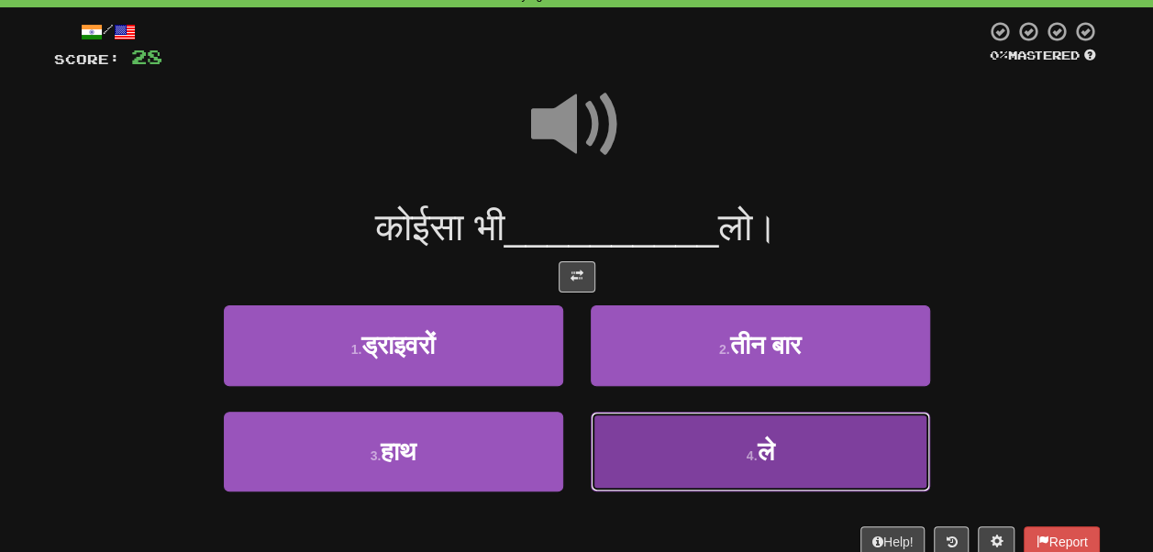
click at [690, 442] on button "4 . ले" at bounding box center [760, 452] width 339 height 80
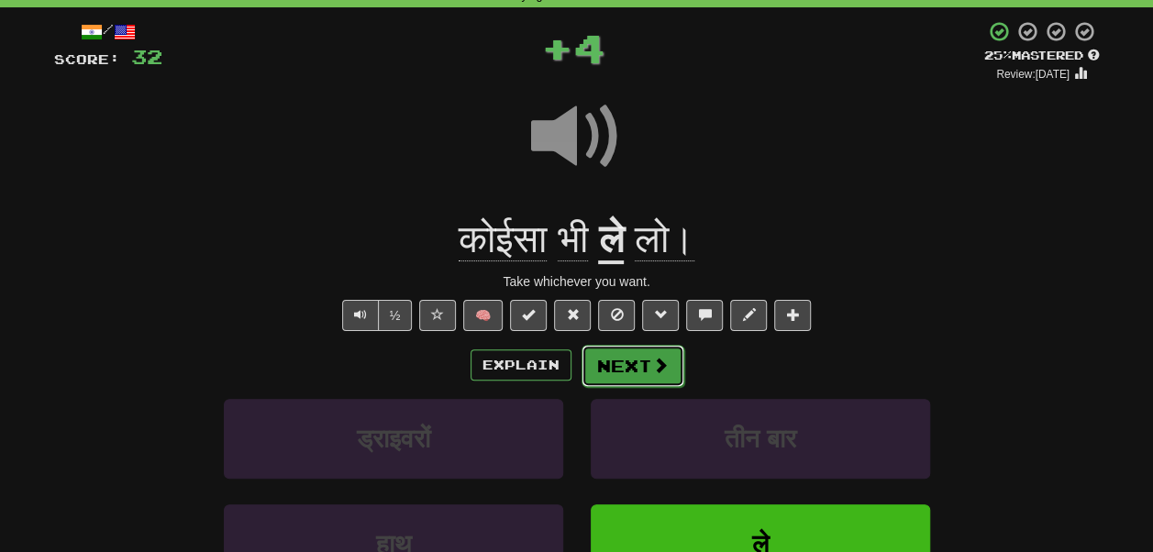
click at [641, 365] on button "Next" at bounding box center [633, 366] width 103 height 42
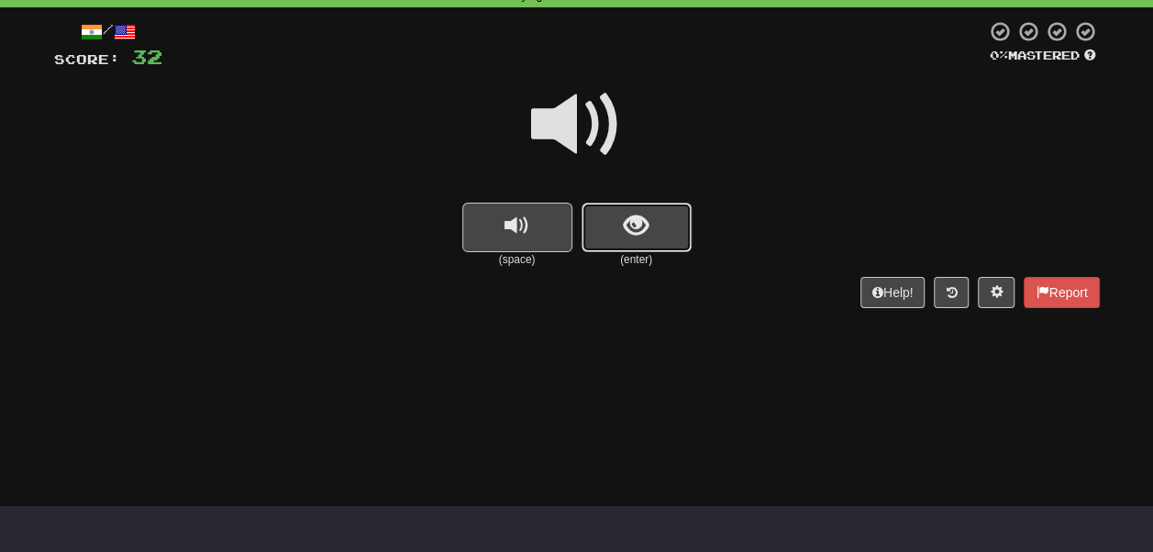
drag, startPoint x: 644, startPoint y: 244, endPoint x: 640, endPoint y: 198, distance: 46.0
click at [644, 242] on button "show sentence" at bounding box center [637, 228] width 110 height 50
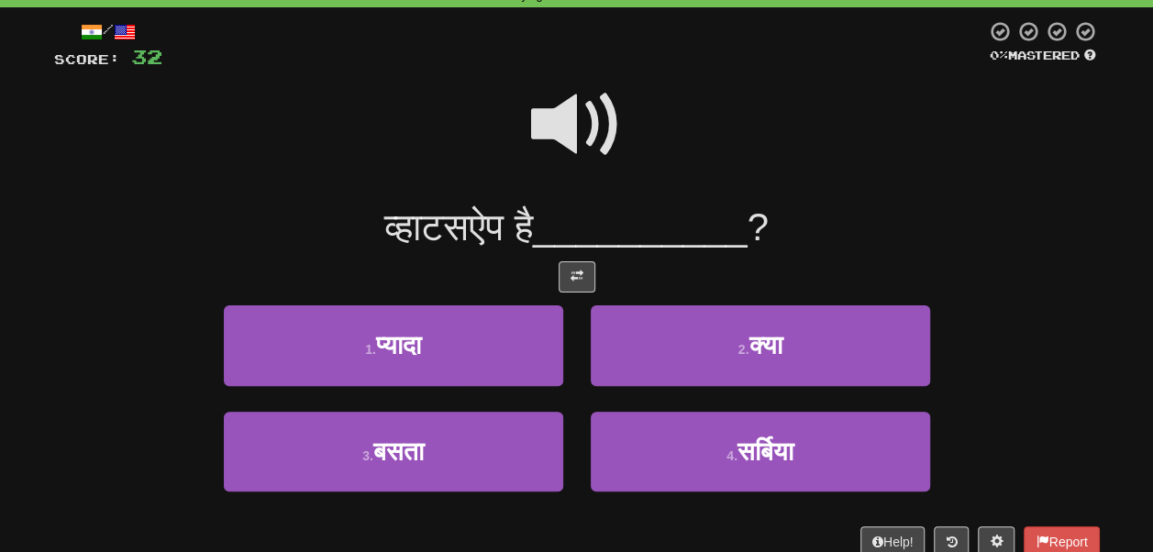
click at [574, 100] on span at bounding box center [577, 125] width 92 height 92
click at [590, 110] on span at bounding box center [577, 125] width 92 height 92
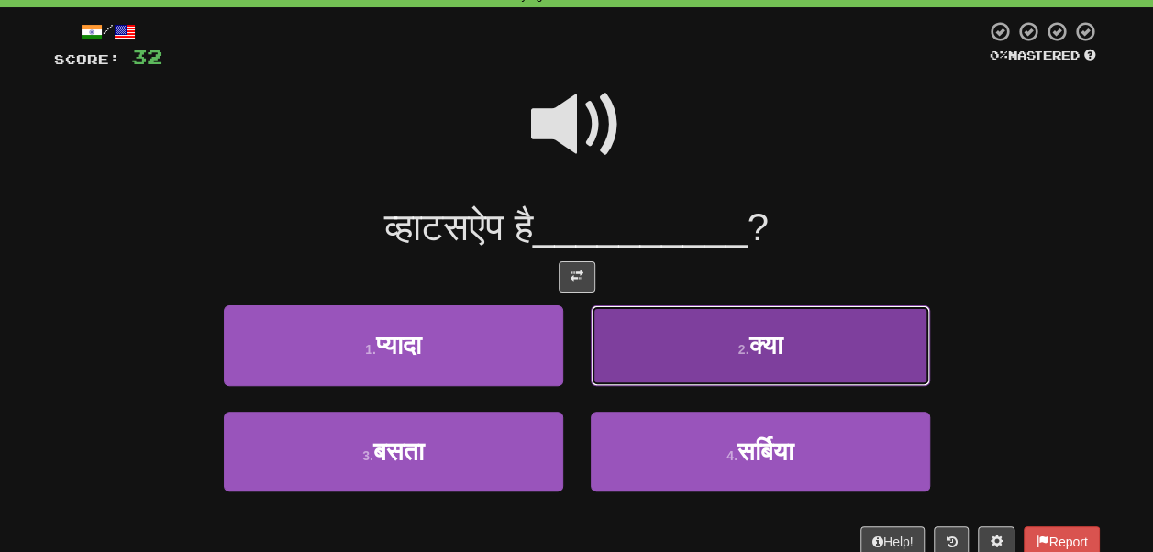
click at [703, 358] on button "2 . क्या" at bounding box center [760, 345] width 339 height 80
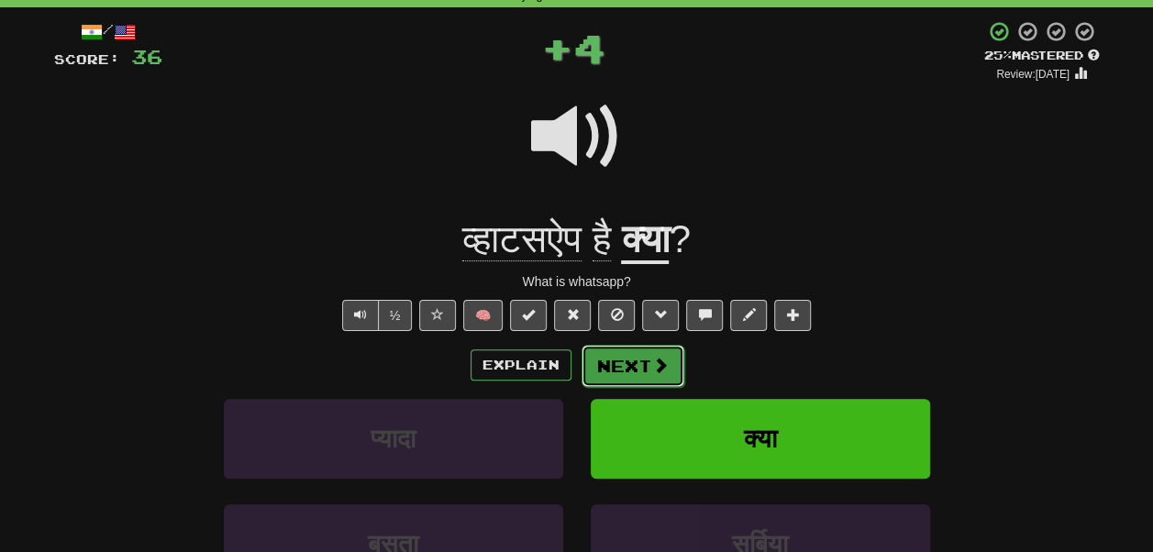
click at [636, 382] on button "Next" at bounding box center [633, 366] width 103 height 42
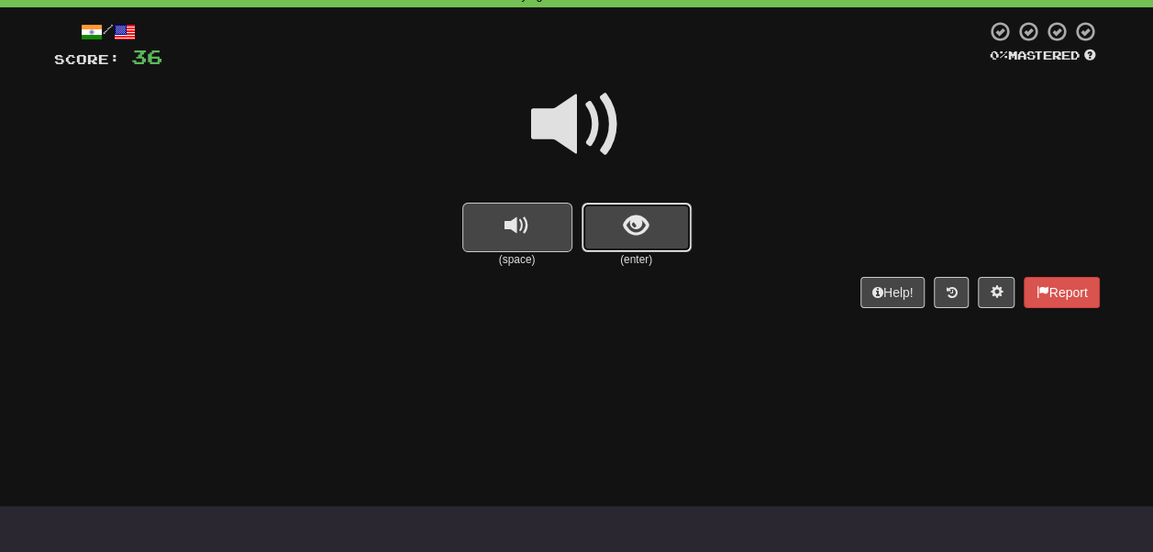
click at [633, 218] on span "show sentence" at bounding box center [636, 226] width 25 height 25
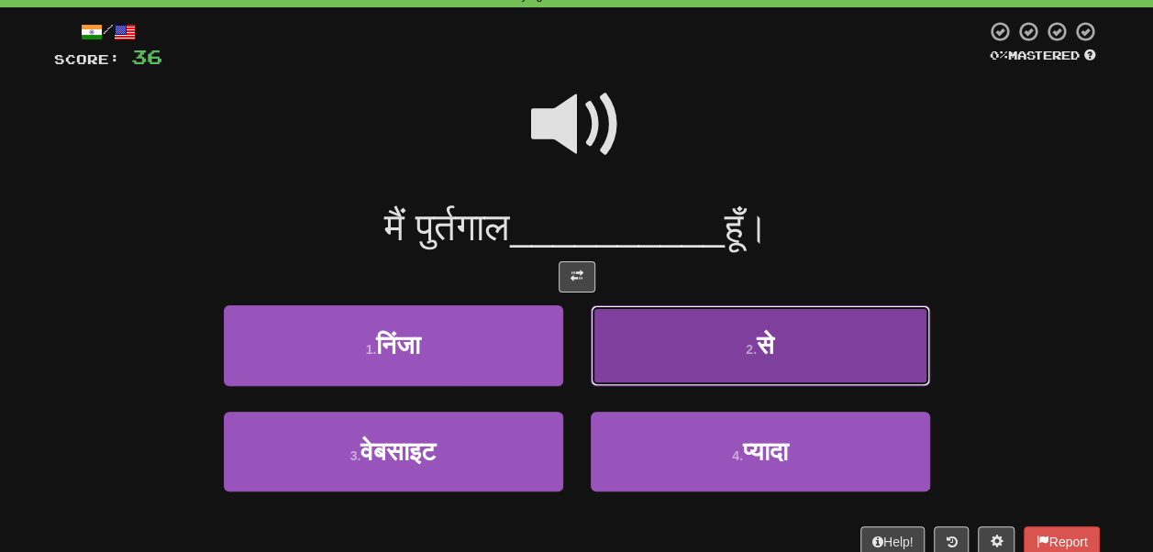
click at [719, 358] on button "2 . से" at bounding box center [760, 345] width 339 height 80
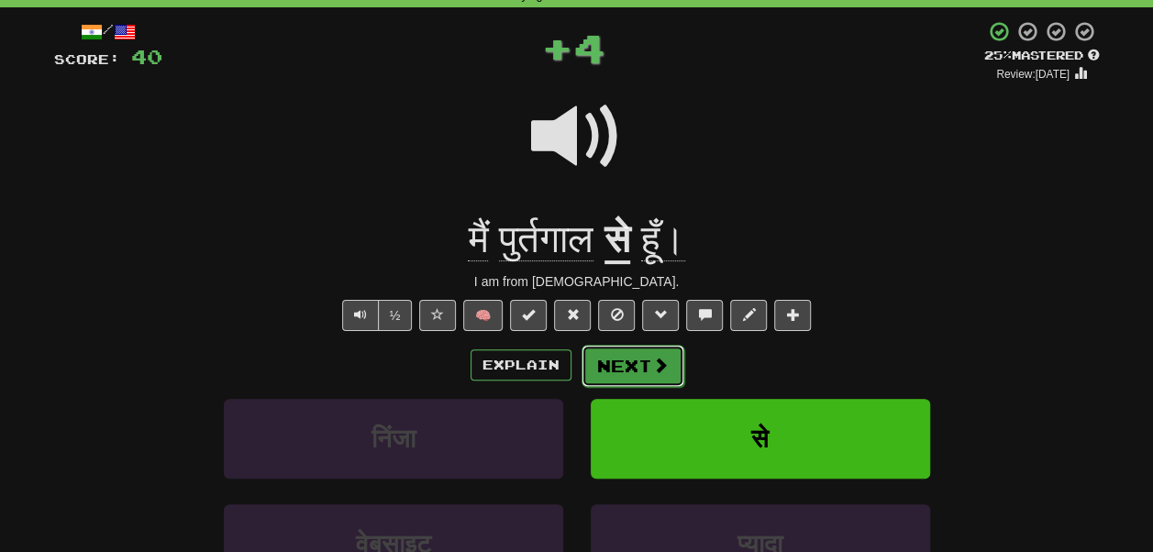
click at [638, 364] on button "Next" at bounding box center [633, 366] width 103 height 42
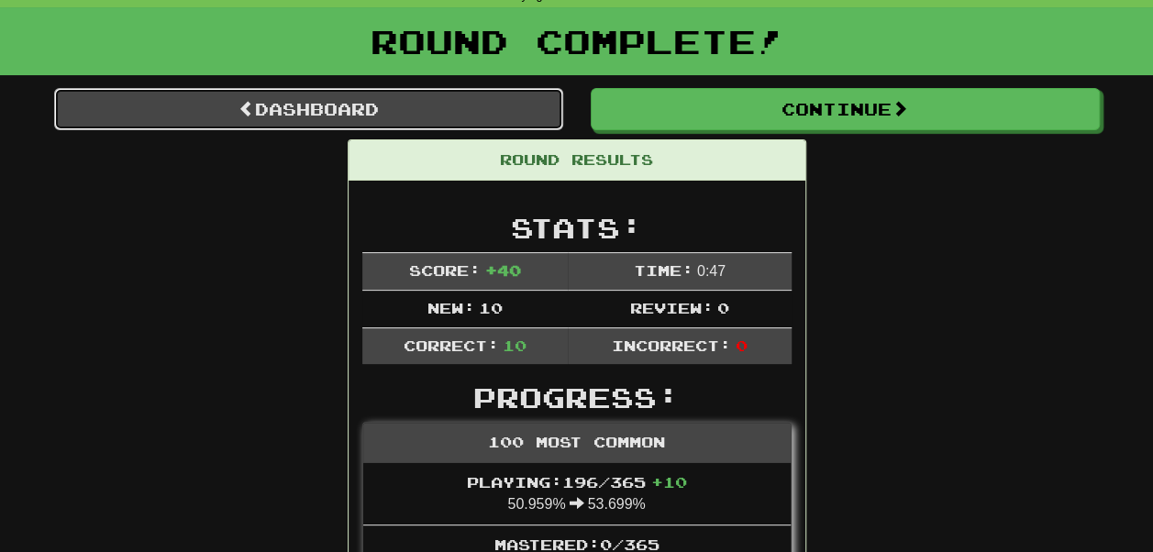
click at [457, 105] on link "Dashboard" at bounding box center [308, 109] width 509 height 42
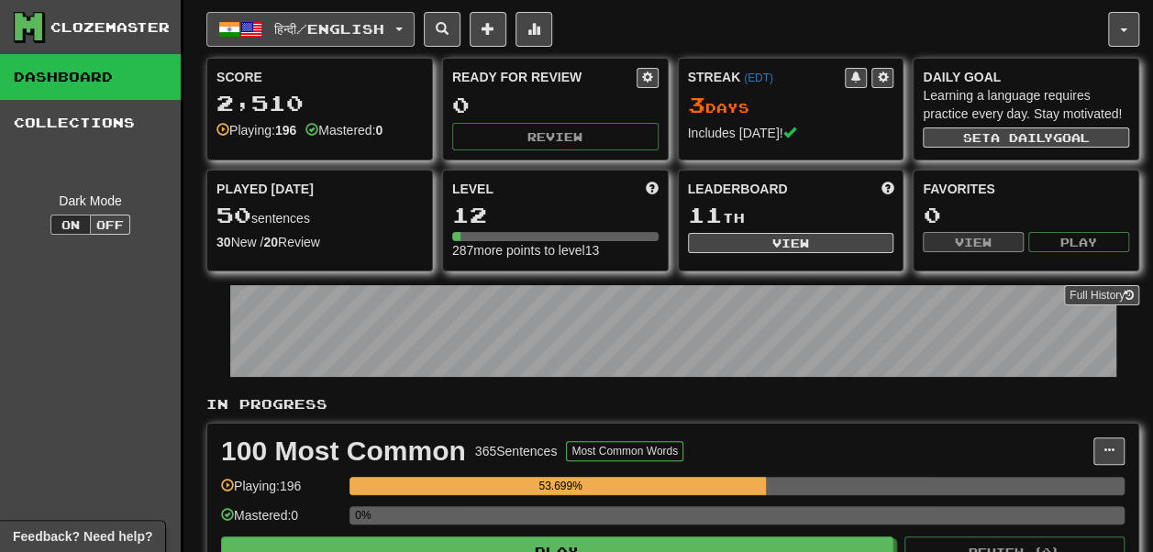
click at [271, 18] on button "हिन्दी / English" at bounding box center [310, 29] width 208 height 35
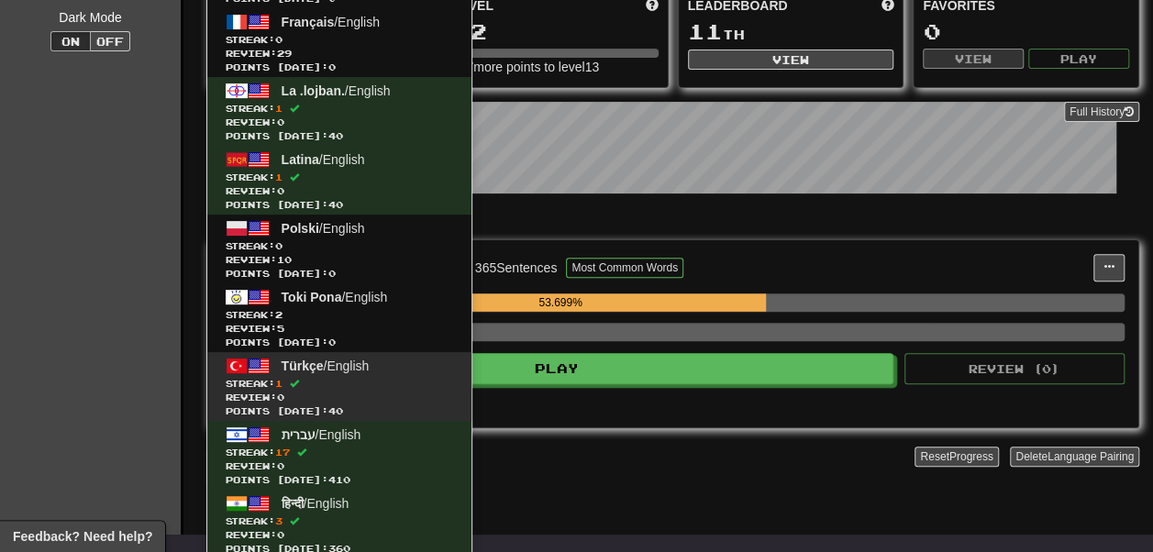
scroll to position [214, 0]
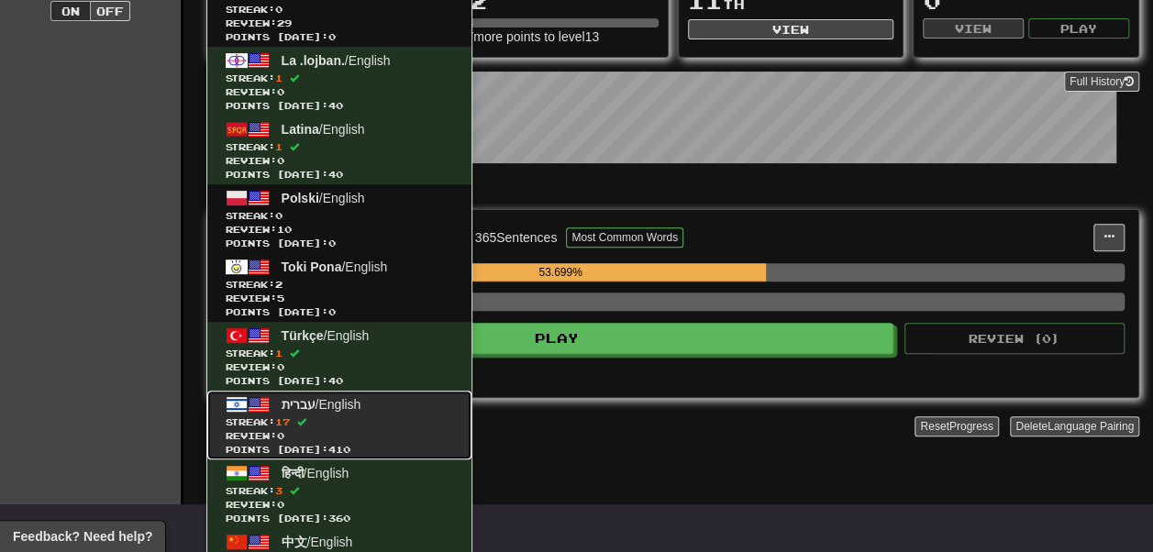
click at [343, 416] on span "Streak: 17" at bounding box center [340, 423] width 228 height 14
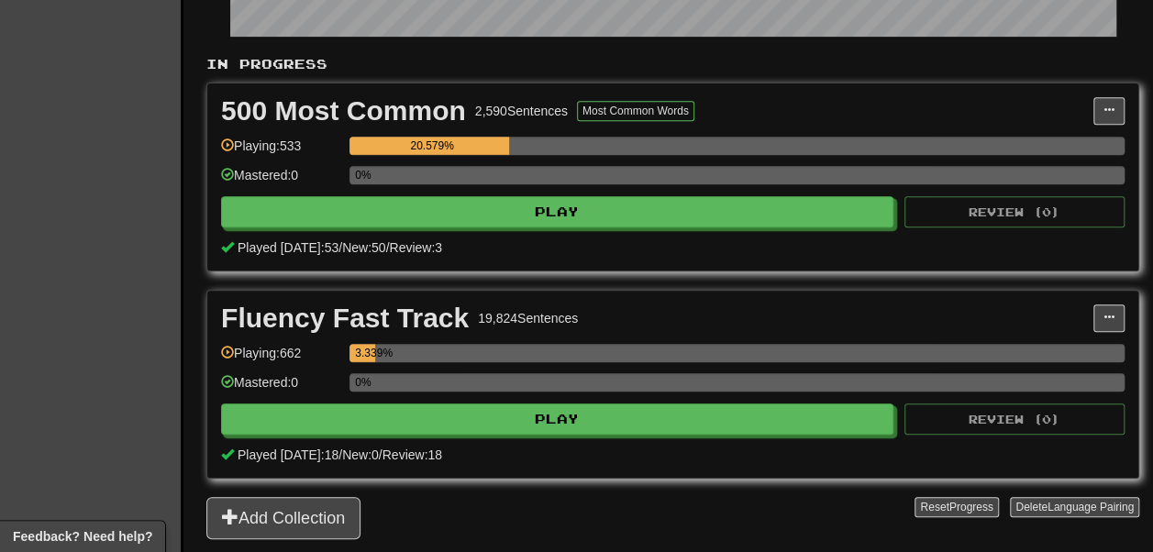
scroll to position [427, 0]
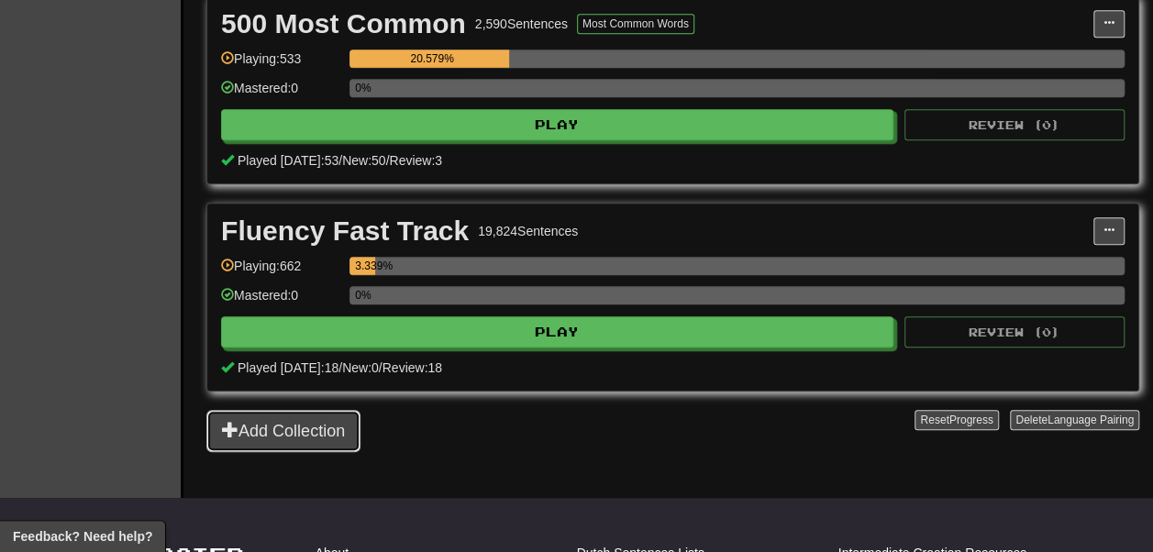
click at [336, 452] on button "Add Collection" at bounding box center [283, 431] width 154 height 42
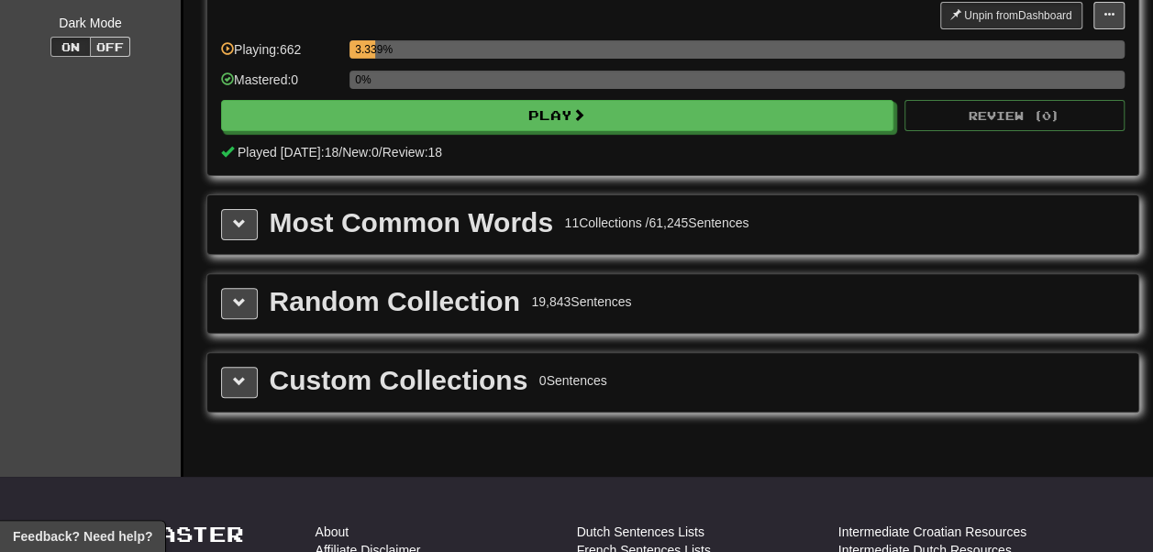
scroll to position [183, 0]
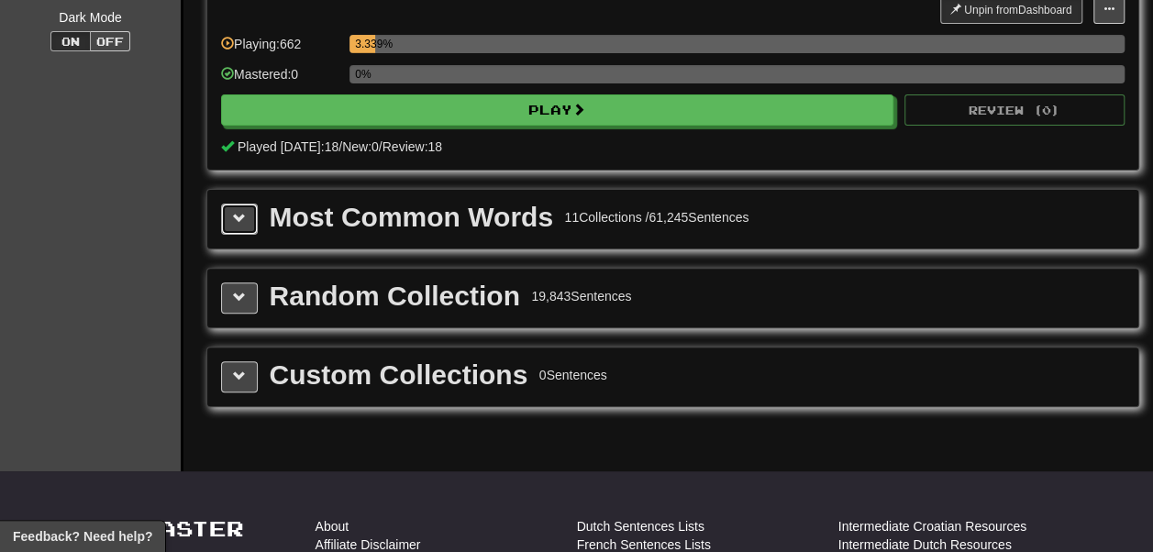
click at [240, 235] on button at bounding box center [239, 219] width 37 height 31
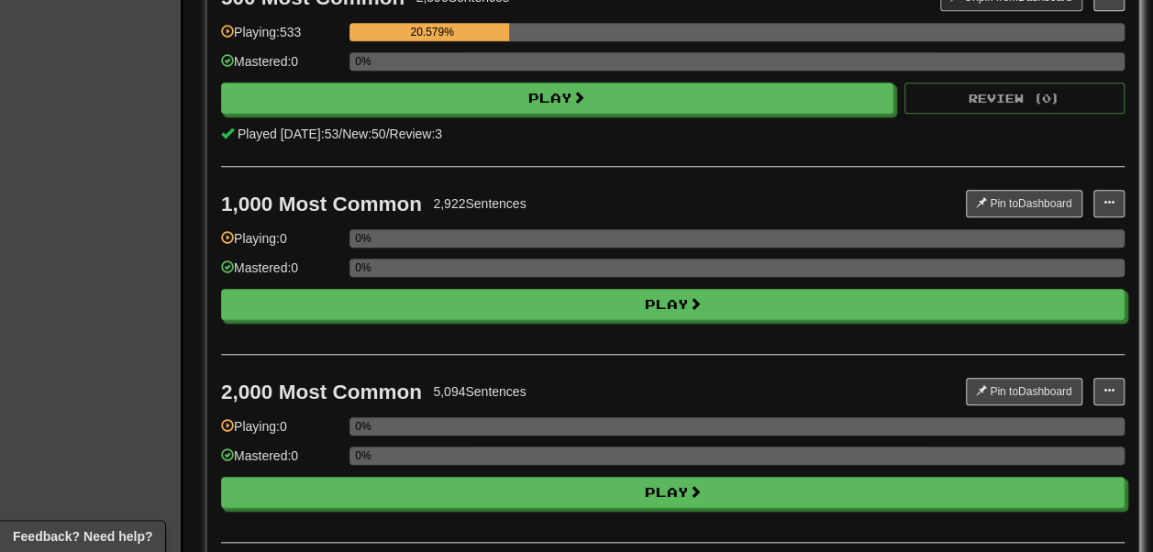
scroll to position [642, 0]
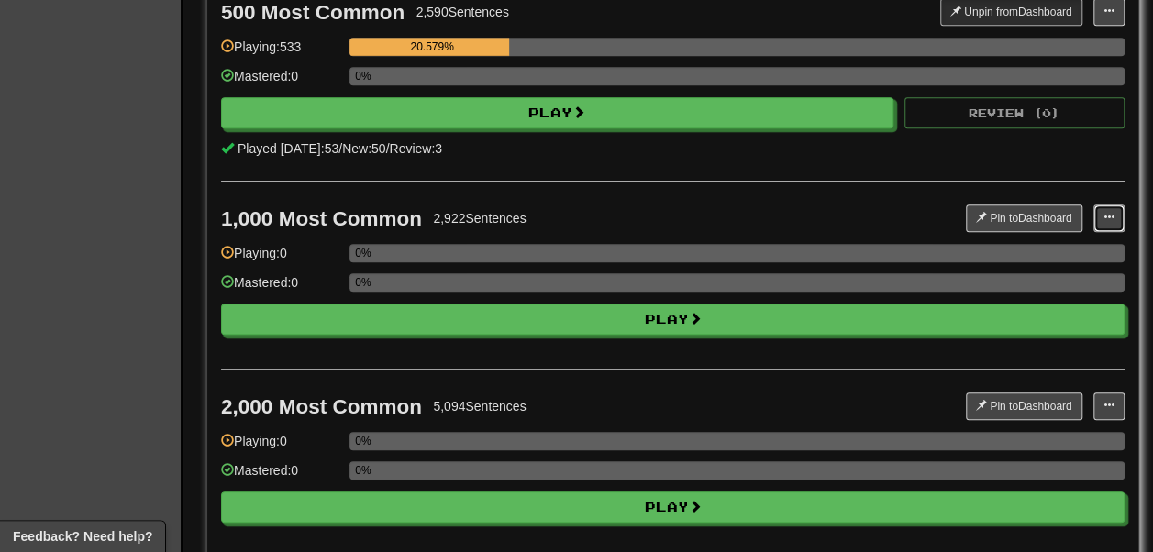
click at [1119, 232] on button at bounding box center [1108, 219] width 31 height 28
click at [1117, 232] on button at bounding box center [1108, 219] width 31 height 28
click at [1028, 232] on button "Pin to Dashboard" at bounding box center [1024, 219] width 117 height 28
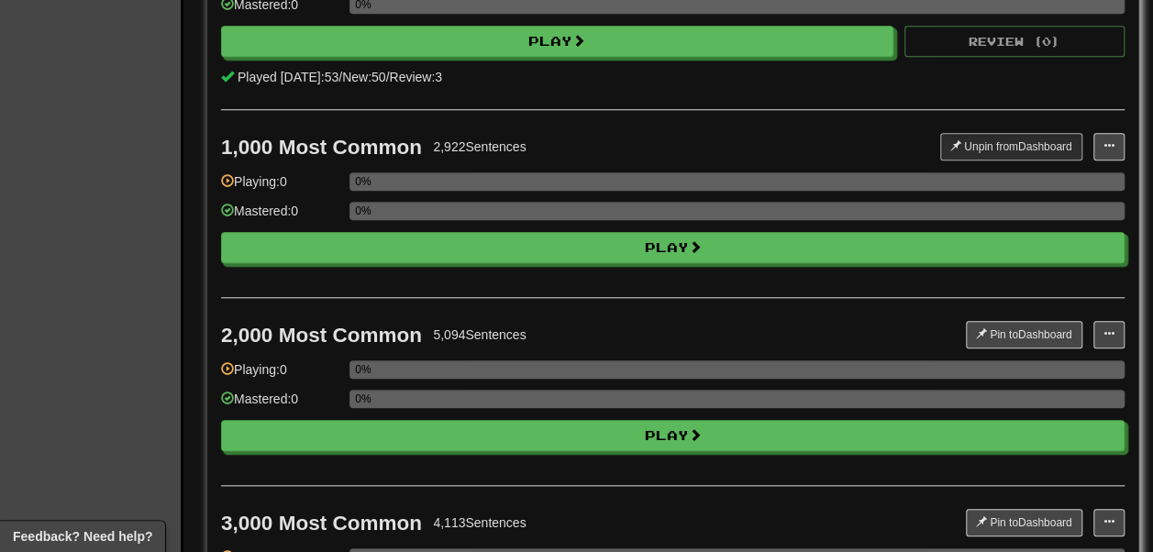
scroll to position [703, 0]
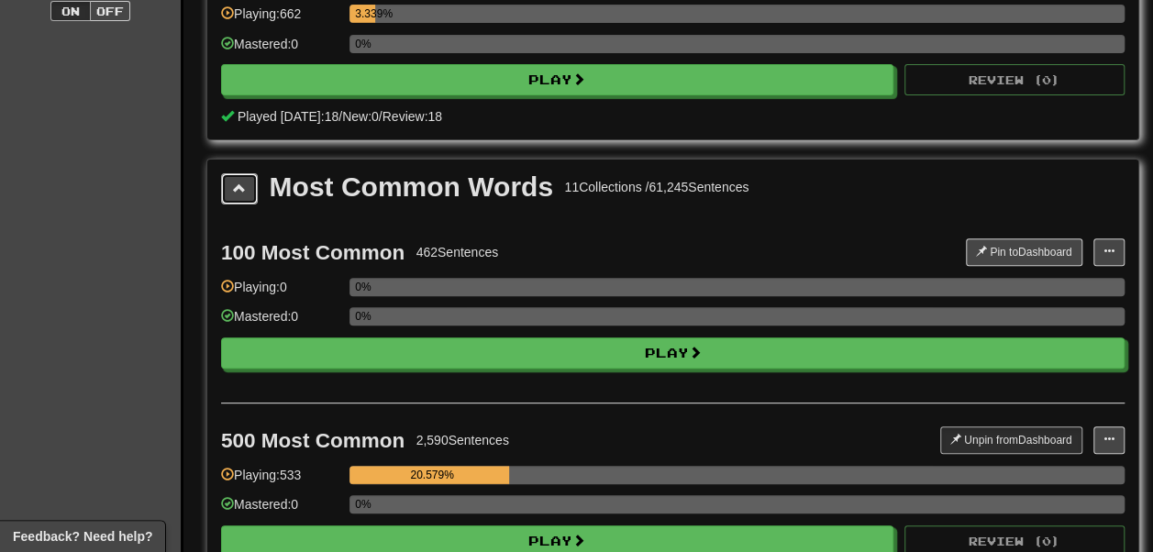
click at [242, 194] on span at bounding box center [239, 188] width 13 height 13
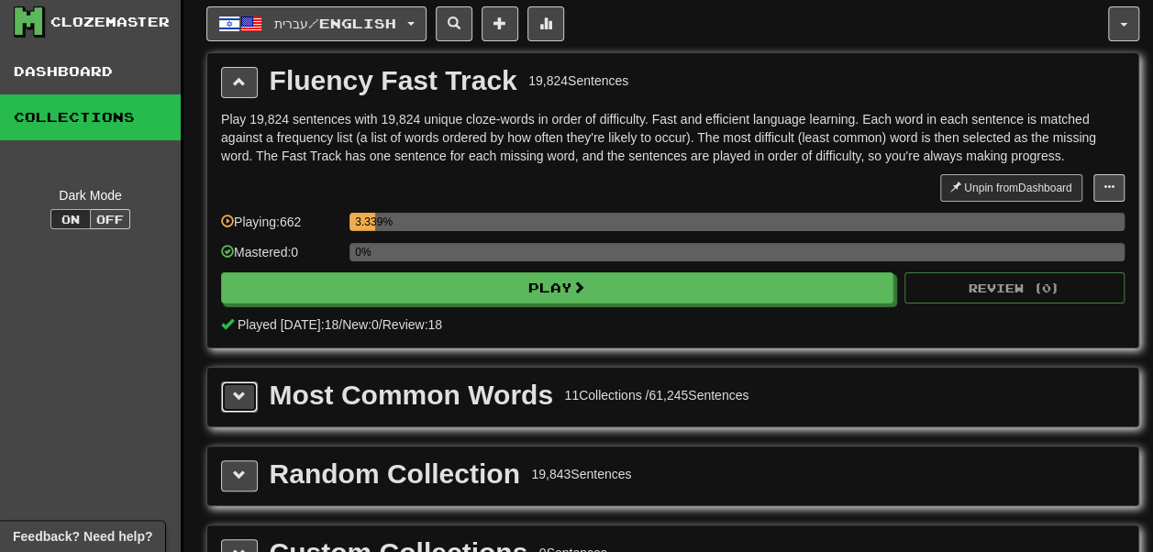
scroll to position [0, 0]
